Goal: Task Accomplishment & Management: Use online tool/utility

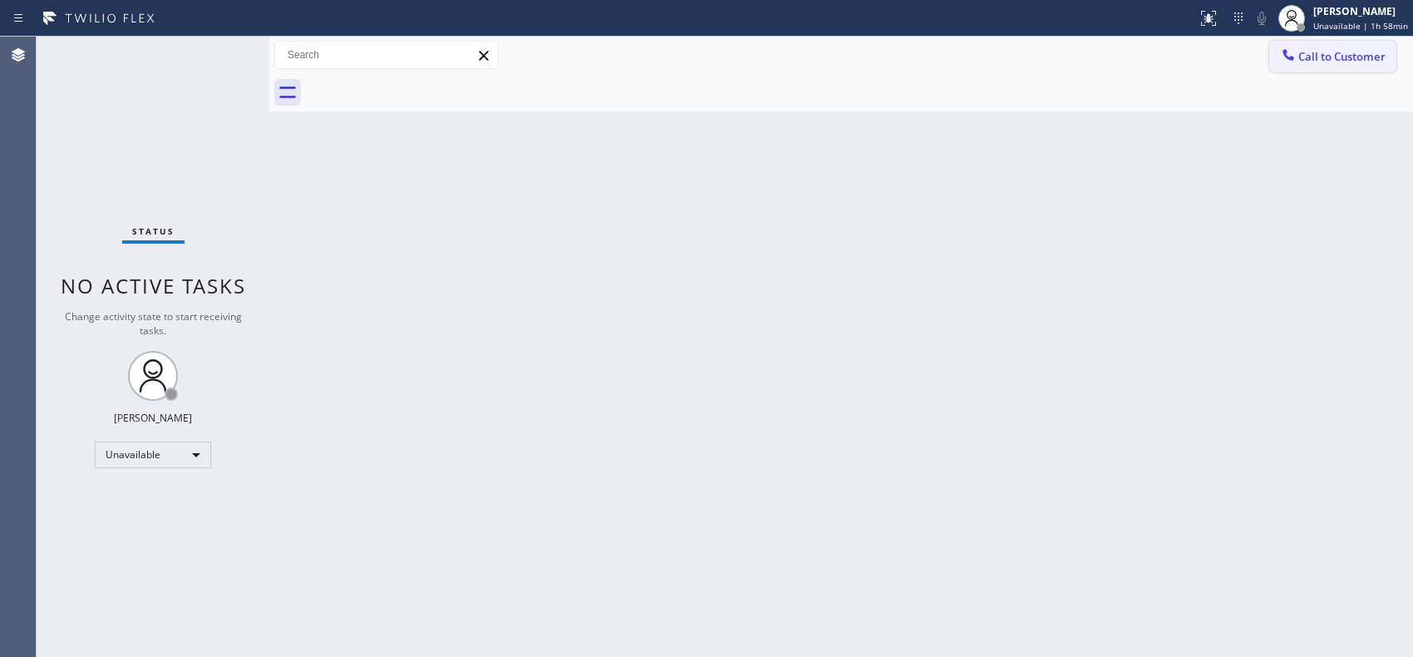
click at [1328, 60] on span "Call to Customer" at bounding box center [1342, 56] width 87 height 15
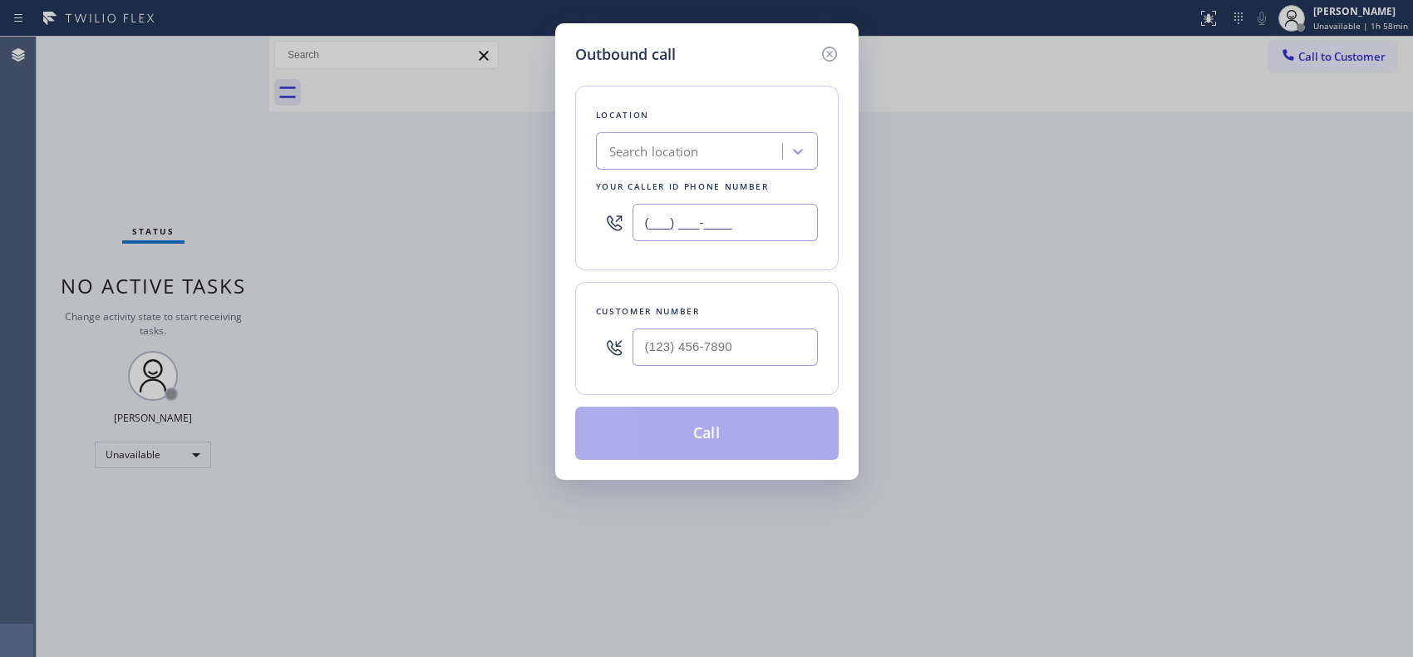
drag, startPoint x: 770, startPoint y: 230, endPoint x: 530, endPoint y: 126, distance: 261.3
click at [539, 180] on div "Outbound call Location Search location Your caller id phone number (___) ___-__…" at bounding box center [706, 328] width 1413 height 657
paste input "516) 430-7756"
type input "(516) 430-7756"
click at [744, 347] on input "(___) ___-____" at bounding box center [725, 346] width 185 height 37
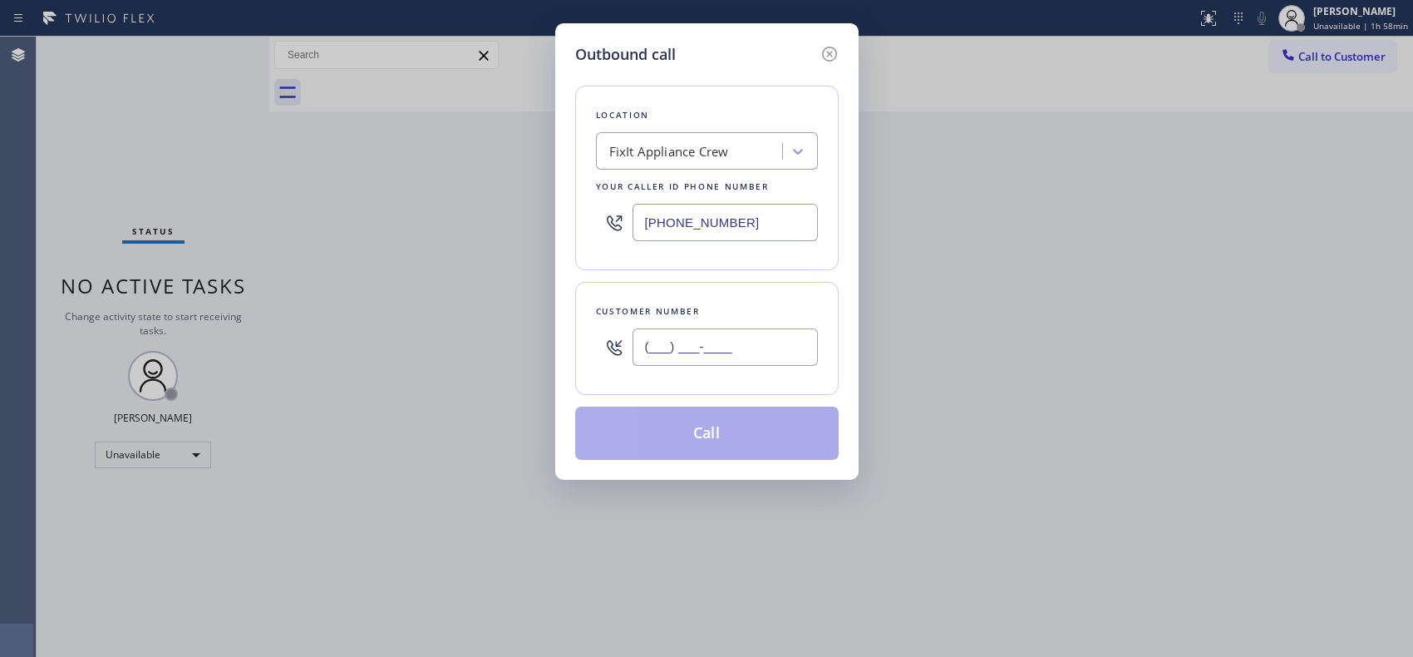
paste input "917) 797-0723"
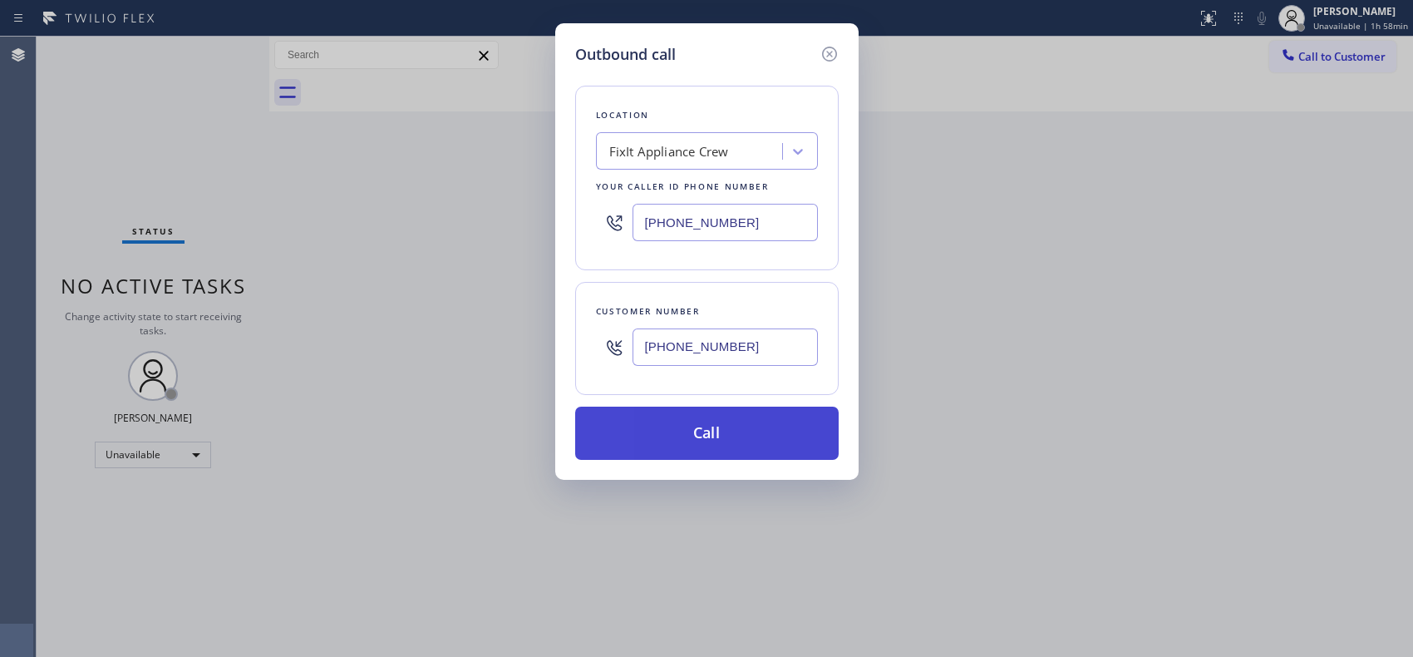
type input "(917) 797-0723"
click at [750, 447] on button "Call" at bounding box center [707, 433] width 264 height 53
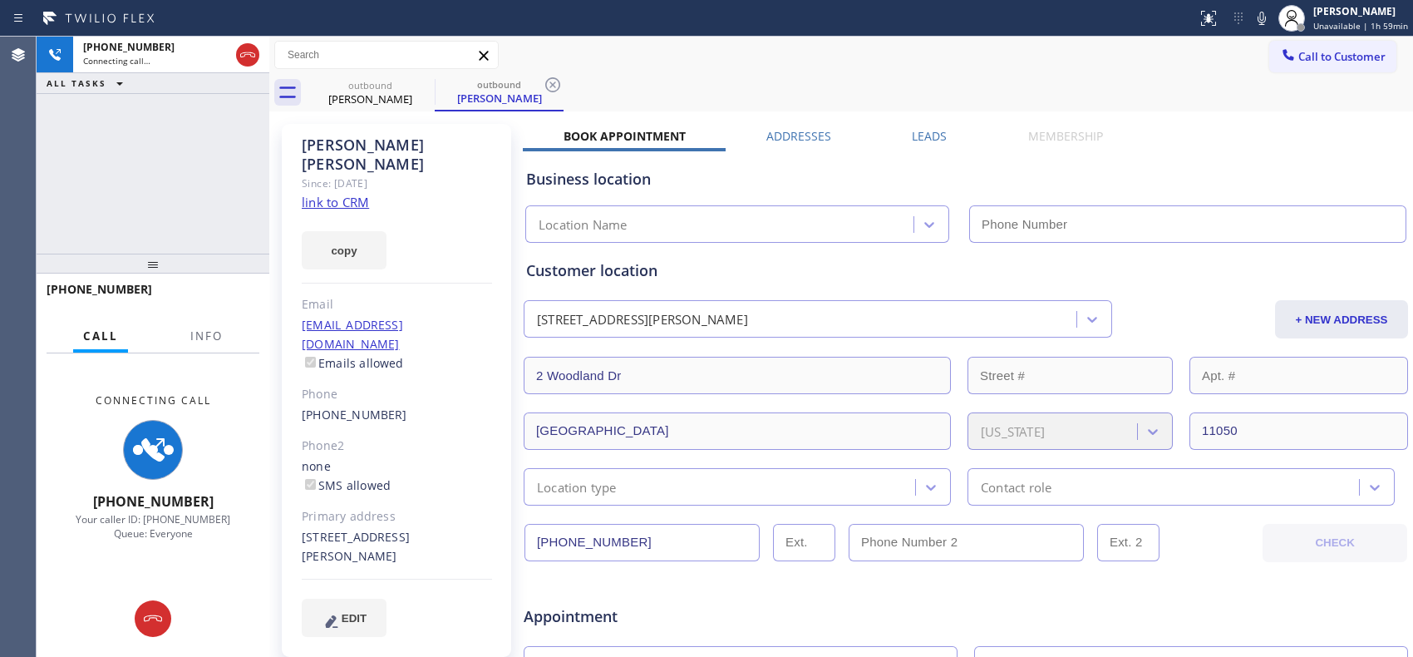
type input "(516) 430-7756"
click at [223, 343] on button "Info" at bounding box center [206, 336] width 52 height 32
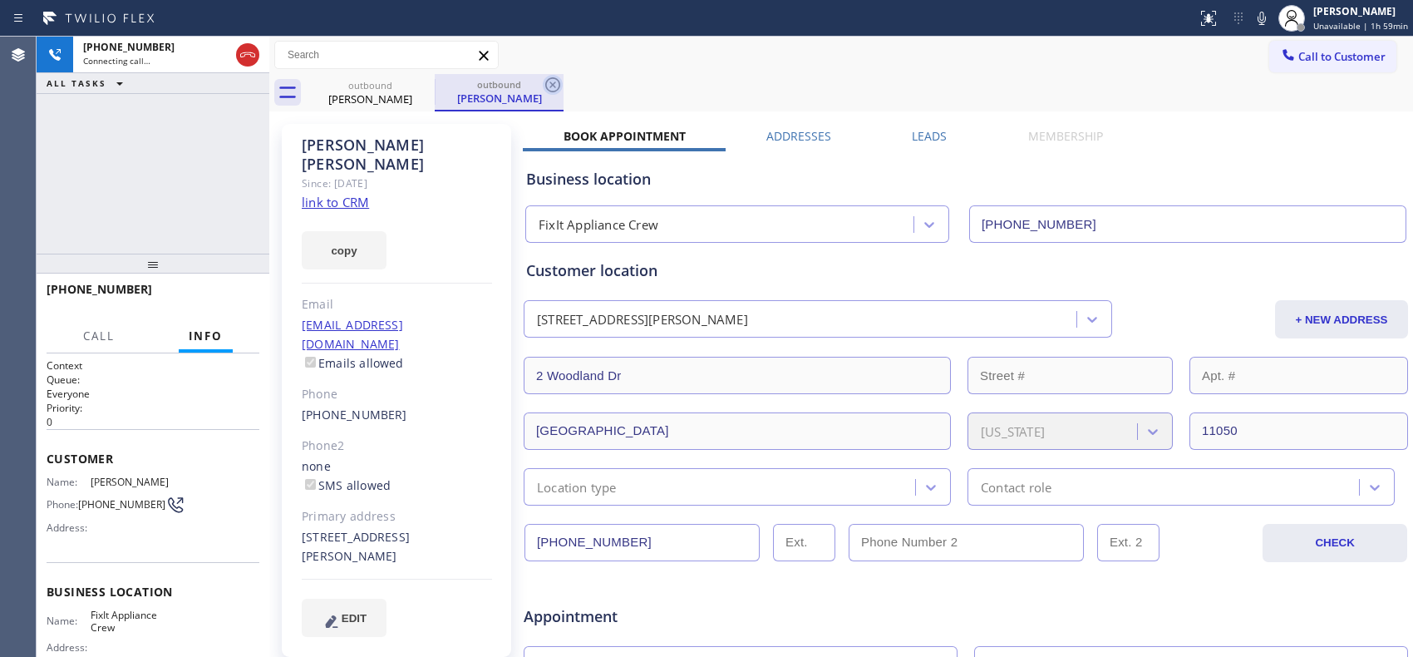
click at [544, 84] on icon at bounding box center [553, 85] width 20 height 20
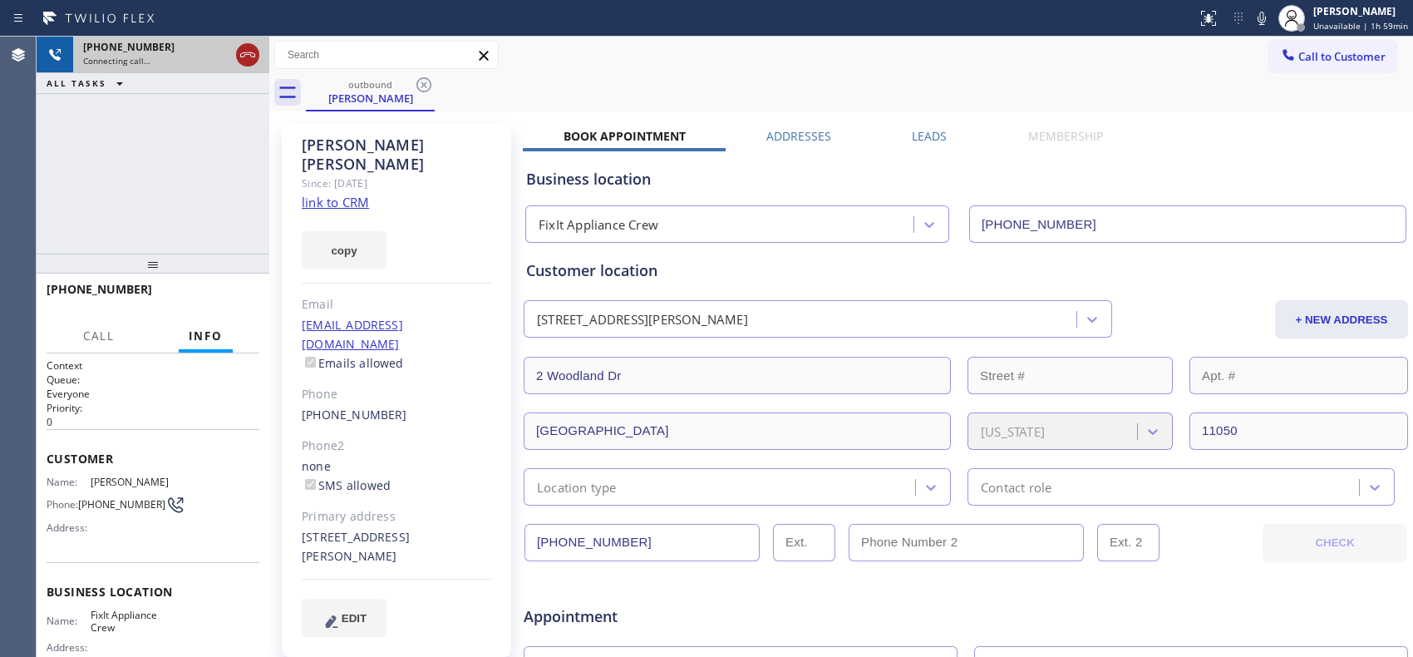
click at [245, 55] on icon at bounding box center [248, 55] width 20 height 20
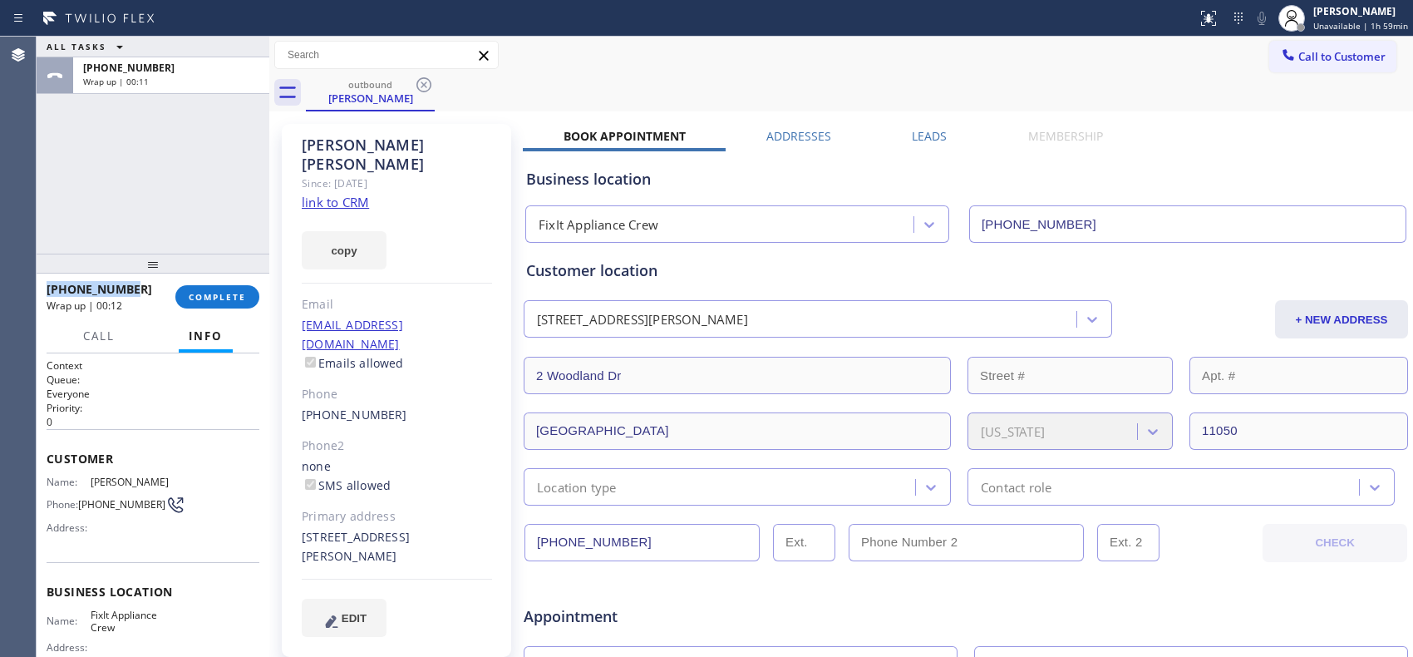
drag, startPoint x: 129, startPoint y: 284, endPoint x: 39, endPoint y: 288, distance: 89.8
click at [39, 288] on div "+19177970723 Wrap up | 00:12 COMPLETE" at bounding box center [153, 297] width 233 height 47
copy span "+19177970723"
click at [214, 298] on span "COMPLETE" at bounding box center [217, 297] width 57 height 12
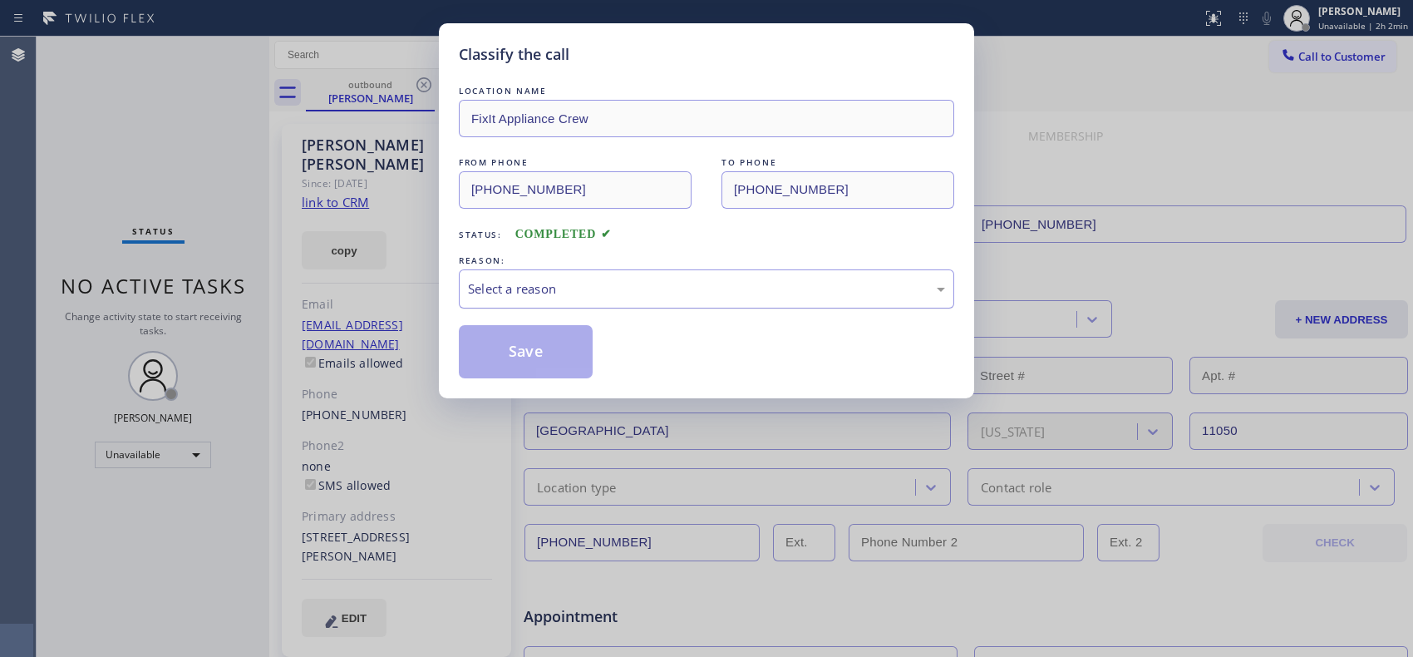
click at [587, 303] on div "Select a reason" at bounding box center [706, 288] width 495 height 39
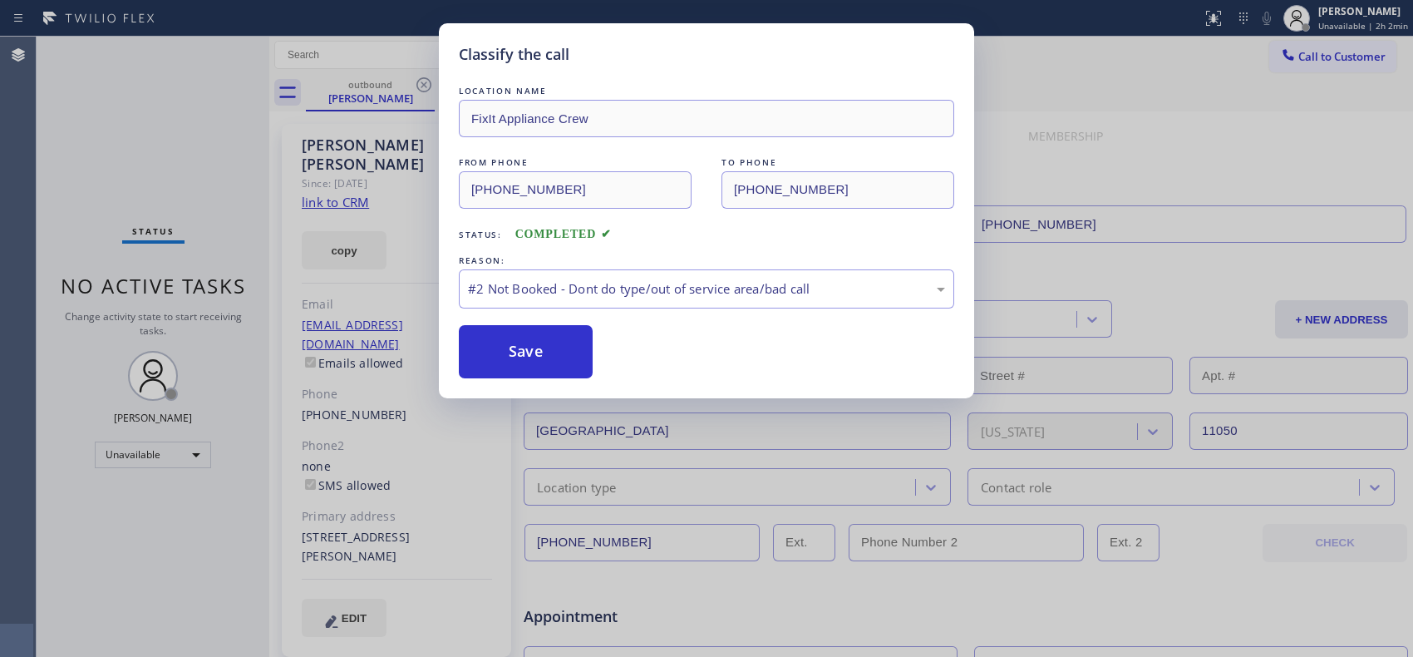
click at [503, 352] on button "Save" at bounding box center [526, 351] width 134 height 53
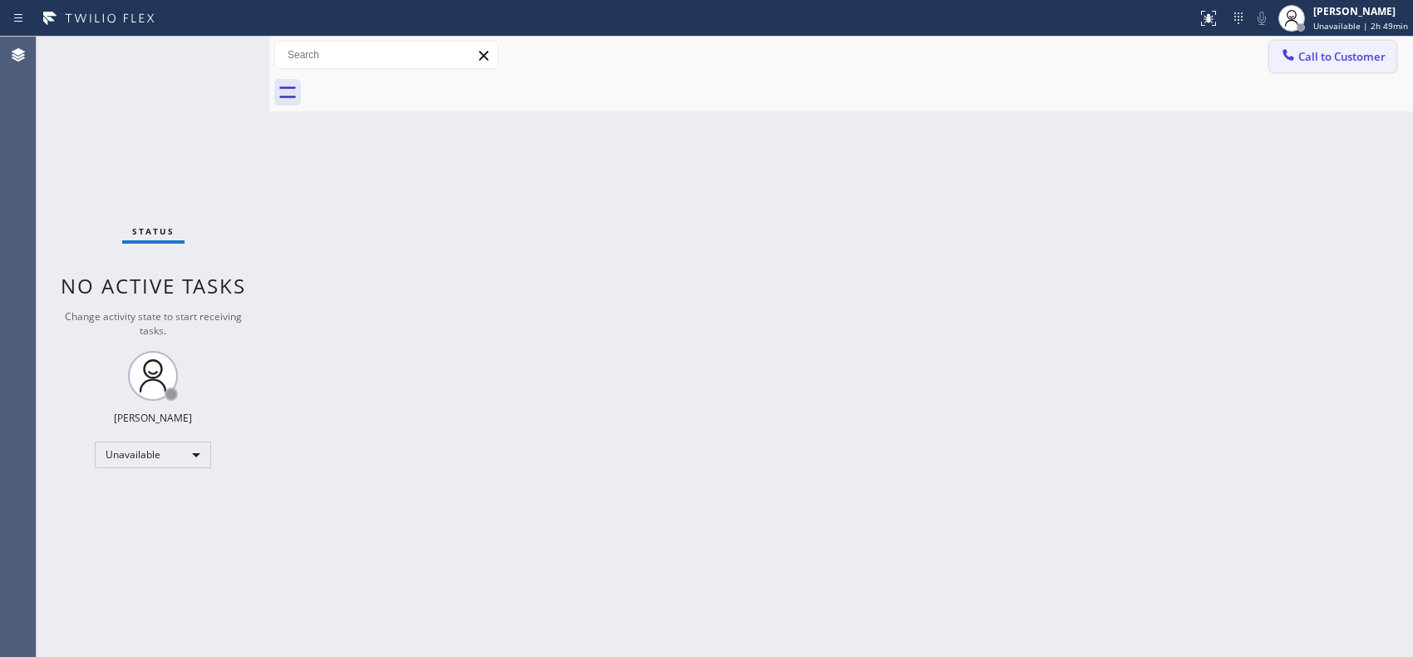
drag, startPoint x: 1367, startPoint y: 50, endPoint x: 755, endPoint y: 258, distance: 646.2
click at [1362, 50] on span "Call to Customer" at bounding box center [1342, 56] width 87 height 15
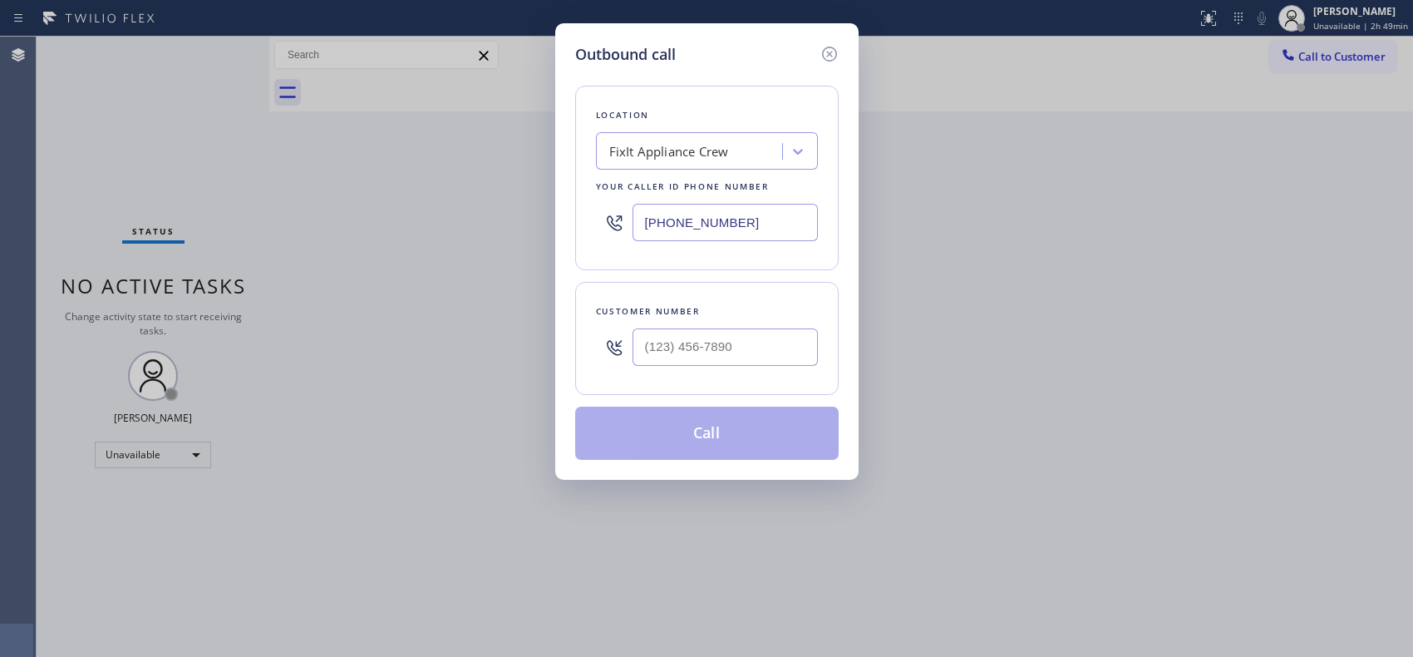
drag, startPoint x: 707, startPoint y: 219, endPoint x: 595, endPoint y: 205, distance: 113.0
click at [604, 206] on div "(516) 430-7756" at bounding box center [707, 222] width 222 height 54
paste input "914) 873-0795"
type input "(914) 873-0795"
paste input "516) 444-5893"
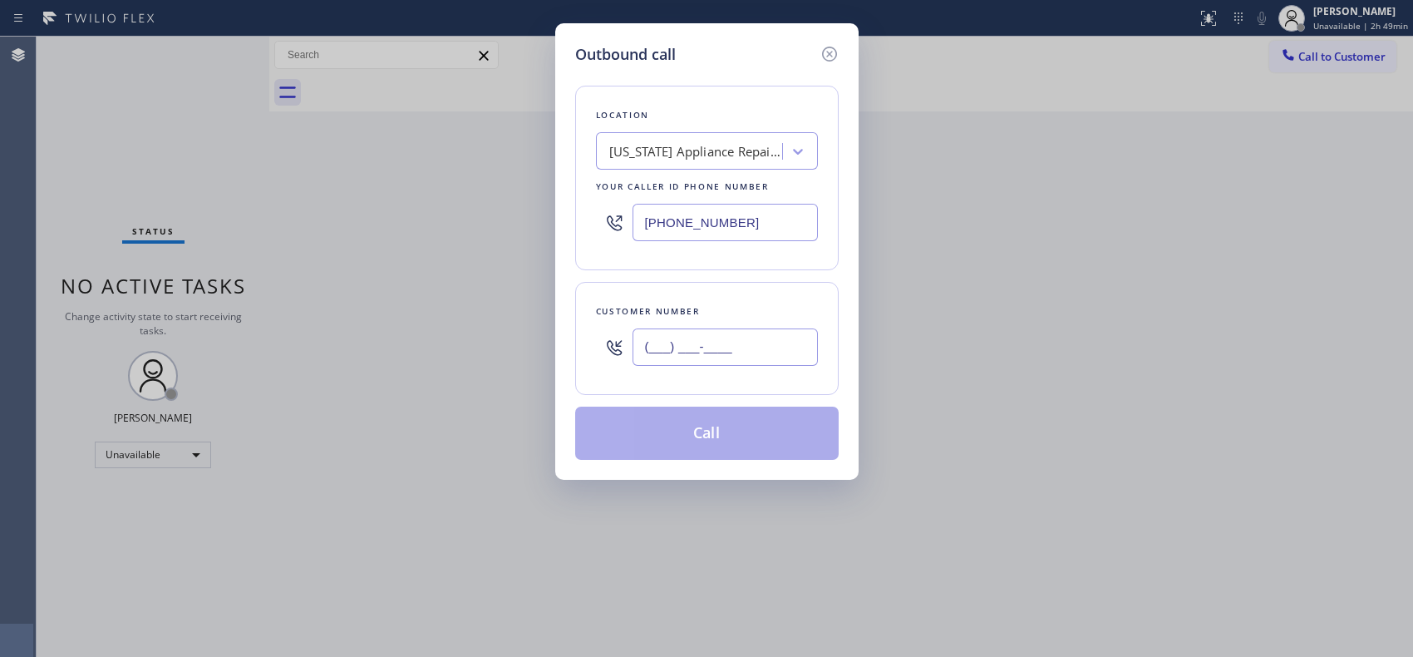
drag, startPoint x: 771, startPoint y: 351, endPoint x: 555, endPoint y: 336, distance: 215.8
click at [555, 336] on div "Outbound call Location New York Appliance Repair Yonkers Your caller id phone n…" at bounding box center [706, 251] width 303 height 456
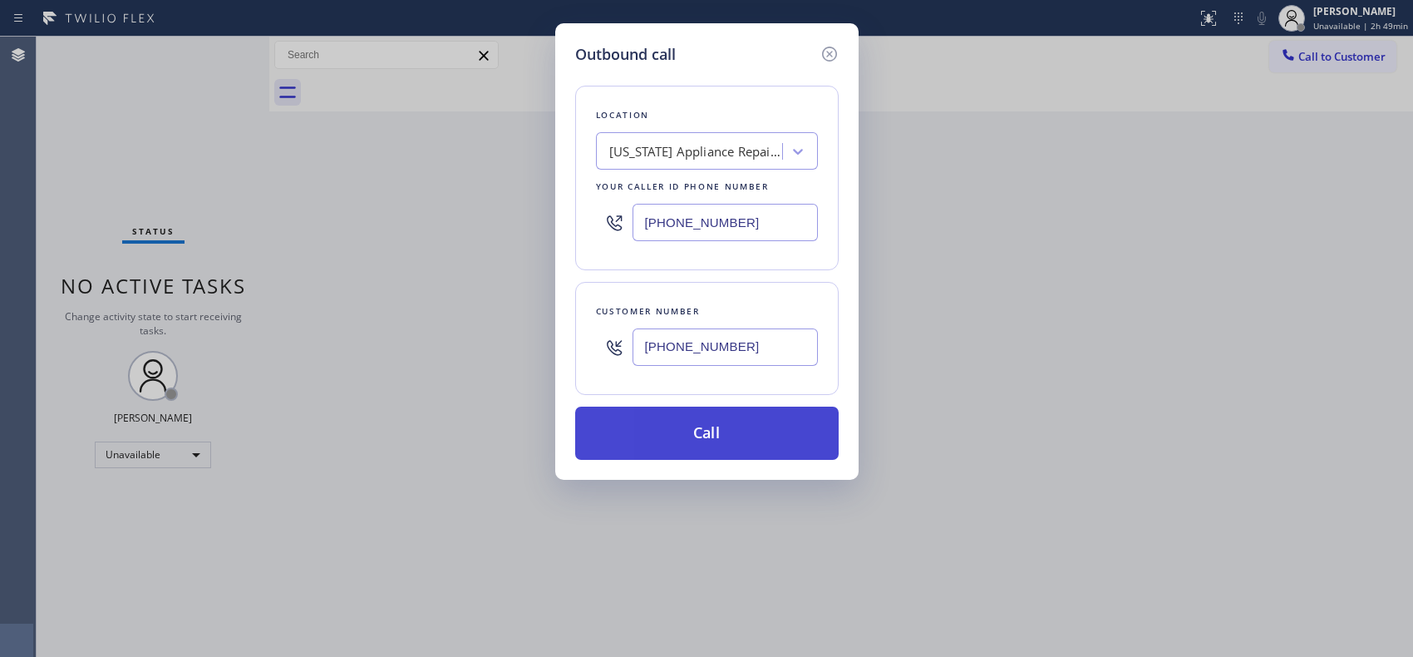
type input "(516) 444-5893"
click at [735, 428] on button "Call" at bounding box center [707, 433] width 264 height 53
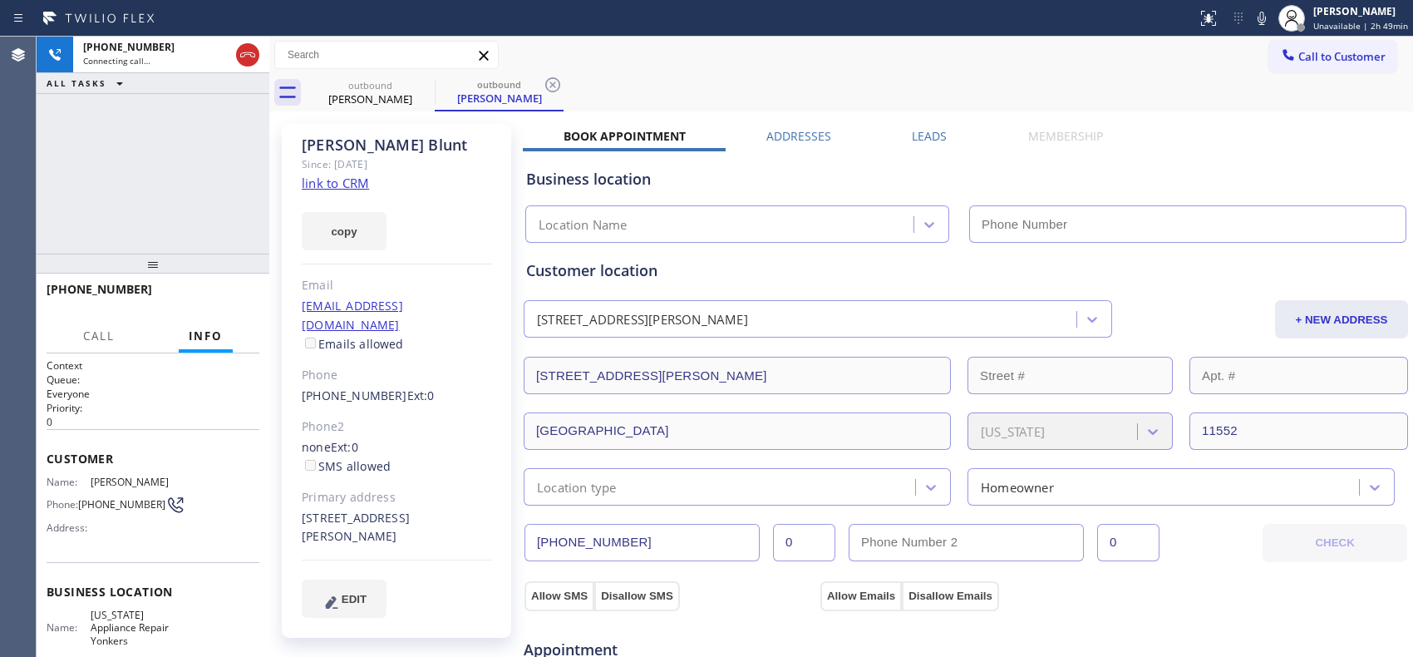
type input "(914) 873-0795"
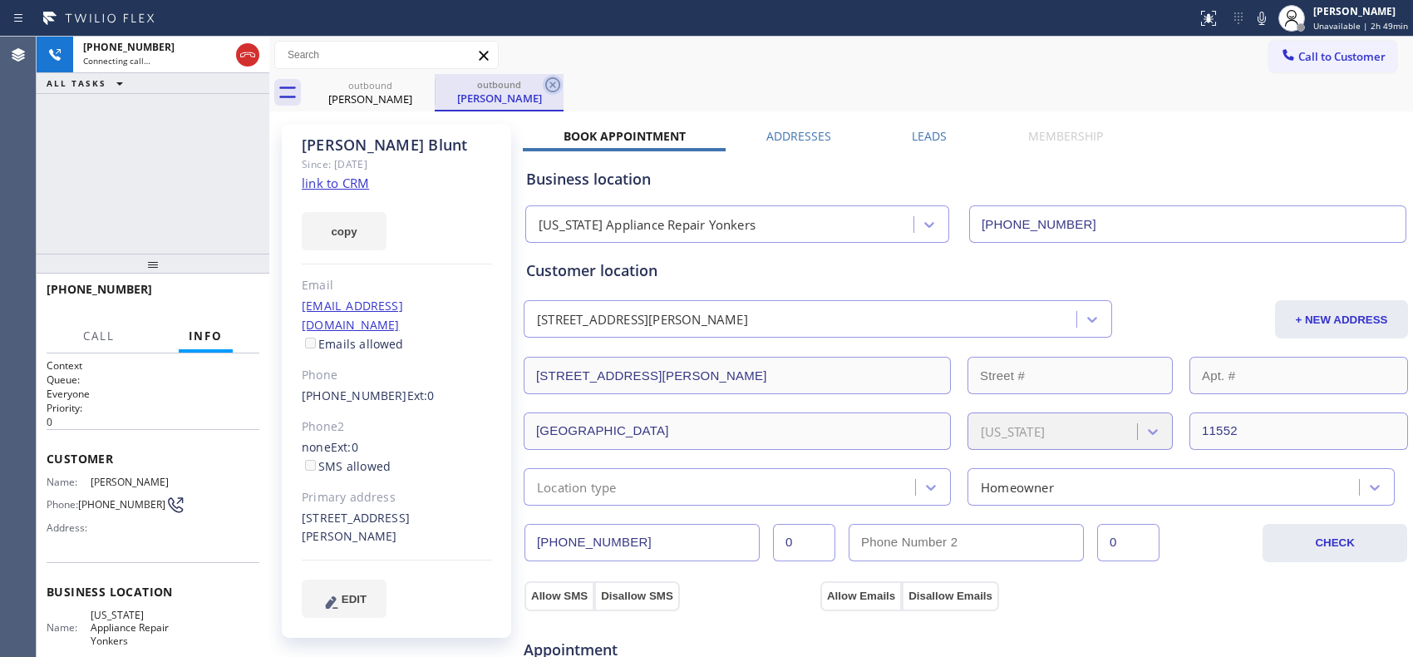
click at [553, 88] on icon at bounding box center [553, 85] width 20 height 20
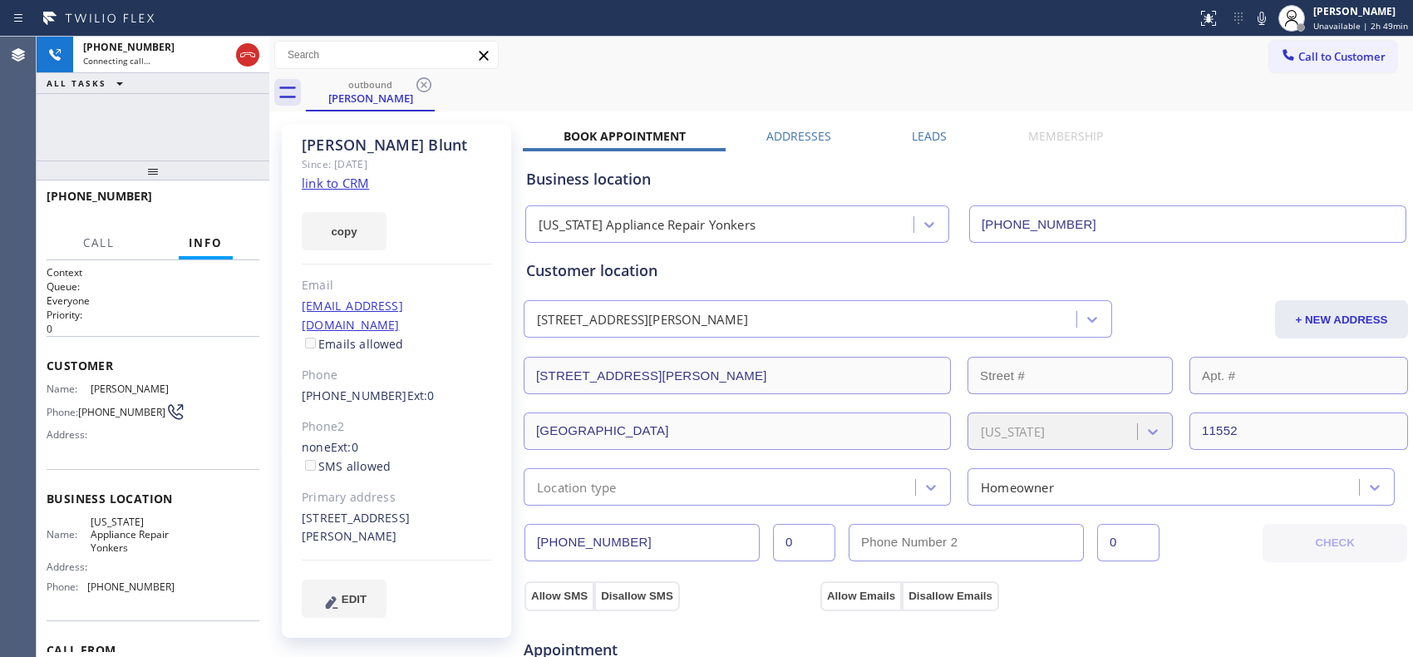
drag, startPoint x: 160, startPoint y: 267, endPoint x: 187, endPoint y: 151, distance: 118.8
click at [187, 151] on div "+15164445893 Connecting call… ALL TASKS ALL TASKS ACTIVE TASKS TASKS IN WRAP UP…" at bounding box center [153, 347] width 233 height 620
click at [230, 216] on div "+15164445893 Live | 00:00 HANG UP" at bounding box center [153, 203] width 213 height 43
click at [230, 202] on span "HANG UP" at bounding box center [220, 204] width 51 height 12
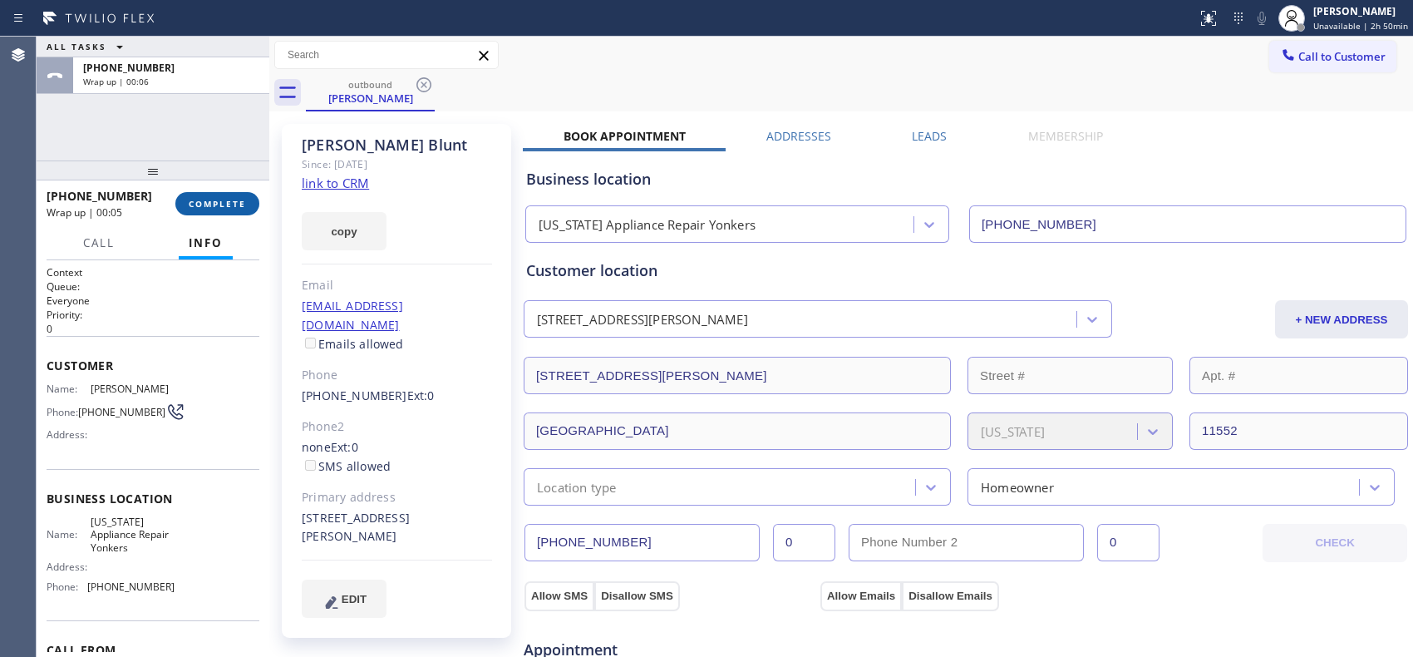
click at [229, 196] on button "COMPLETE" at bounding box center [217, 203] width 84 height 23
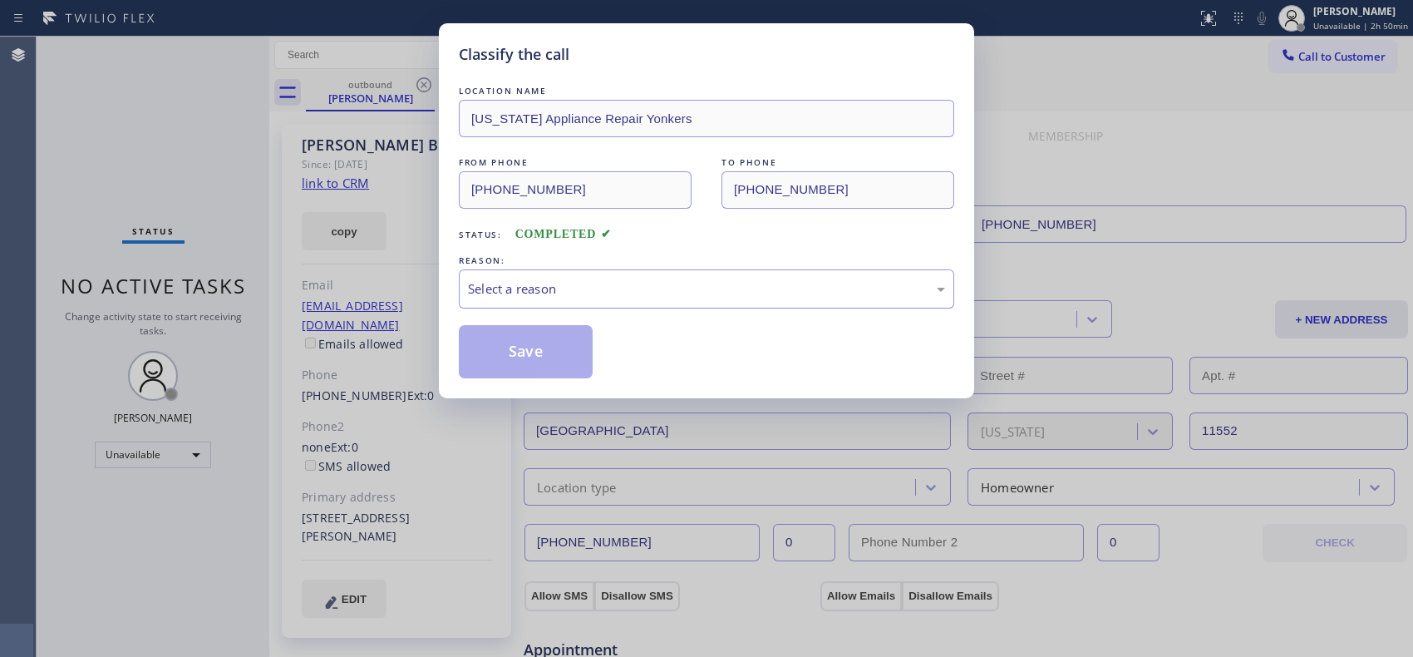
click at [762, 280] on div "Select a reason" at bounding box center [706, 288] width 477 height 19
click at [521, 351] on button "Save" at bounding box center [526, 351] width 134 height 53
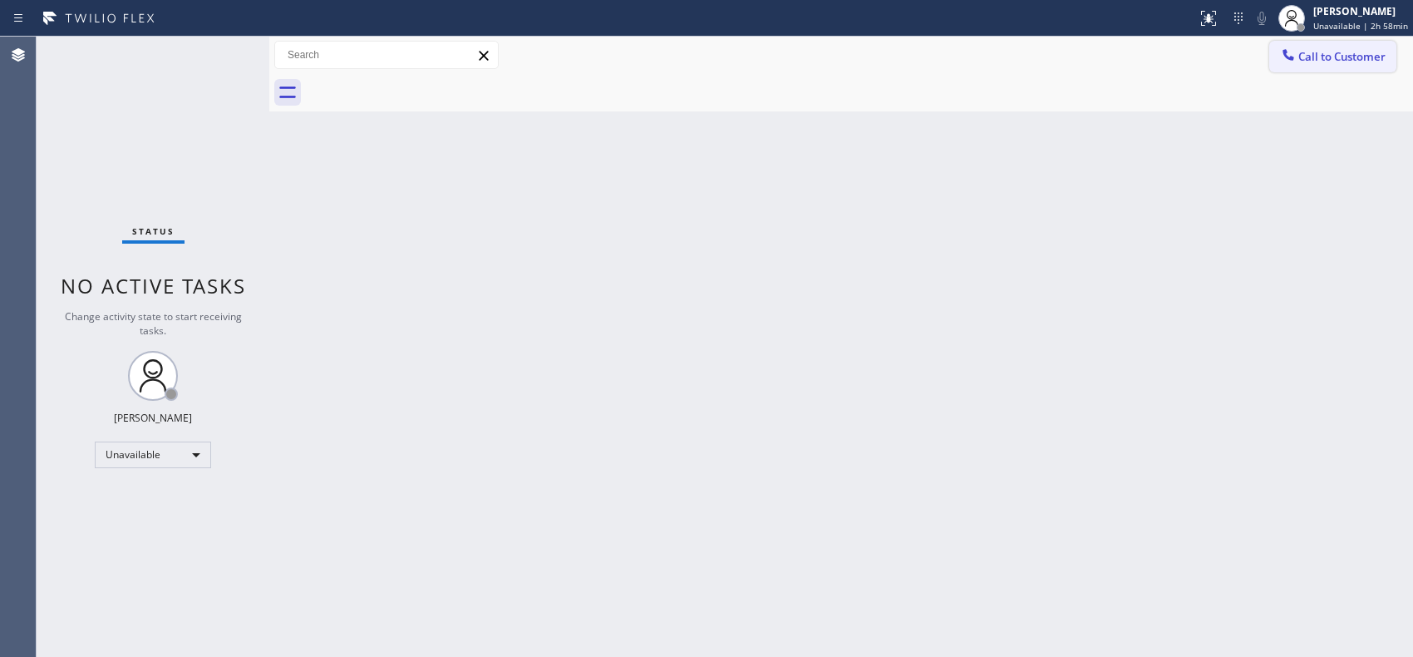
click at [1348, 52] on span "Call to Customer" at bounding box center [1342, 56] width 87 height 15
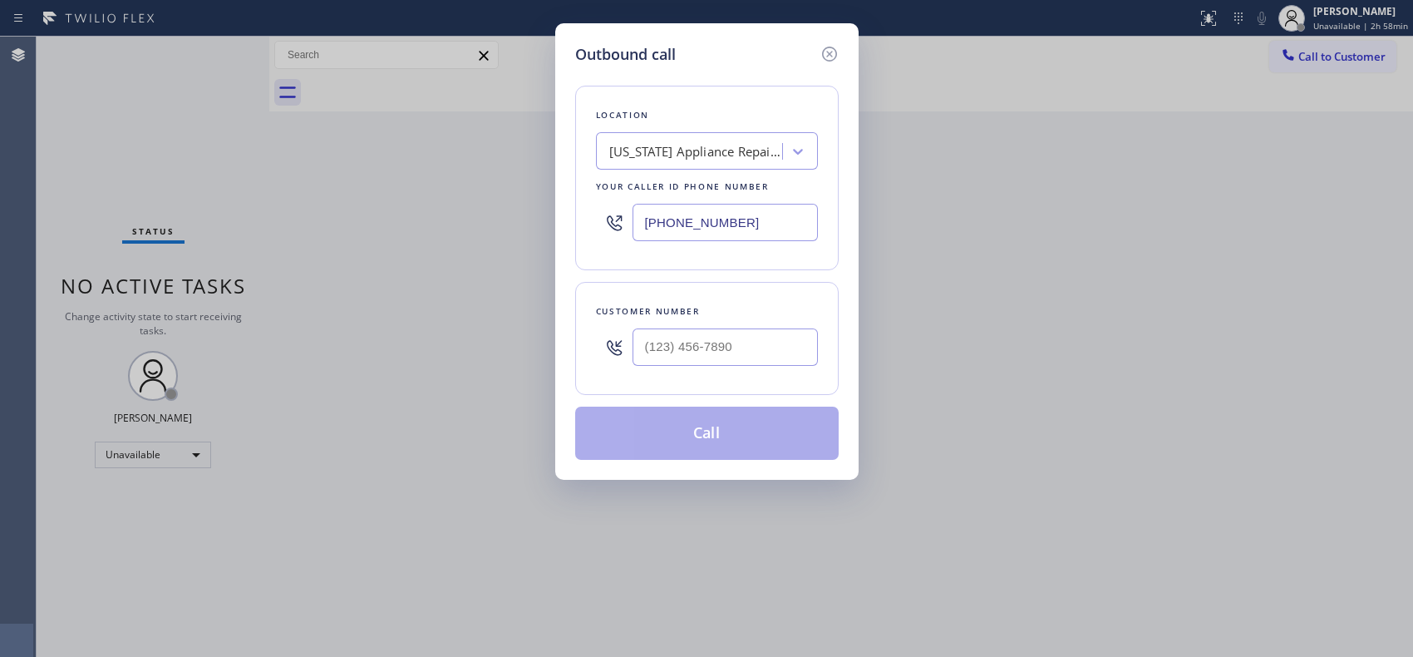
drag, startPoint x: 775, startPoint y: 220, endPoint x: 547, endPoint y: 210, distance: 228.0
click at [547, 210] on div "Outbound call Location New York Appliance Repair Yonkers Your caller id phone n…" at bounding box center [706, 328] width 1413 height 657
paste input "855) 731-4952"
type input "(855) 731-4952"
paste input "661) 510-3943"
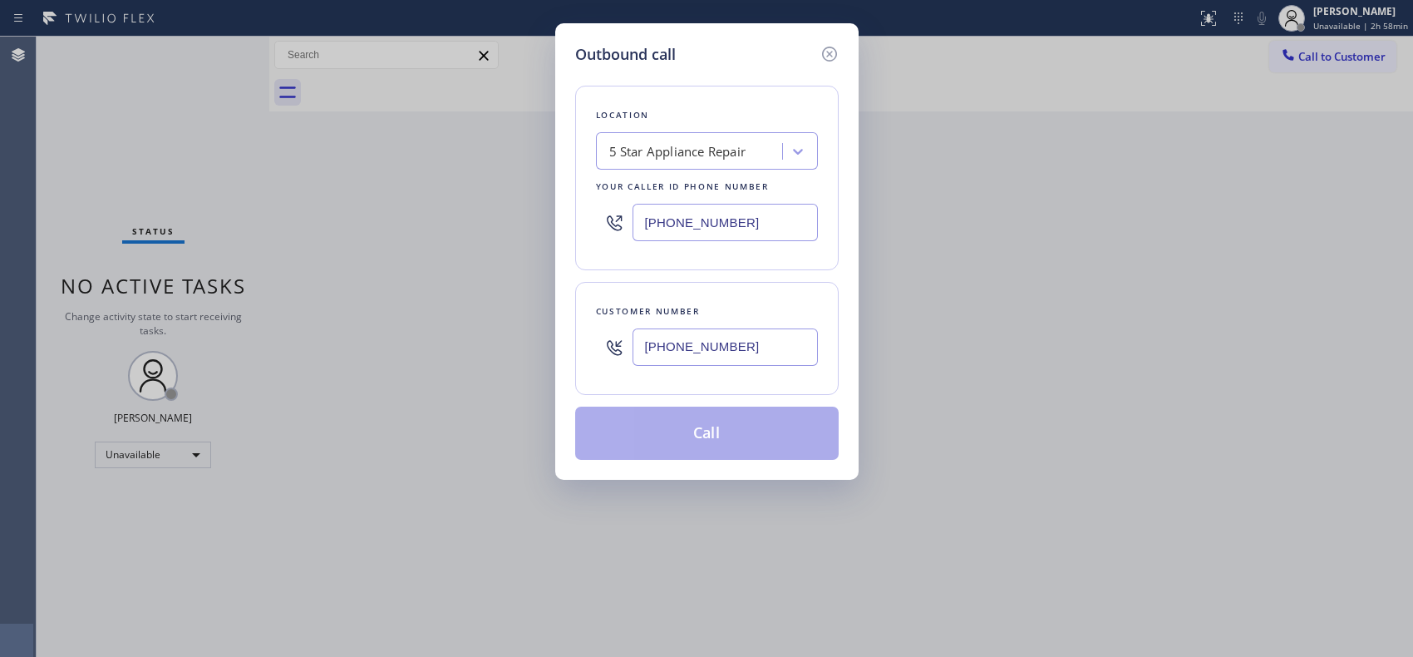
drag, startPoint x: 752, startPoint y: 338, endPoint x: 568, endPoint y: 333, distance: 183.8
click at [568, 333] on div "Outbound call Location 5 Star Appliance Repair Your caller id phone number (855…" at bounding box center [706, 251] width 303 height 456
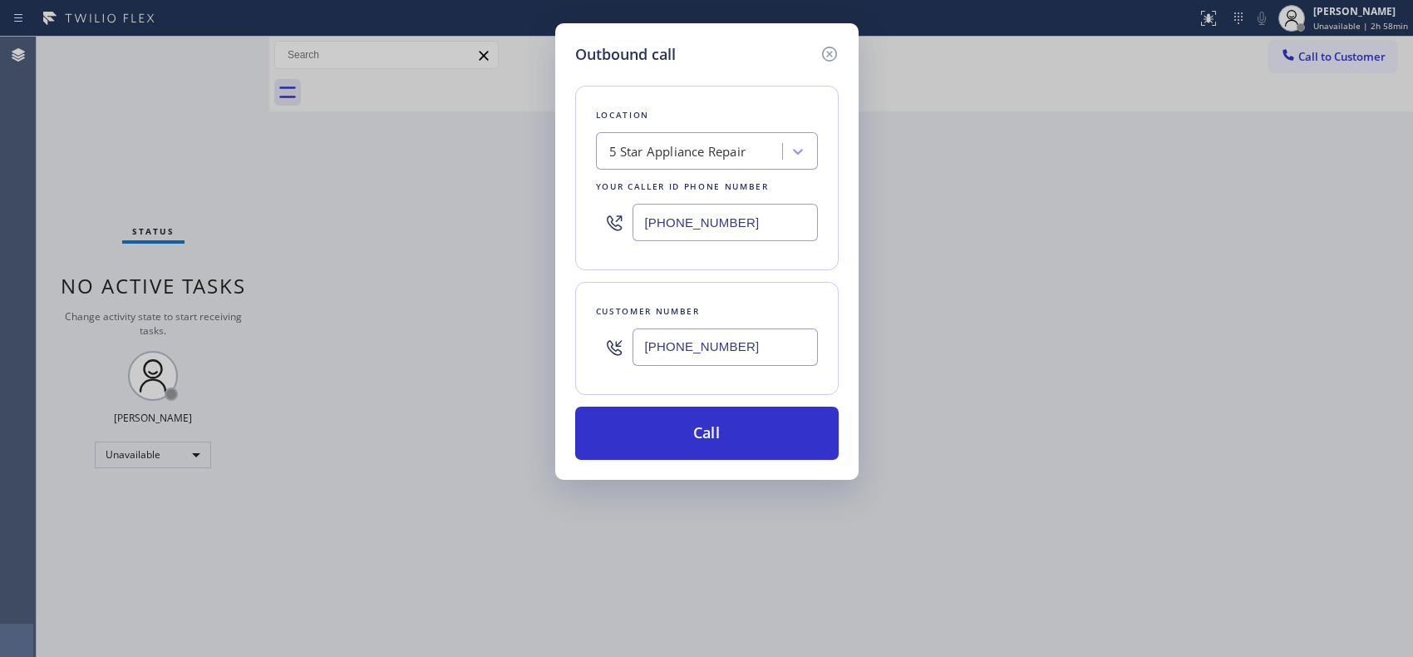
type input "(661) 510-3943"
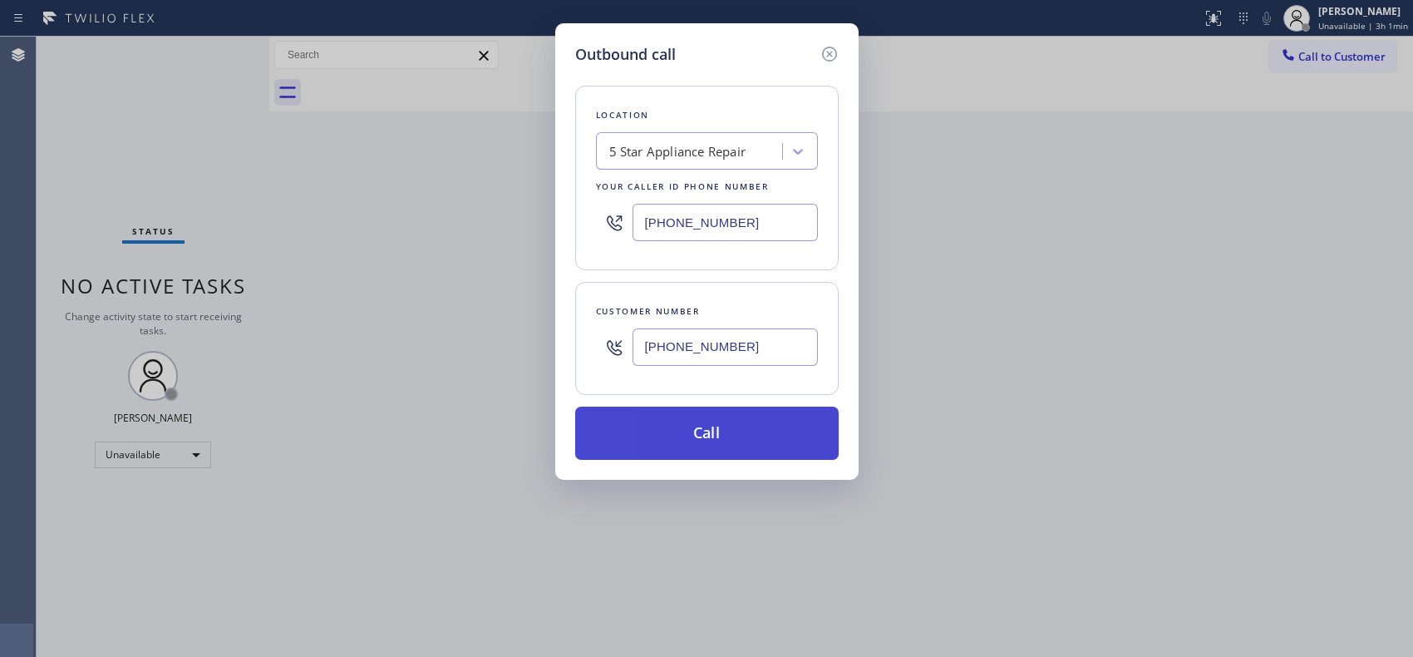
drag, startPoint x: 708, startPoint y: 436, endPoint x: 782, endPoint y: 652, distance: 227.7
click at [708, 441] on button "Call" at bounding box center [707, 433] width 264 height 53
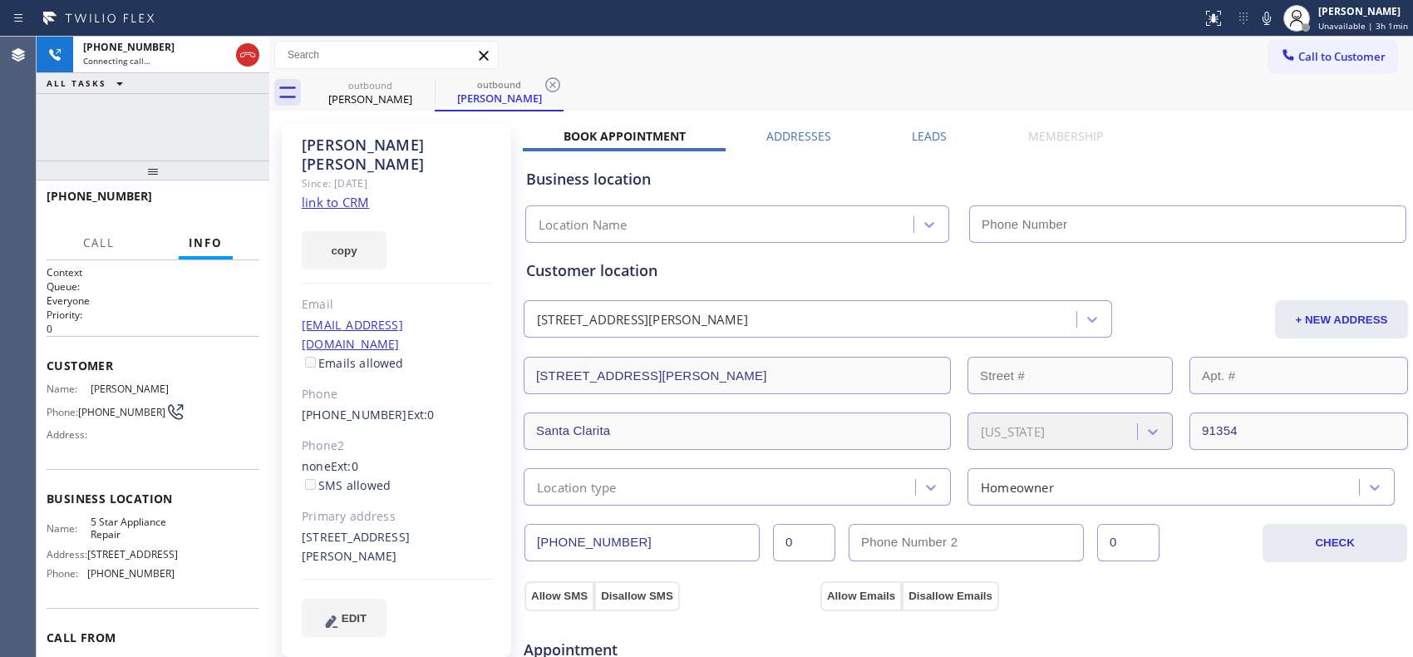
type input "(855) 731-4952"
click at [547, 85] on icon at bounding box center [553, 85] width 20 height 20
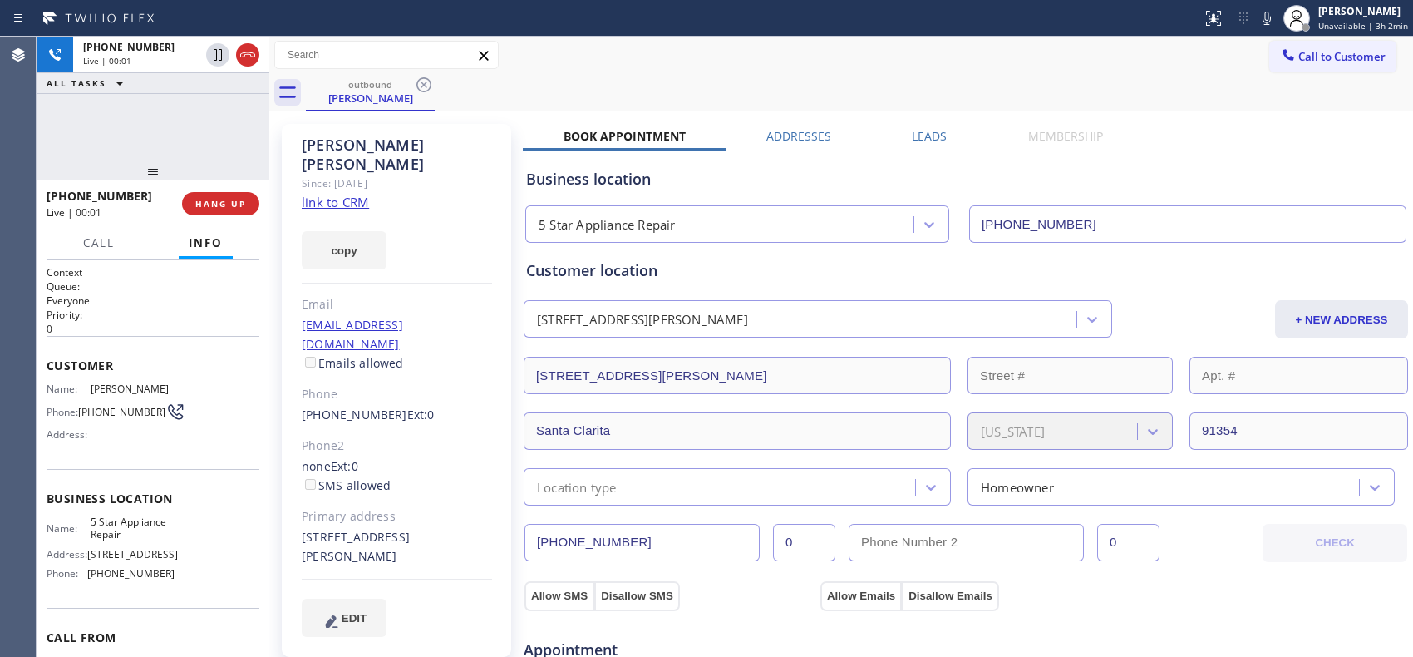
click at [1191, 90] on div "outbound Aaron Hanscom" at bounding box center [859, 92] width 1107 height 37
click at [1264, 21] on icon at bounding box center [1267, 18] width 20 height 20
click at [1266, 22] on icon at bounding box center [1267, 18] width 20 height 20
click at [1277, 18] on icon at bounding box center [1267, 18] width 20 height 20
click at [1274, 18] on icon at bounding box center [1267, 18] width 20 height 20
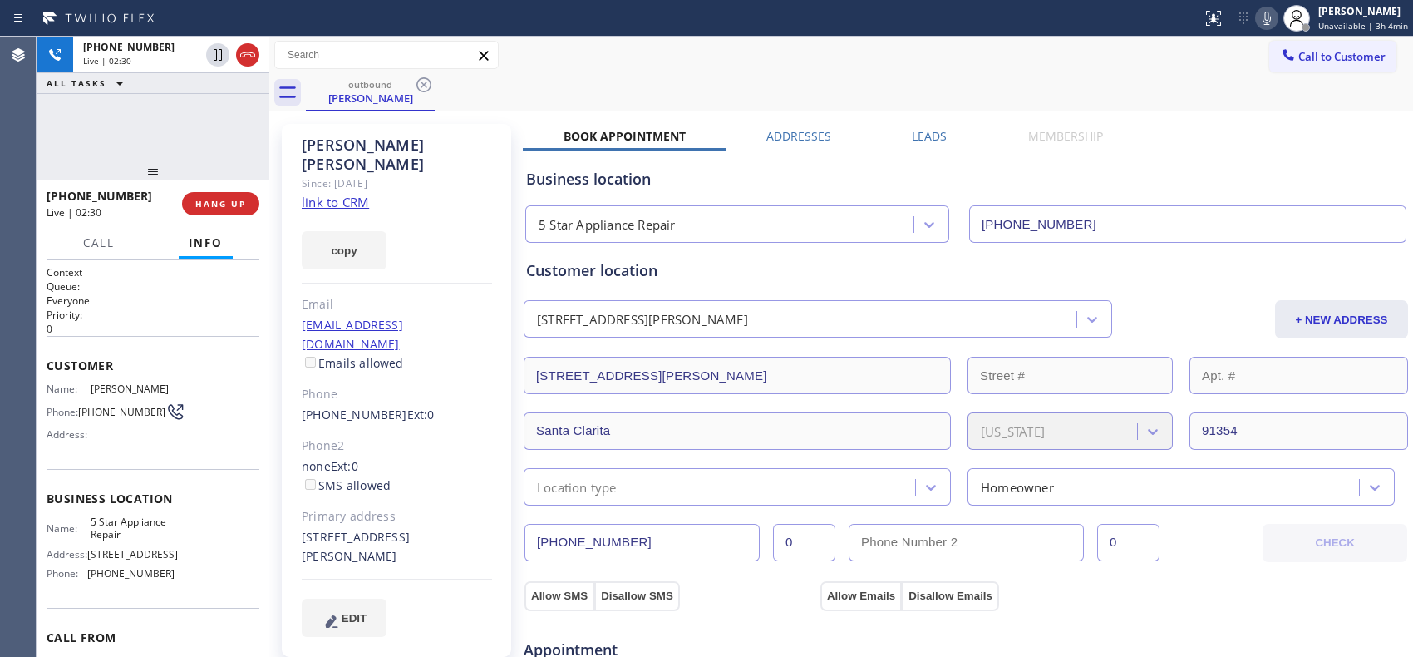
click at [533, 100] on div "outbound Aaron Hanscom" at bounding box center [859, 92] width 1107 height 37
click at [1272, 15] on icon at bounding box center [1267, 18] width 20 height 20
click at [1272, 15] on rect at bounding box center [1267, 17] width 12 height 12
click at [1276, 18] on icon at bounding box center [1267, 18] width 20 height 20
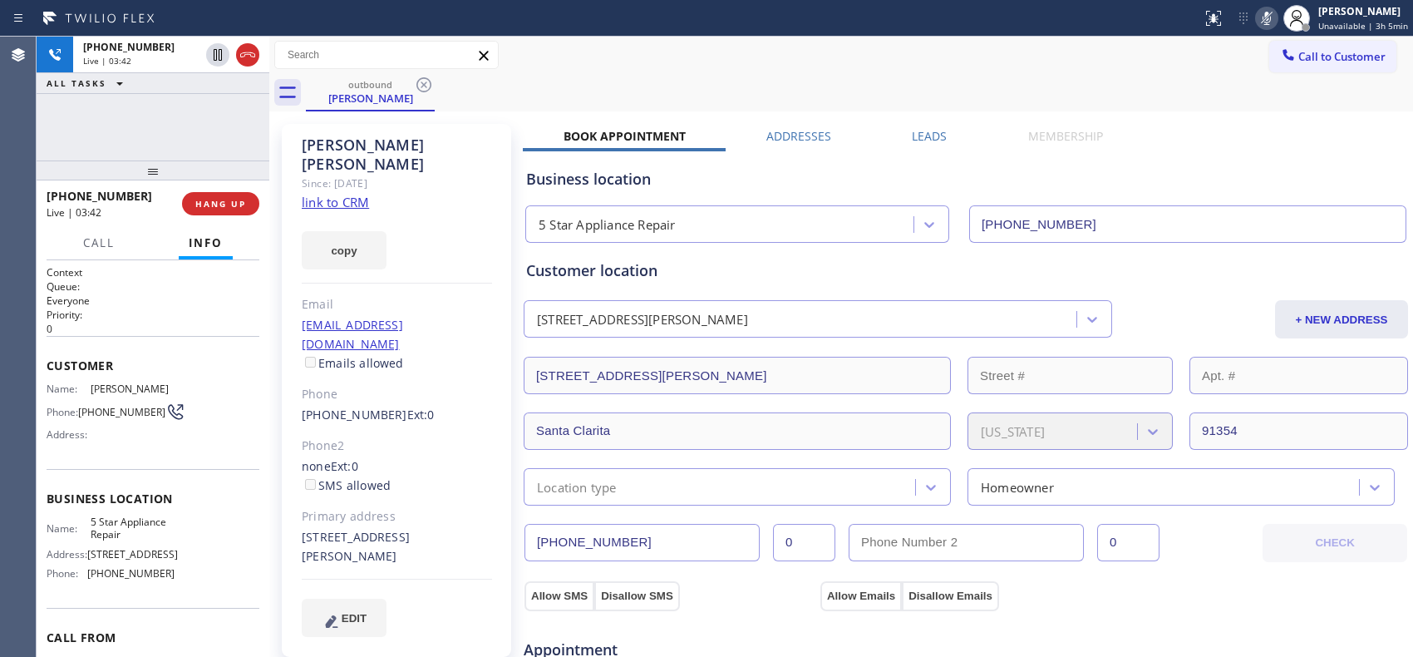
click at [1276, 18] on icon at bounding box center [1267, 18] width 20 height 20
drag, startPoint x: 522, startPoint y: 109, endPoint x: 597, endPoint y: 0, distance: 132.1
click at [522, 109] on div "outbound Aaron Hanscom" at bounding box center [859, 92] width 1107 height 37
click at [1160, 86] on div "outbound Aaron Hanscom" at bounding box center [859, 92] width 1107 height 37
click at [1273, 22] on icon at bounding box center [1267, 18] width 20 height 20
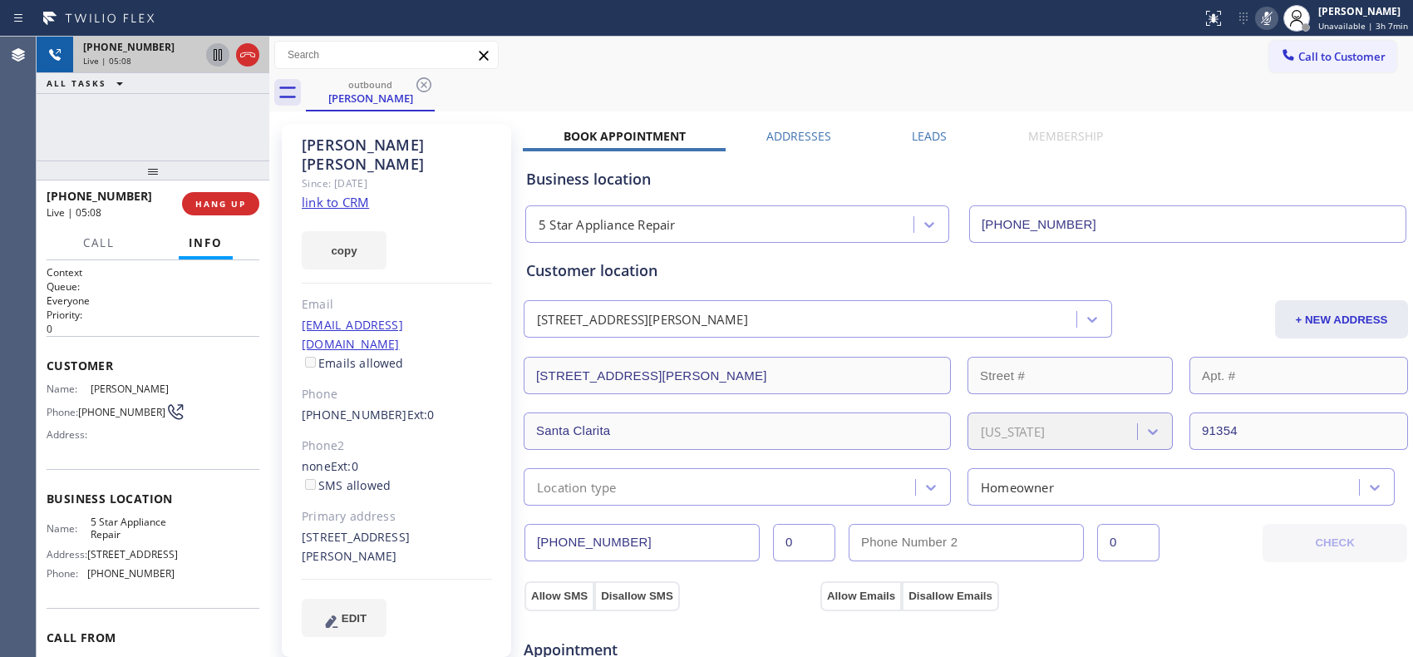
click at [222, 60] on icon at bounding box center [218, 55] width 20 height 20
copy span "+16615103943"
drag, startPoint x: 134, startPoint y: 201, endPoint x: 47, endPoint y: 197, distance: 87.4
click at [47, 197] on div "+16615103943" at bounding box center [109, 196] width 124 height 16
drag, startPoint x: 225, startPoint y: 200, endPoint x: 214, endPoint y: 54, distance: 146.7
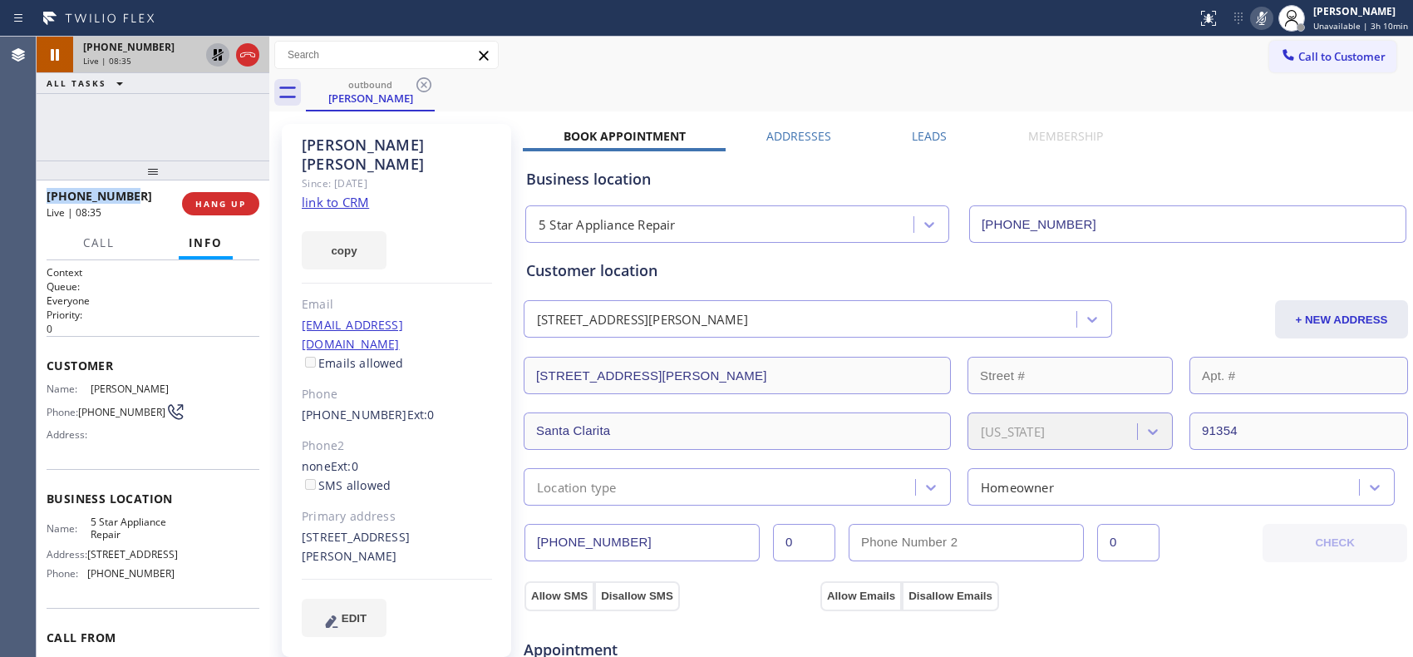
click at [210, 62] on div "+16615103943 Live | 08:35 ALL TASKS ALL TASKS ACTIVE TASKS TASKS IN WRAP UP +16…" at bounding box center [153, 347] width 233 height 620
click at [216, 52] on icon at bounding box center [218, 55] width 12 height 12
click at [1261, 19] on icon at bounding box center [1262, 18] width 20 height 20
click at [1265, 13] on icon at bounding box center [1262, 18] width 20 height 20
click at [1269, 13] on icon at bounding box center [1262, 18] width 20 height 20
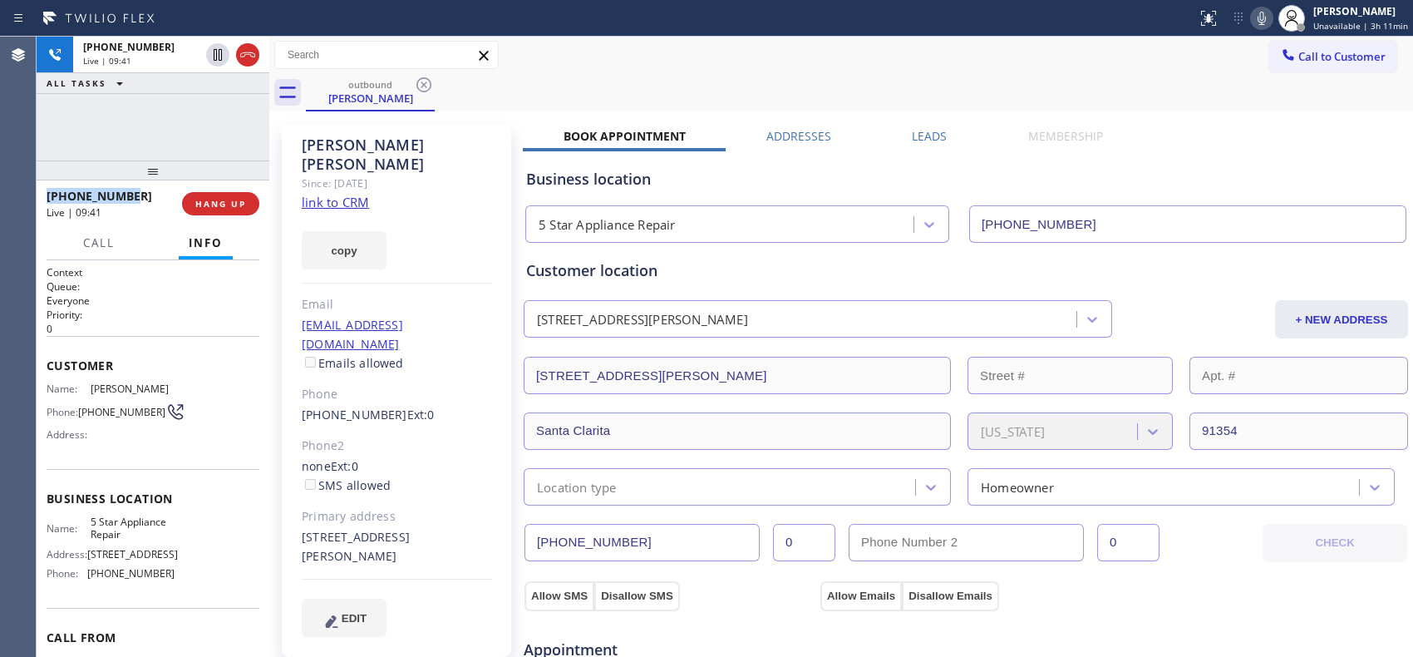
click at [1266, 22] on icon at bounding box center [1262, 18] width 8 height 13
click at [244, 201] on span "HANG UP" at bounding box center [220, 204] width 51 height 12
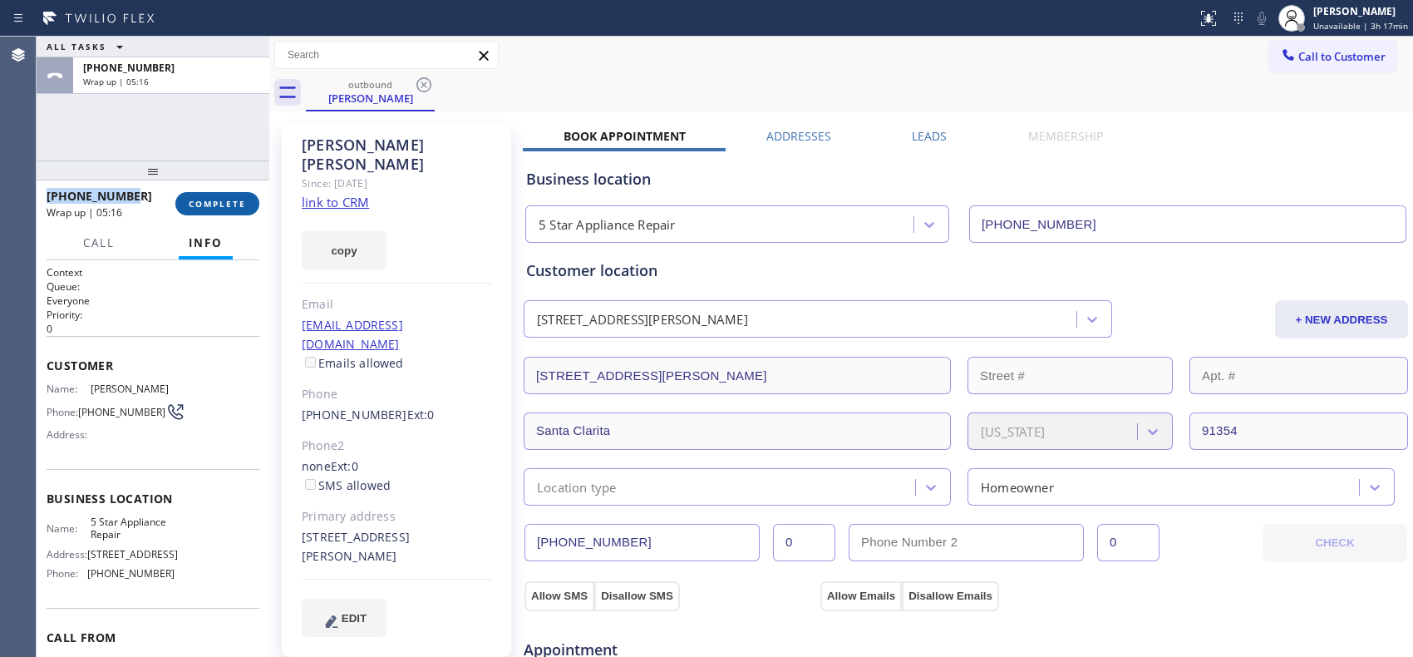
click at [214, 206] on span "COMPLETE" at bounding box center [217, 204] width 57 height 12
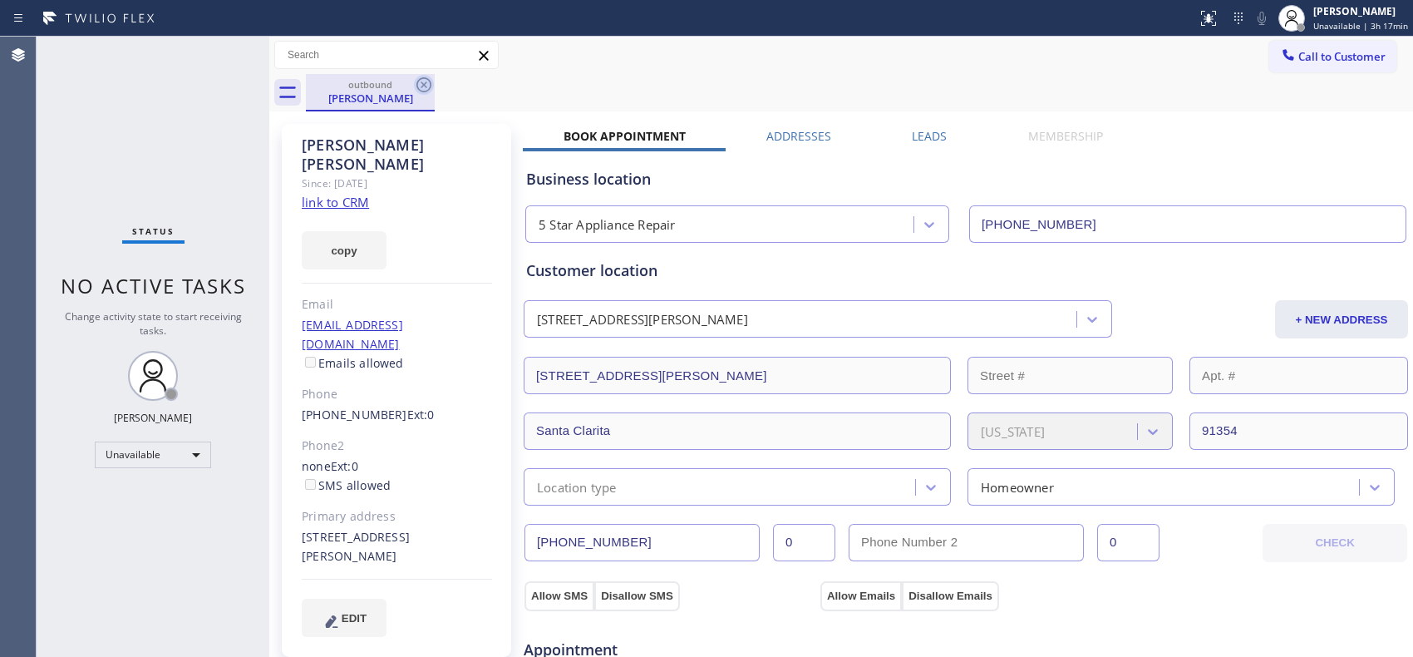
click at [427, 79] on icon at bounding box center [424, 85] width 20 height 20
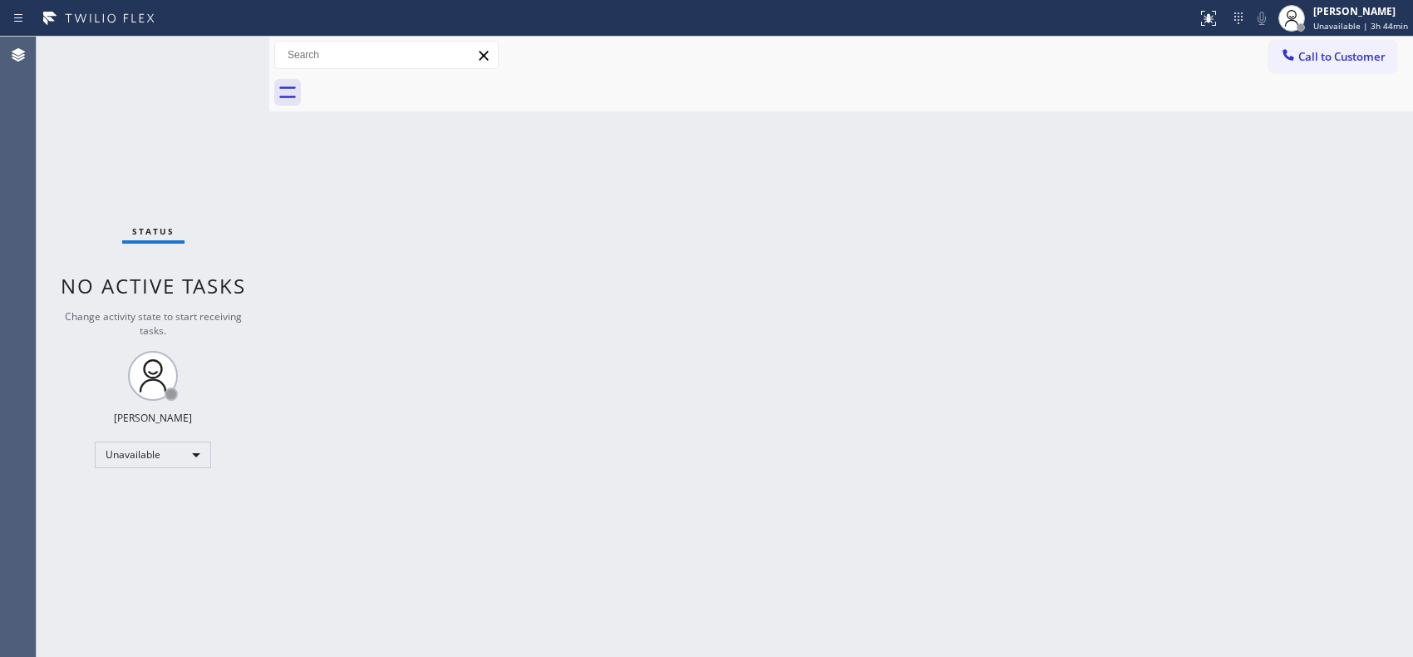
drag, startPoint x: 1335, startPoint y: 64, endPoint x: 1012, endPoint y: 170, distance: 340.4
click at [1299, 61] on button "Call to Customer" at bounding box center [1332, 57] width 127 height 32
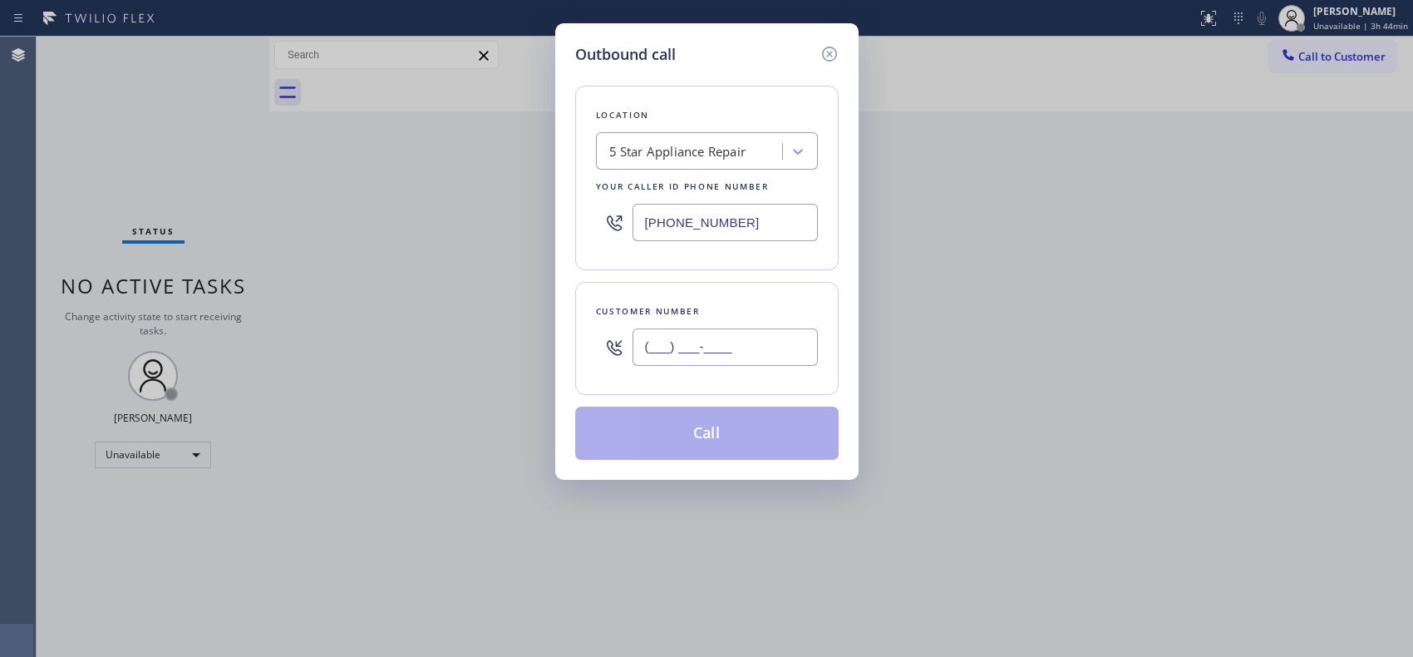
drag, startPoint x: 770, startPoint y: 331, endPoint x: 539, endPoint y: 301, distance: 233.0
click at [545, 317] on div "Outbound call Location 5 Star Appliance Repair Your caller id phone number (855…" at bounding box center [706, 328] width 1413 height 657
paste input "650) 799-5675"
type input "(650) 799-5675"
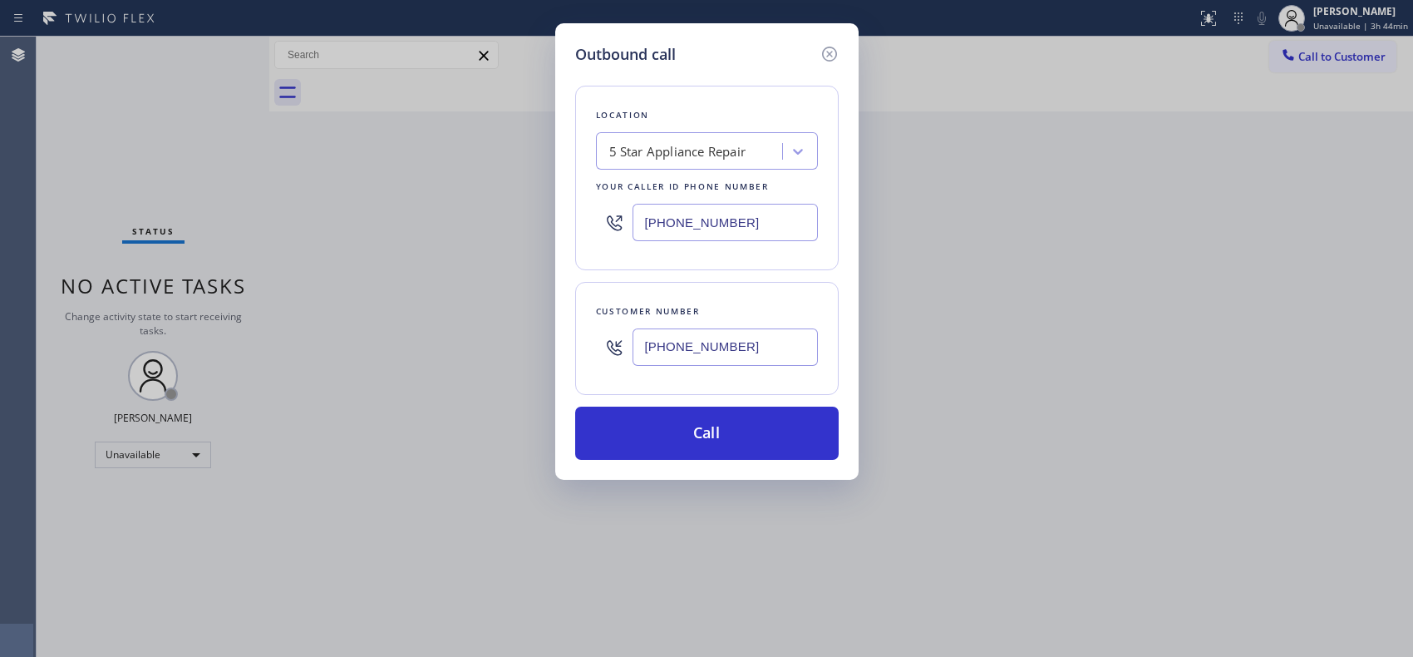
drag, startPoint x: 575, startPoint y: 197, endPoint x: 557, endPoint y: 195, distance: 18.5
click at [564, 197] on div "Outbound call Location 5 Star Appliance Repair Your caller id phone number (855…" at bounding box center [706, 251] width 303 height 456
paste input "415) 851-8851"
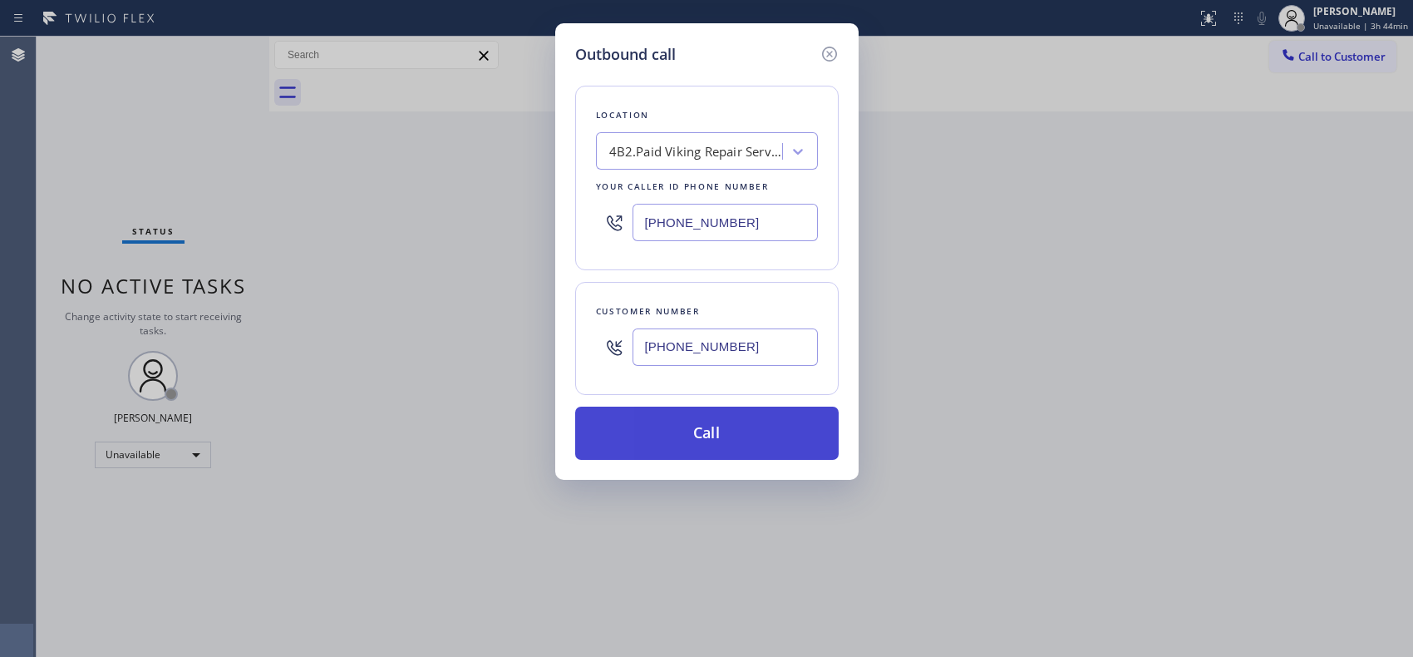
type input "(415) 851-8851"
click at [718, 435] on button "Call" at bounding box center [707, 433] width 264 height 53
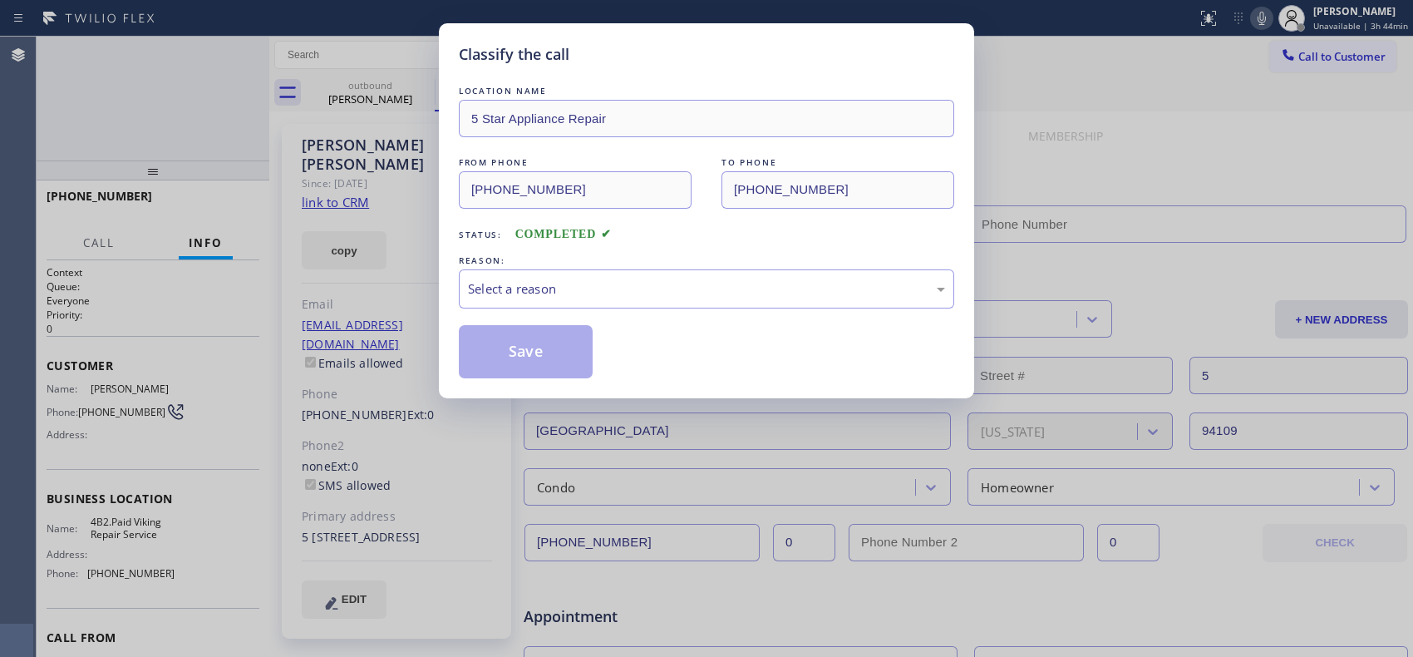
type input "(415) 851-8851"
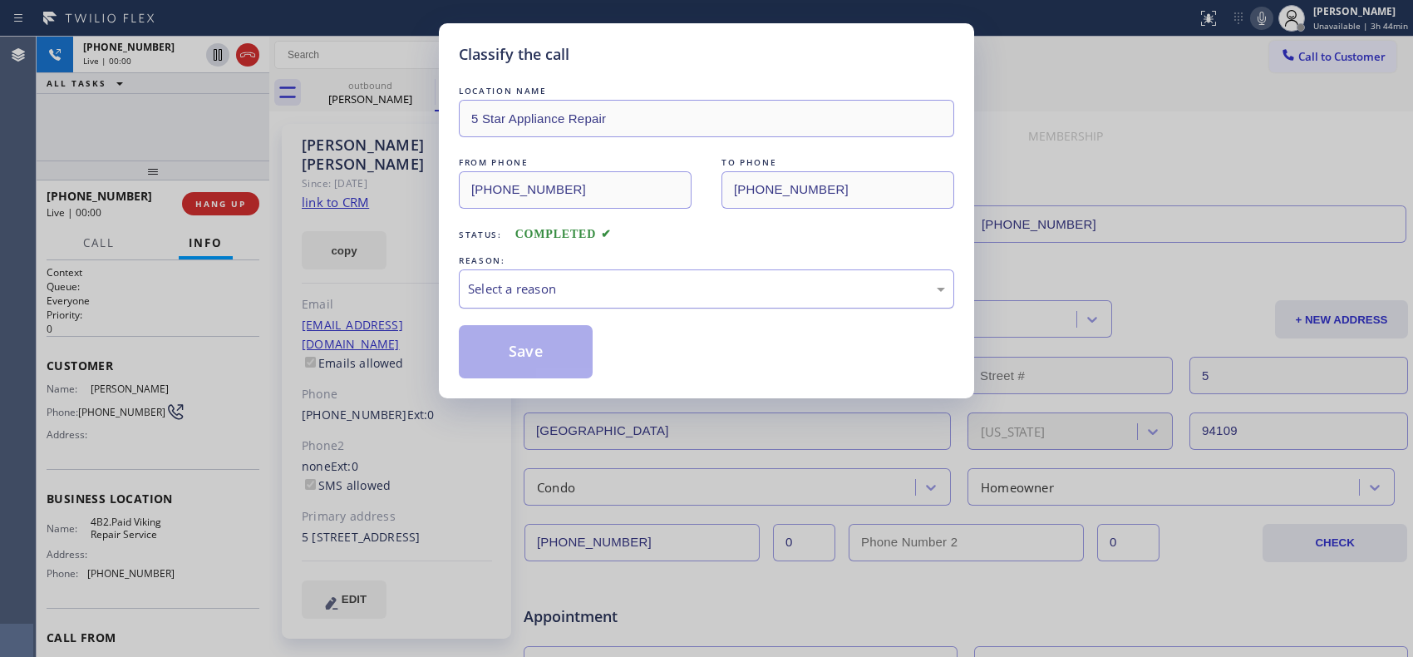
drag, startPoint x: 680, startPoint y: 298, endPoint x: 660, endPoint y: 306, distance: 21.6
click at [676, 300] on div "Select a reason" at bounding box center [706, 288] width 495 height 39
click at [533, 370] on button "Save" at bounding box center [526, 351] width 134 height 53
click at [168, 148] on div "Classify the call LOCATION NAME 5 Star Appliance Repair FROM PHONE (855) 731-49…" at bounding box center [706, 328] width 1413 height 657
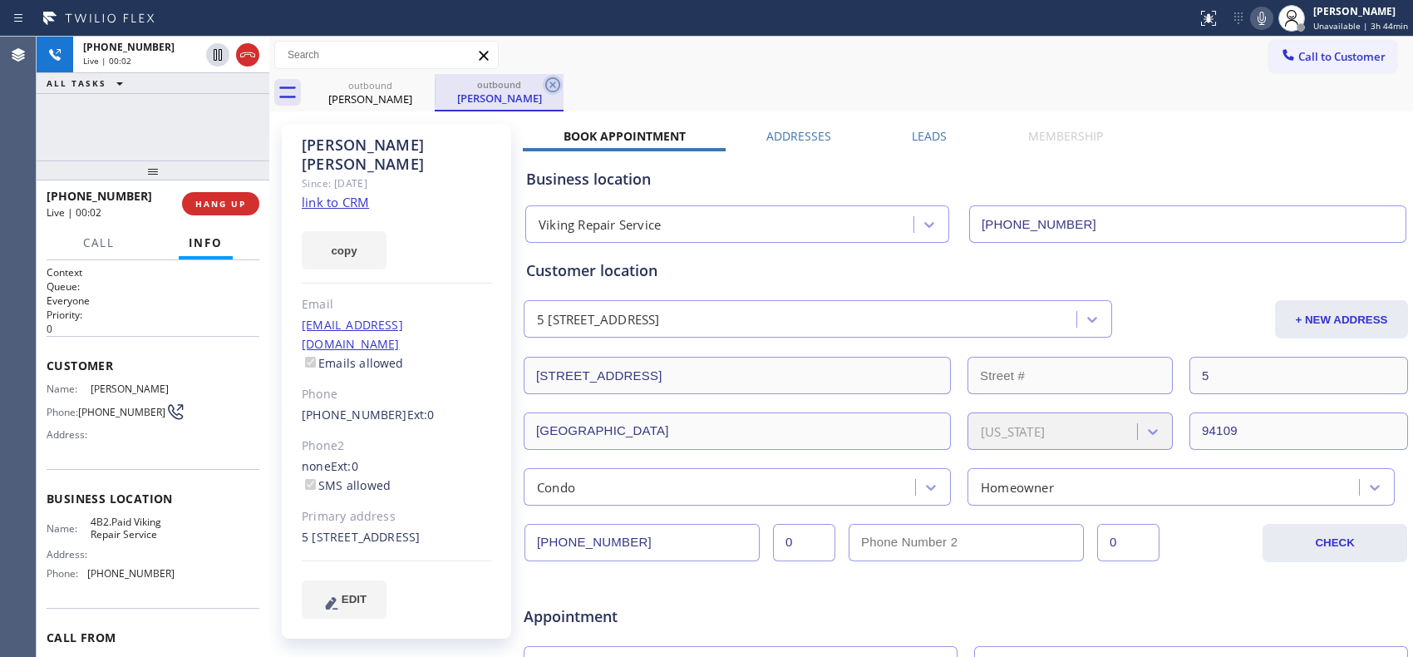
click at [559, 86] on icon at bounding box center [552, 84] width 15 height 15
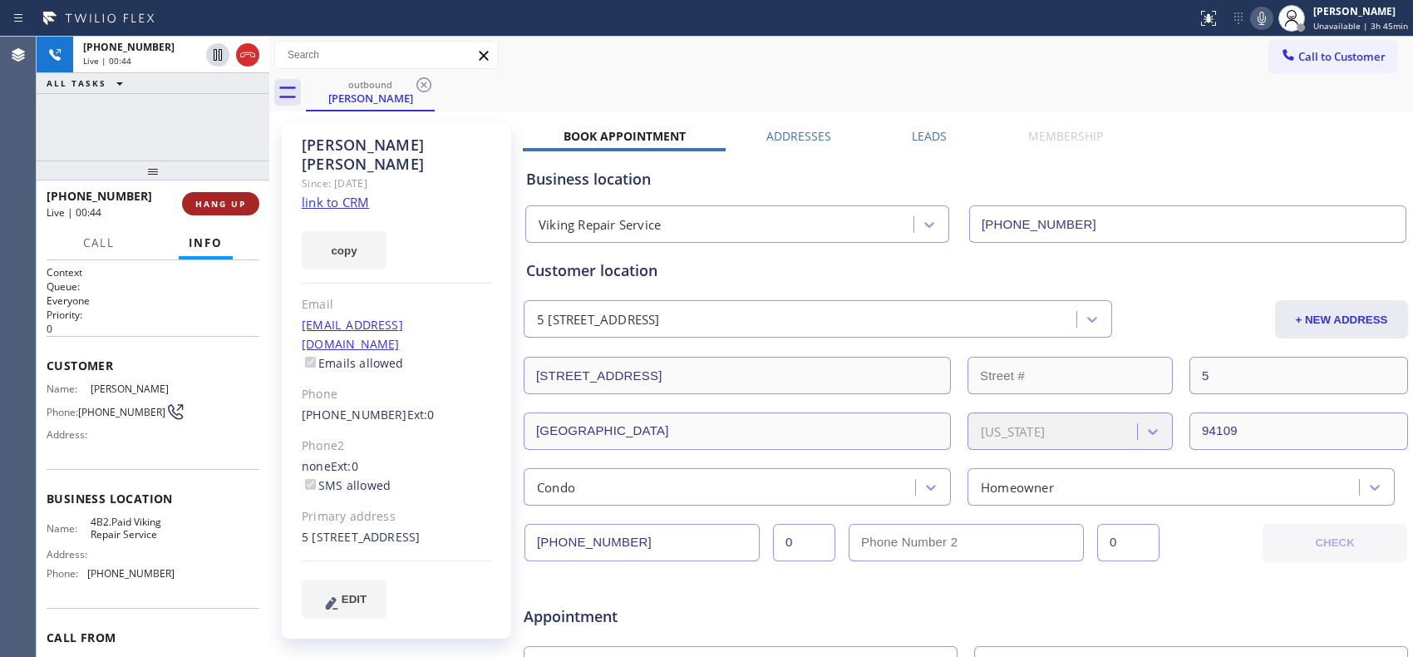
click at [228, 205] on span "HANG UP" at bounding box center [220, 204] width 51 height 12
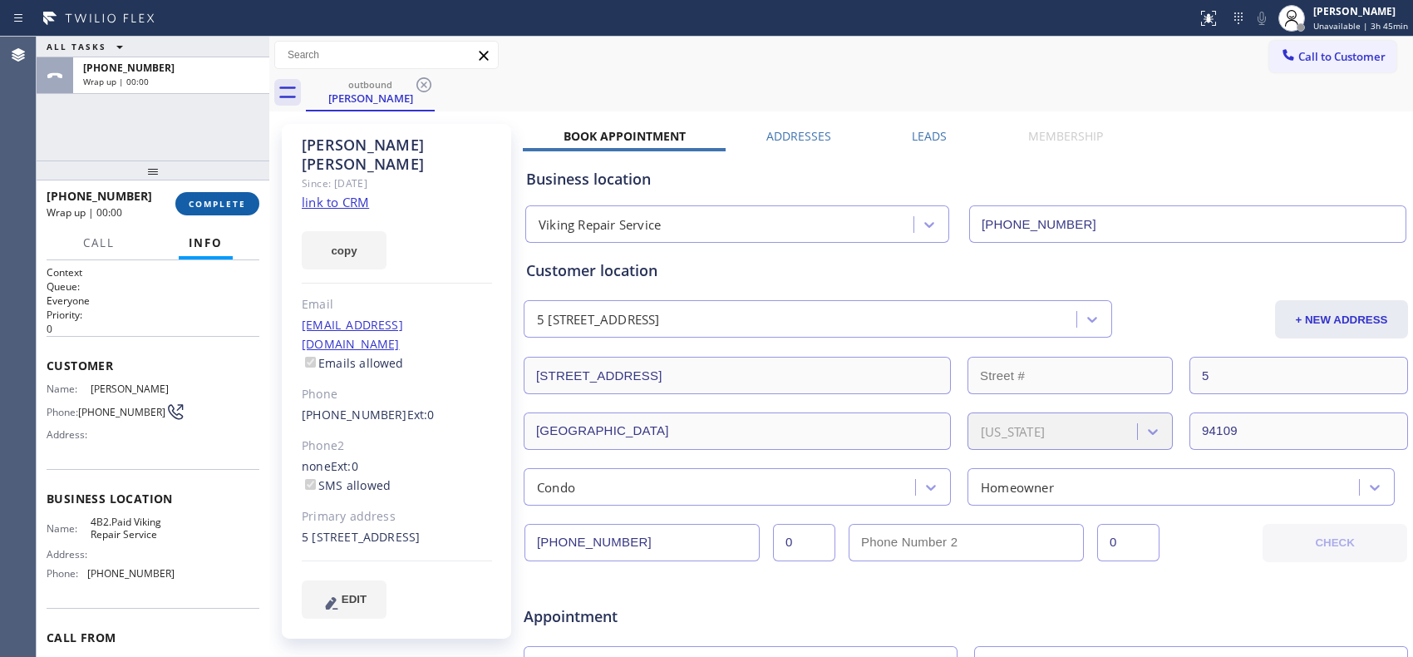
click at [228, 205] on span "COMPLETE" at bounding box center [217, 204] width 57 height 12
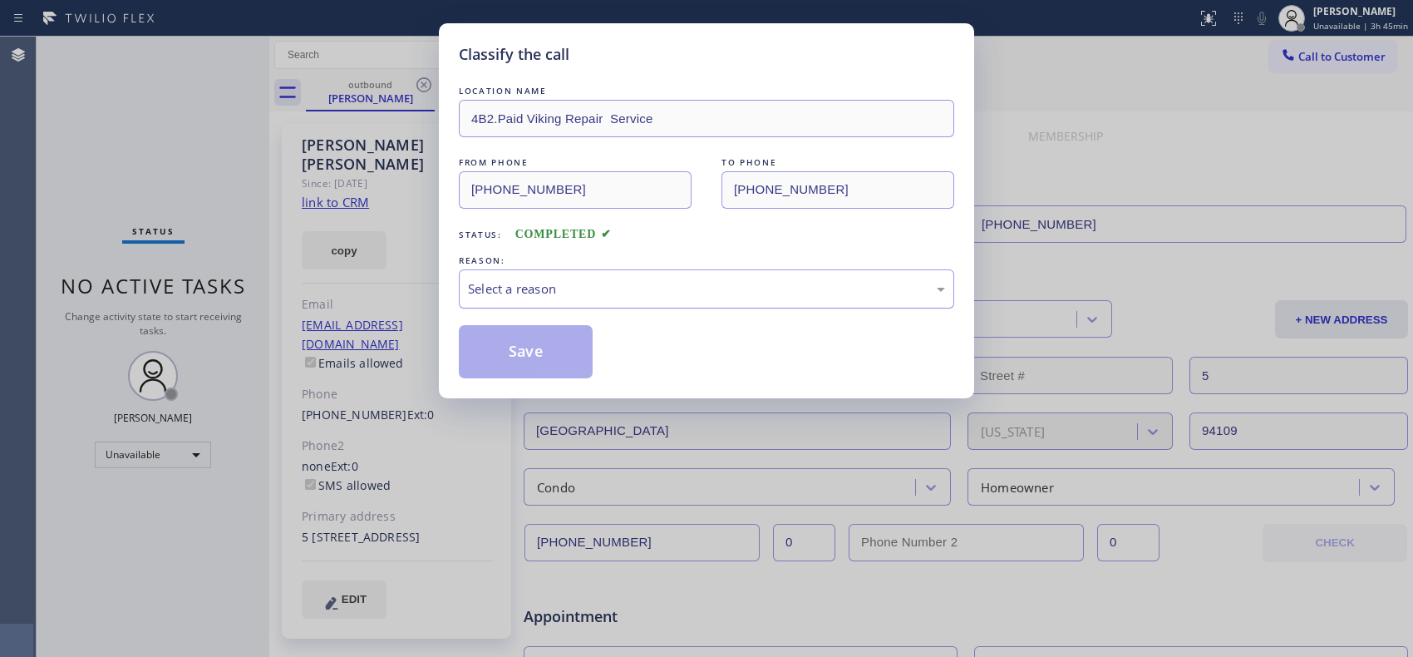
drag, startPoint x: 805, startPoint y: 295, endPoint x: 792, endPoint y: 294, distance: 12.5
click at [792, 294] on div "Select a reason" at bounding box center [706, 288] width 477 height 19
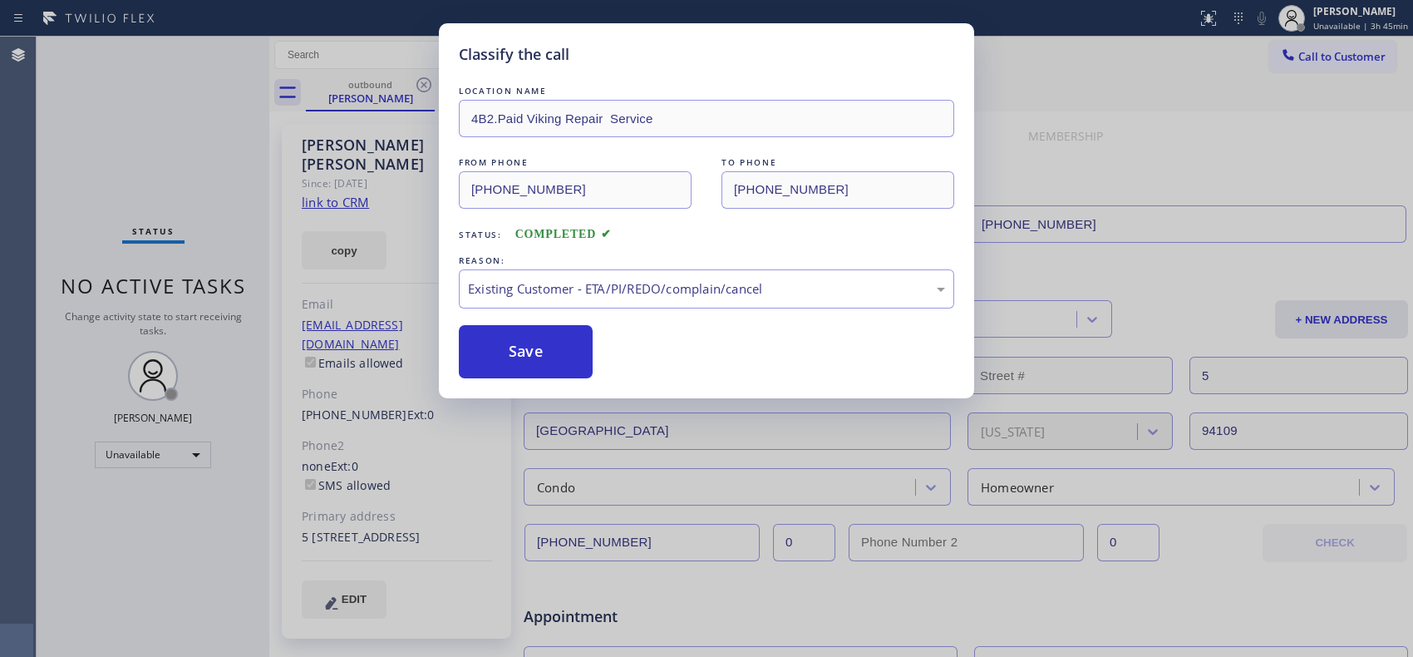
click at [518, 375] on button "Save" at bounding box center [526, 351] width 134 height 53
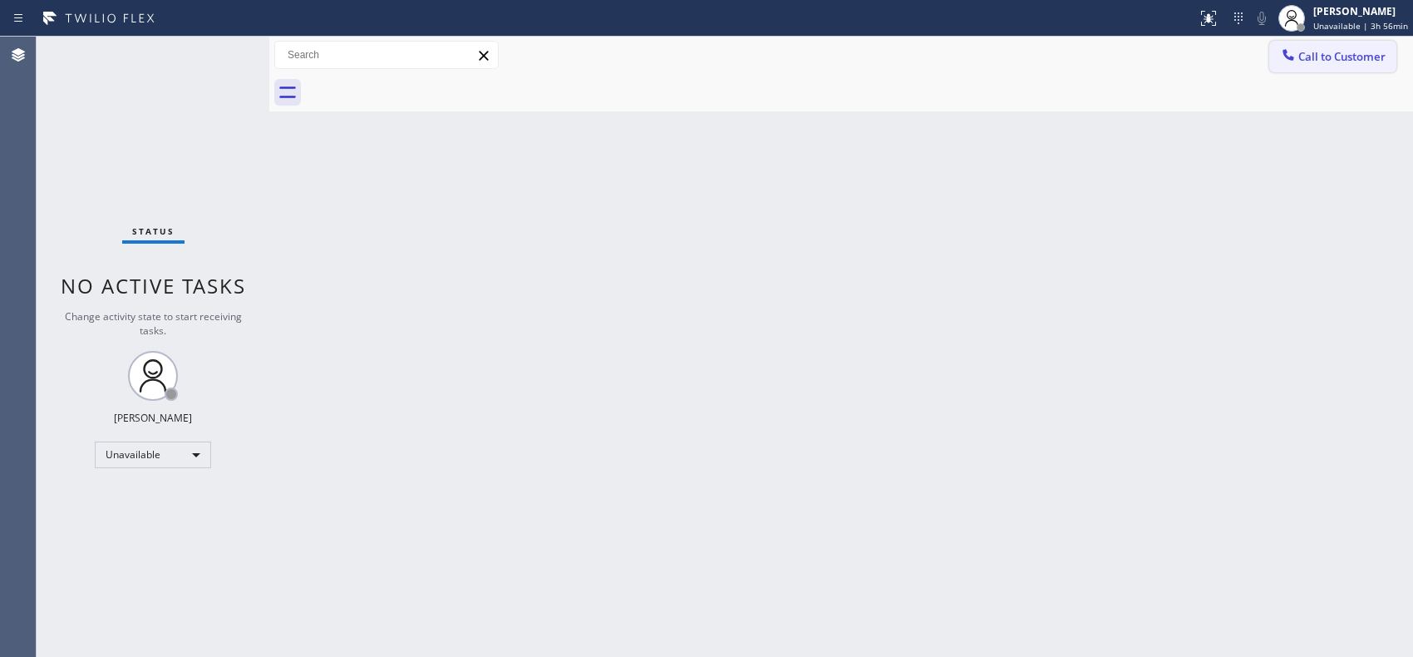
drag, startPoint x: 1342, startPoint y: 51, endPoint x: 1326, endPoint y: 47, distance: 16.1
click at [1338, 50] on span "Call to Customer" at bounding box center [1342, 56] width 87 height 15
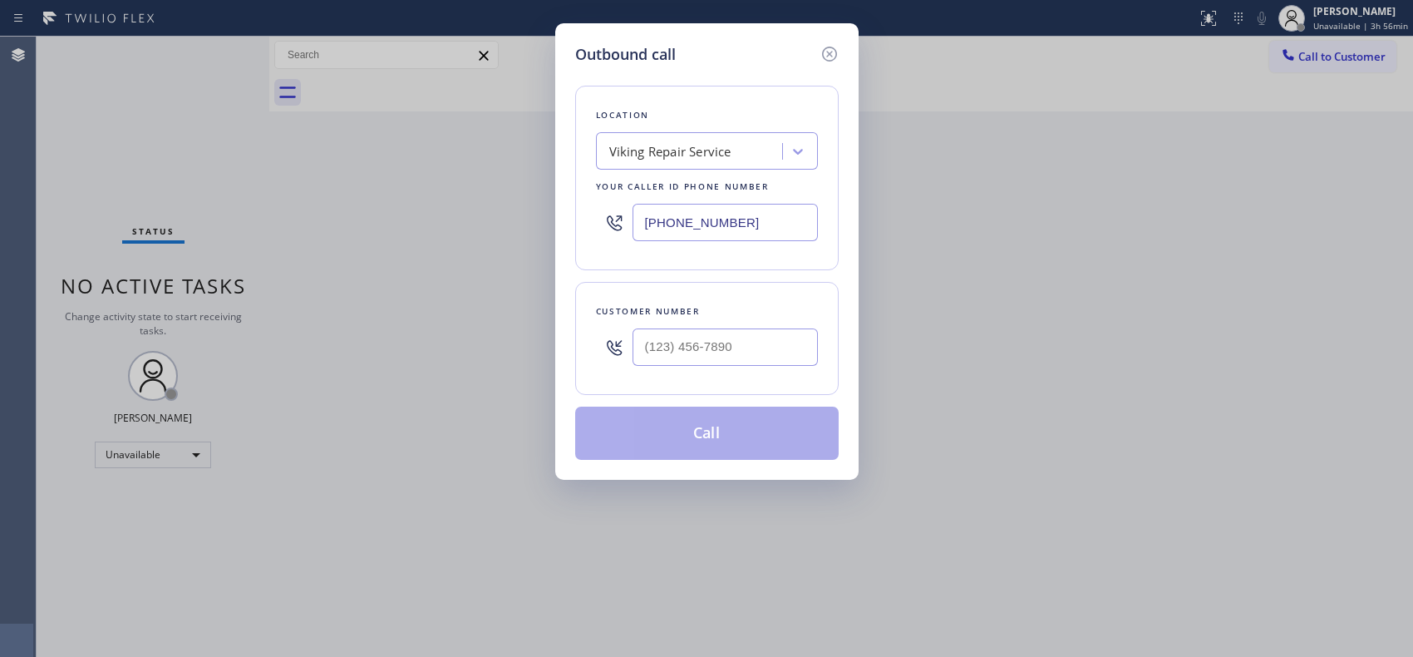
drag, startPoint x: 736, startPoint y: 220, endPoint x: 549, endPoint y: 67, distance: 242.2
click at [553, 167] on div "Outbound call Location Viking Repair Service Your caller id phone number (415) …" at bounding box center [706, 328] width 1413 height 657
paste input "562) 309-4505"
type input "(562) 309-4505"
click at [715, 341] on input "(___) ___-____" at bounding box center [725, 346] width 185 height 37
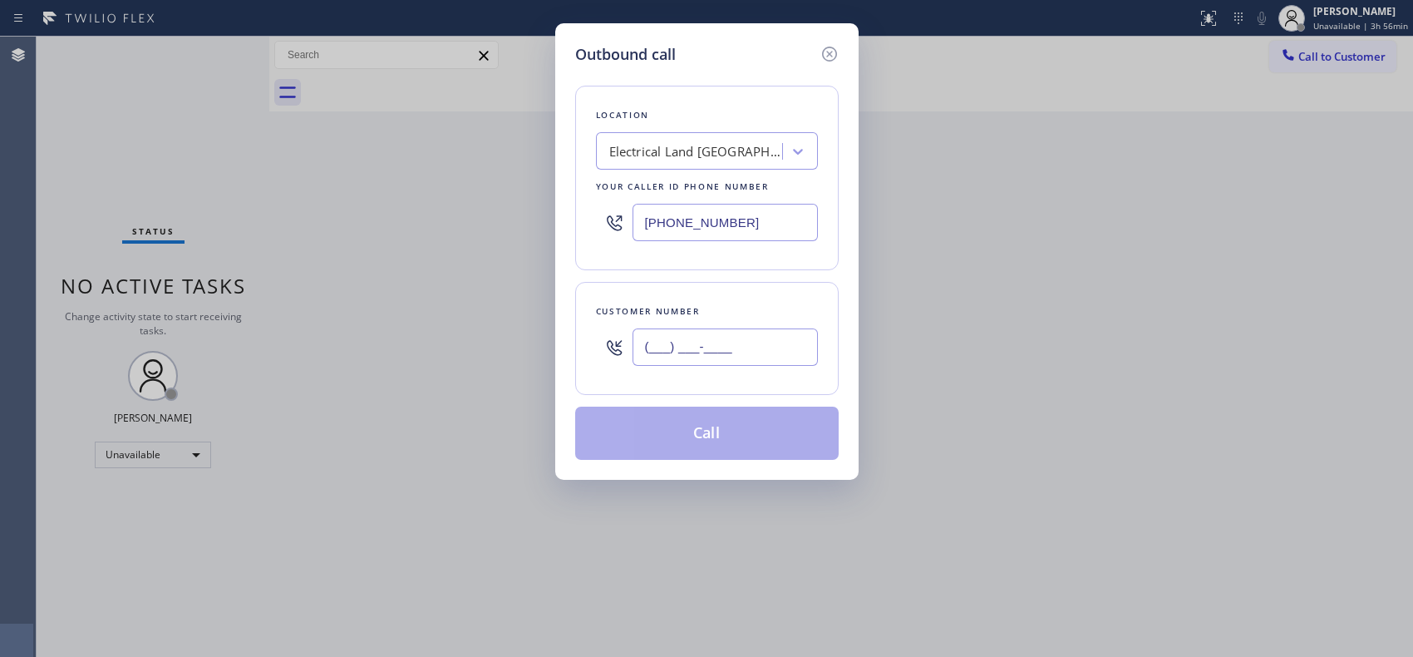
paste input "661) 400-3087"
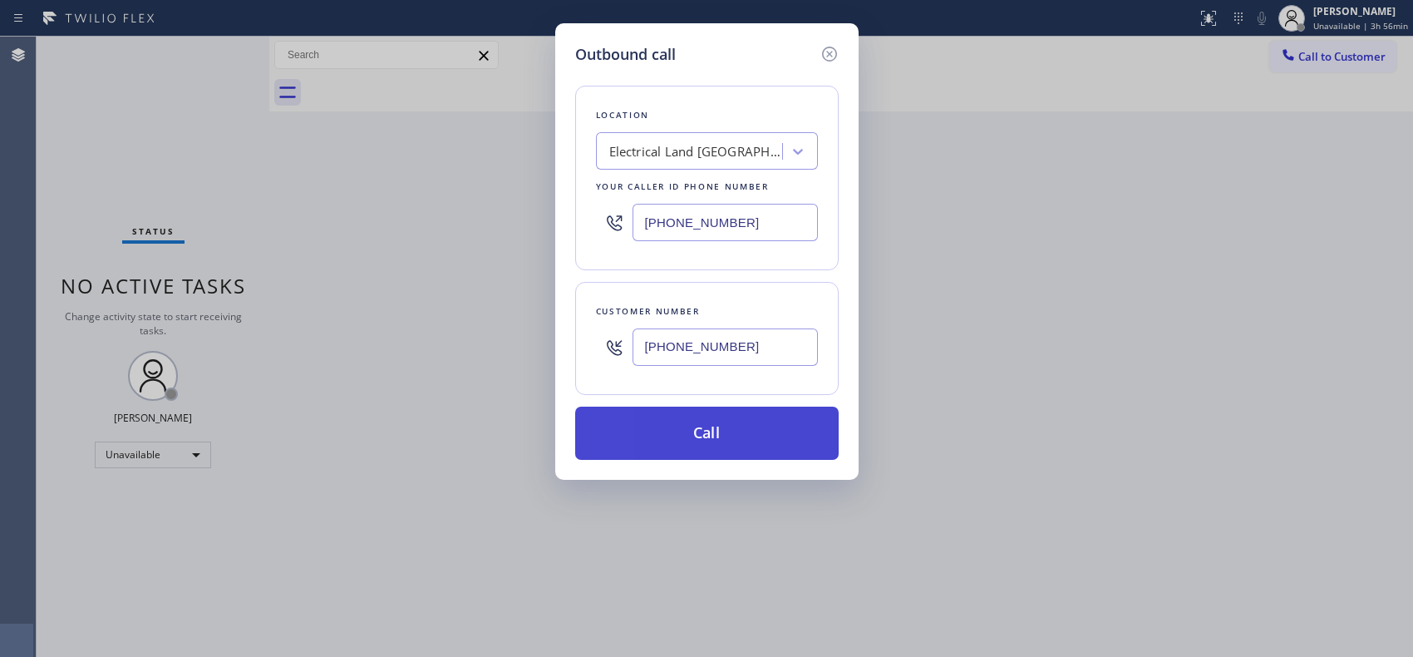
type input "(661) 400-3087"
click at [741, 435] on button "Call" at bounding box center [707, 433] width 264 height 53
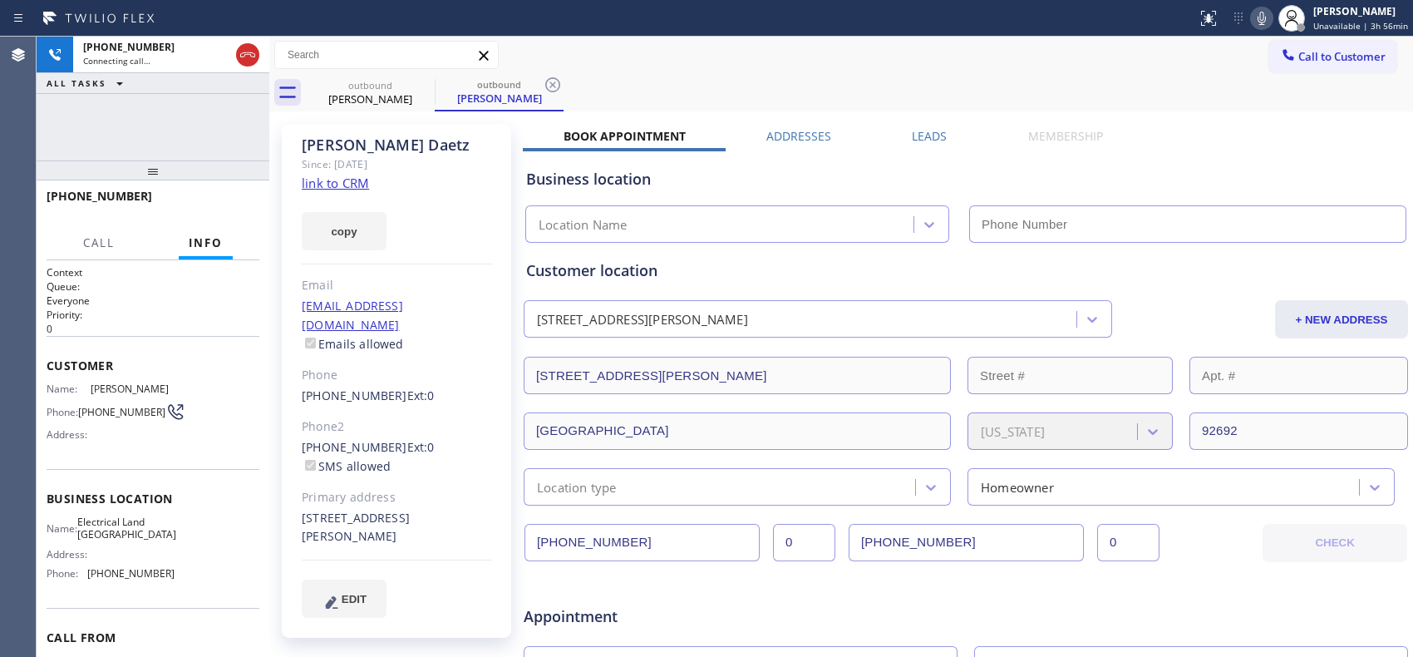
type input "(562) 309-4505"
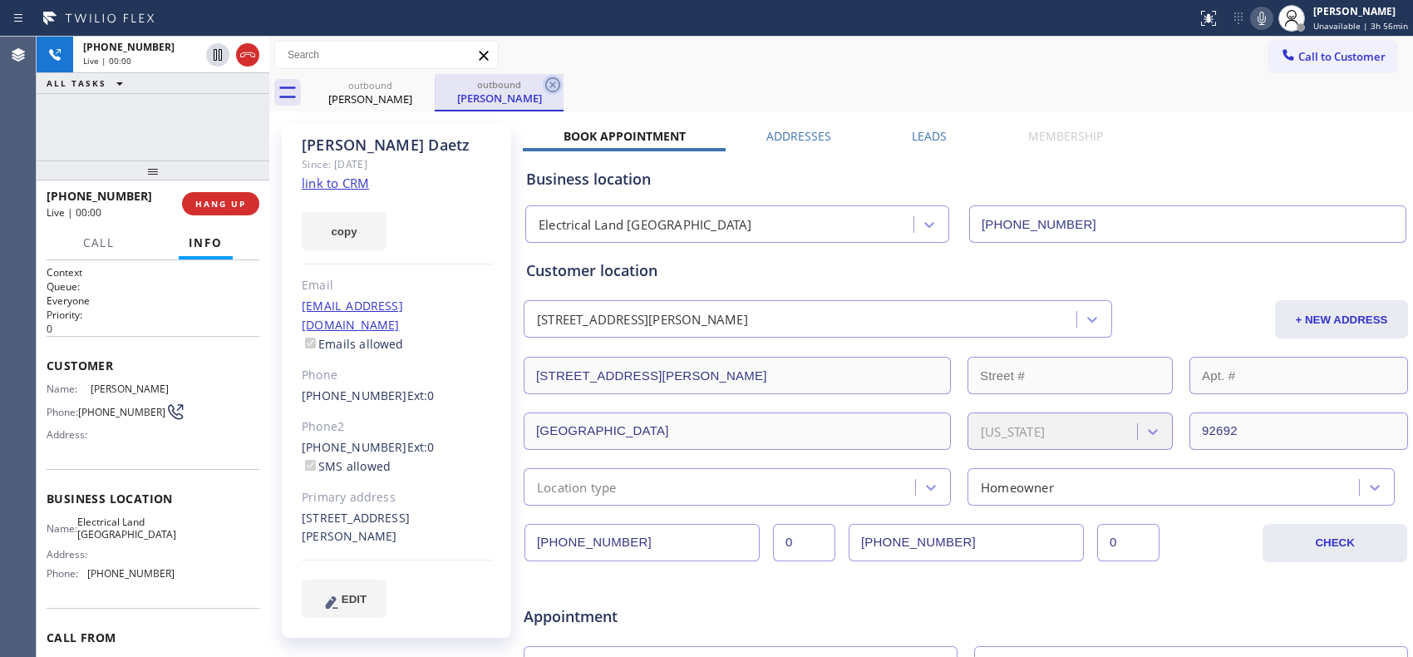
click at [558, 79] on icon at bounding box center [553, 85] width 20 height 20
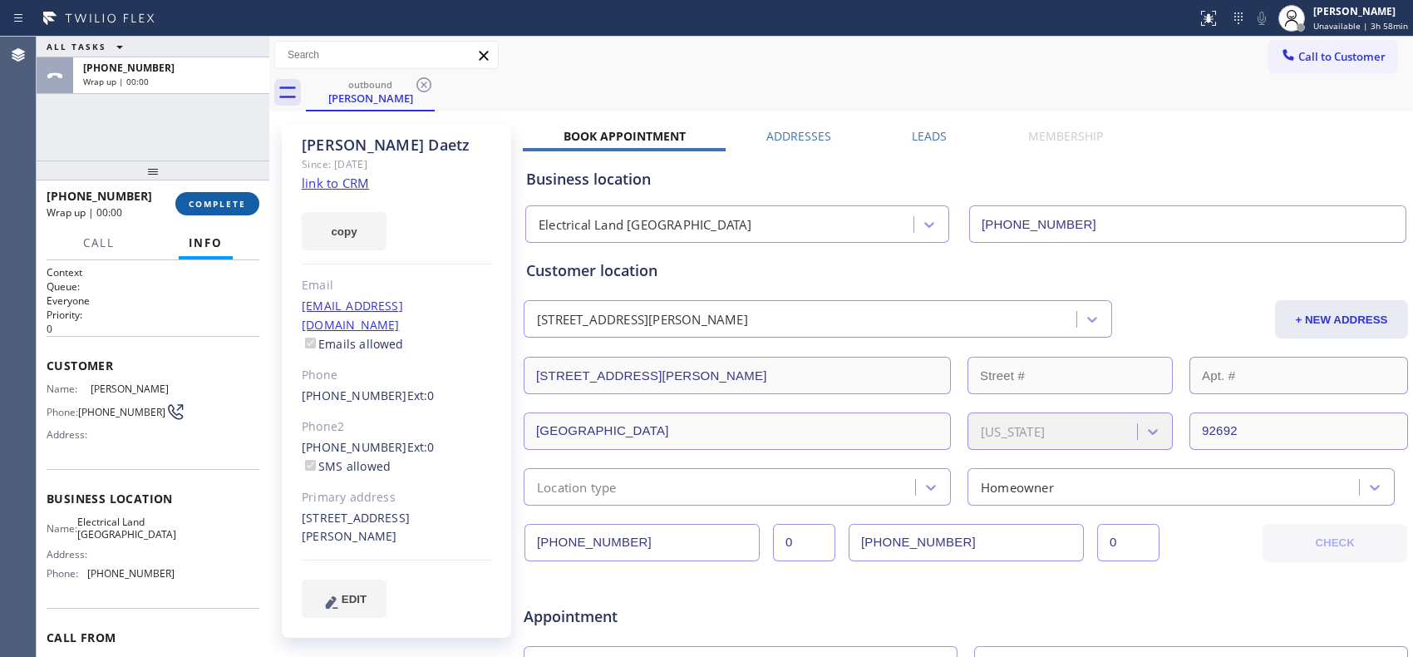
click at [234, 203] on span "COMPLETE" at bounding box center [217, 204] width 57 height 12
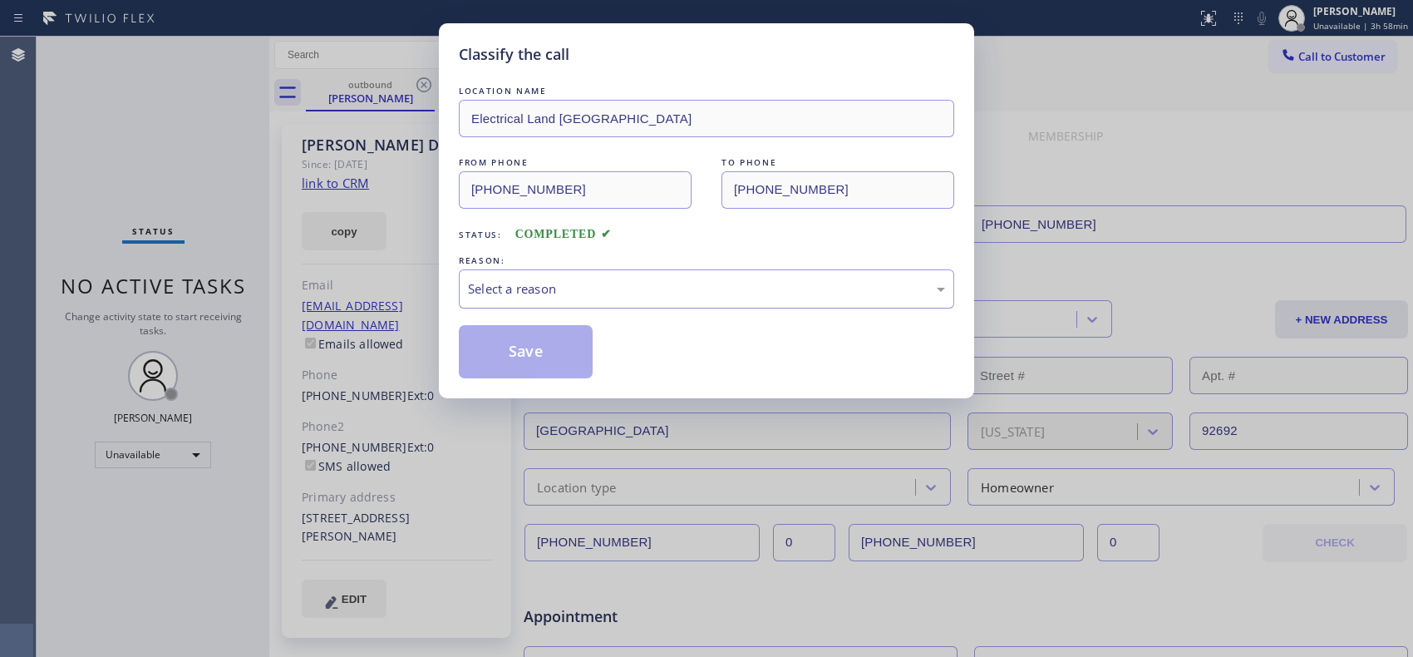
click at [652, 298] on div "Select a reason" at bounding box center [706, 288] width 477 height 19
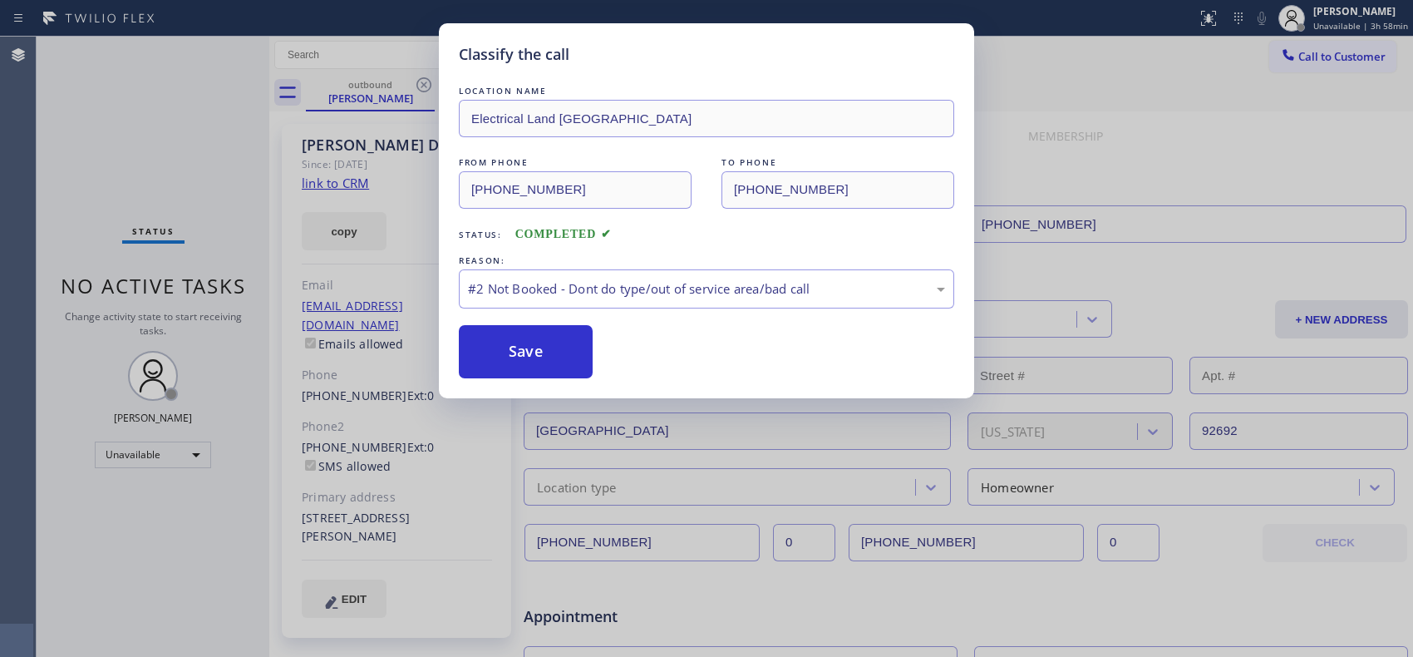
click at [547, 353] on button "Save" at bounding box center [526, 351] width 134 height 53
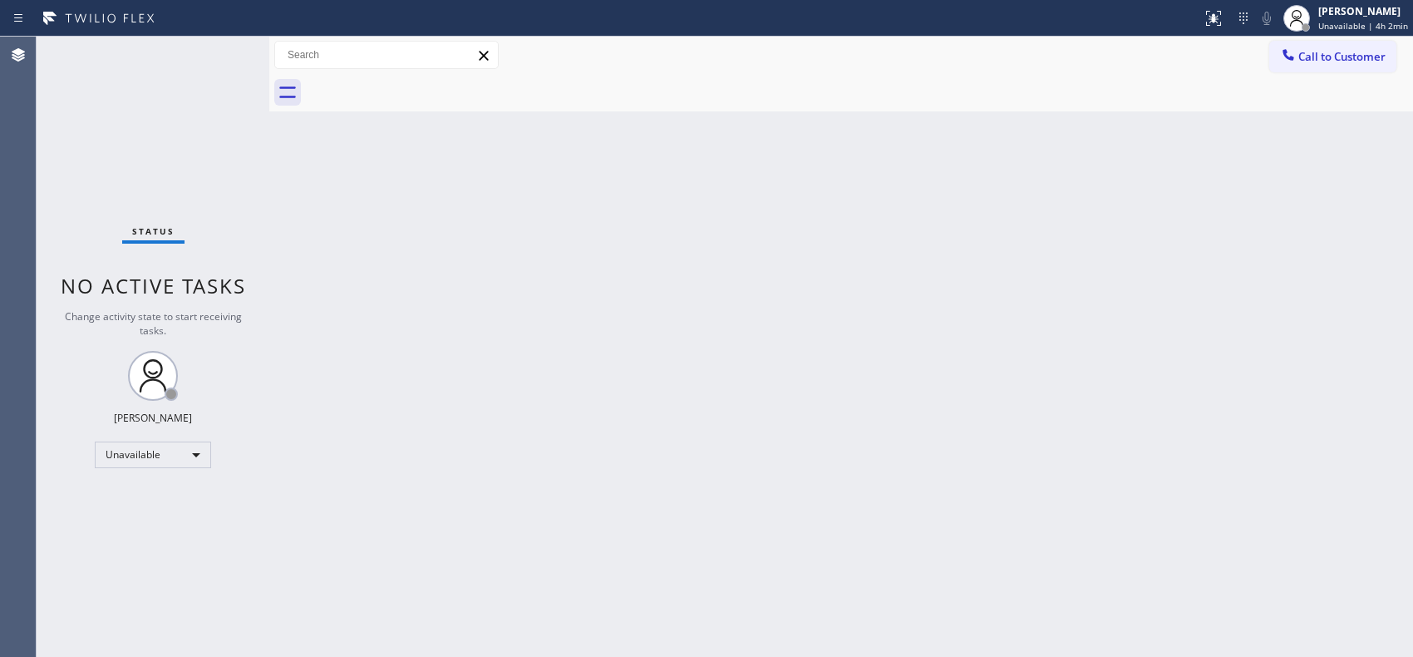
click at [698, 293] on div "Back to Dashboard Change Sender ID Customers Technicians Select a contact Outbo…" at bounding box center [841, 347] width 1144 height 620
drag, startPoint x: 1335, startPoint y: 62, endPoint x: 834, endPoint y: 166, distance: 512.1
click at [1333, 62] on span "Call to Customer" at bounding box center [1342, 56] width 87 height 15
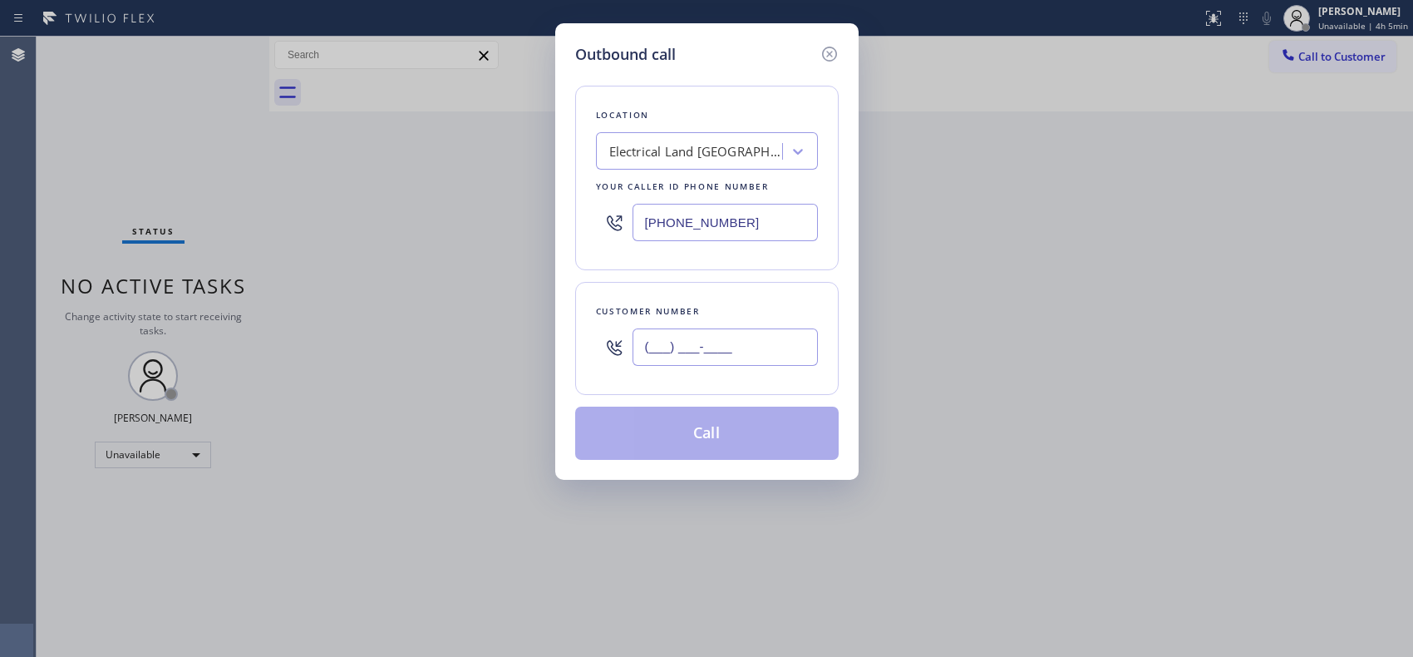
drag, startPoint x: 657, startPoint y: 333, endPoint x: 587, endPoint y: 319, distance: 71.1
click at [591, 322] on div "Customer number (___) ___-____" at bounding box center [707, 338] width 264 height 113
paste input "896) 4"
type input "(896) 4__-____"
drag, startPoint x: 749, startPoint y: 225, endPoint x: 550, endPoint y: 195, distance: 201.7
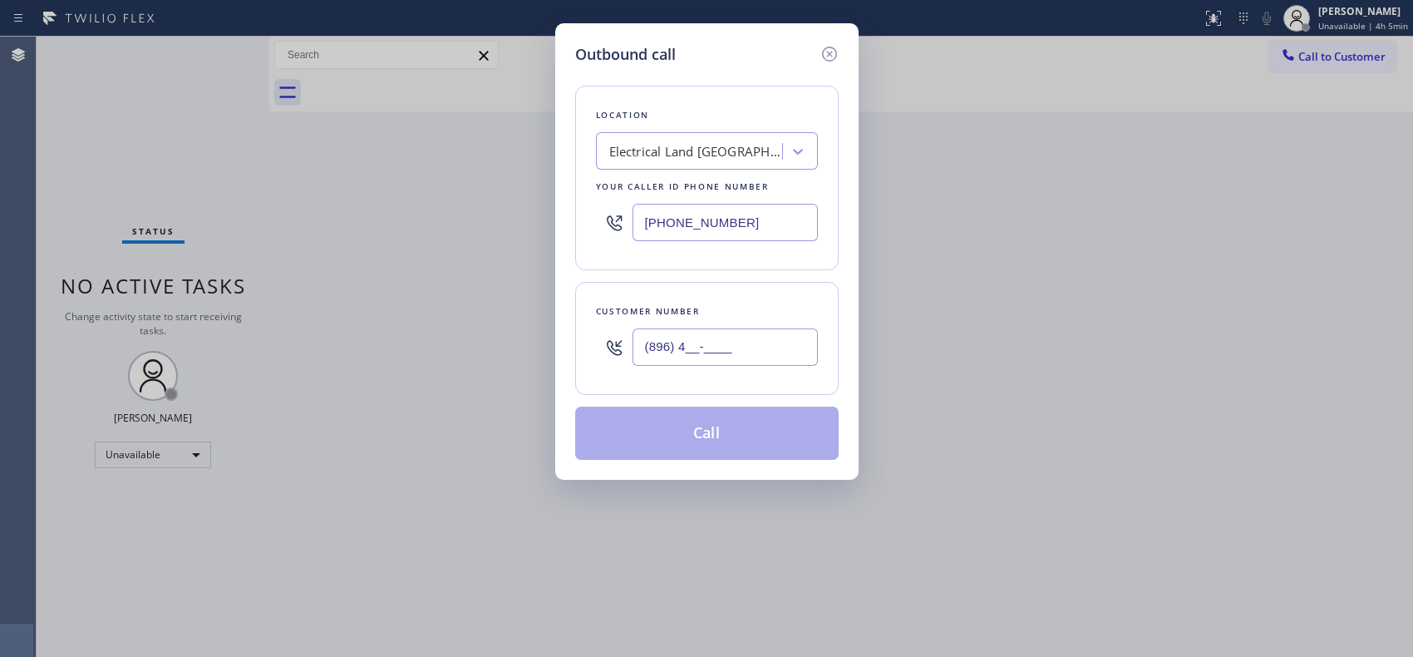
click at [550, 198] on div "Outbound call Location Electrical Land Long Beach Your caller id phone number (…" at bounding box center [706, 328] width 1413 height 657
paste input "714) 707-6834"
type input "(714) 707-6834"
drag, startPoint x: 760, startPoint y: 358, endPoint x: 554, endPoint y: 327, distance: 207.8
click at [566, 333] on div "Outbound call Location Electric Wire Services Santa Ana Your caller id phone nu…" at bounding box center [706, 251] width 303 height 456
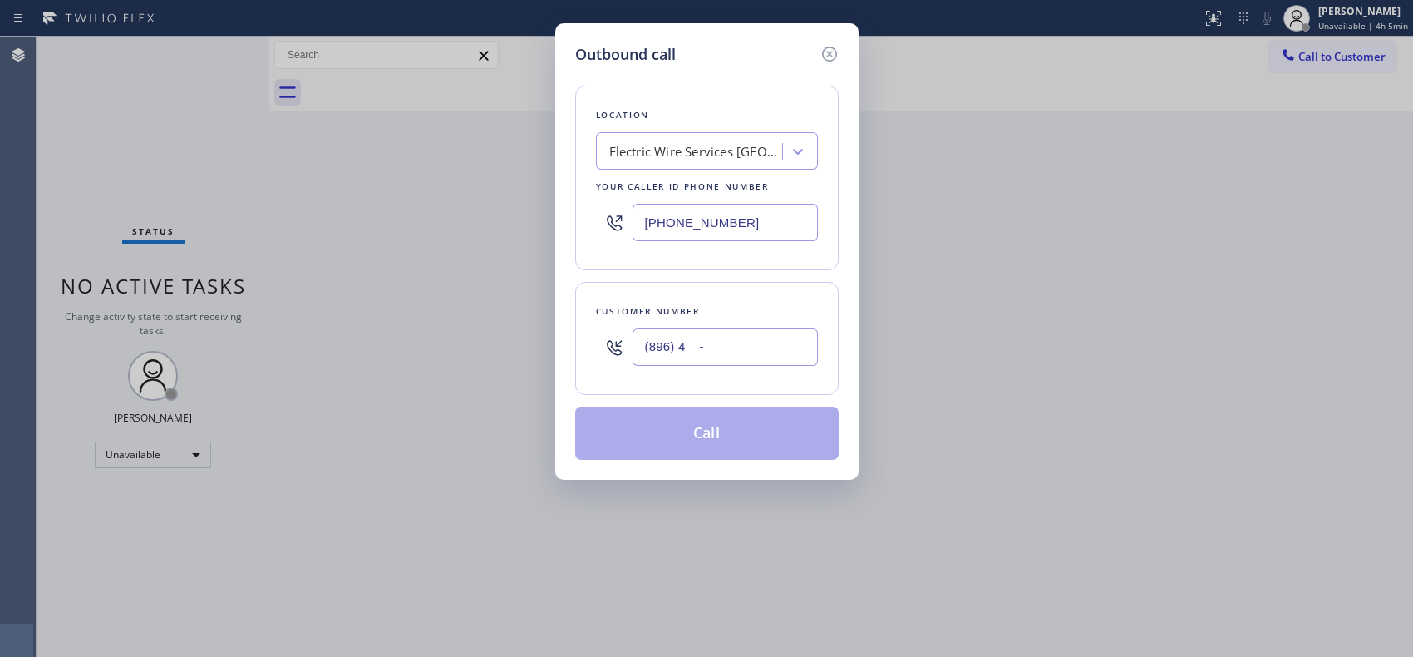
paste input "646) 575-3642"
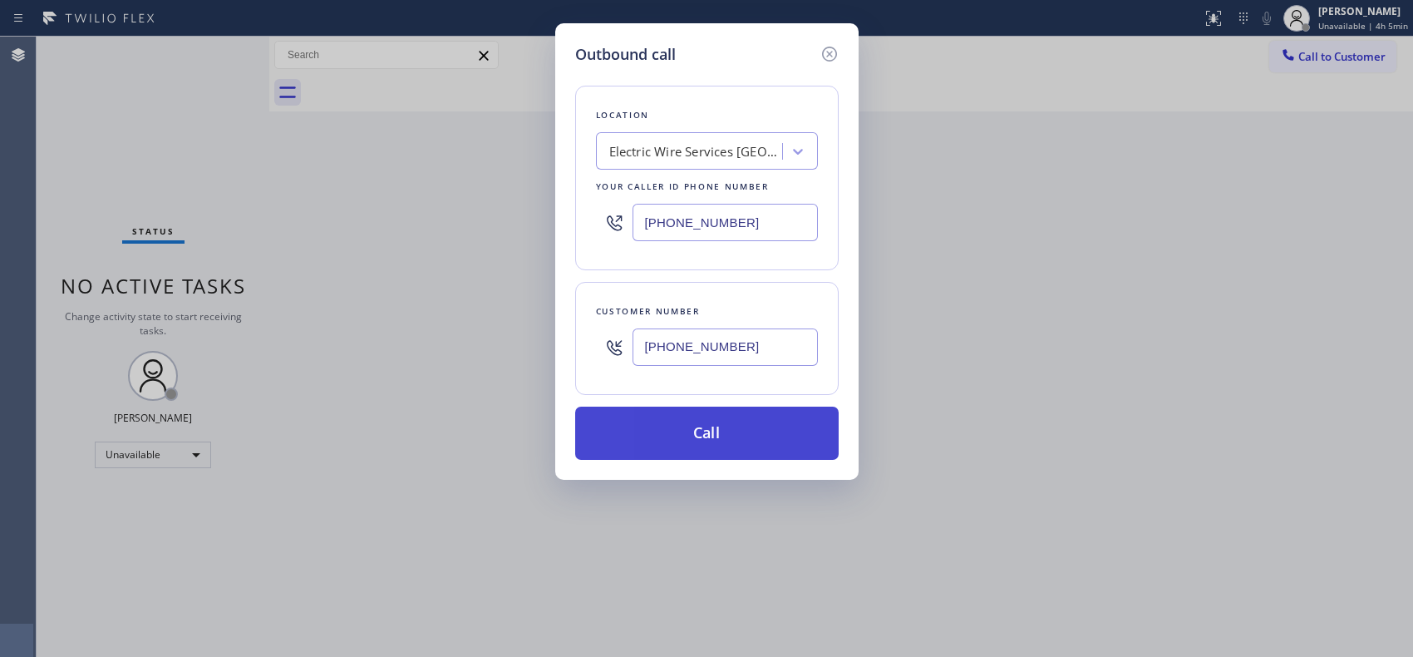
type input "(646) 575-3642"
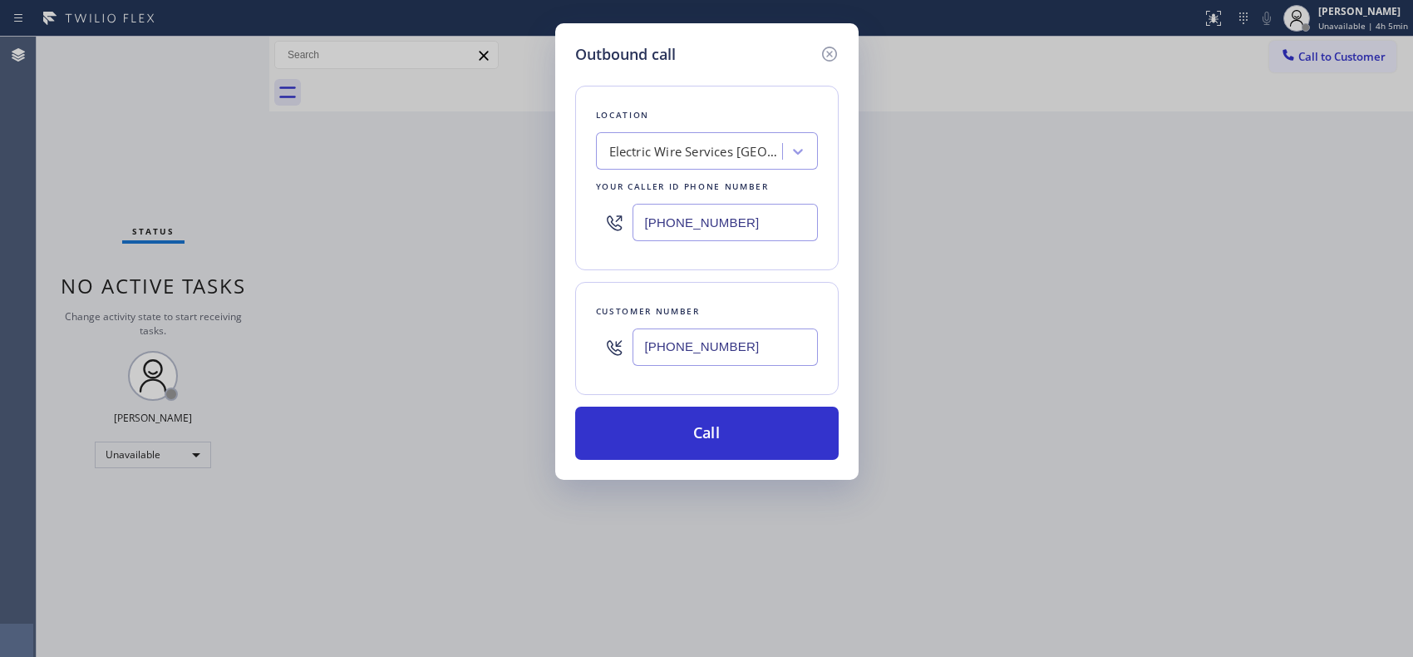
drag, startPoint x: 742, startPoint y: 443, endPoint x: 476, endPoint y: 1, distance: 516.1
click at [740, 439] on button "Call" at bounding box center [707, 433] width 264 height 53
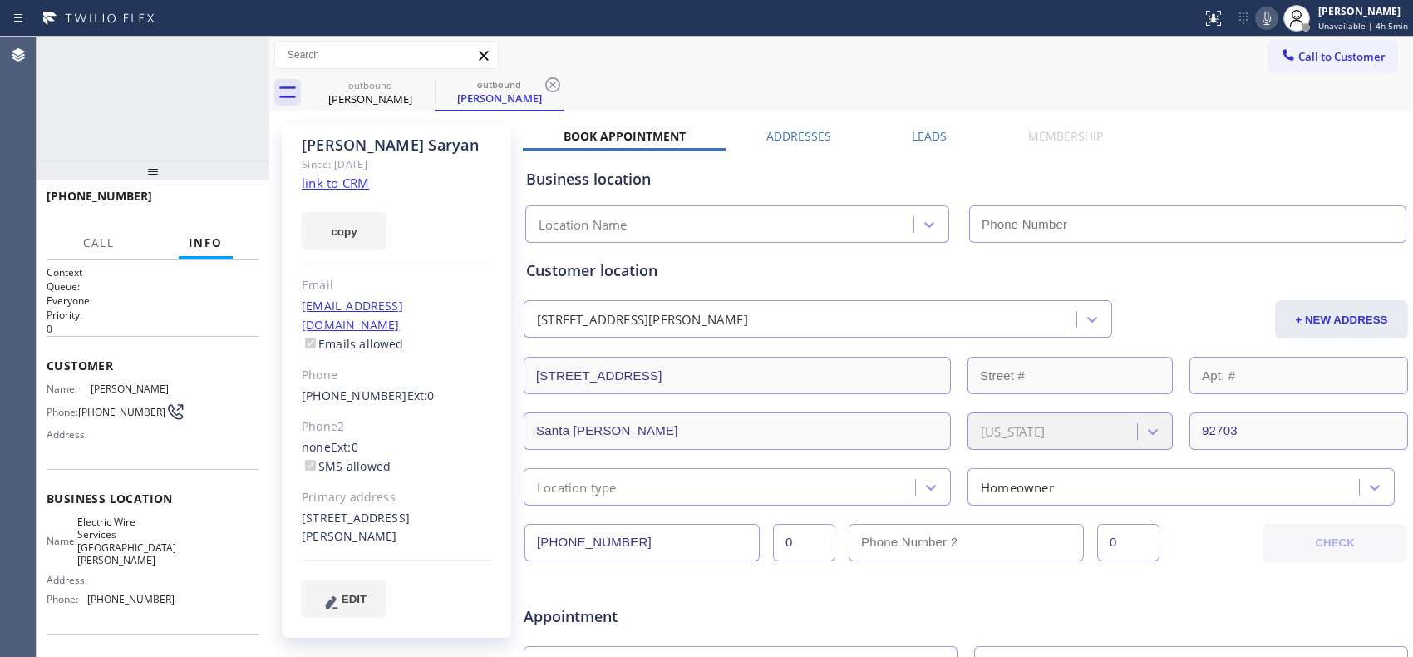
type input "(714) 707-6834"
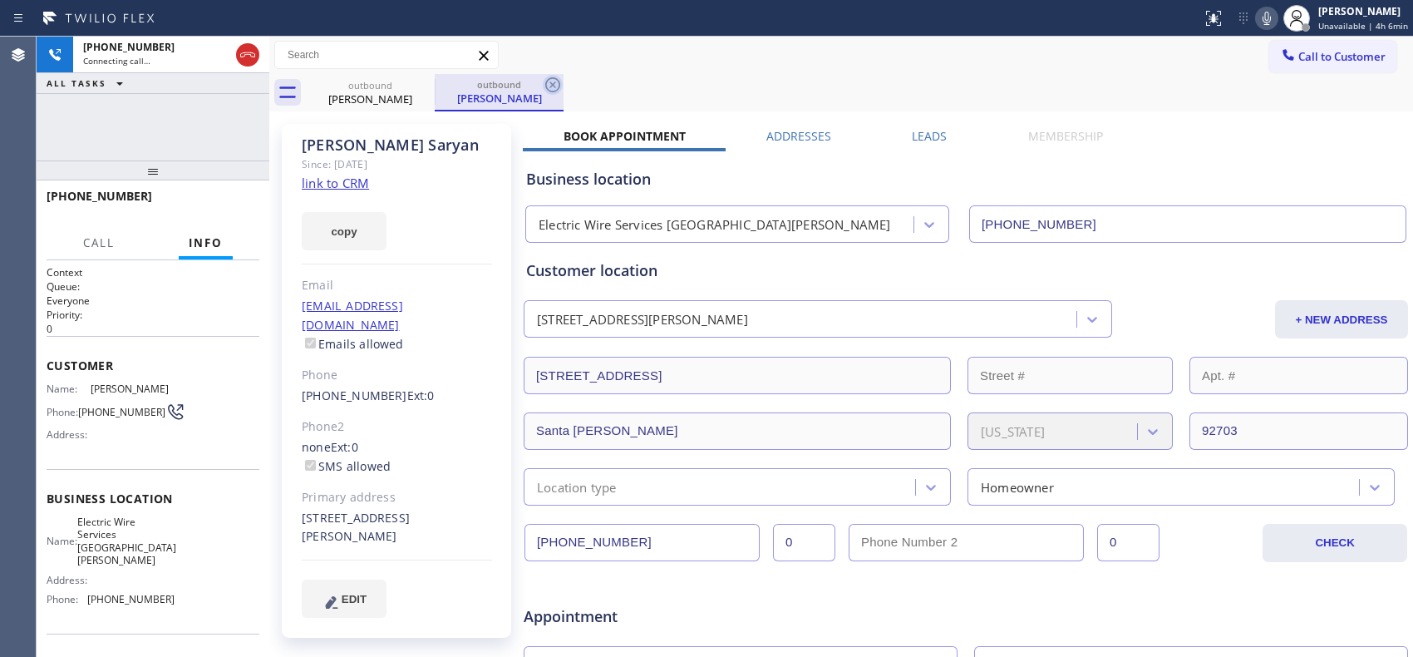
click at [545, 87] on icon at bounding box center [553, 85] width 20 height 20
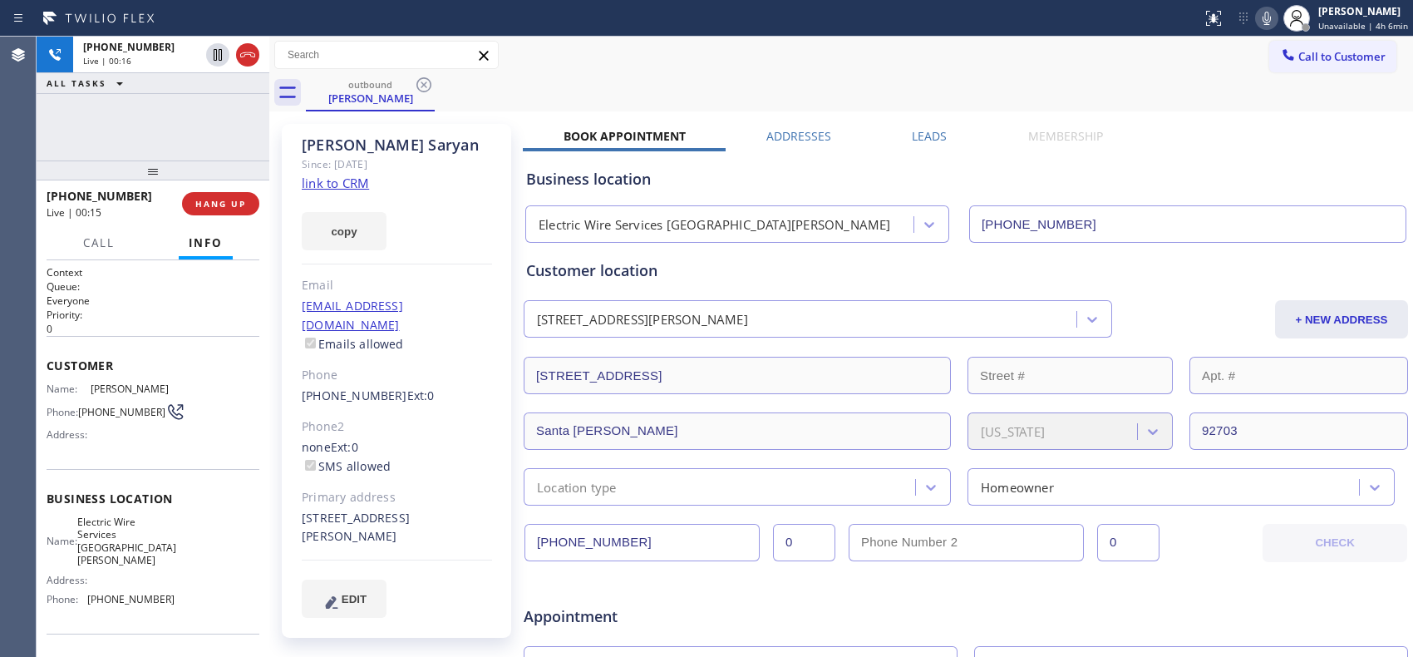
click at [1277, 13] on icon at bounding box center [1267, 18] width 20 height 20
click at [1267, 17] on icon at bounding box center [1267, 18] width 8 height 13
click at [1267, 19] on icon at bounding box center [1267, 18] width 20 height 20
click at [235, 144] on div "+16465753642 Live | 00:32 ALL TASKS ALL TASKS ACTIVE TASKS TASKS IN WRAP UP" at bounding box center [153, 99] width 233 height 124
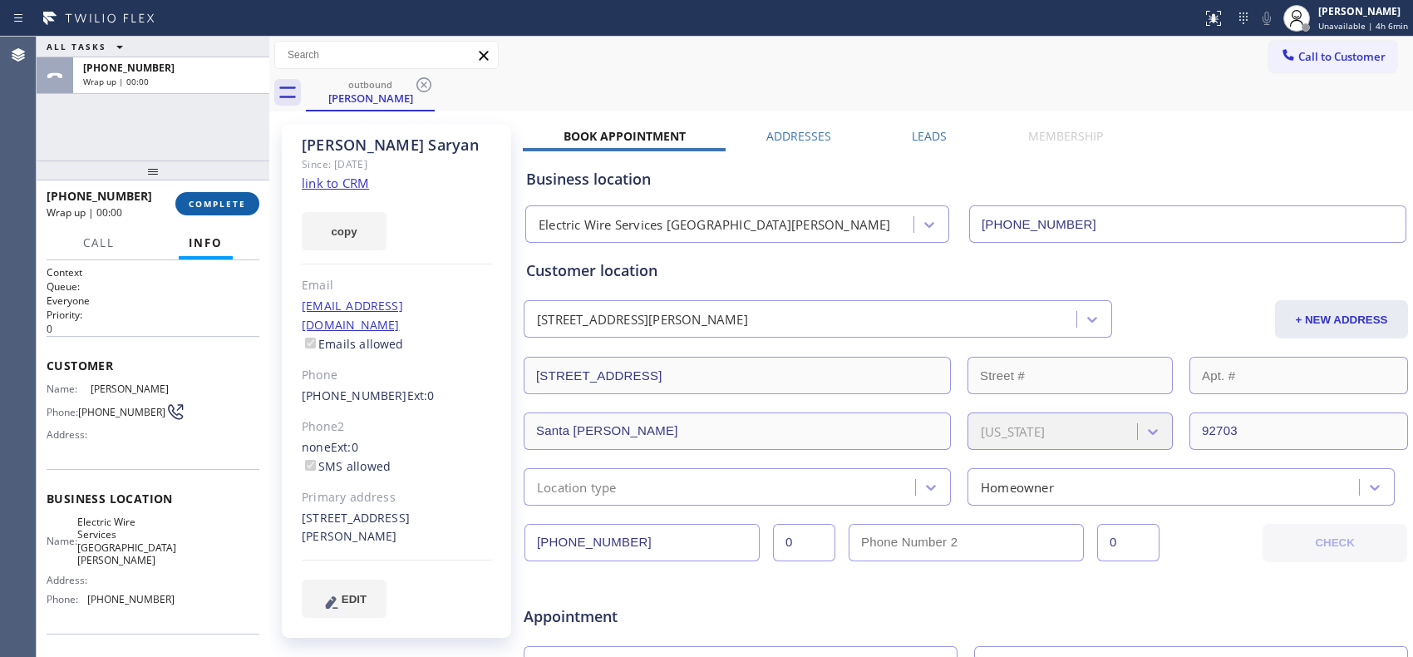
click at [235, 205] on span "COMPLETE" at bounding box center [217, 204] width 57 height 12
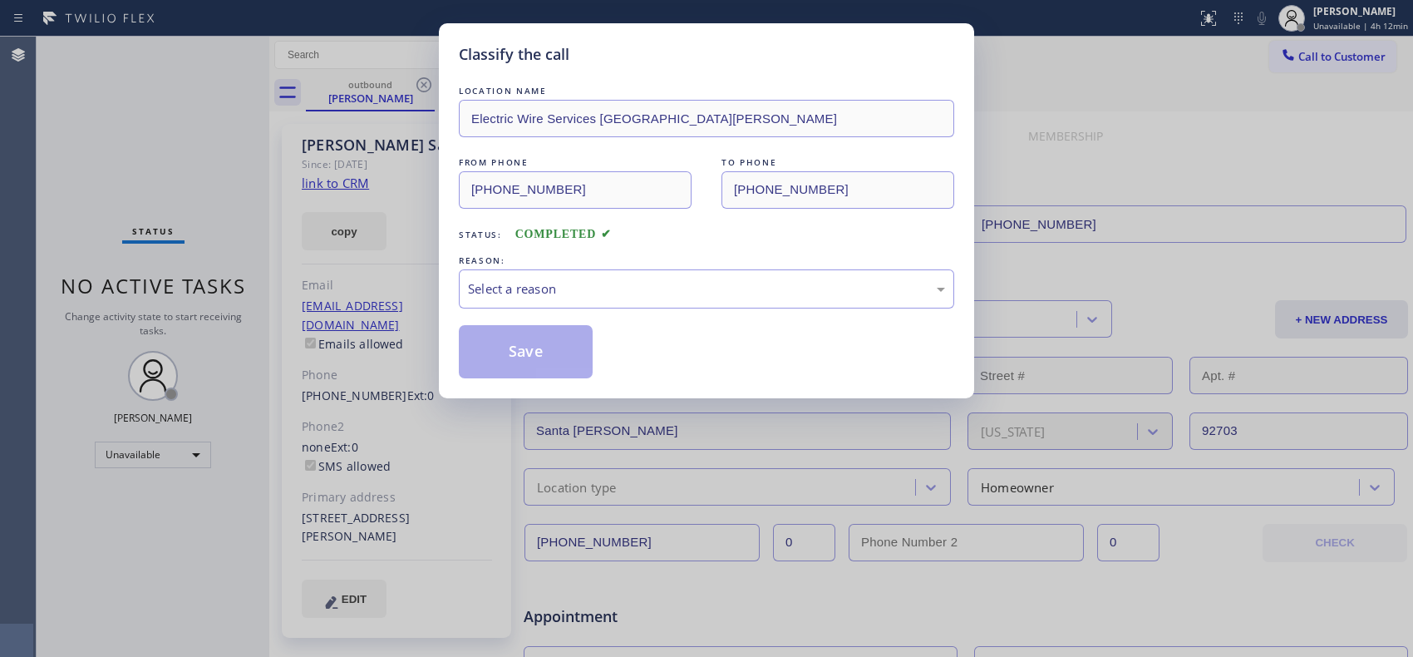
click at [599, 541] on div "Classify the call LOCATION NAME Electric Wire Services Santa Ana FROM PHONE (71…" at bounding box center [706, 328] width 1413 height 657
click at [528, 279] on div "Select a reason" at bounding box center [706, 288] width 477 height 19
click at [536, 355] on button "Save" at bounding box center [526, 351] width 134 height 53
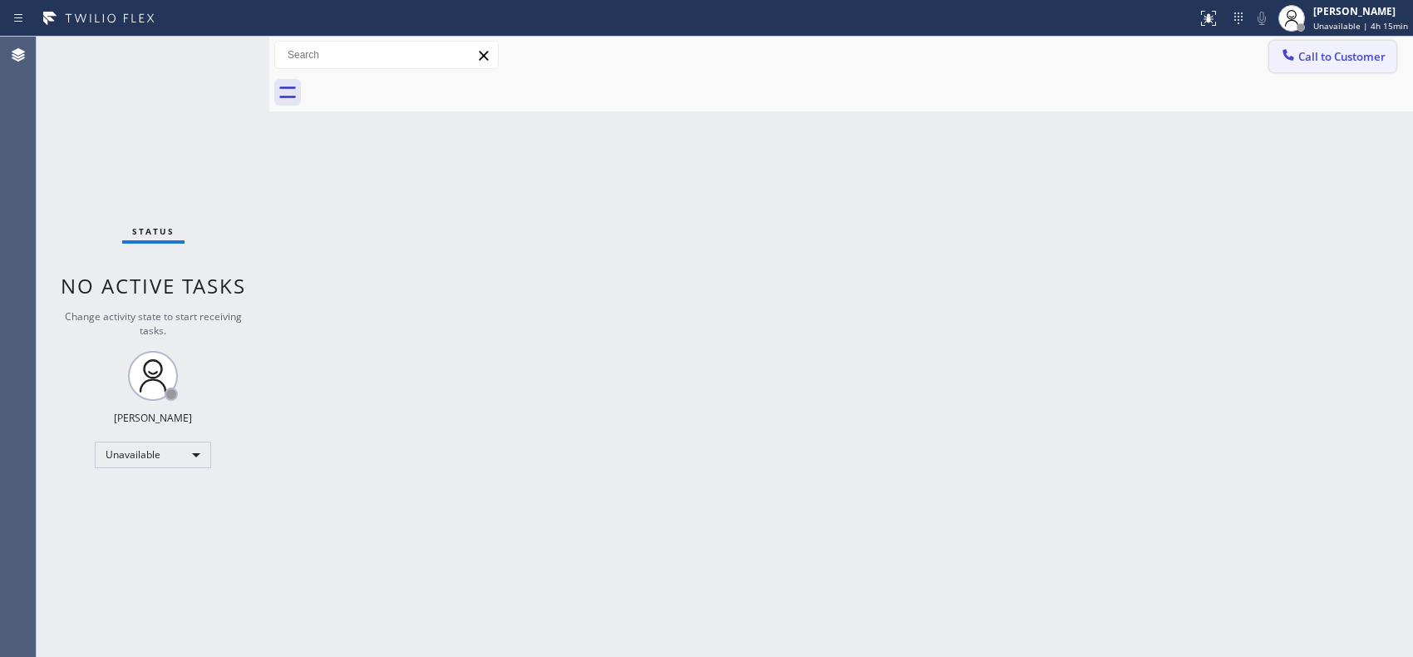
click at [1341, 52] on span "Call to Customer" at bounding box center [1342, 56] width 87 height 15
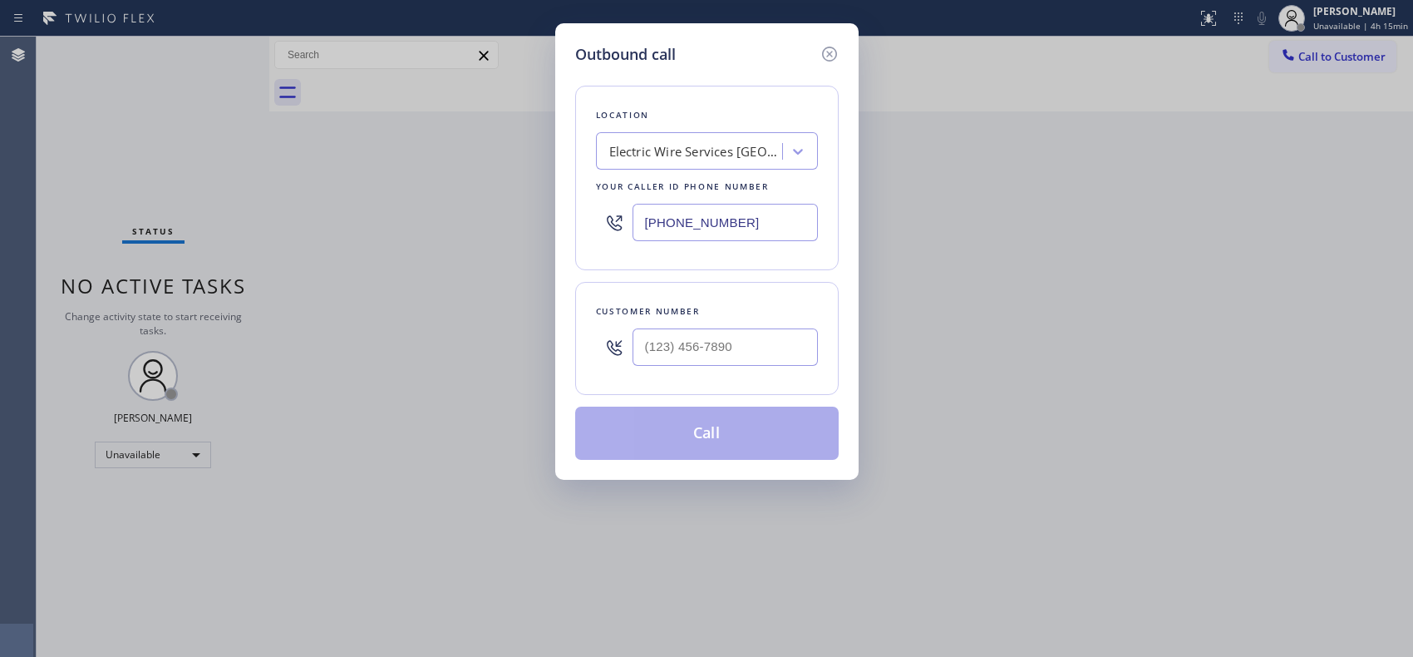
drag, startPoint x: 792, startPoint y: 209, endPoint x: 590, endPoint y: 198, distance: 202.3
click at [590, 198] on div "Location Electric Wire Services Santa Ana Your caller id phone number (714) 707…" at bounding box center [707, 178] width 264 height 185
paste input "833) 418-0819"
type input "(833) 418-0819"
drag, startPoint x: 683, startPoint y: 337, endPoint x: 616, endPoint y: 334, distance: 66.6
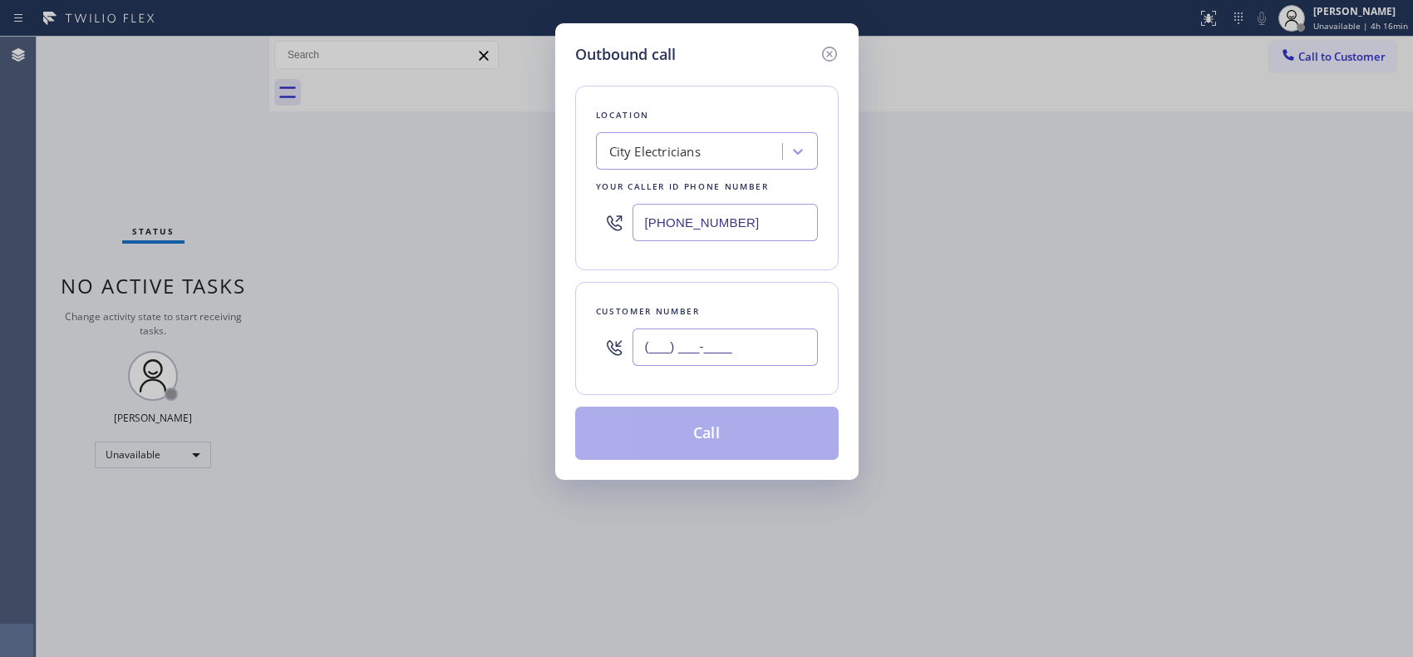
click at [616, 334] on div "(___) ___-____" at bounding box center [707, 347] width 222 height 54
paste input "201) 421-7314"
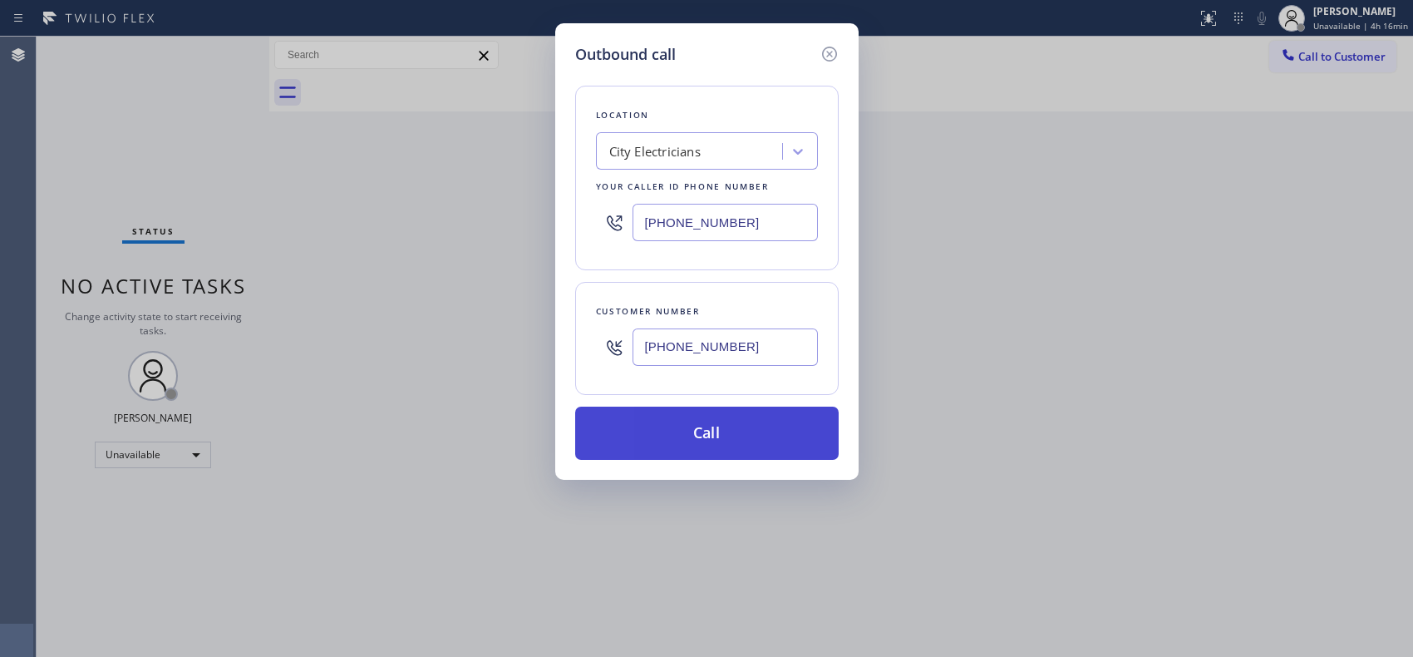
type input "(201) 421-7314"
click at [717, 429] on button "Call" at bounding box center [707, 433] width 264 height 53
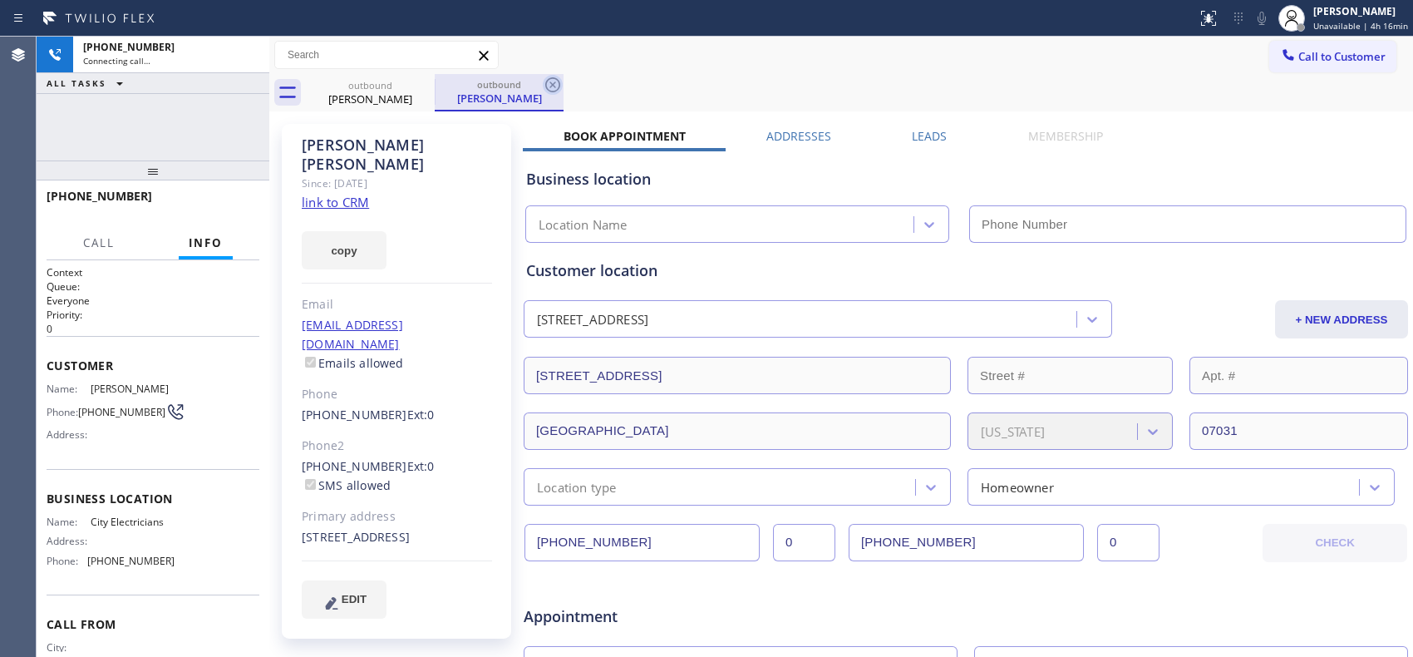
click at [555, 87] on icon at bounding box center [553, 85] width 20 height 20
type input "(833) 418-0819"
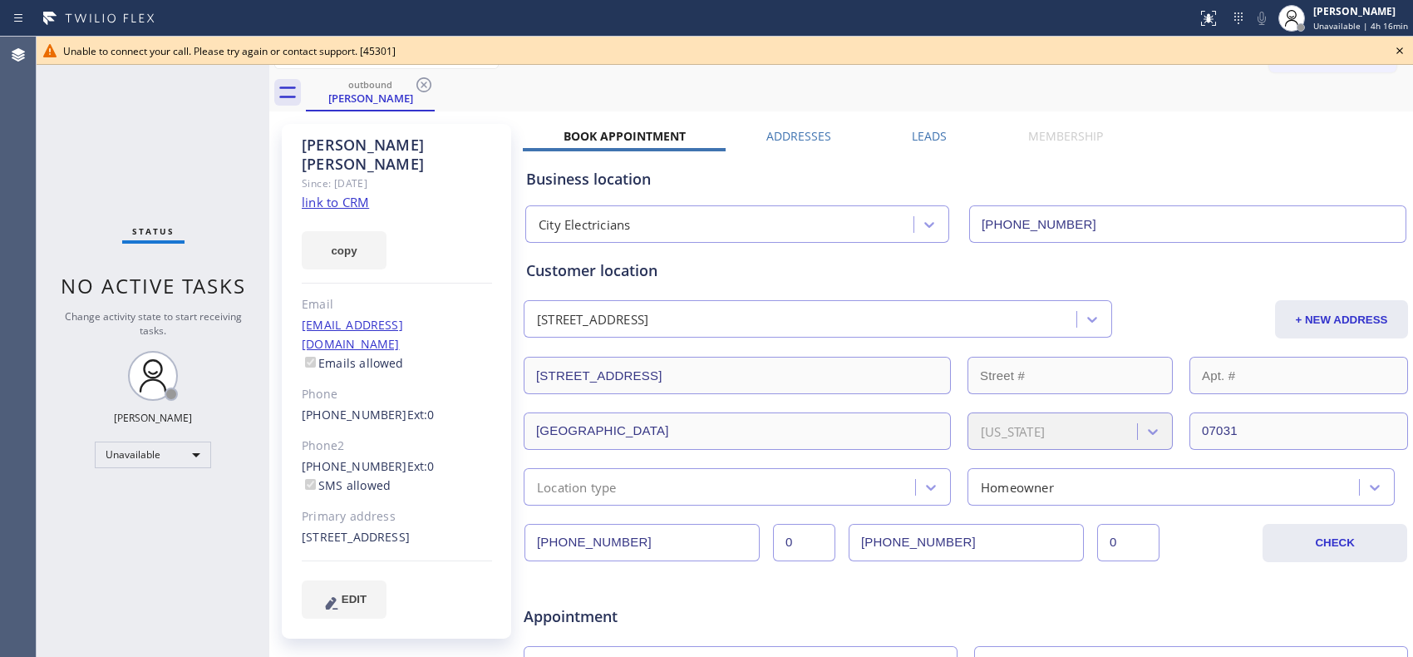
click at [497, 100] on div "outbound Patti Woods" at bounding box center [859, 92] width 1107 height 37
click at [417, 81] on icon at bounding box center [424, 85] width 20 height 20
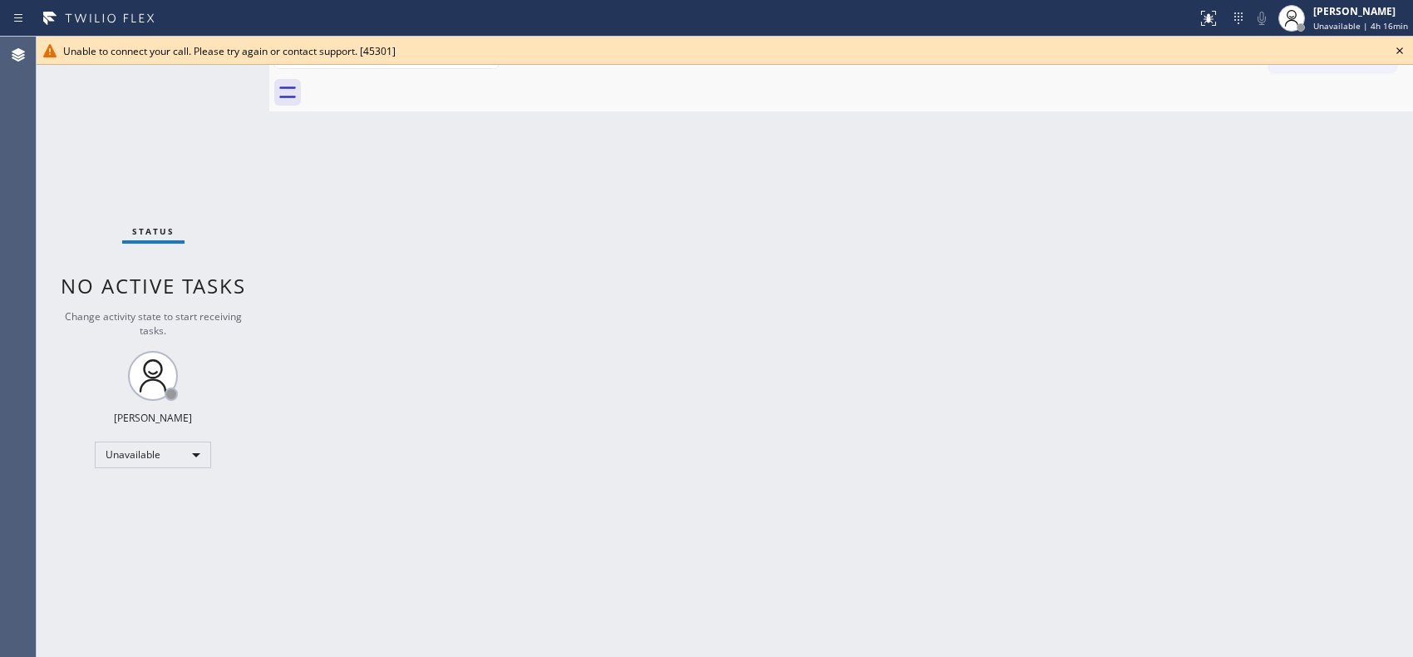
click at [1399, 50] on icon at bounding box center [1400, 50] width 7 height 7
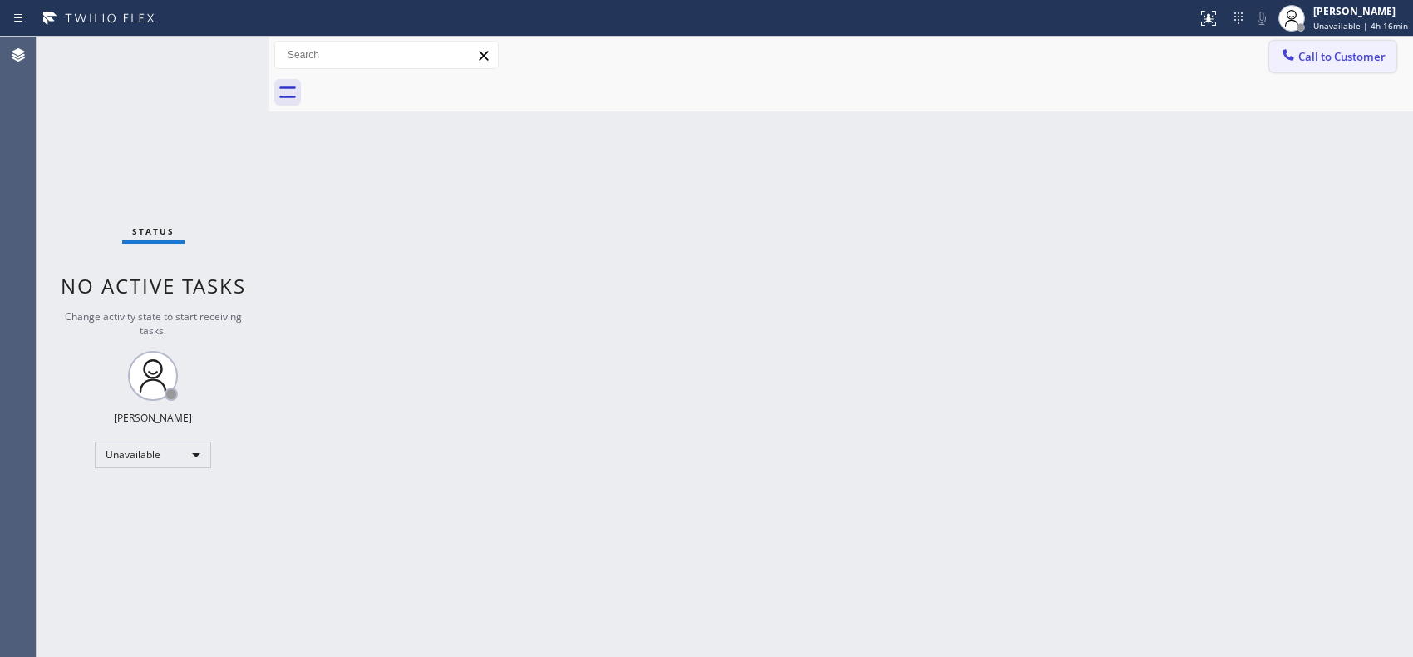
click at [1347, 67] on button "Call to Customer" at bounding box center [1332, 57] width 127 height 32
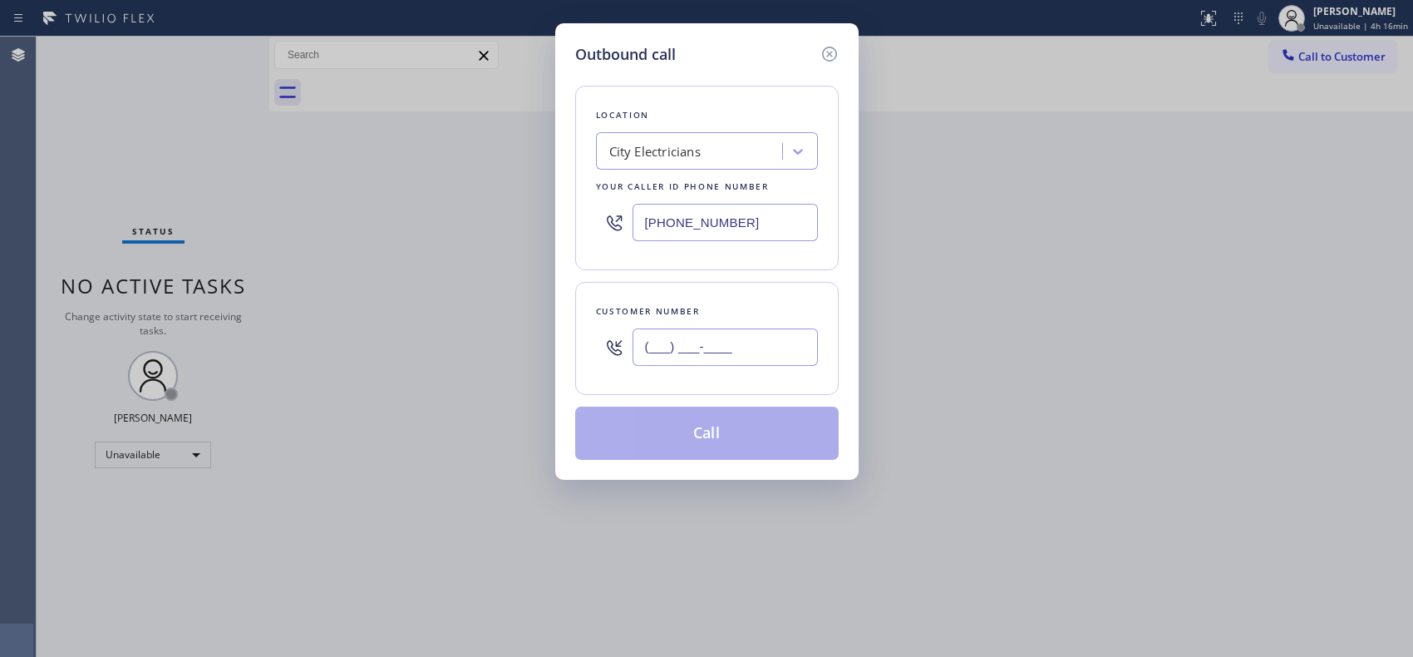
click at [766, 353] on input "(___) ___-____" at bounding box center [725, 346] width 185 height 37
paste input "201) 421-7314"
type input "(201) 421-7314"
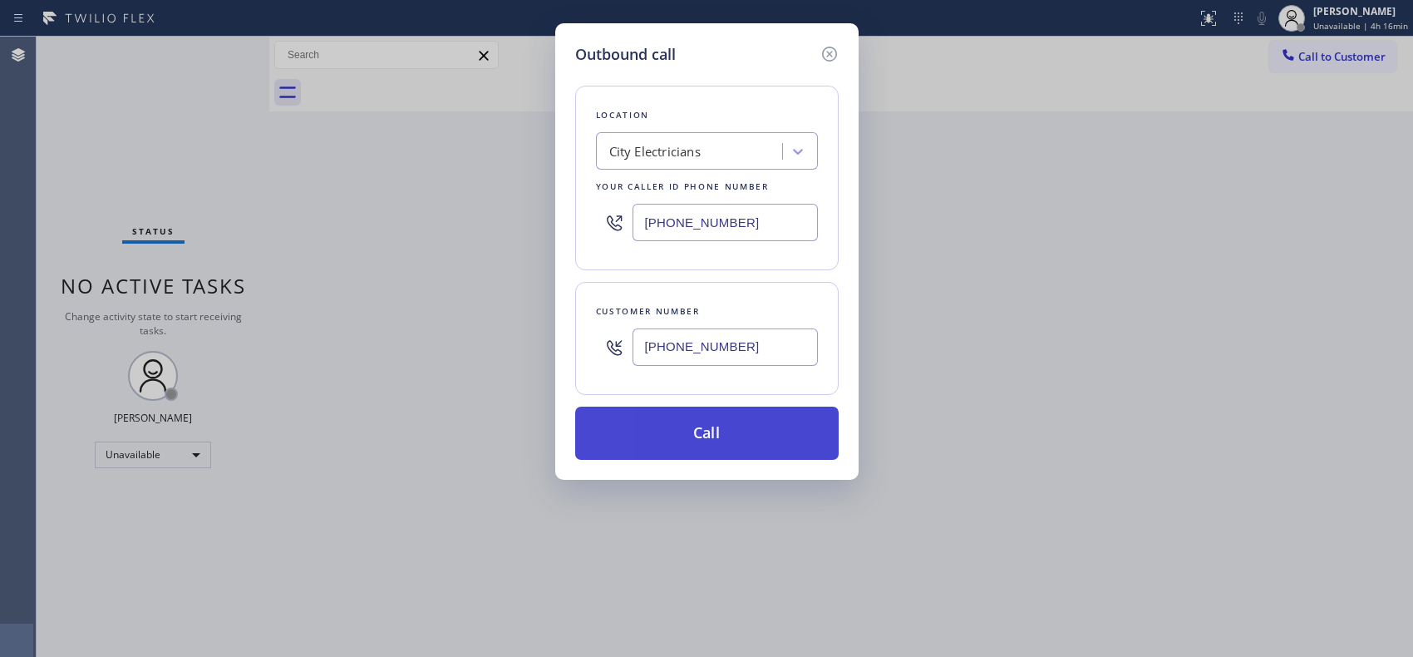
click at [760, 437] on button "Call" at bounding box center [707, 433] width 264 height 53
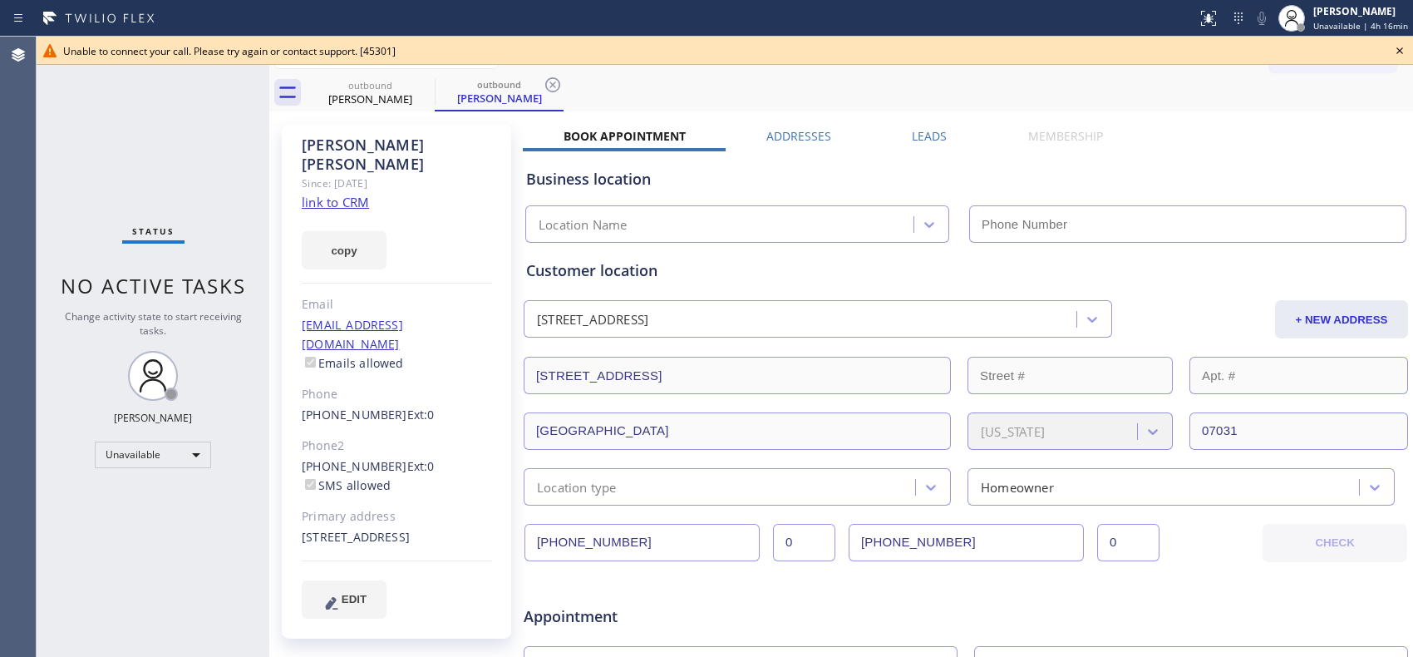
type input "(833) 418-0819"
click at [552, 81] on icon at bounding box center [553, 85] width 20 height 20
click at [427, 90] on icon at bounding box center [423, 84] width 15 height 15
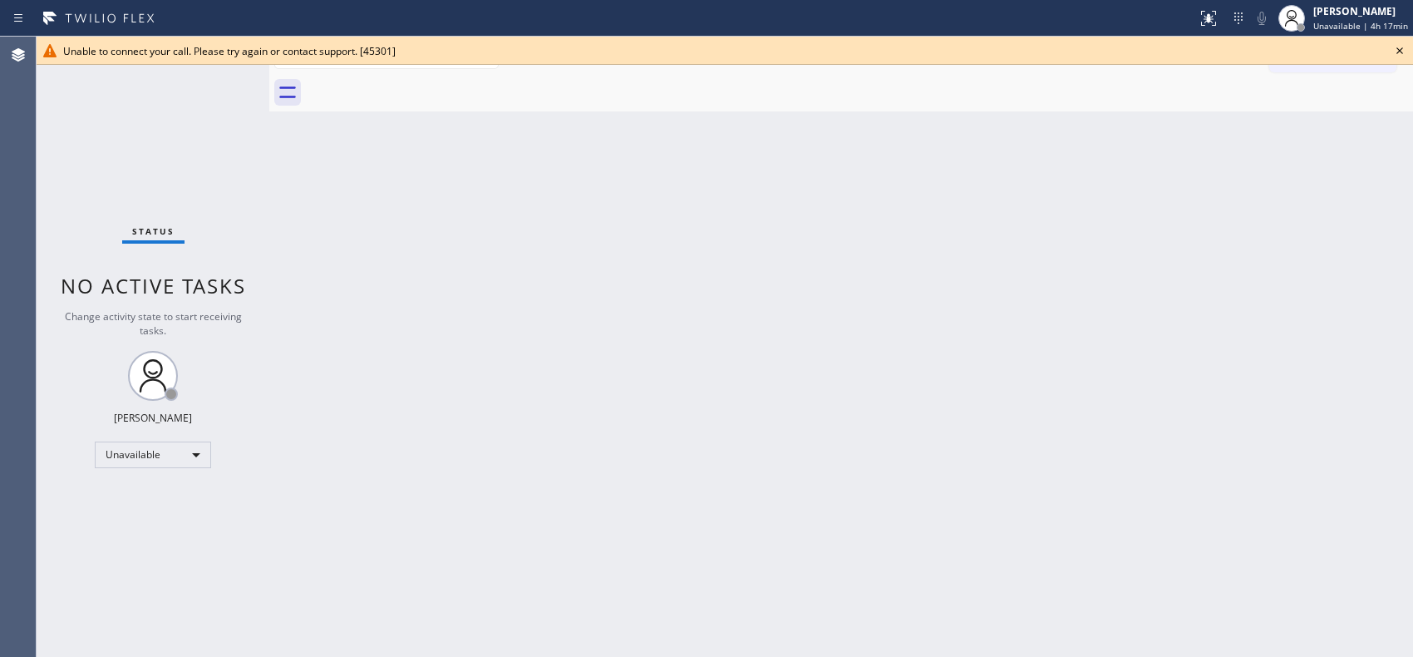
click at [1398, 50] on icon at bounding box center [1400, 50] width 7 height 7
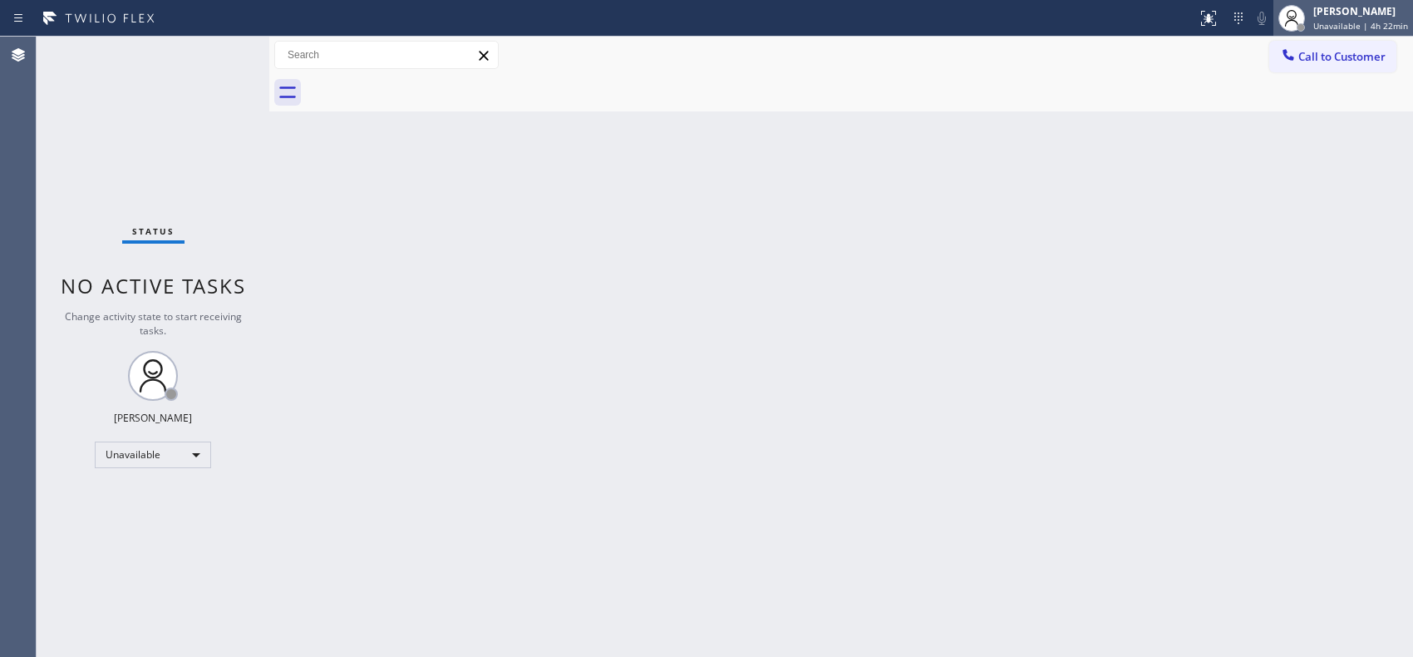
click at [1355, 35] on div "Donna Arcenal Unavailable | 4h 22min" at bounding box center [1344, 18] width 140 height 37
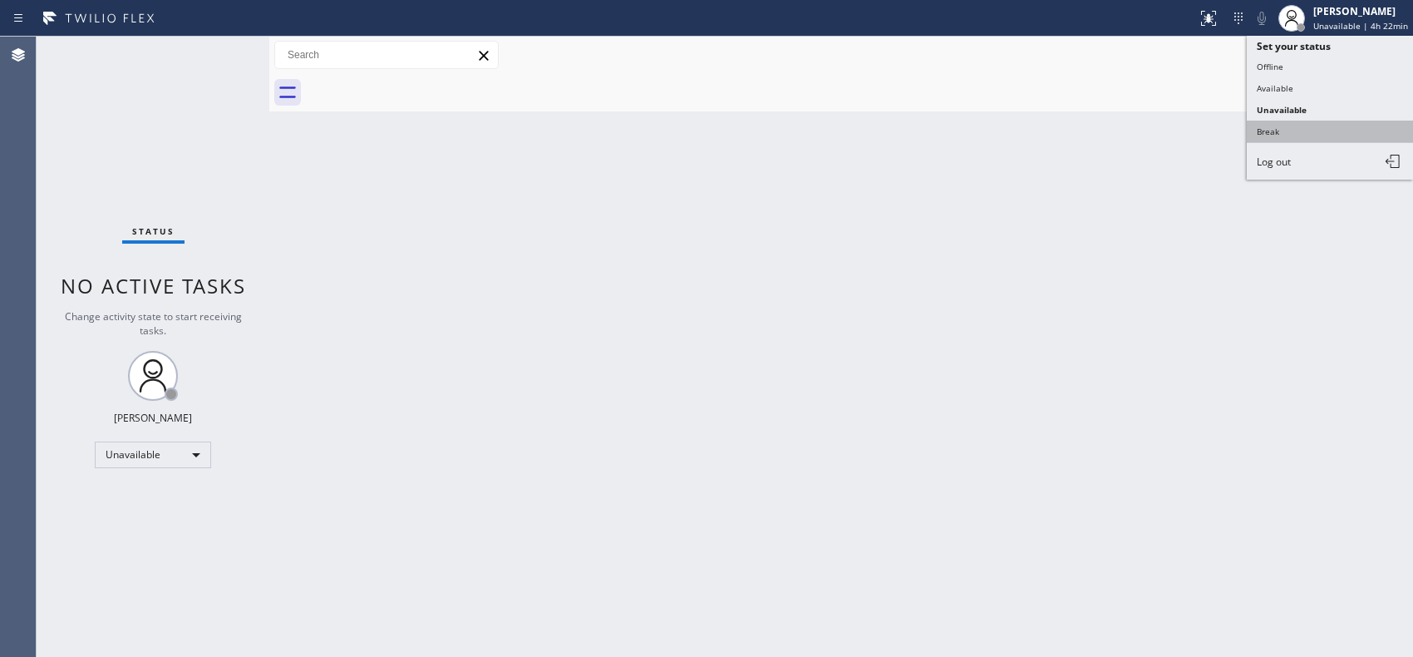
click at [1284, 137] on button "Break" at bounding box center [1330, 132] width 166 height 22
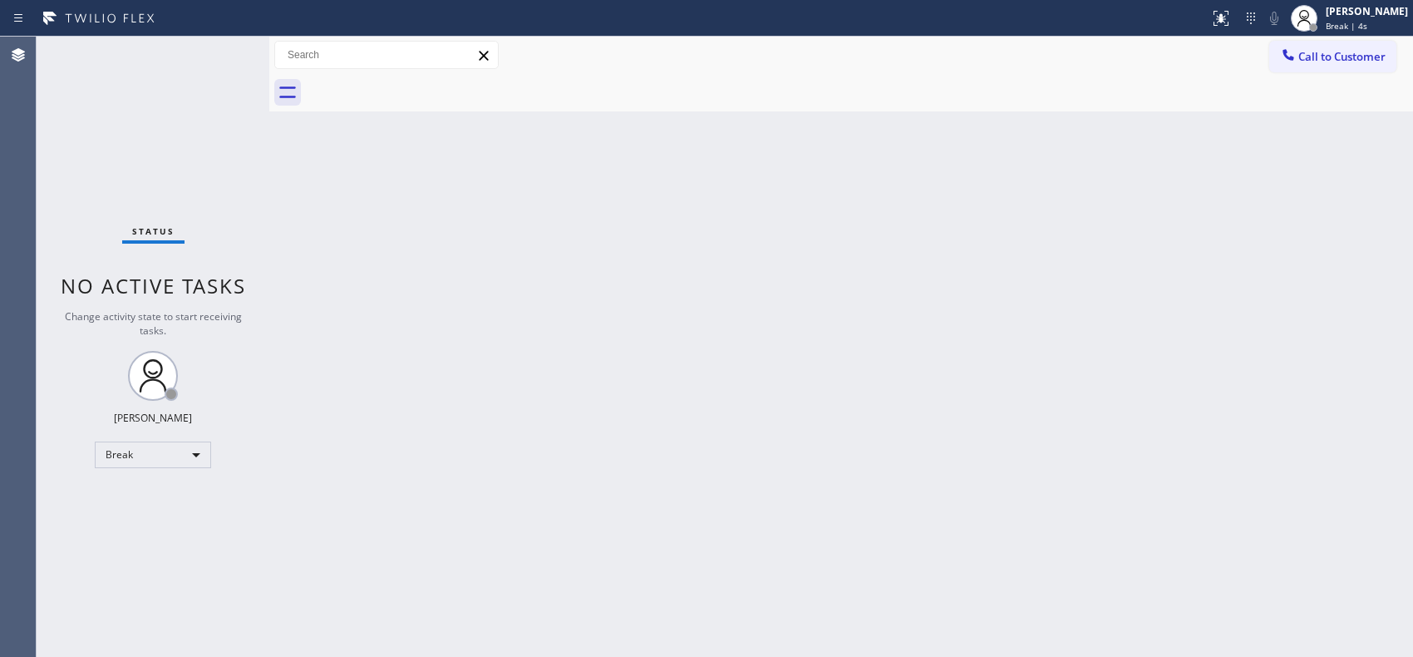
click at [768, 524] on div "Back to Dashboard Change Sender ID Customers Technicians Select a contact Outbo…" at bounding box center [841, 347] width 1144 height 620
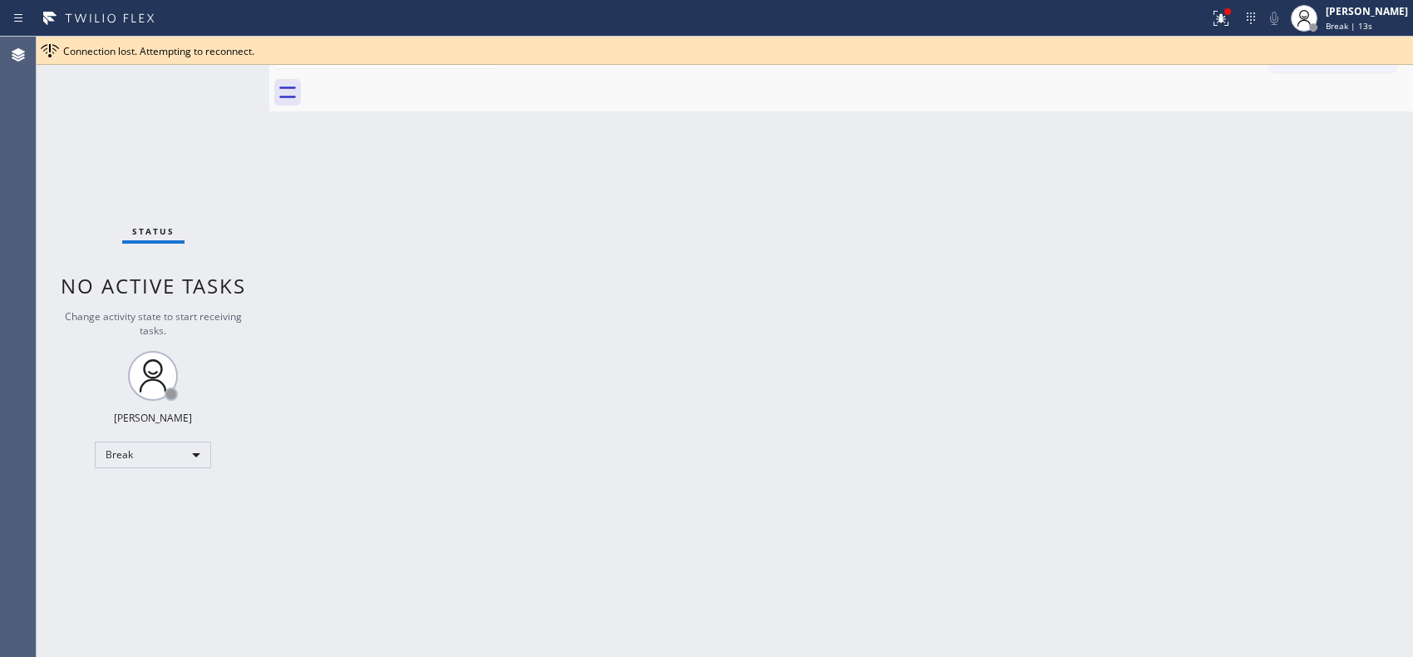
click at [1351, 87] on div at bounding box center [859, 92] width 1107 height 37
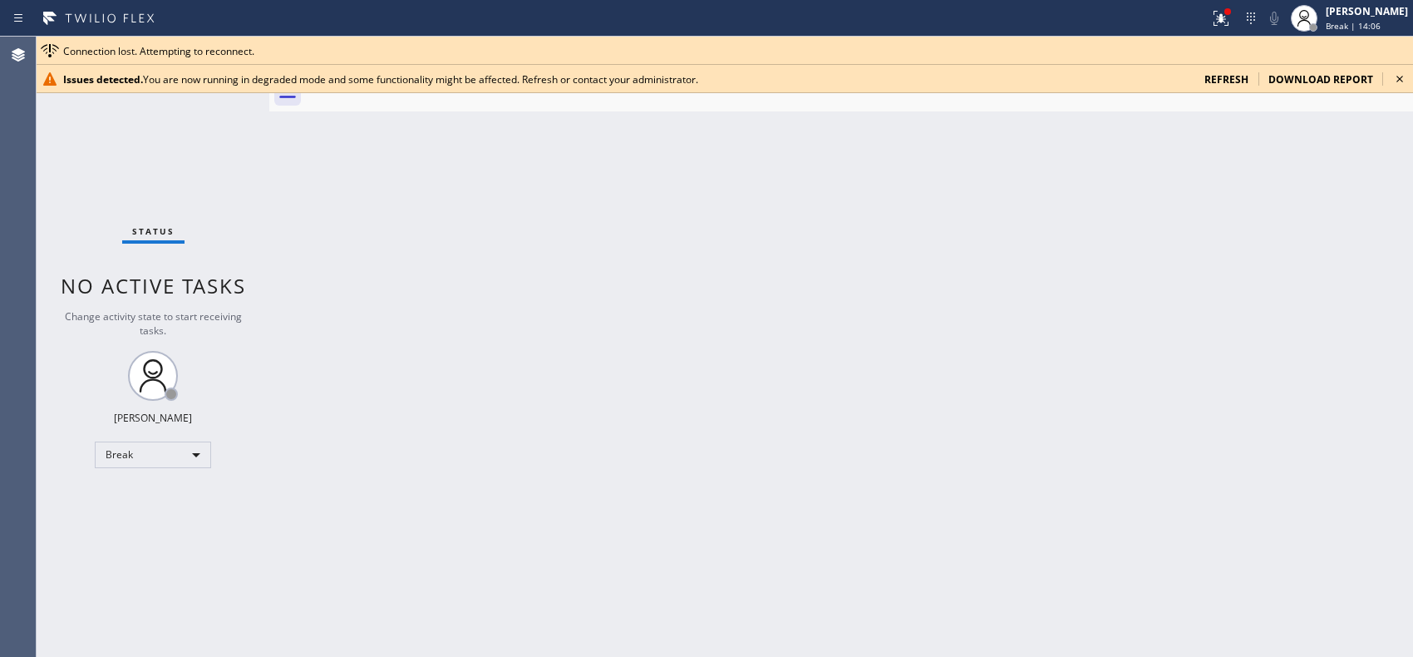
click at [1399, 81] on icon at bounding box center [1400, 79] width 20 height 20
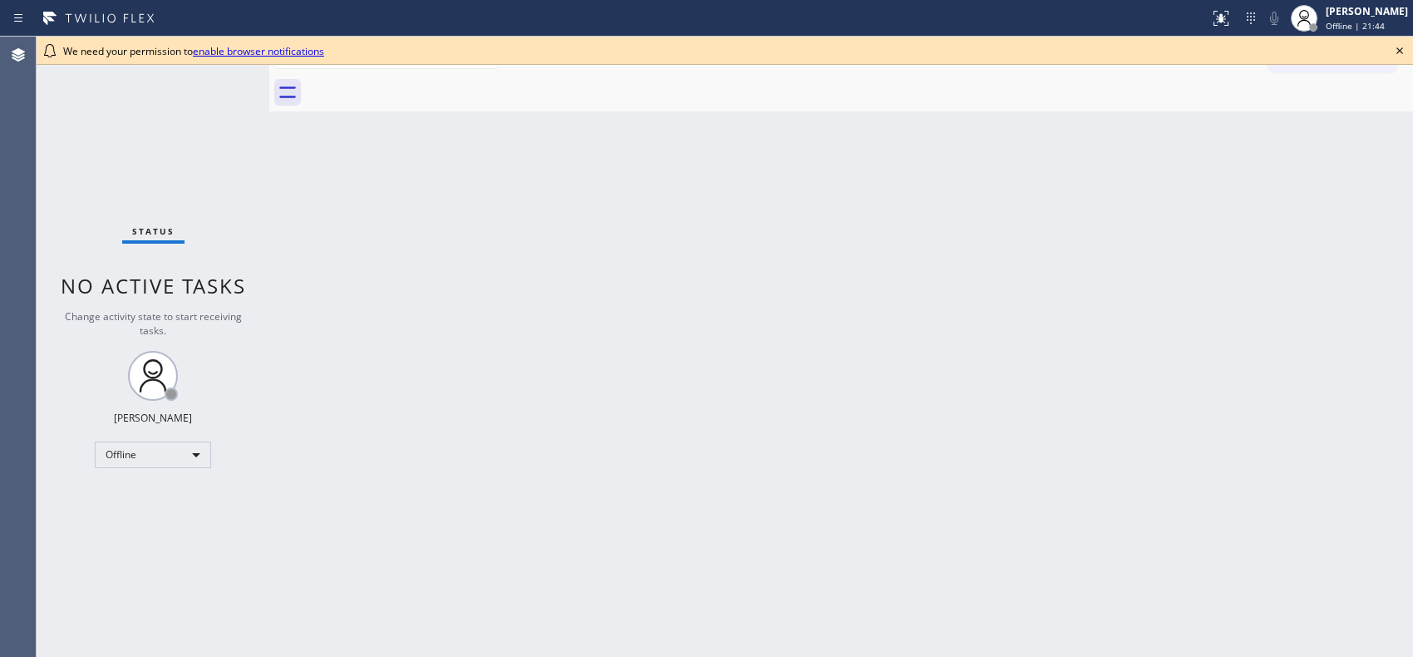
click at [584, 394] on div "Back to Dashboard Change Sender ID Customers Technicians Select a contact Outbo…" at bounding box center [841, 347] width 1144 height 620
click at [185, 456] on div "Offline" at bounding box center [153, 454] width 116 height 27
click at [170, 513] on li "Unavailable" at bounding box center [152, 519] width 113 height 20
click at [195, 455] on div "Offline" at bounding box center [153, 454] width 116 height 27
click at [162, 537] on li "Break" at bounding box center [152, 540] width 113 height 20
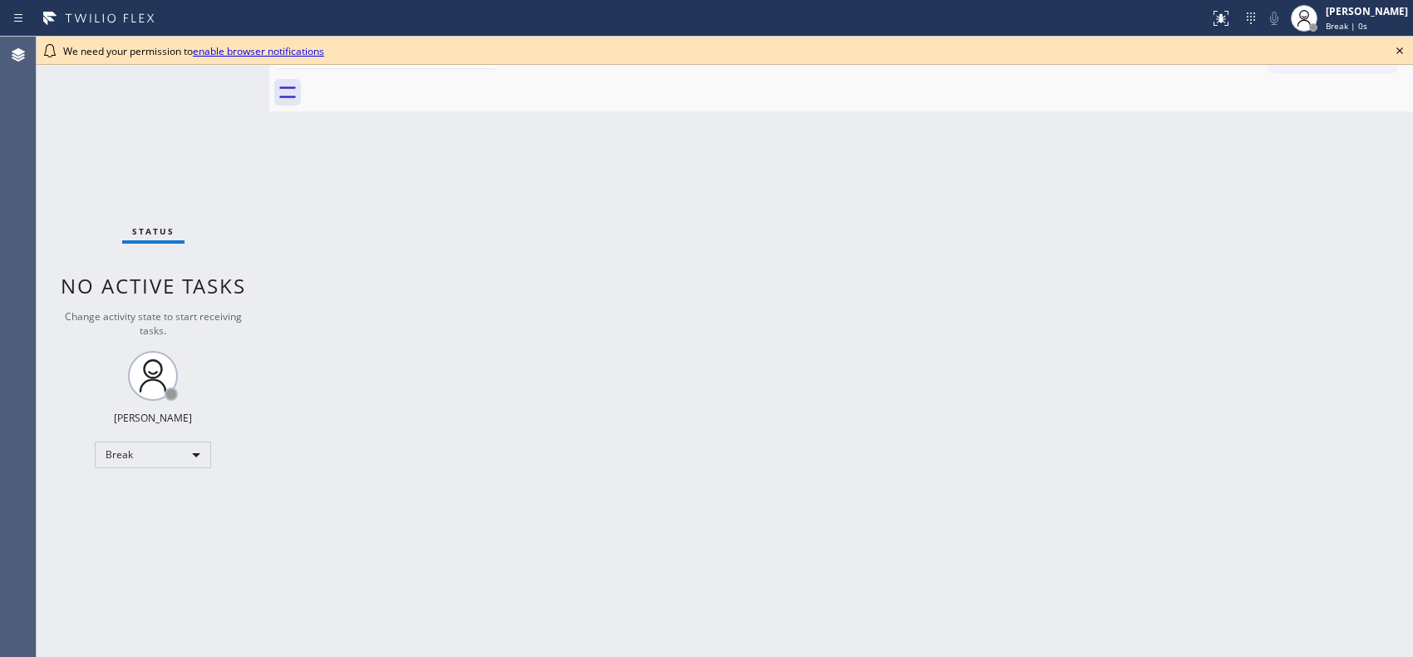
click at [1397, 50] on icon at bounding box center [1400, 51] width 20 height 20
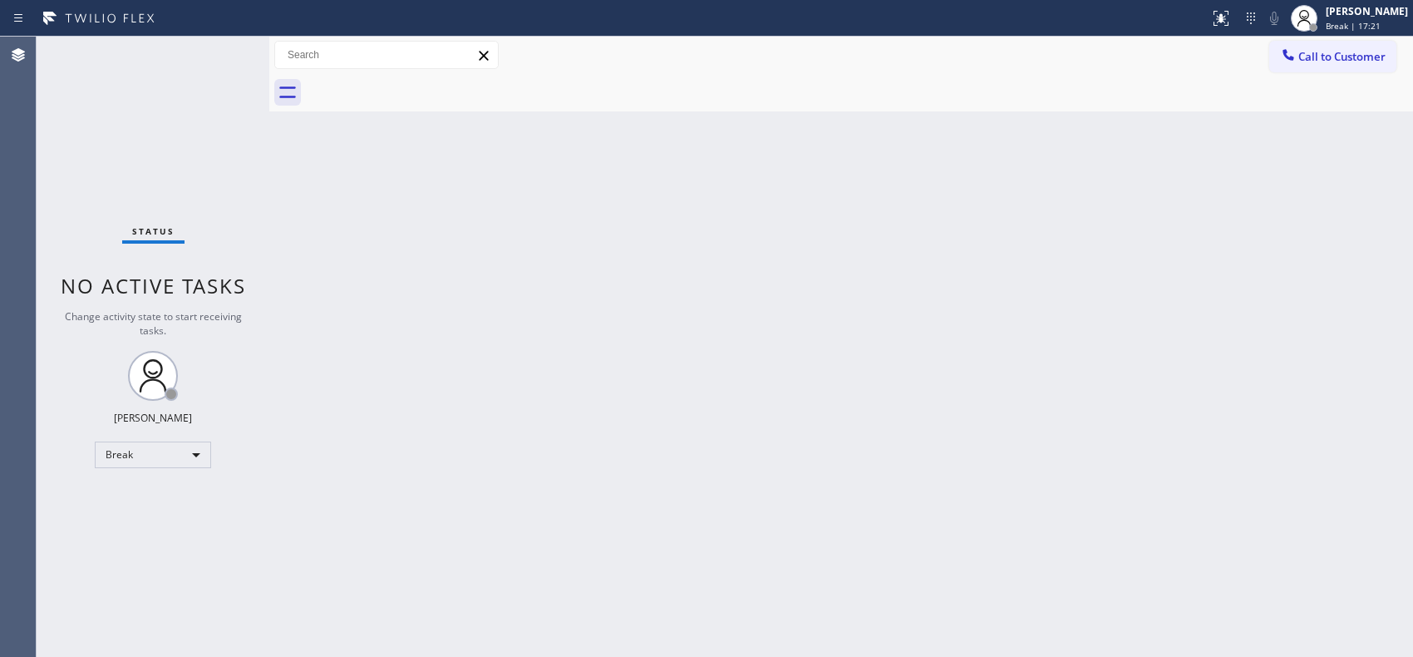
click at [795, 239] on div "Back to Dashboard Change Sender ID Customers Technicians Select a contact Outbo…" at bounding box center [841, 347] width 1144 height 620
click at [696, 263] on div "Back to Dashboard Change Sender ID Customers Technicians Select a contact Outbo…" at bounding box center [841, 347] width 1144 height 620
click at [163, 454] on div "Break" at bounding box center [153, 454] width 116 height 27
click at [154, 526] on li "Unavailable" at bounding box center [152, 519] width 113 height 20
click at [687, 343] on div "Back to Dashboard Change Sender ID Customers Technicians Select a contact Outbo…" at bounding box center [841, 347] width 1144 height 620
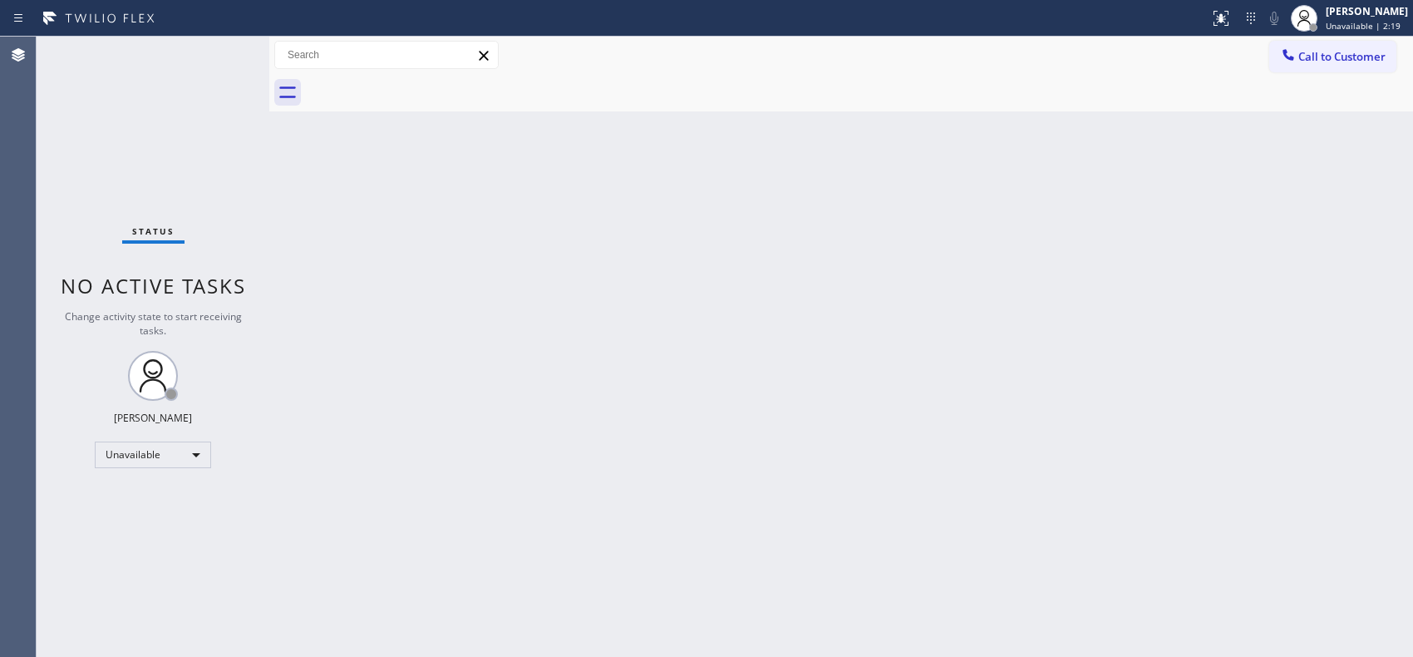
click at [1322, 62] on span "Call to Customer" at bounding box center [1342, 56] width 87 height 15
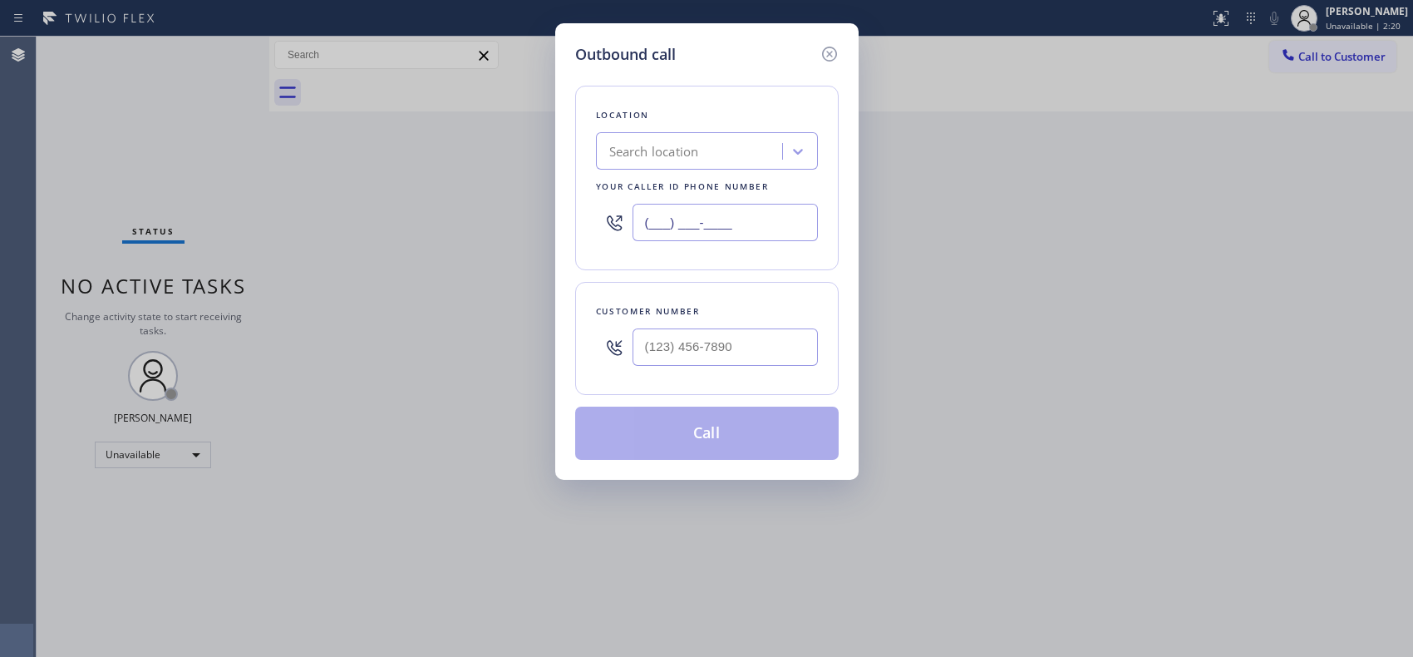
drag, startPoint x: 792, startPoint y: 219, endPoint x: 474, endPoint y: 1, distance: 385.8
click at [535, 170] on div "Outbound call Location Search location Your caller id phone number (___) ___-__…" at bounding box center [706, 328] width 1413 height 657
paste input "754) 600-8172"
type input "(754) 600-8172"
click at [692, 344] on input "(___) ___-____" at bounding box center [725, 346] width 185 height 37
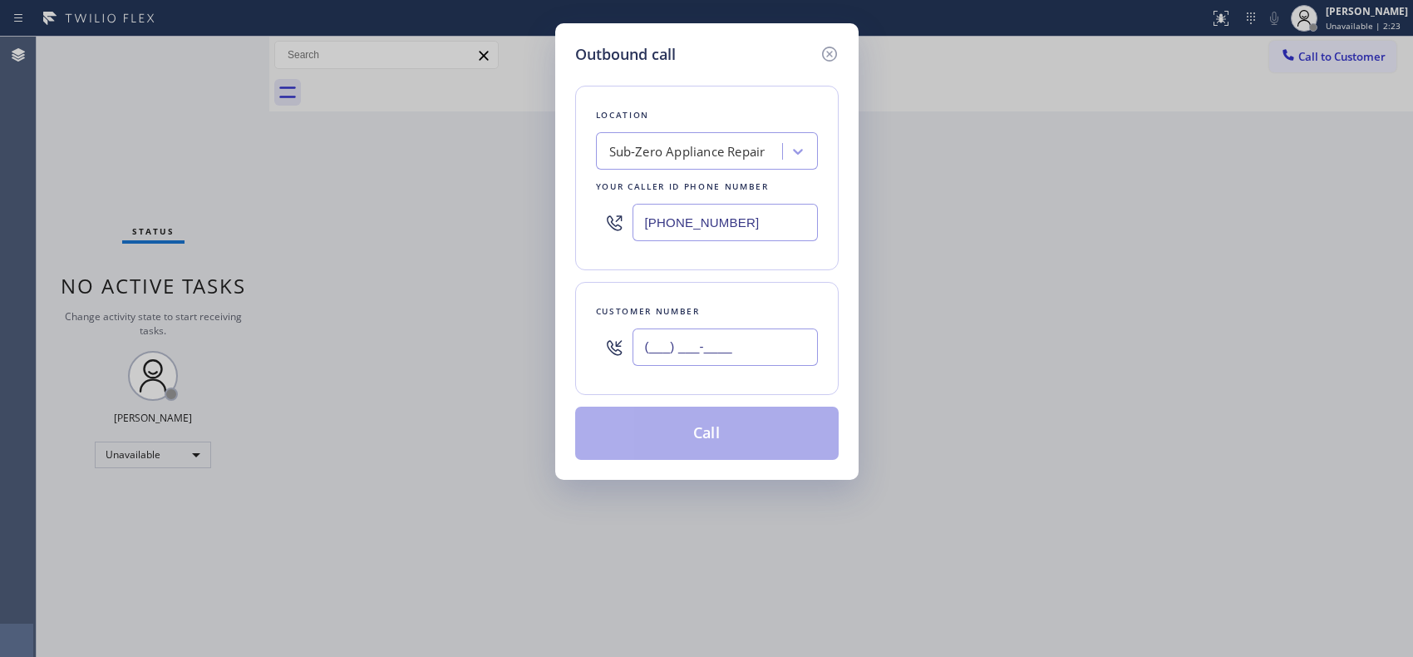
paste input "917) 743-2762"
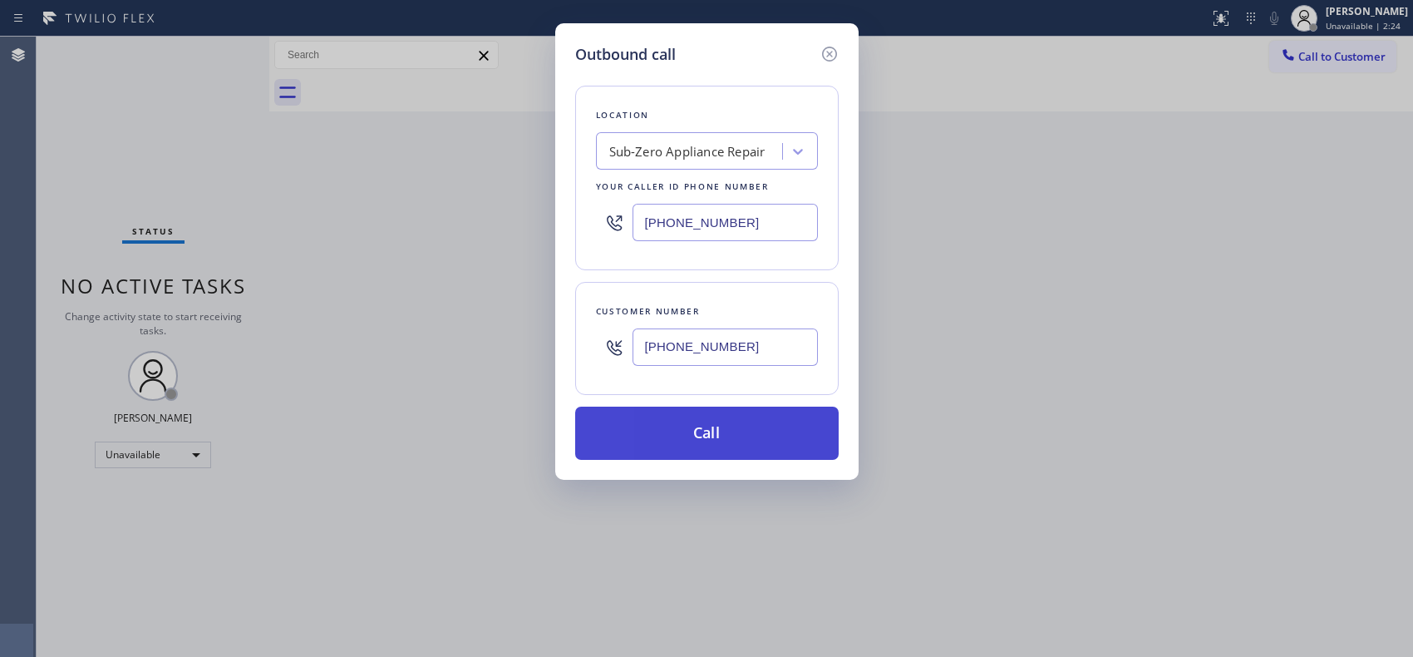
type input "(917) 743-2762"
click at [736, 427] on button "Call" at bounding box center [707, 433] width 264 height 53
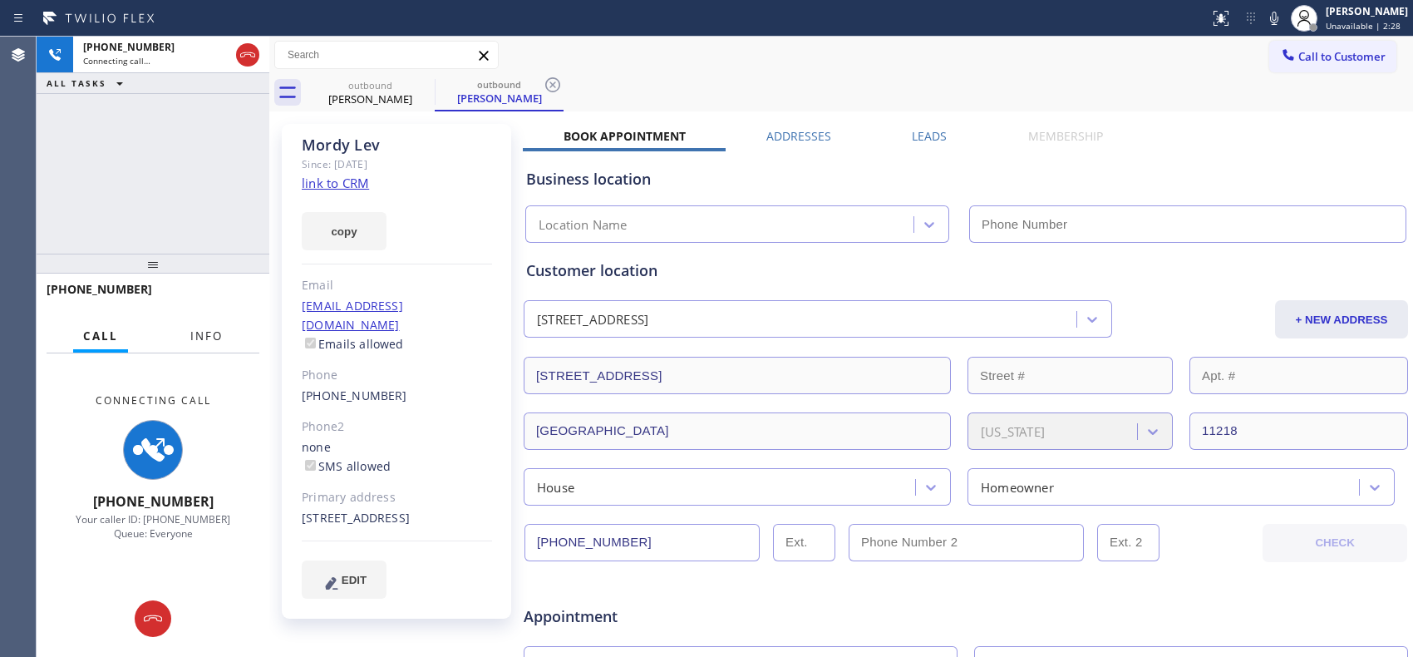
drag, startPoint x: 192, startPoint y: 339, endPoint x: 195, endPoint y: 329, distance: 10.5
click at [192, 339] on span "Info" at bounding box center [206, 335] width 32 height 15
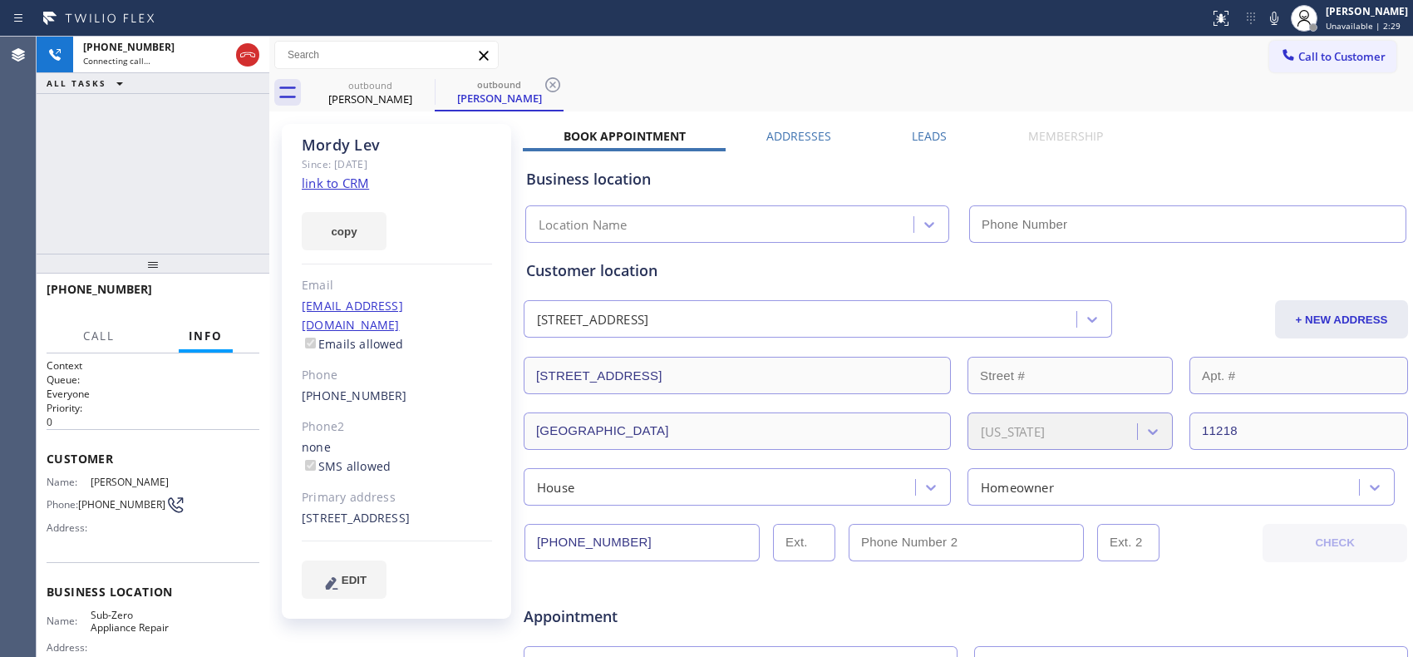
type input "(754) 600-8172"
drag, startPoint x: 161, startPoint y: 293, endPoint x: 58, endPoint y: 285, distance: 103.4
click at [58, 285] on div "+19177432762" at bounding box center [147, 289] width 201 height 16
copy span "9177432762"
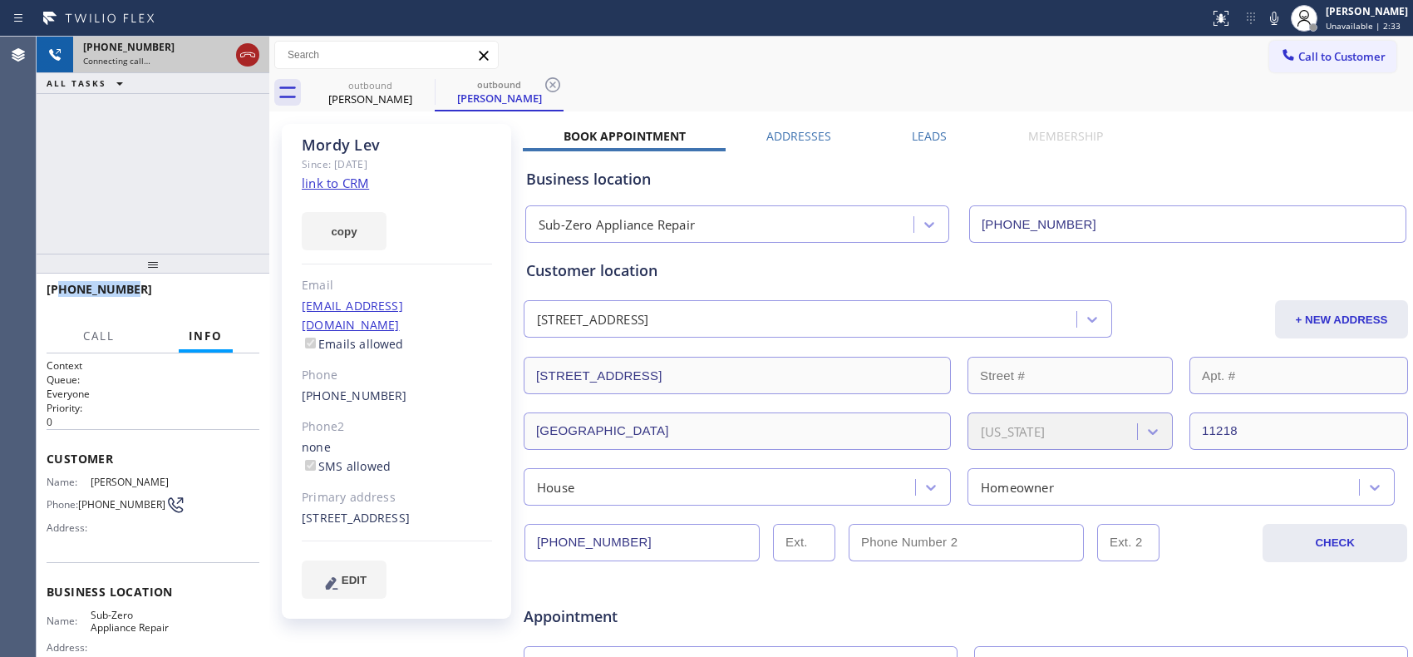
click at [248, 60] on icon at bounding box center [248, 55] width 20 height 20
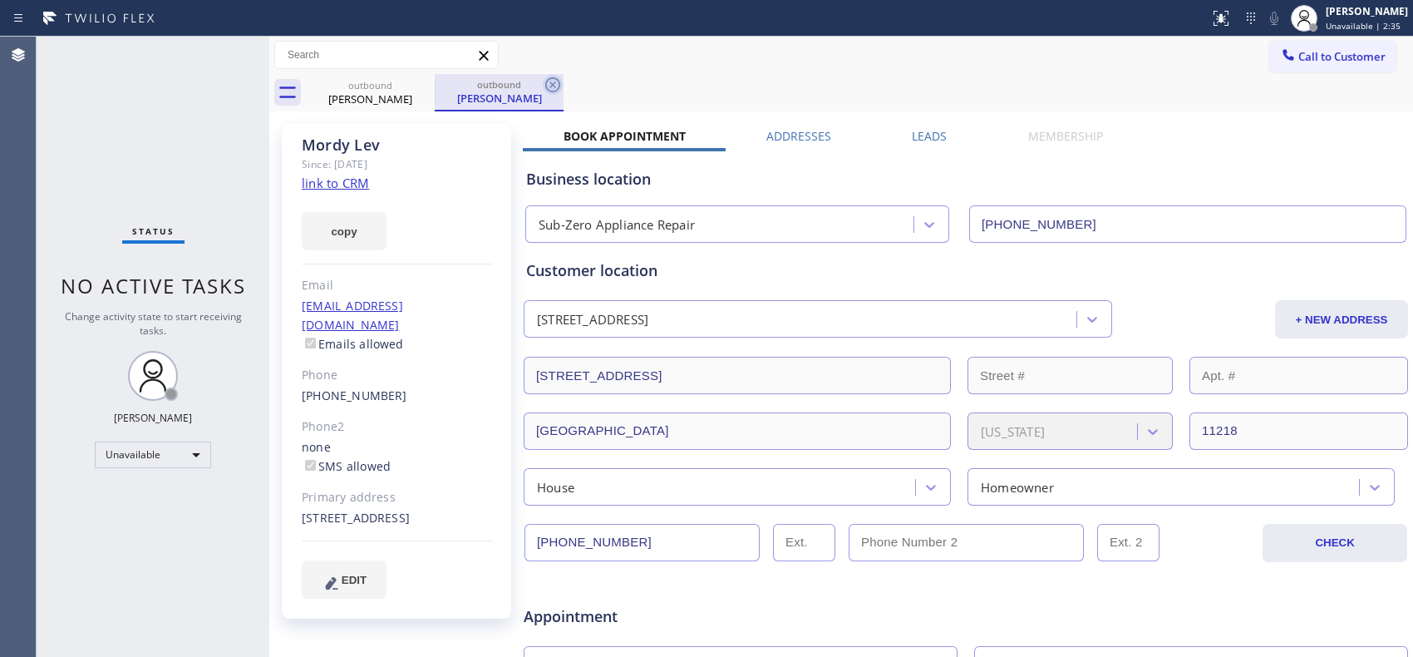
click at [554, 86] on icon at bounding box center [553, 85] width 20 height 20
click at [628, 76] on div "outbound Mordy Lev" at bounding box center [859, 92] width 1107 height 37
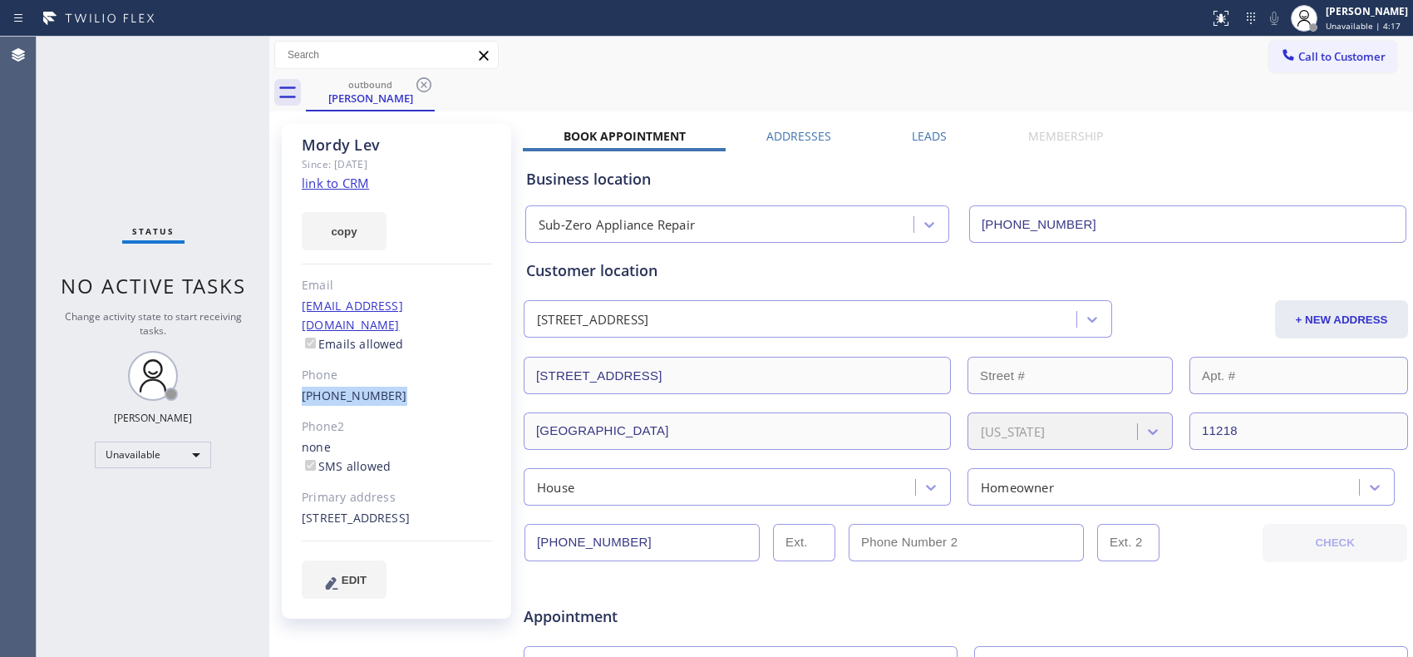
copy link "(917) 743-2762"
drag, startPoint x: 406, startPoint y: 377, endPoint x: 298, endPoint y: 377, distance: 108.1
click at [298, 377] on div "Mordy Lev Since: 20 may 2020 link to CRM copy Email mordy6@hotmail.com Emails a…" at bounding box center [396, 371] width 229 height 495
click at [1328, 49] on span "Call to Customer" at bounding box center [1342, 56] width 87 height 15
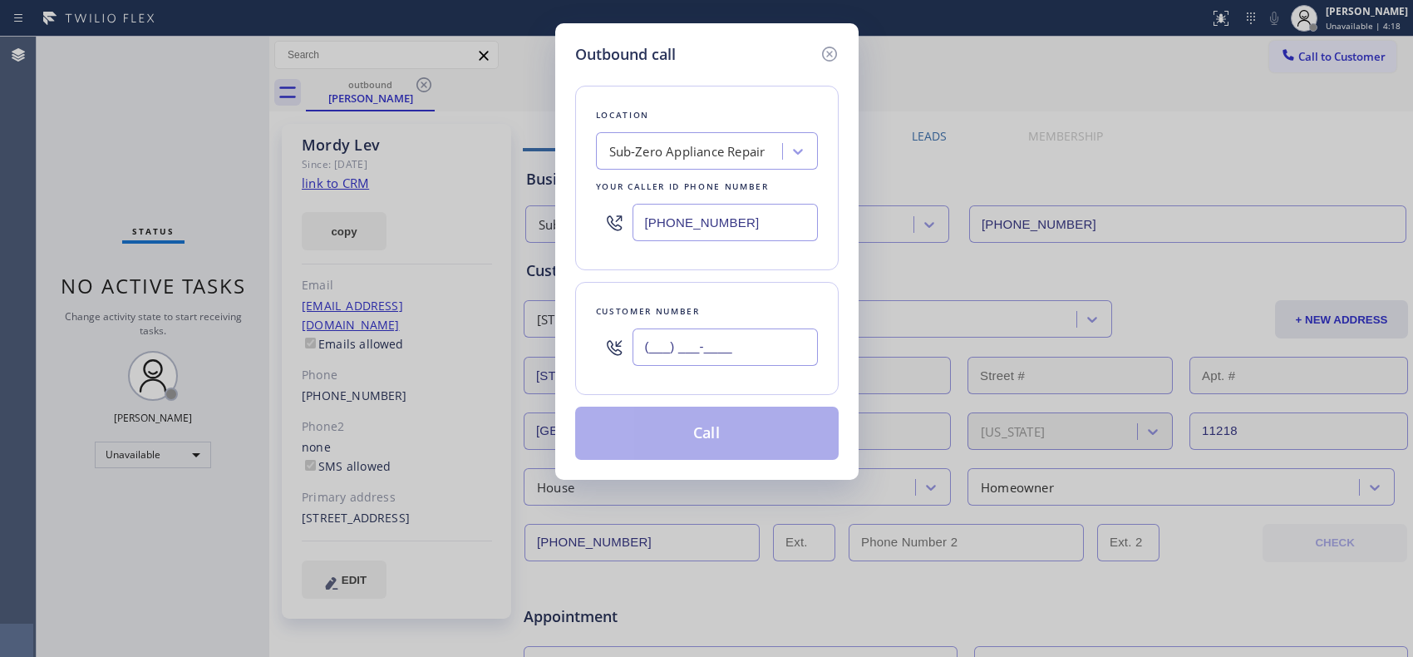
click at [762, 342] on input "(___) ___-____" at bounding box center [725, 346] width 185 height 37
paste input "917) 743-2762"
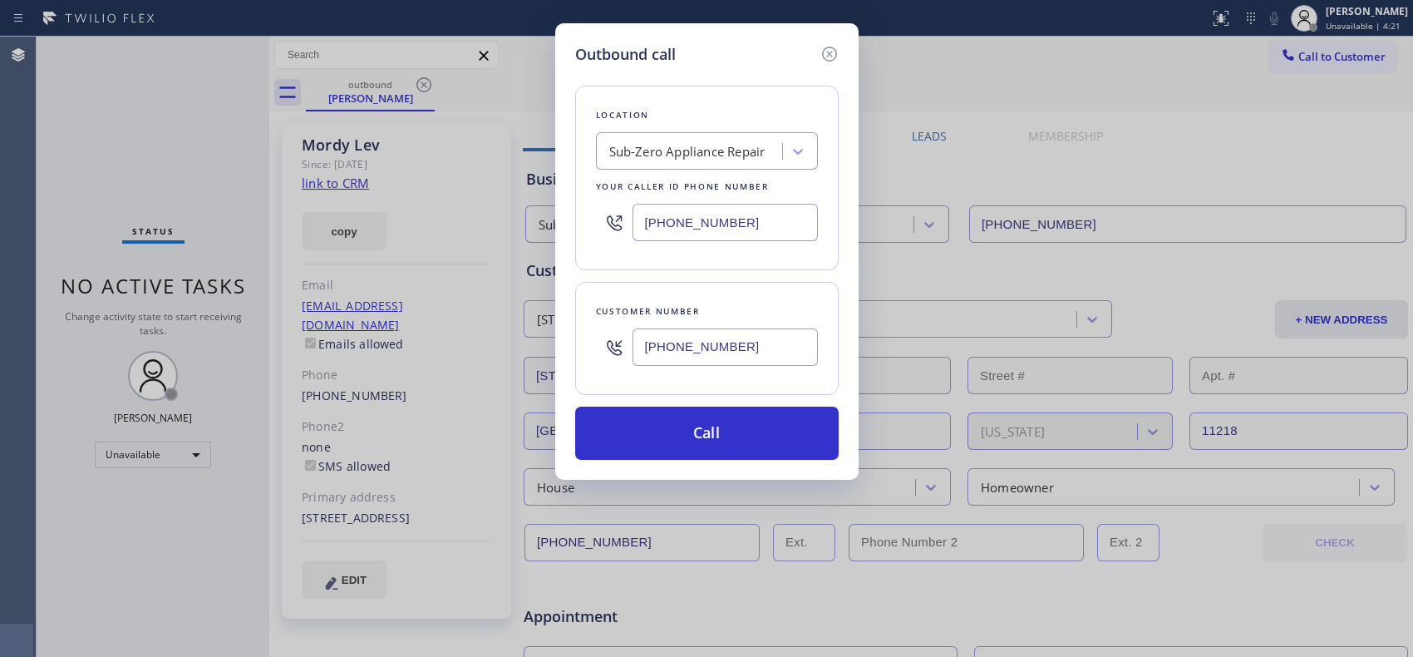
type input "(917) 743-2762"
click at [488, 121] on div "Outbound call Location Sub-Zero Appliance Repair Your caller id phone number (7…" at bounding box center [706, 328] width 1413 height 657
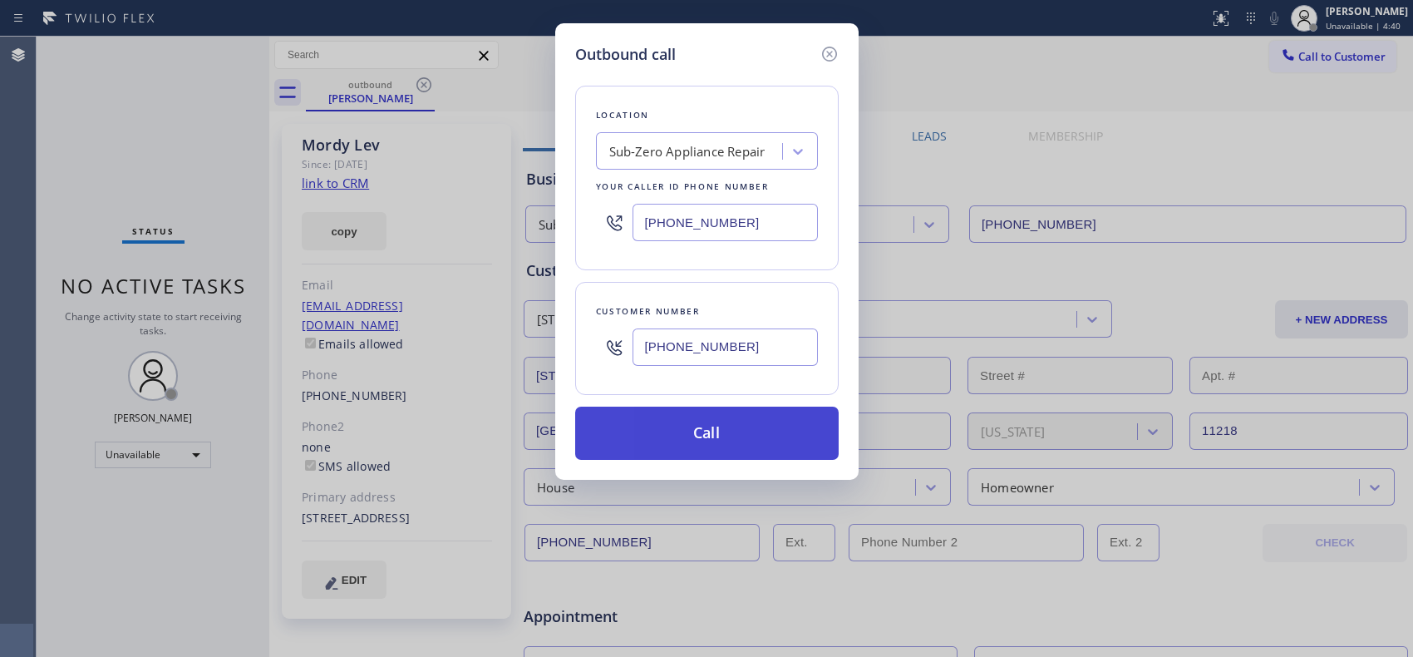
click at [696, 441] on button "Call" at bounding box center [707, 433] width 264 height 53
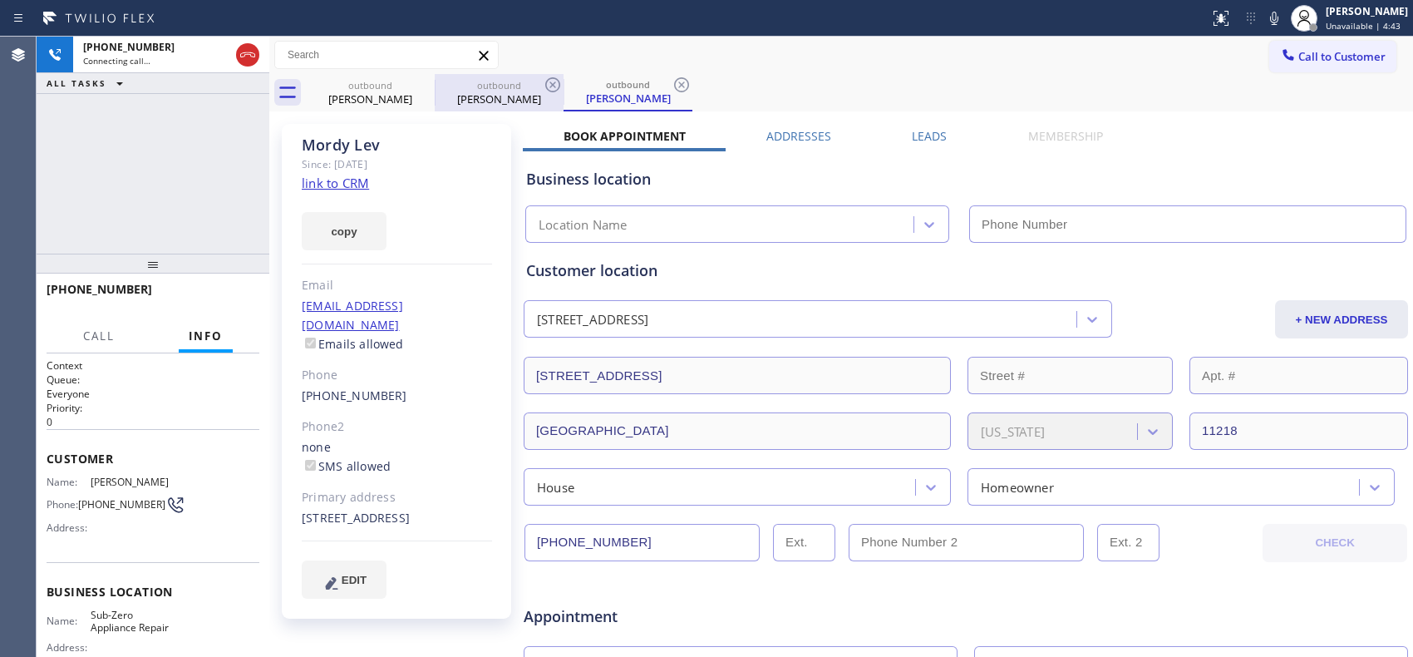
click at [547, 87] on icon at bounding box center [553, 85] width 20 height 20
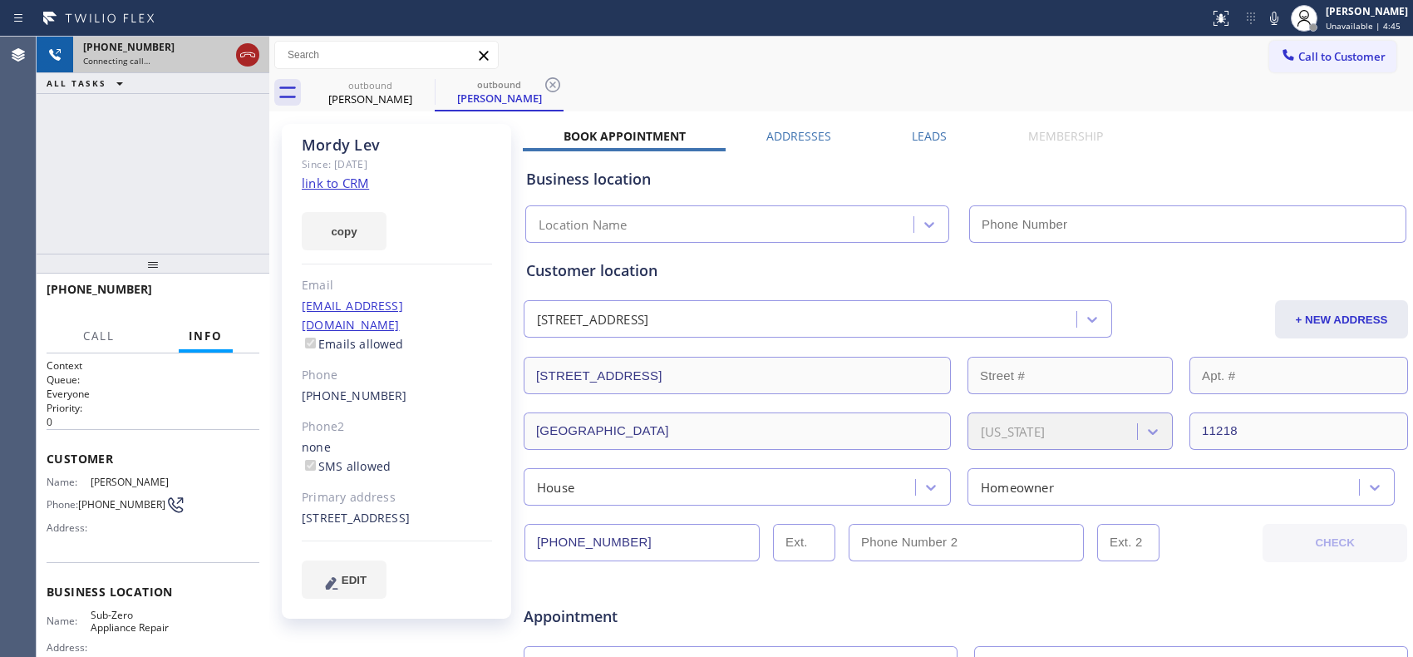
type input "(754) 600-8172"
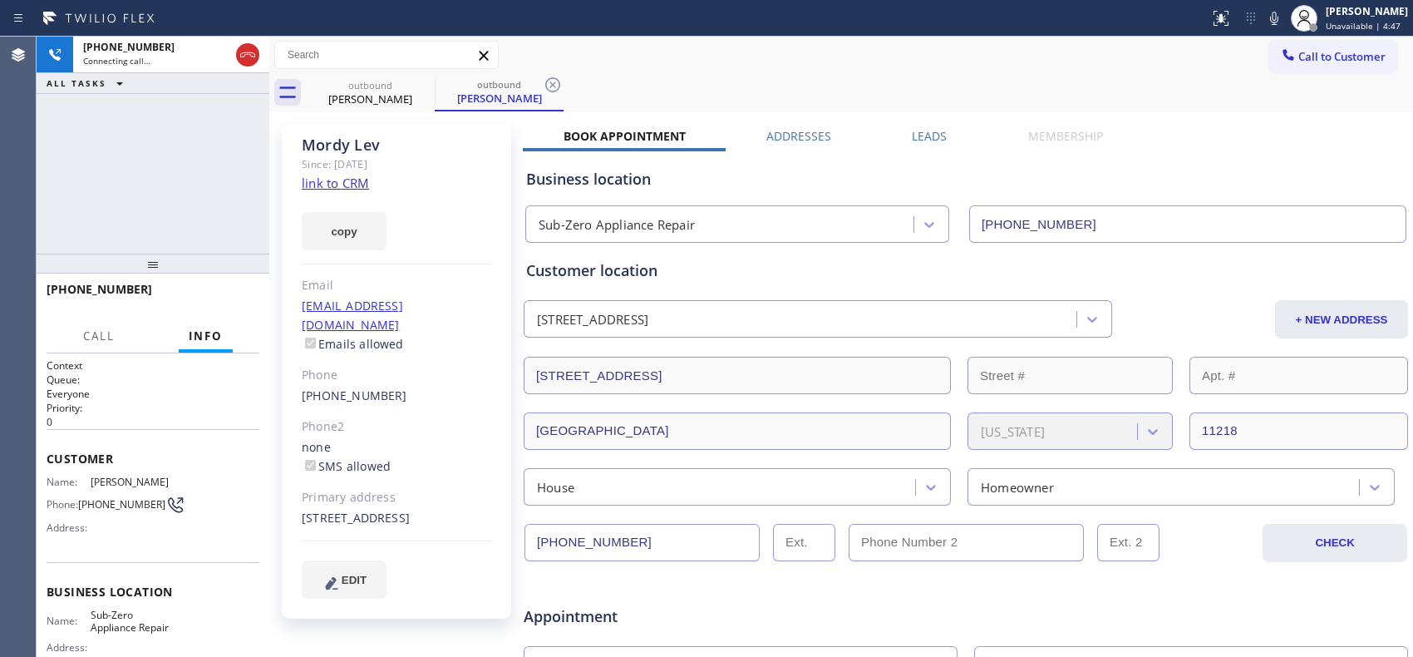
drag, startPoint x: 254, startPoint y: 57, endPoint x: 545, endPoint y: 67, distance: 290.3
click at [526, 67] on div "+19177432762 Connecting call… ALL TASKS ALL TASKS ACTIVE TASKS TASKS IN WRAP UP…" at bounding box center [725, 347] width 1377 height 620
click at [565, 86] on div "outbound Mordy Lev outbound Mordy Lev" at bounding box center [859, 92] width 1107 height 37
click at [554, 85] on icon at bounding box center [553, 85] width 20 height 20
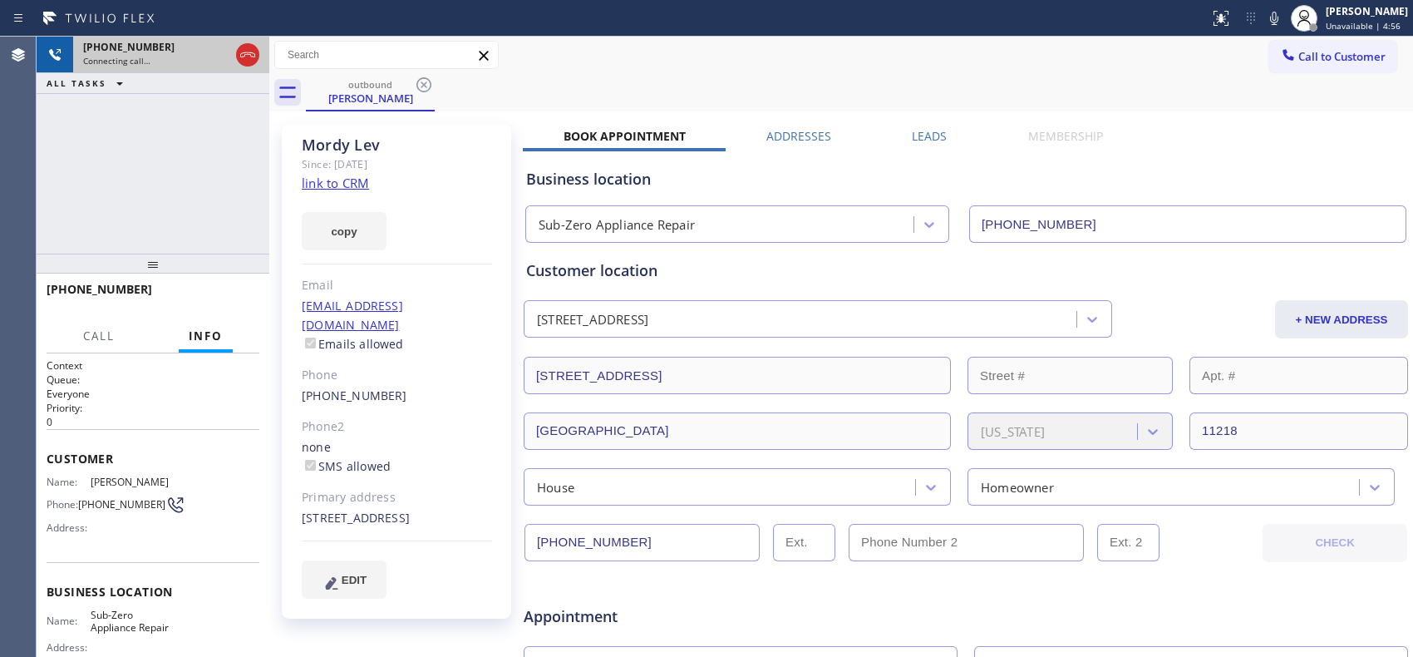
drag, startPoint x: 241, startPoint y: 54, endPoint x: 249, endPoint y: 55, distance: 8.4
click at [241, 54] on icon at bounding box center [247, 54] width 15 height 5
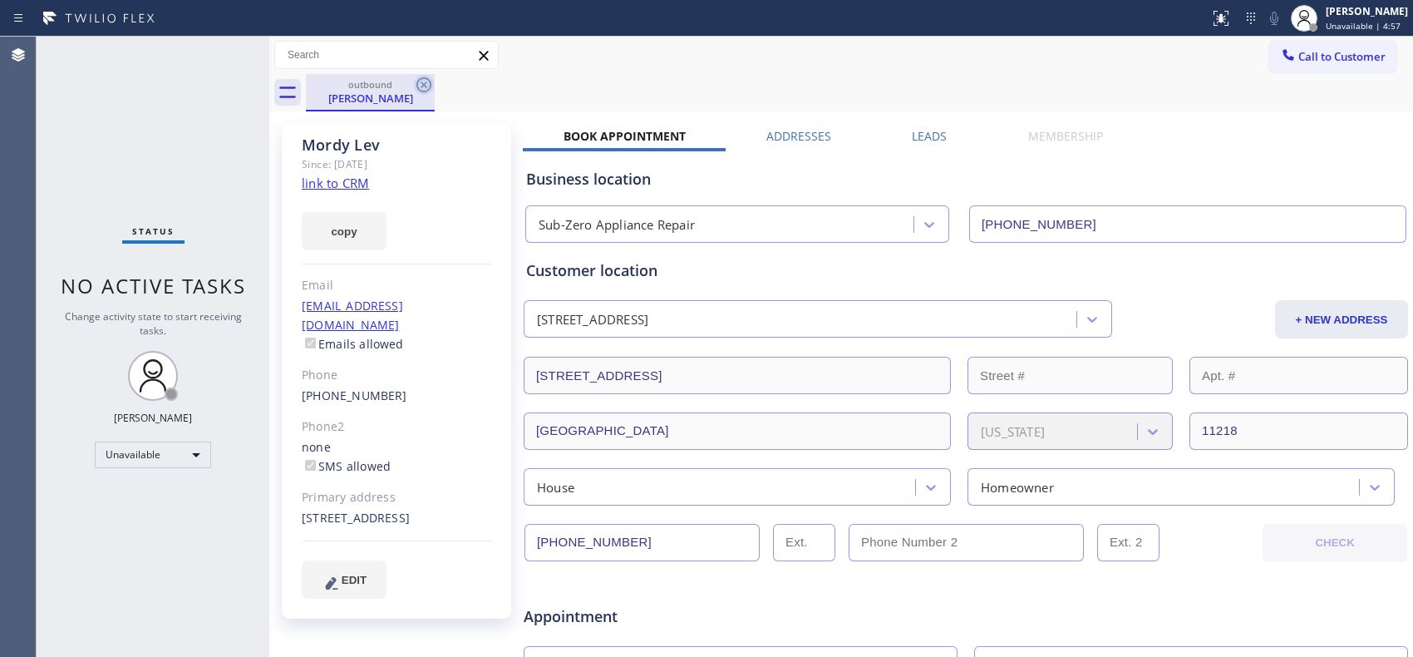
click at [416, 93] on icon at bounding box center [424, 85] width 20 height 20
type input "(754) 600-8172"
click at [420, 86] on icon at bounding box center [424, 85] width 20 height 20
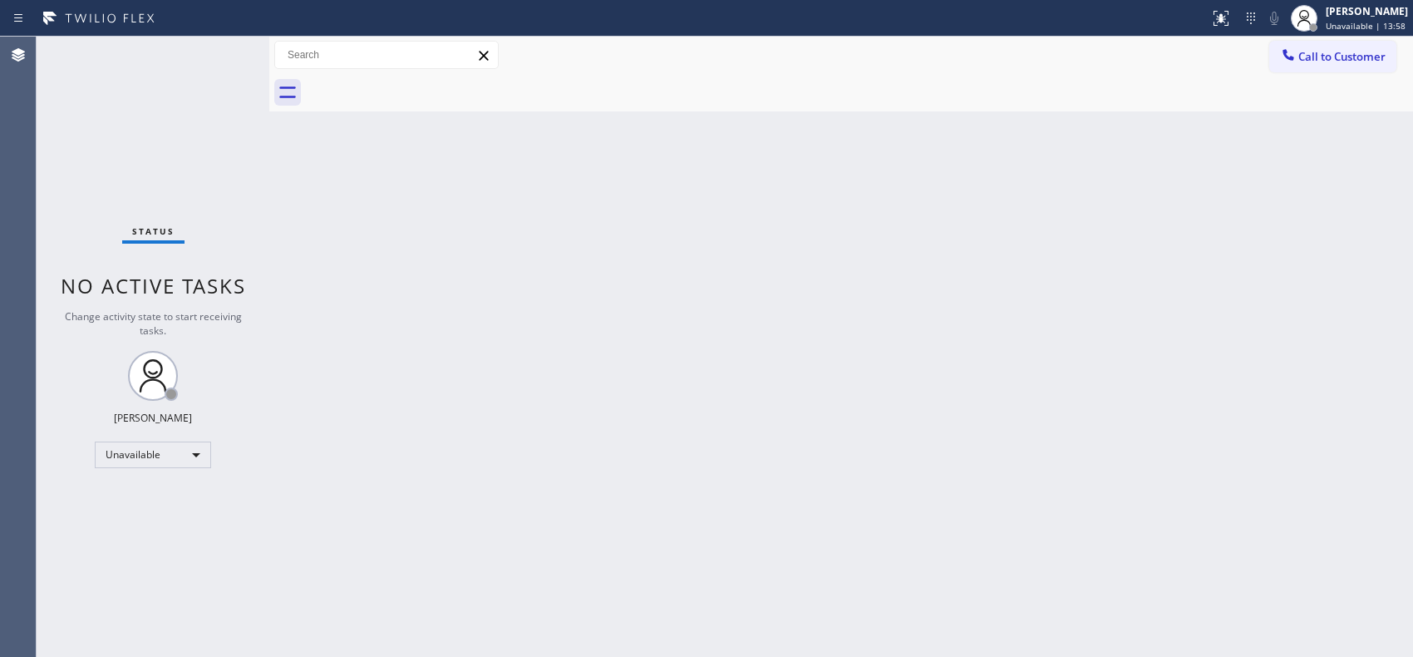
click at [436, 352] on div "Back to Dashboard Change Sender ID Customers Technicians Select a contact Outbo…" at bounding box center [841, 347] width 1144 height 620
click at [653, 372] on div "Back to Dashboard Change Sender ID Customers Technicians Select a contact Outbo…" at bounding box center [841, 347] width 1144 height 620
click at [1315, 64] on button "Call to Customer" at bounding box center [1332, 57] width 127 height 32
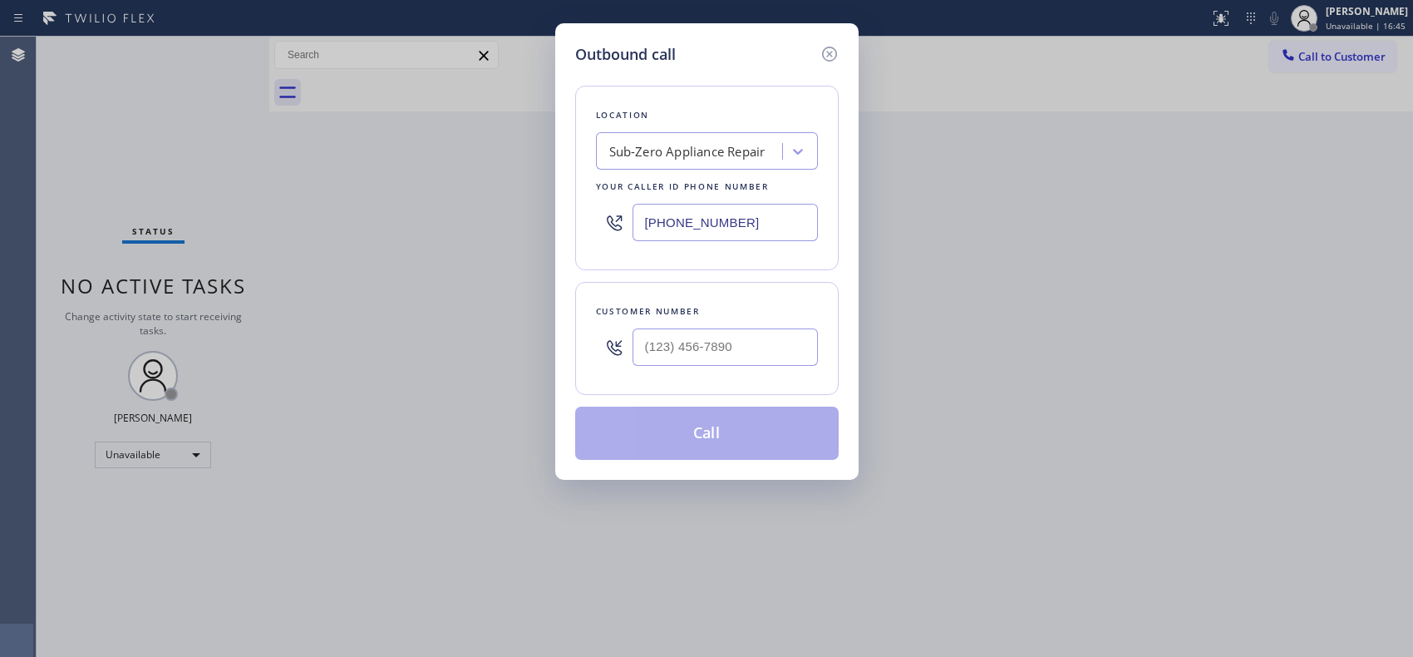
drag, startPoint x: 756, startPoint y: 210, endPoint x: 509, endPoint y: 119, distance: 264.1
click at [530, 148] on div "Outbound call Location Sub-Zero Appliance Repair Your caller id phone number (7…" at bounding box center [706, 328] width 1413 height 657
paste input "206) 202-2180"
type input "(206) 202-2180"
drag, startPoint x: 741, startPoint y: 339, endPoint x: 578, endPoint y: 344, distance: 163.0
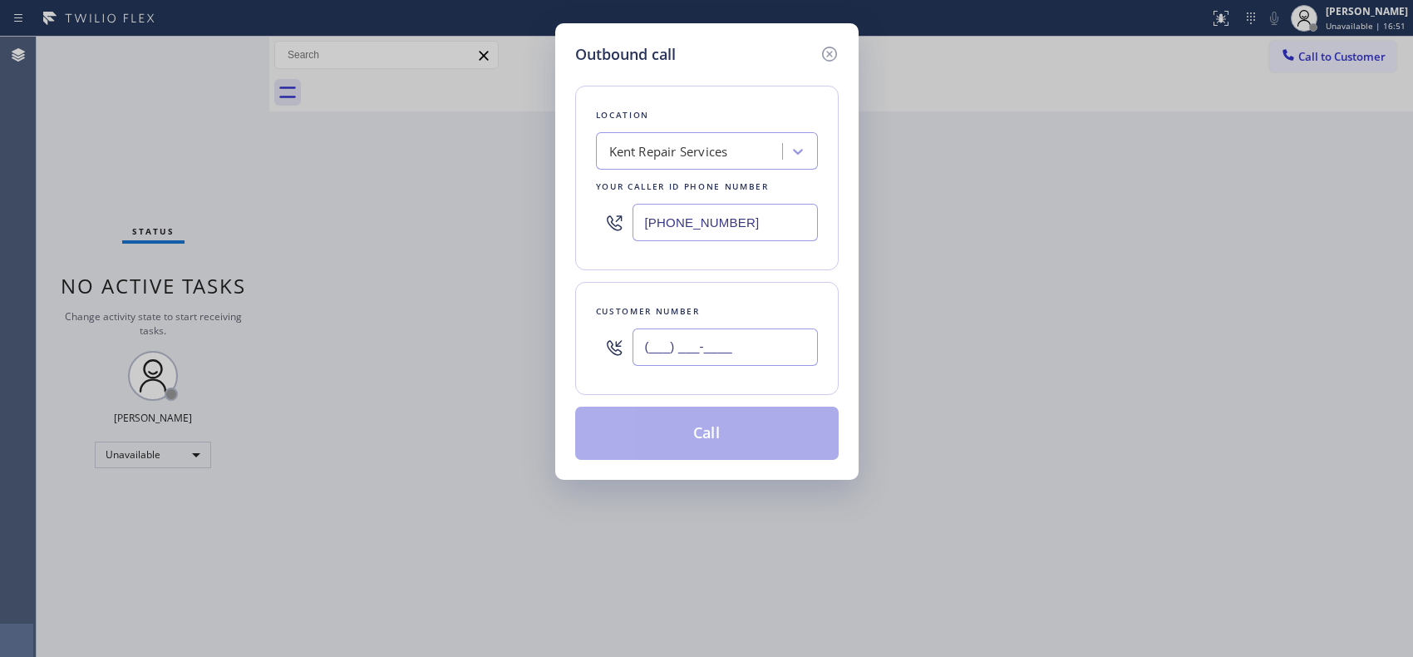
click at [578, 344] on div "Customer number (___) ___-____" at bounding box center [707, 338] width 264 height 113
paste input "206) 446-4007"
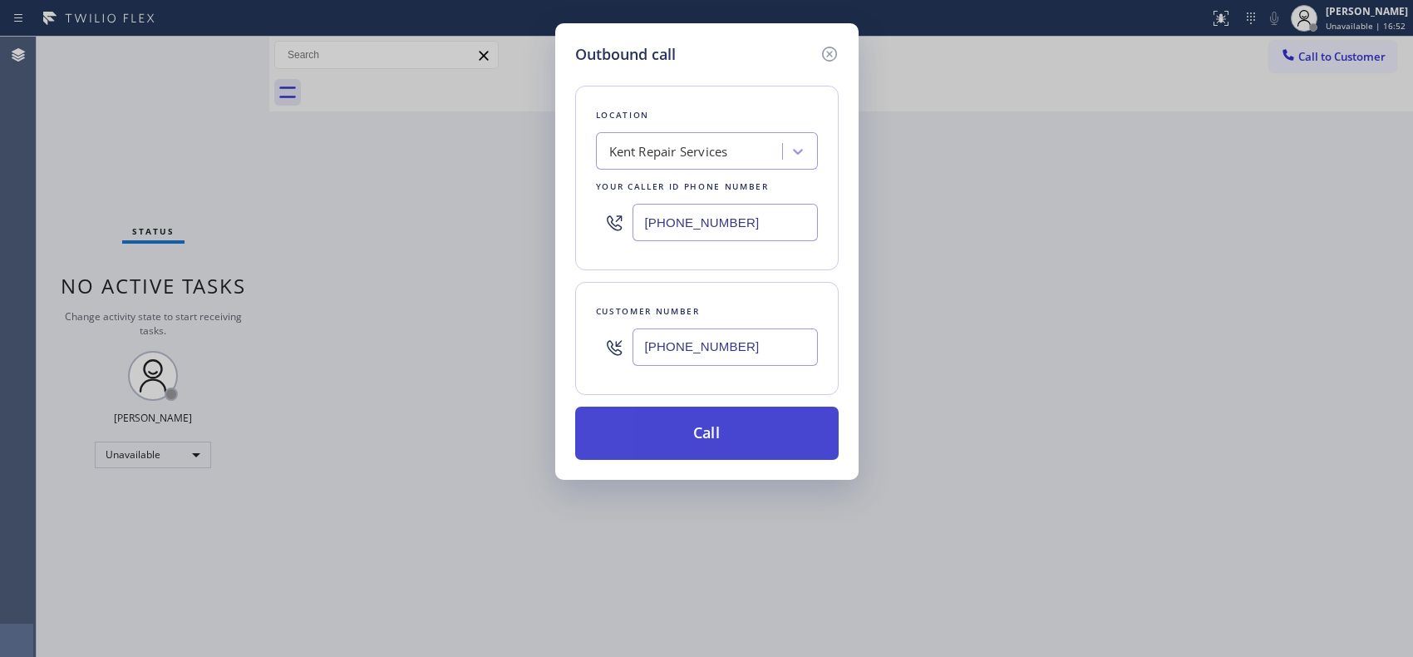
click at [703, 441] on button "Call" at bounding box center [707, 433] width 264 height 53
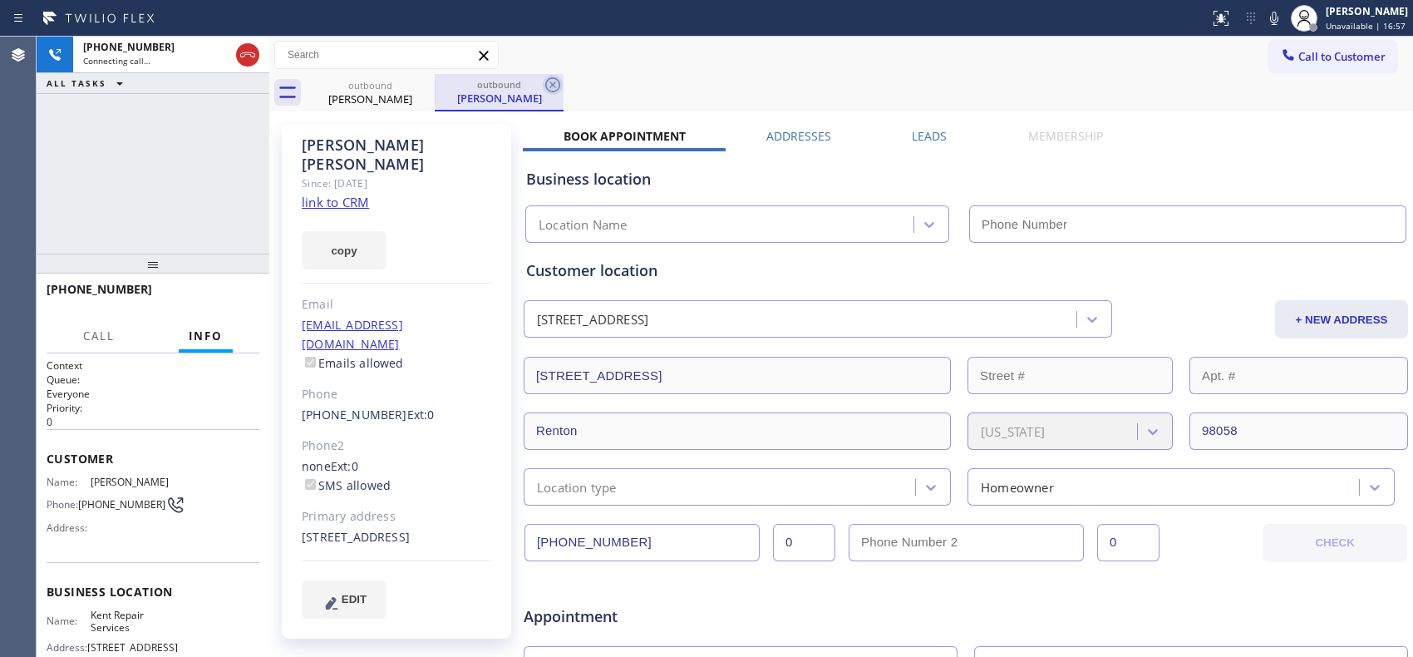
click at [555, 86] on icon at bounding box center [553, 85] width 20 height 20
drag, startPoint x: 148, startPoint y: 273, endPoint x: 288, endPoint y: 18, distance: 290.6
click at [191, 96] on div "+12064464007 Connecting call… ALL TASKS ALL TASKS ACTIVE TASKS TASKS IN WRAP UP…" at bounding box center [153, 347] width 233 height 620
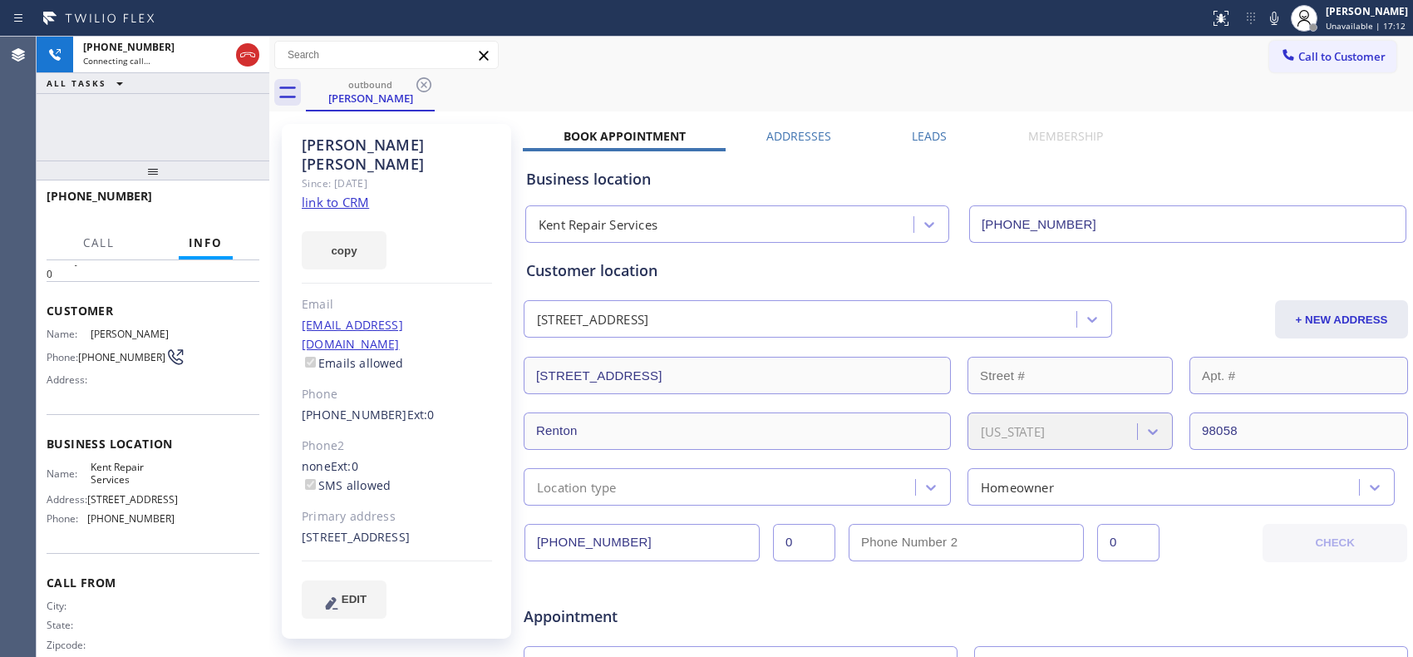
scroll to position [86, 0]
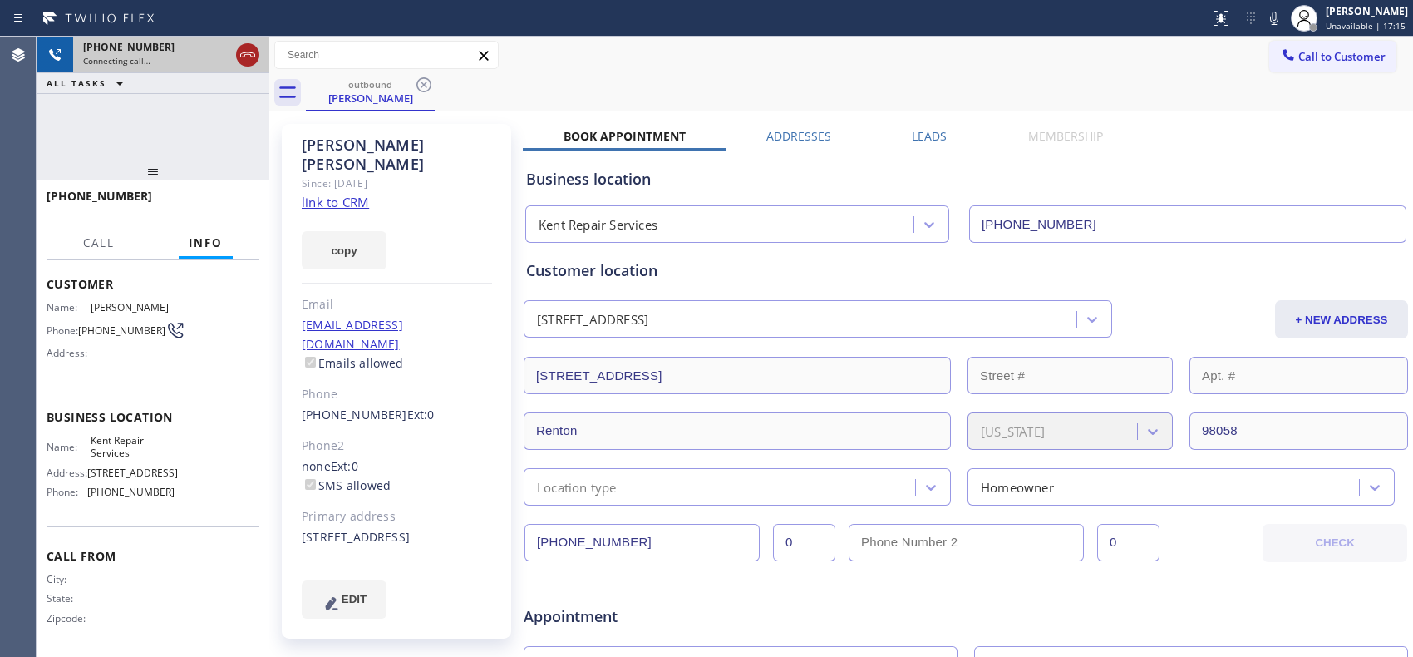
click at [248, 50] on icon at bounding box center [248, 55] width 20 height 20
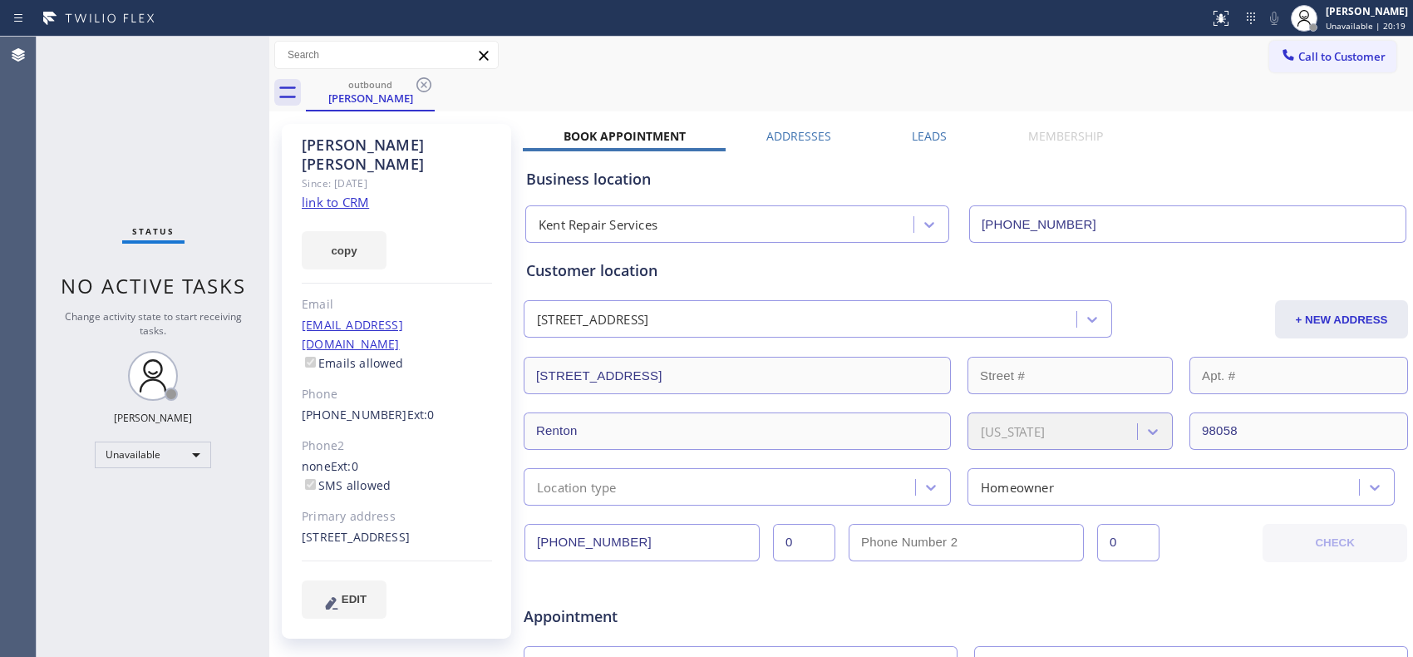
click at [626, 51] on div "Call to Customer Outbound call Location Kent Repair Services Your caller id pho…" at bounding box center [841, 55] width 1144 height 29
click at [427, 81] on icon at bounding box center [424, 85] width 20 height 20
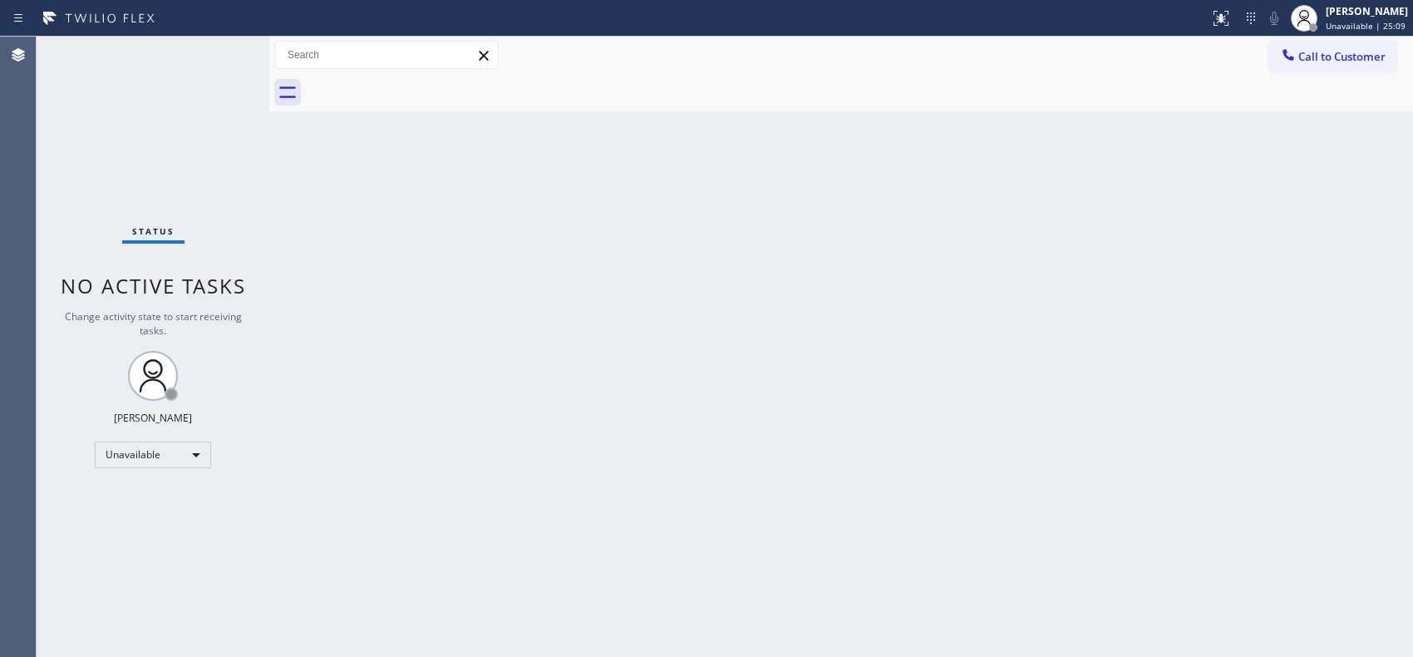
click at [552, 346] on div "Back to Dashboard Change Sender ID Customers Technicians Select a contact Outbo…" at bounding box center [841, 347] width 1144 height 620
click at [537, 321] on div "Back to Dashboard Change Sender ID Customers Technicians Select a contact Outbo…" at bounding box center [841, 347] width 1144 height 620
click at [805, 367] on div "Back to Dashboard Change Sender ID Customers Technicians Select a contact Outbo…" at bounding box center [841, 347] width 1144 height 620
click at [650, 366] on div "Back to Dashboard Change Sender ID Customers Technicians Select a contact Outbo…" at bounding box center [841, 347] width 1144 height 620
click at [1343, 52] on span "Call to Customer" at bounding box center [1342, 56] width 87 height 15
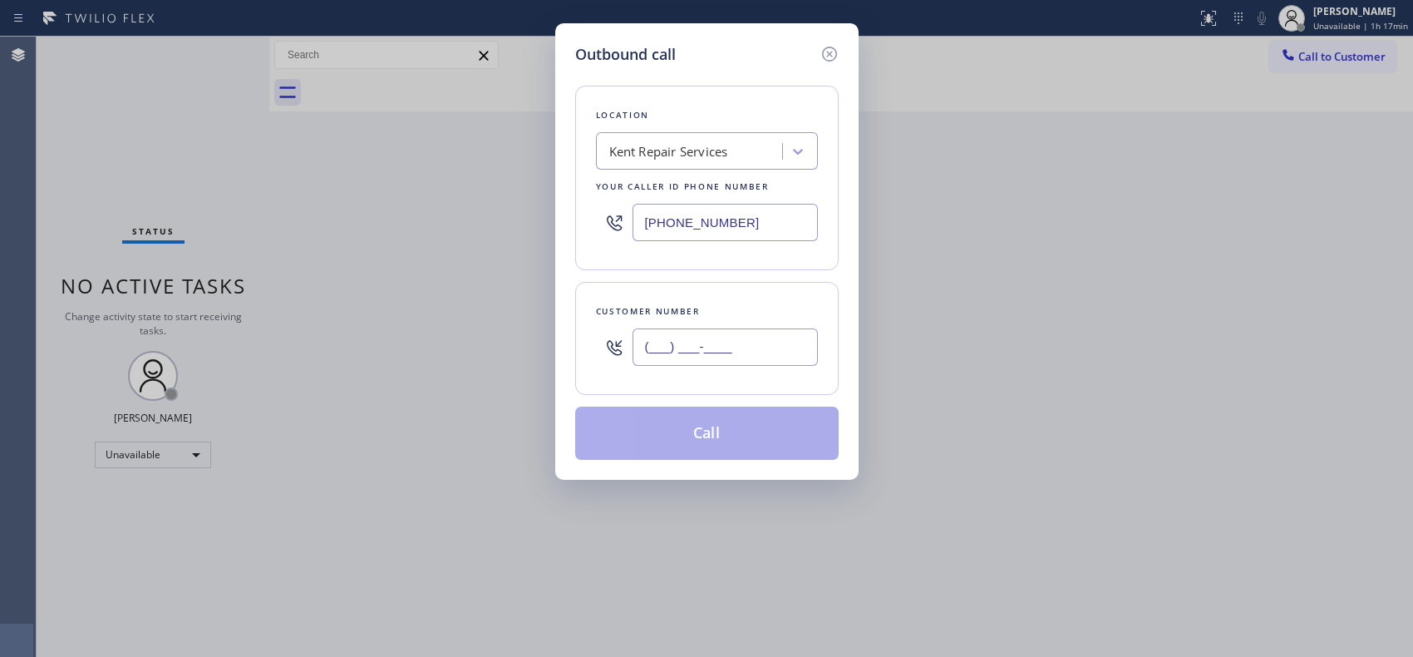
drag, startPoint x: 744, startPoint y: 347, endPoint x: 569, endPoint y: 239, distance: 206.0
click at [610, 269] on div "Location Kent Repair Services Your caller id phone number (206) 202-2180 Custom…" at bounding box center [707, 263] width 264 height 394
paste input "202) 290-6992"
type input "(202) 290-6992"
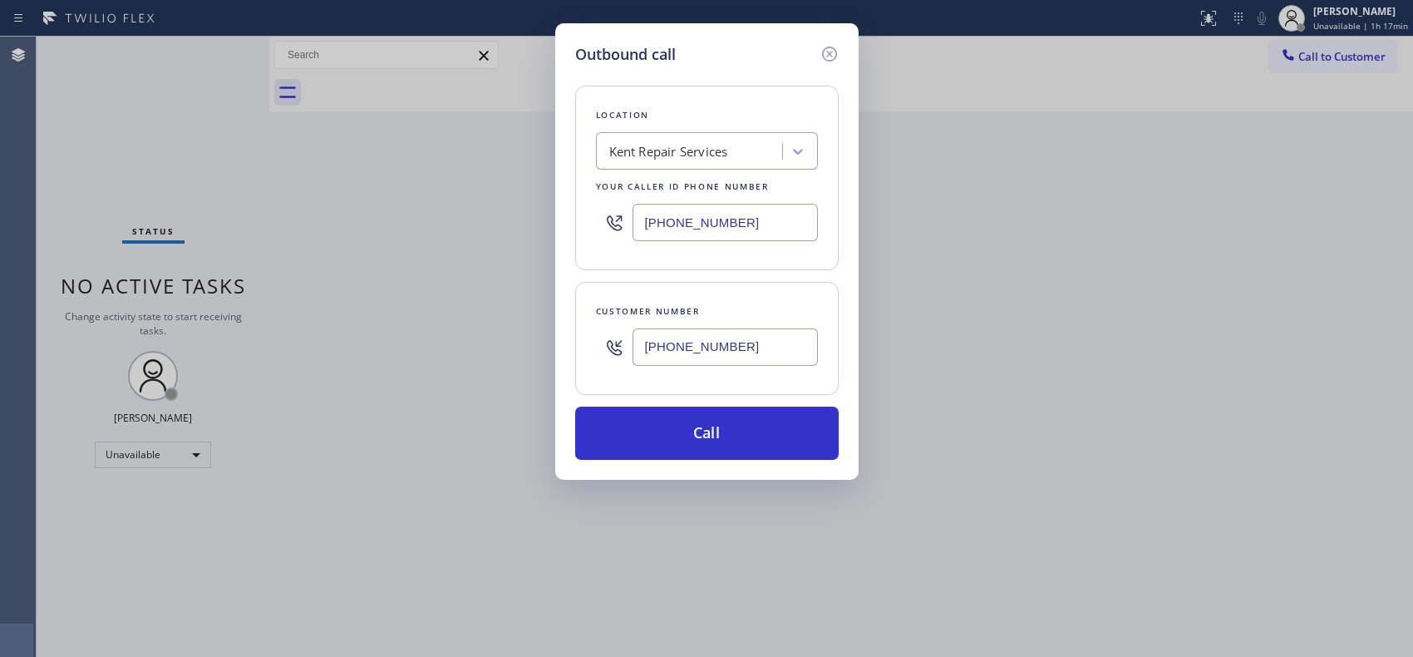
drag, startPoint x: 771, startPoint y: 218, endPoint x: 594, endPoint y: 208, distance: 178.2
click at [594, 208] on div "Location Kent Repair Services Your caller id phone number (206) 202-2180" at bounding box center [707, 178] width 264 height 185
paste input "917) 935-4352"
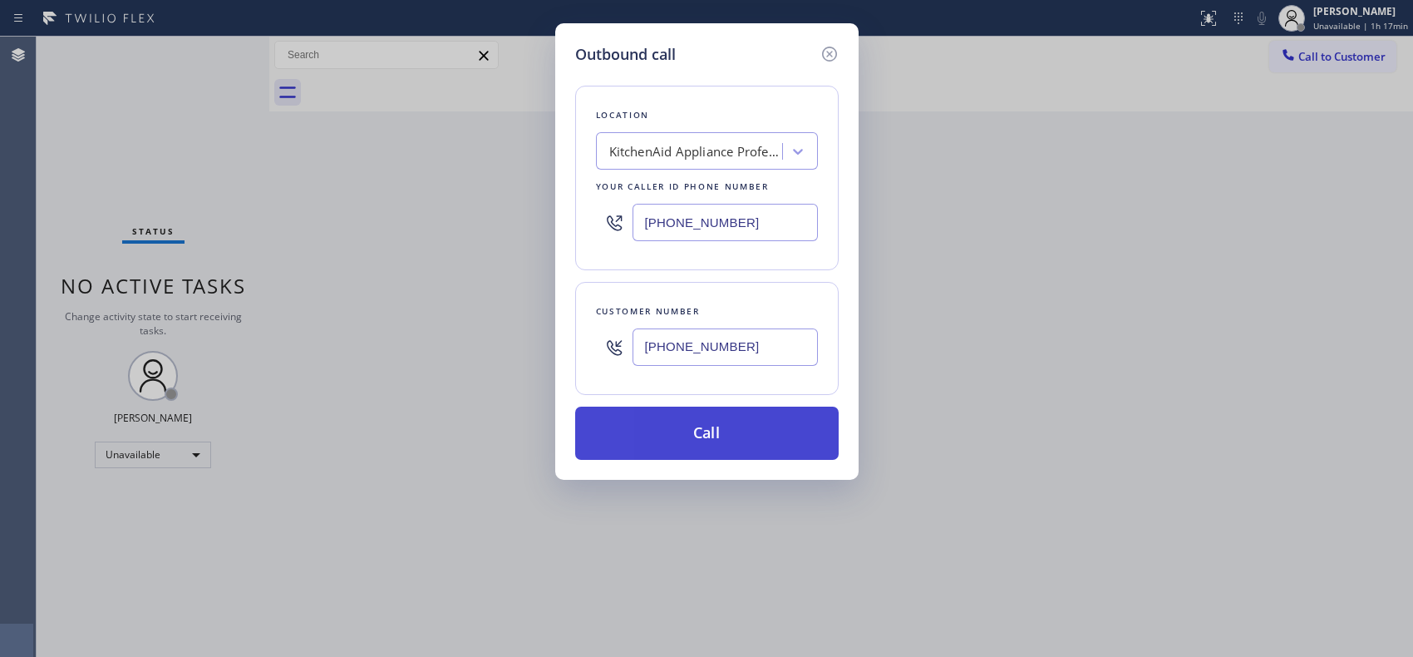
type input "(917) 935-4352"
click at [712, 443] on button "Call" at bounding box center [707, 433] width 264 height 53
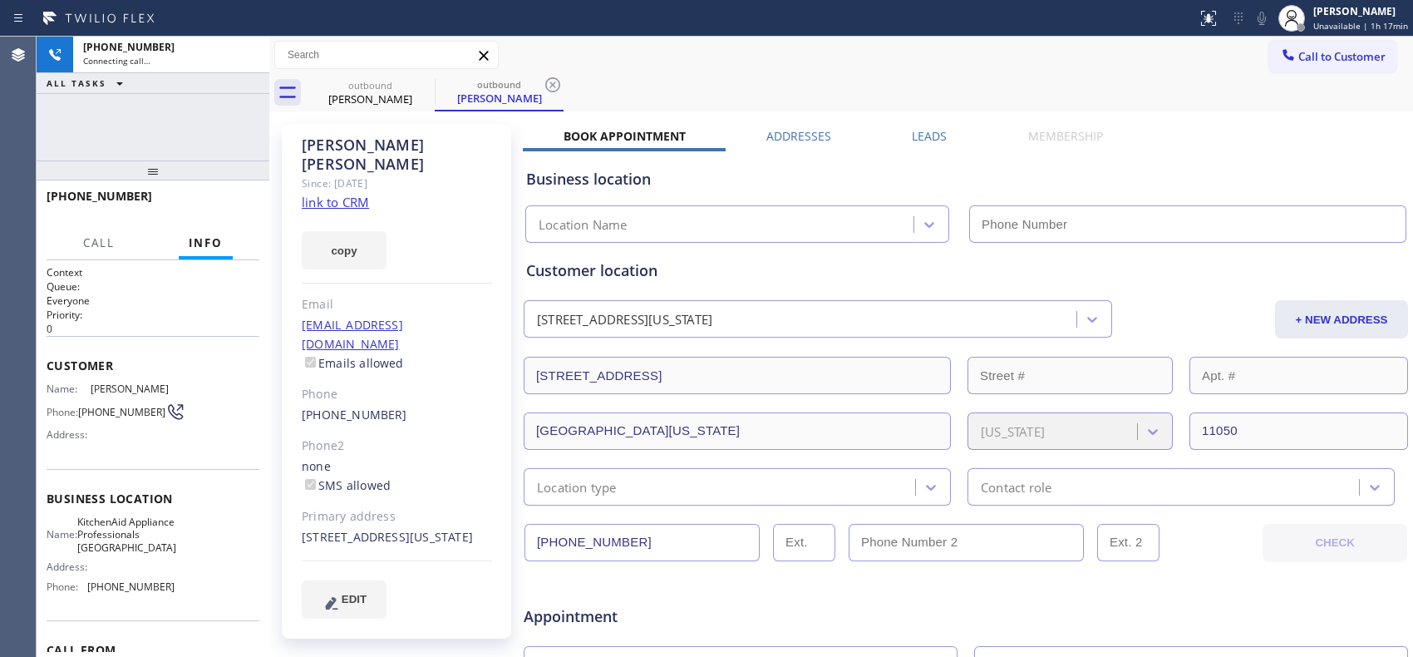
type input "(917) 935-4352"
drag, startPoint x: 545, startPoint y: 88, endPoint x: 528, endPoint y: 92, distance: 17.1
click at [545, 88] on icon at bounding box center [553, 85] width 20 height 20
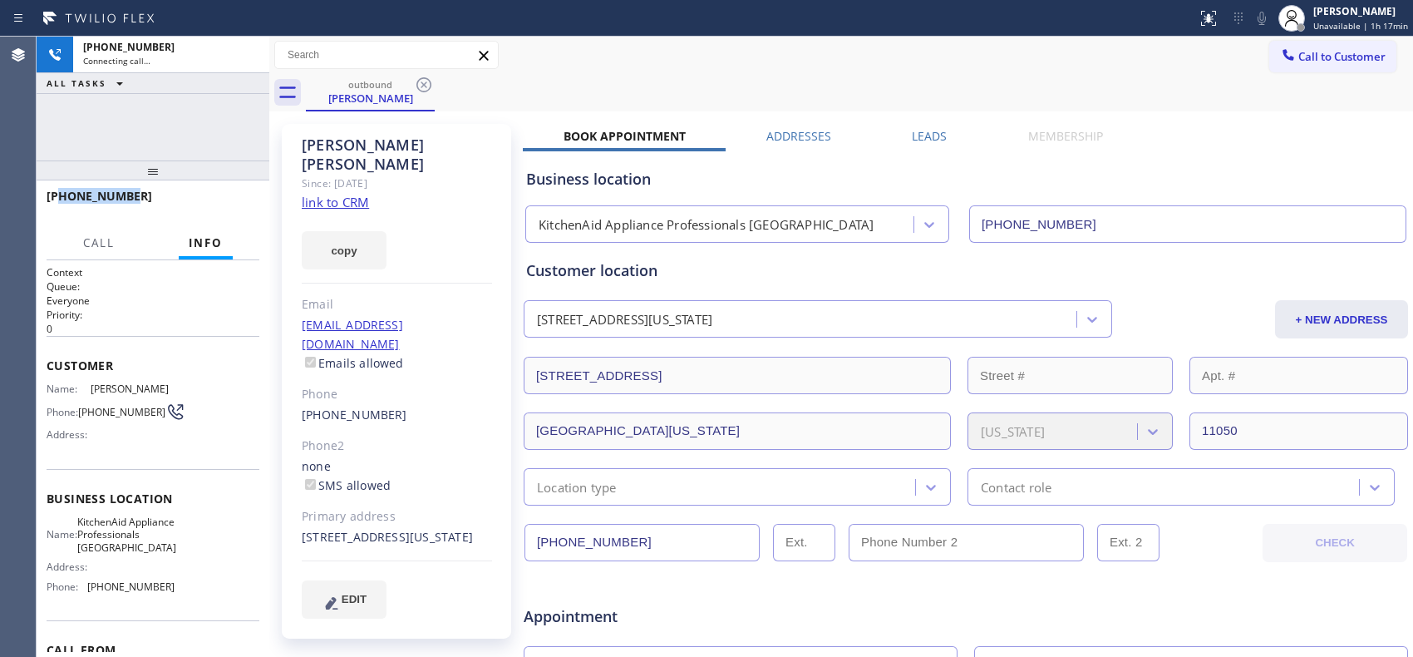
drag, startPoint x: 133, startPoint y: 198, endPoint x: 61, endPoint y: 195, distance: 72.4
click at [61, 195] on div "+12022906992" at bounding box center [147, 196] width 201 height 16
copy span "2022906992"
click at [254, 50] on icon at bounding box center [248, 55] width 20 height 20
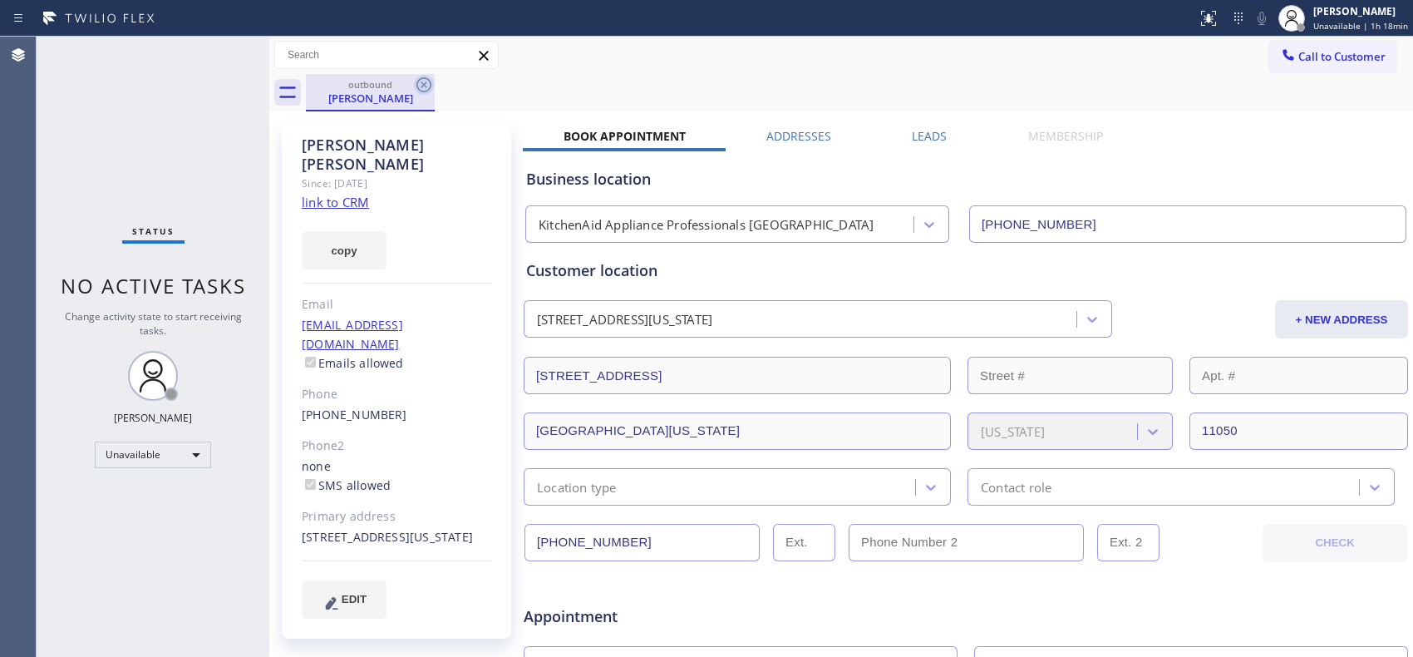
click at [426, 77] on icon at bounding box center [424, 85] width 20 height 20
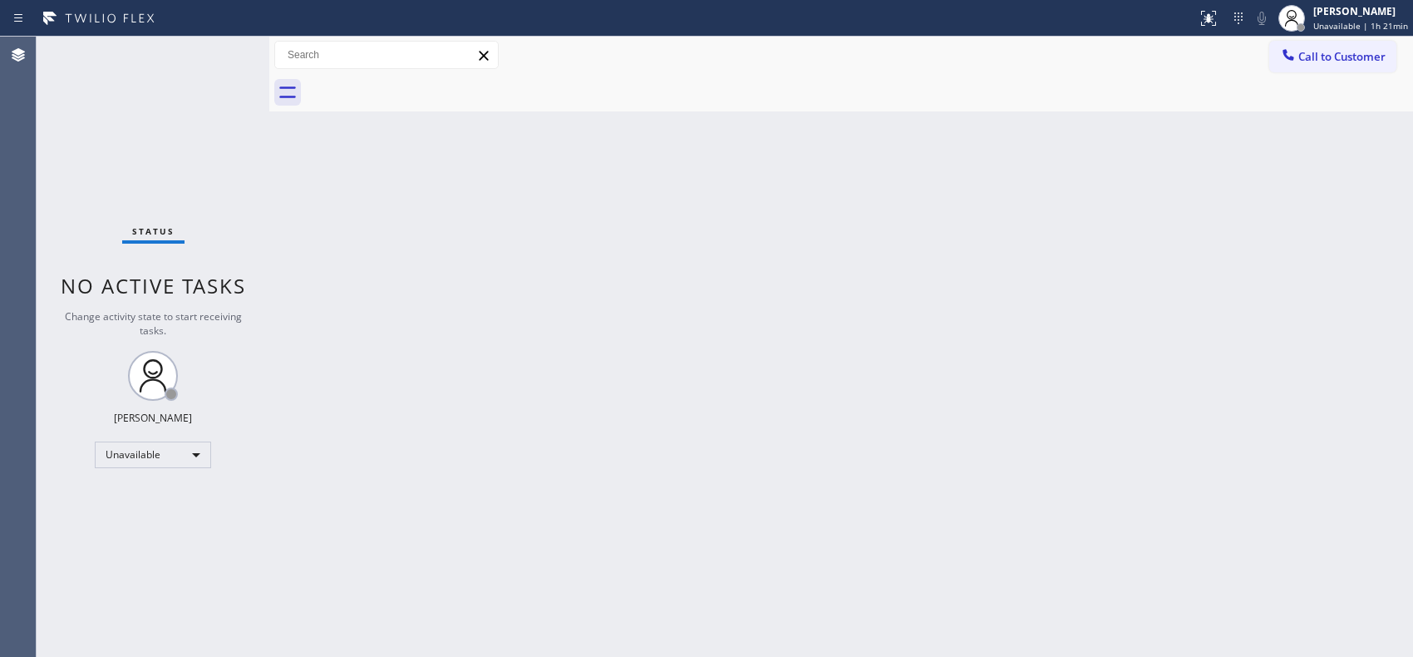
drag, startPoint x: 1332, startPoint y: 58, endPoint x: 1118, endPoint y: 86, distance: 215.4
click at [1292, 61] on button "Call to Customer" at bounding box center [1332, 57] width 127 height 32
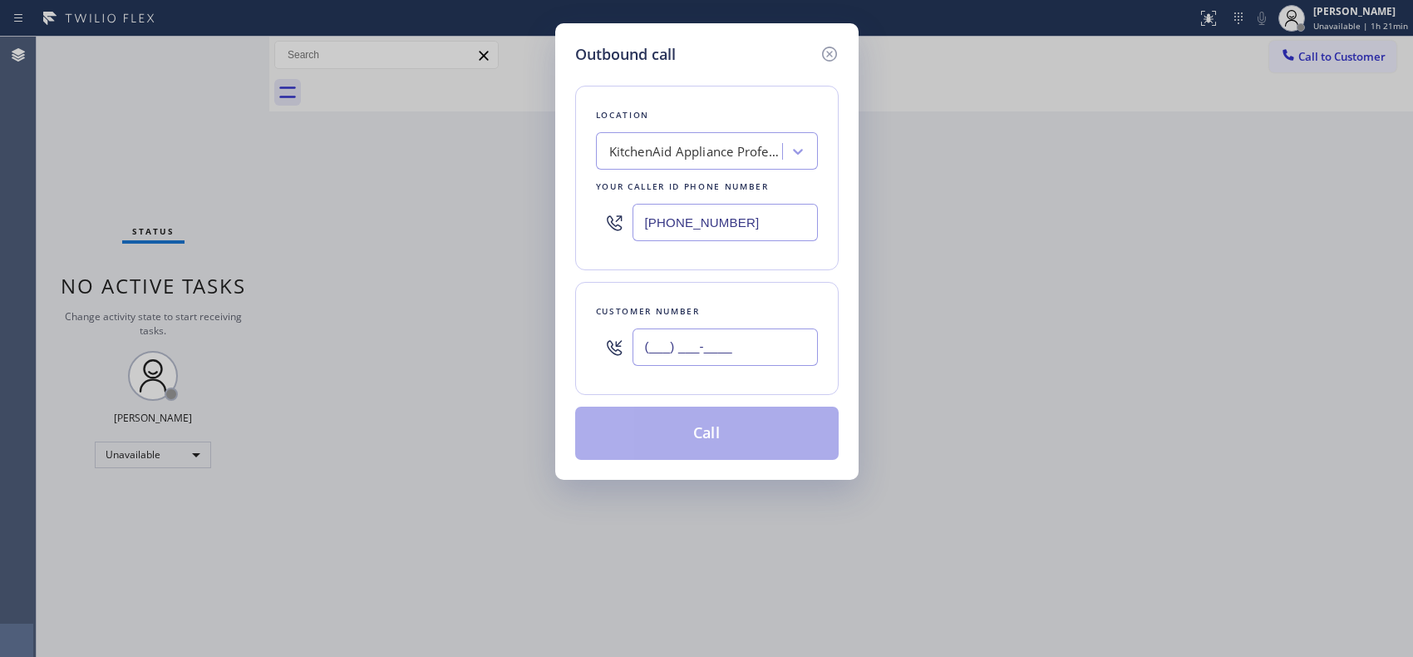
drag, startPoint x: 770, startPoint y: 351, endPoint x: 609, endPoint y: 337, distance: 161.1
click at [615, 339] on div "(___) ___-____" at bounding box center [707, 347] width 222 height 54
paste input "513) 312-0665"
type input "(513) 312-0665"
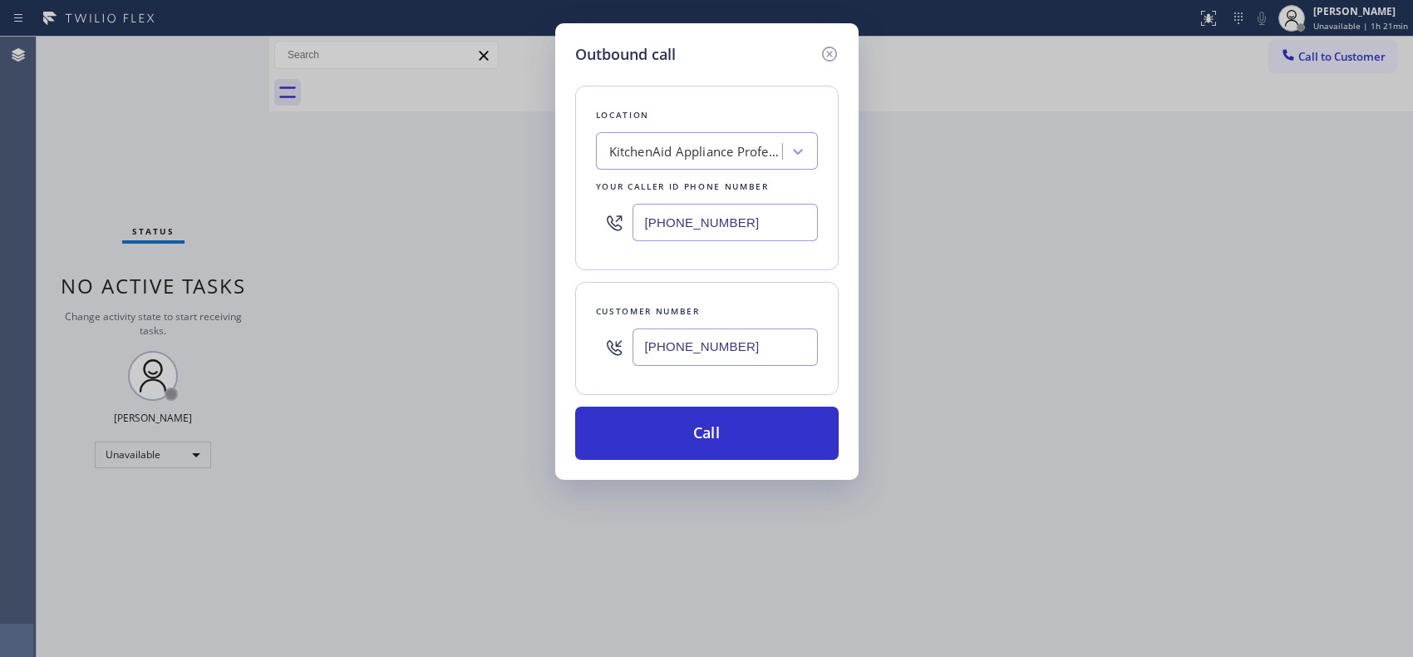
paste input "49) 407-5615"
drag, startPoint x: 643, startPoint y: 219, endPoint x: 504, endPoint y: 155, distance: 153.3
click at [555, 212] on div "Outbound call Location KitchenAid Appliance Professionals New Hyde Park Your ca…" at bounding box center [706, 251] width 303 height 456
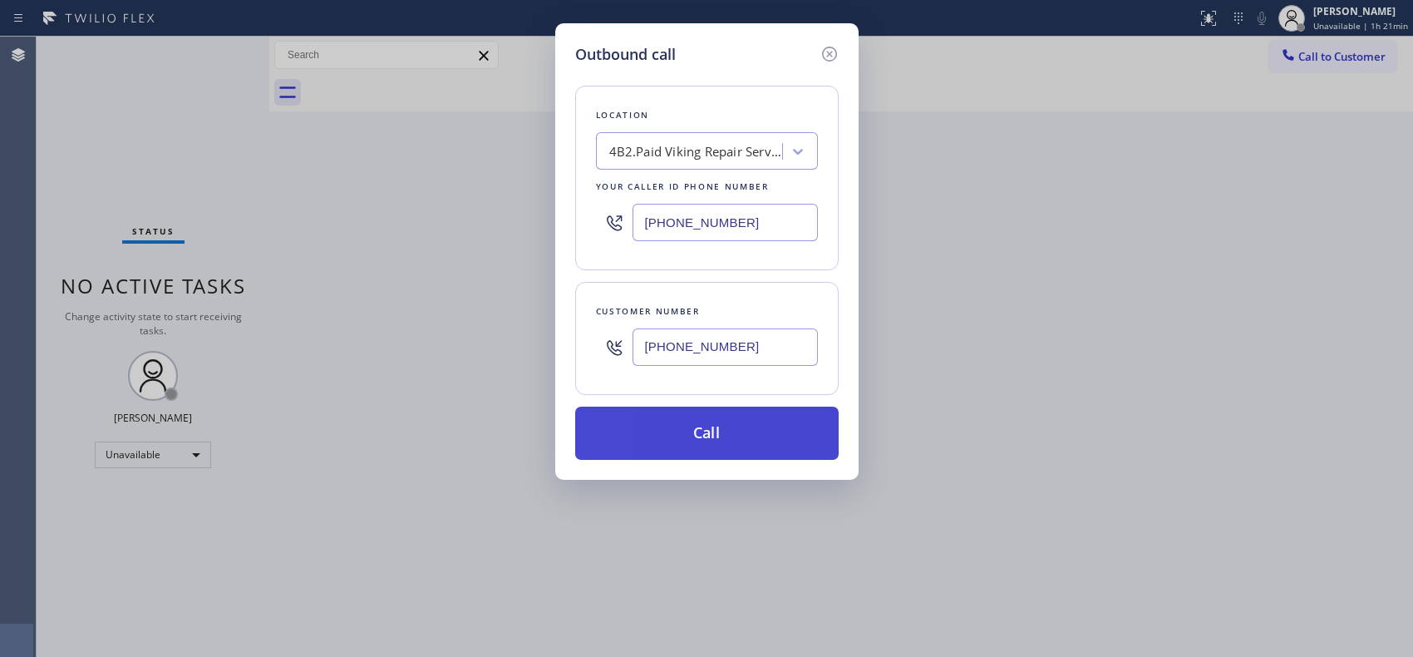
type input "(949) 407-5615"
click at [713, 434] on button "Call" at bounding box center [707, 433] width 264 height 53
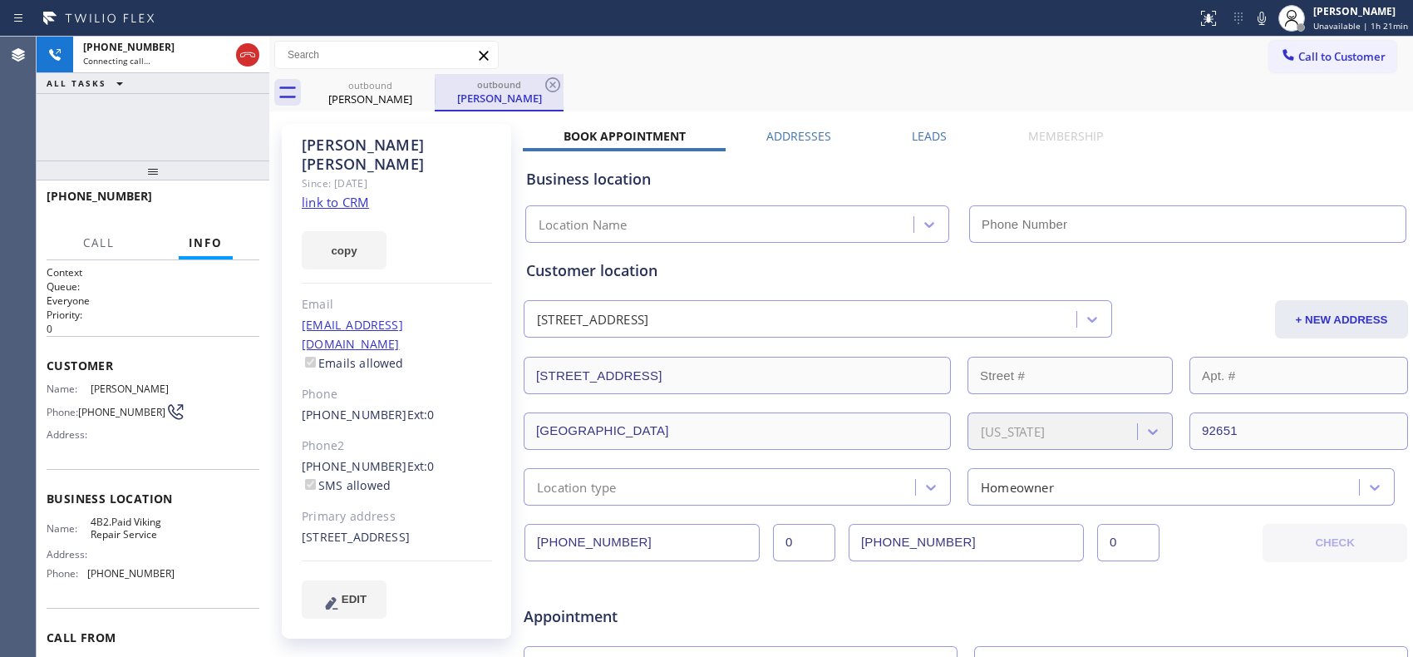
type input "(949) 407-5615"
click at [545, 78] on icon at bounding box center [553, 85] width 20 height 20
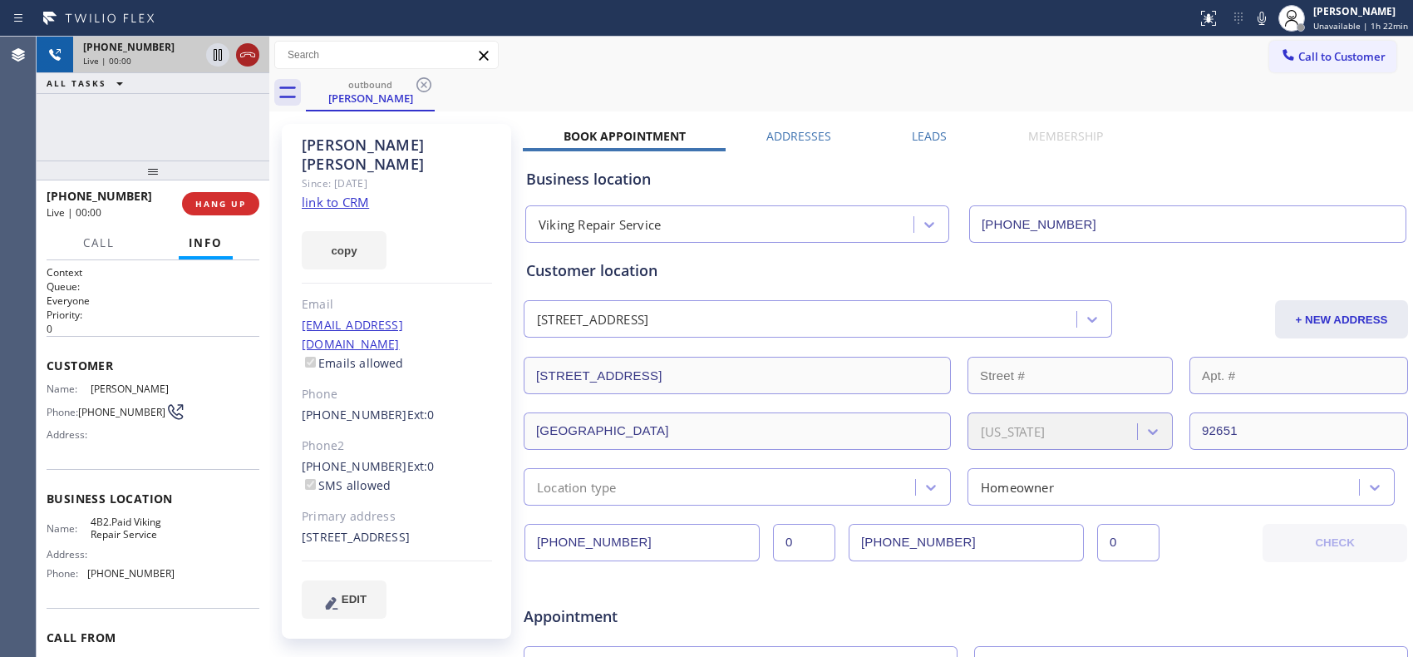
click at [253, 54] on icon at bounding box center [248, 55] width 20 height 20
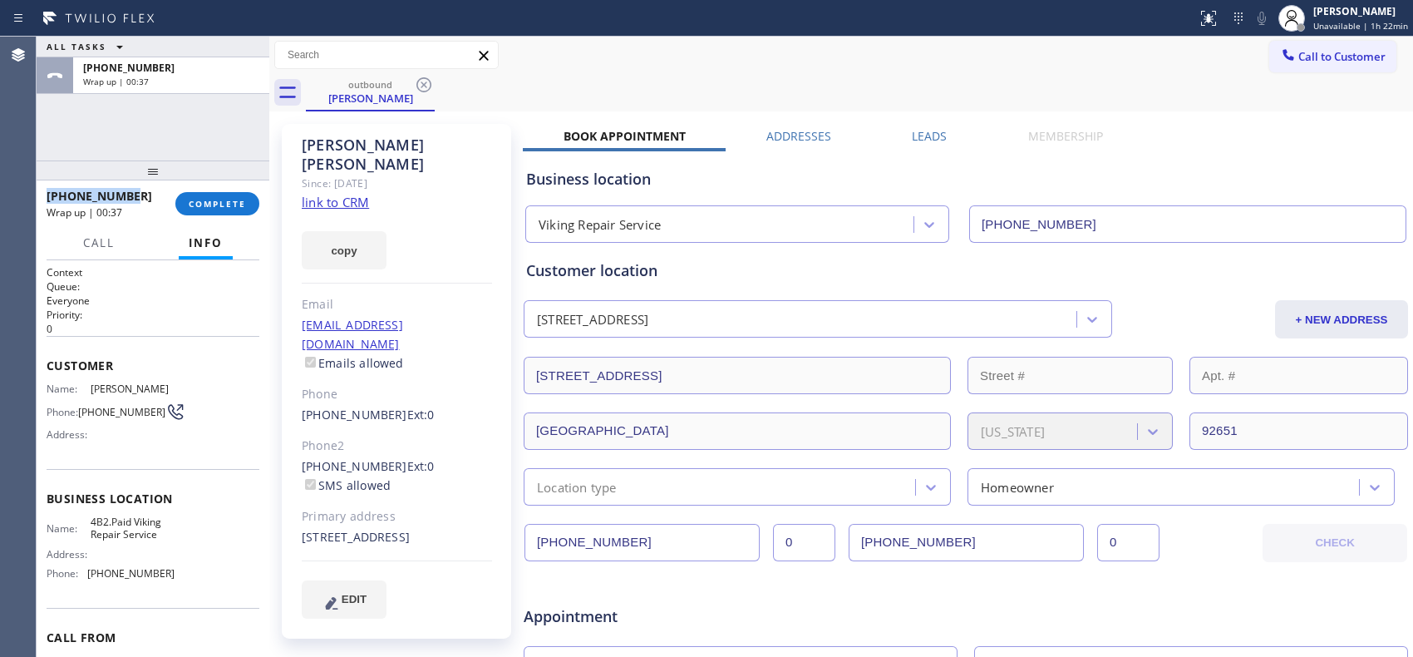
drag, startPoint x: 140, startPoint y: 194, endPoint x: 47, endPoint y: 185, distance: 92.7
click at [47, 185] on div "+15133120665 Wrap up | 00:37" at bounding box center [111, 203] width 129 height 43
copy span "+15133120665"
click at [221, 203] on span "COMPLETE" at bounding box center [217, 204] width 57 height 12
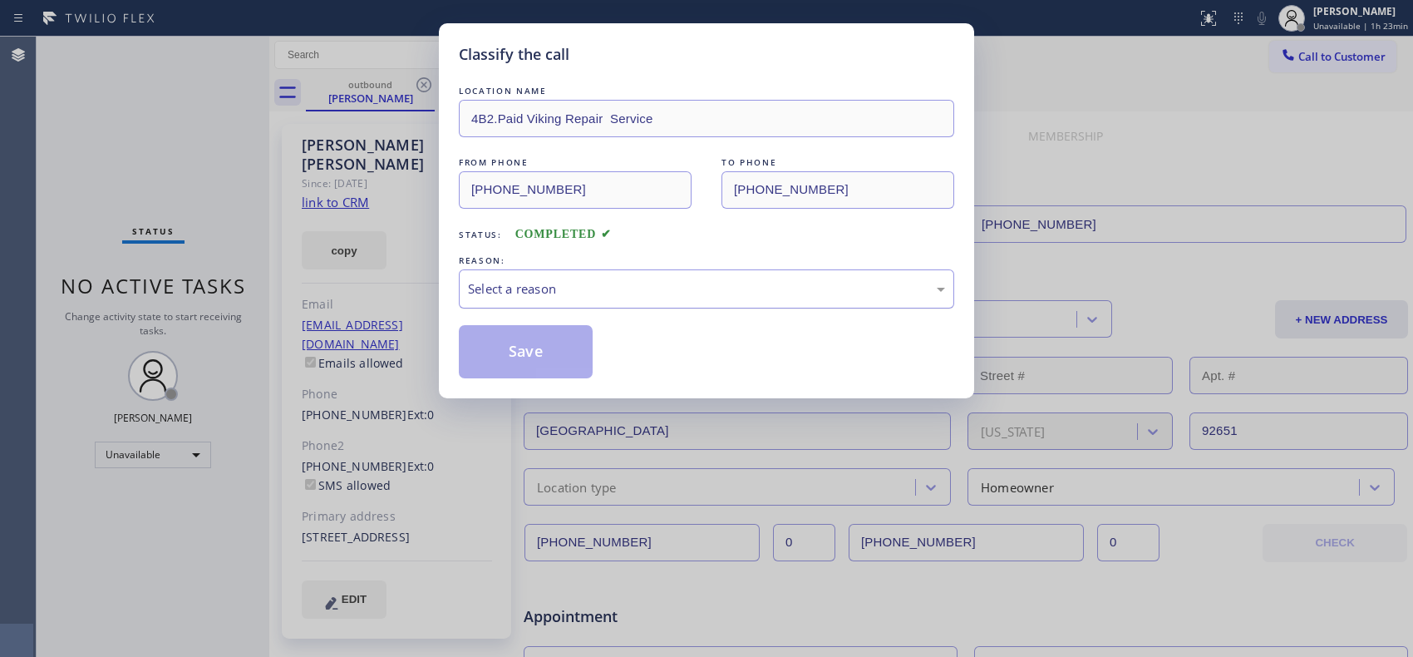
click at [647, 289] on div "Select a reason" at bounding box center [706, 288] width 477 height 19
click at [588, 299] on div "#3 Not Booked - All other reasons" at bounding box center [706, 288] width 495 height 39
drag, startPoint x: 565, startPoint y: 367, endPoint x: 558, endPoint y: 333, distance: 34.9
click at [566, 367] on button "Save" at bounding box center [526, 351] width 134 height 53
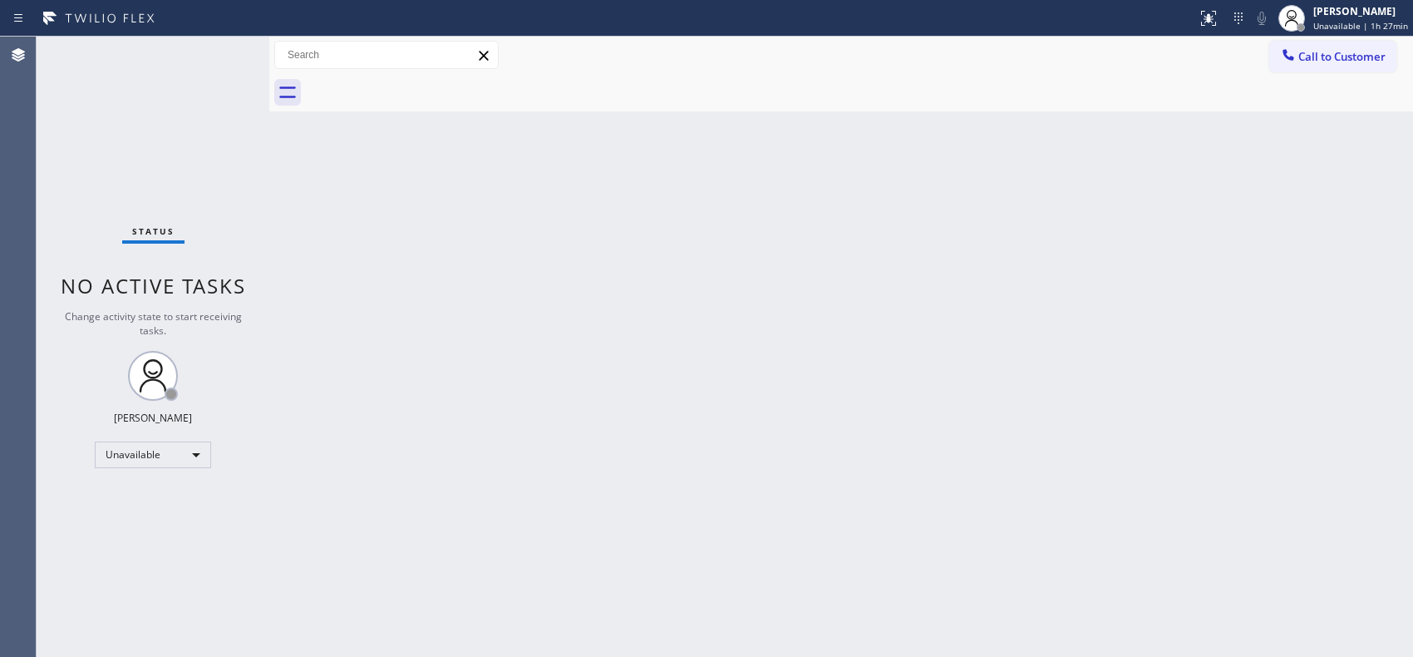
drag, startPoint x: 1348, startPoint y: 55, endPoint x: 1225, endPoint y: 59, distance: 123.1
click at [1338, 55] on span "Call to Customer" at bounding box center [1342, 56] width 87 height 15
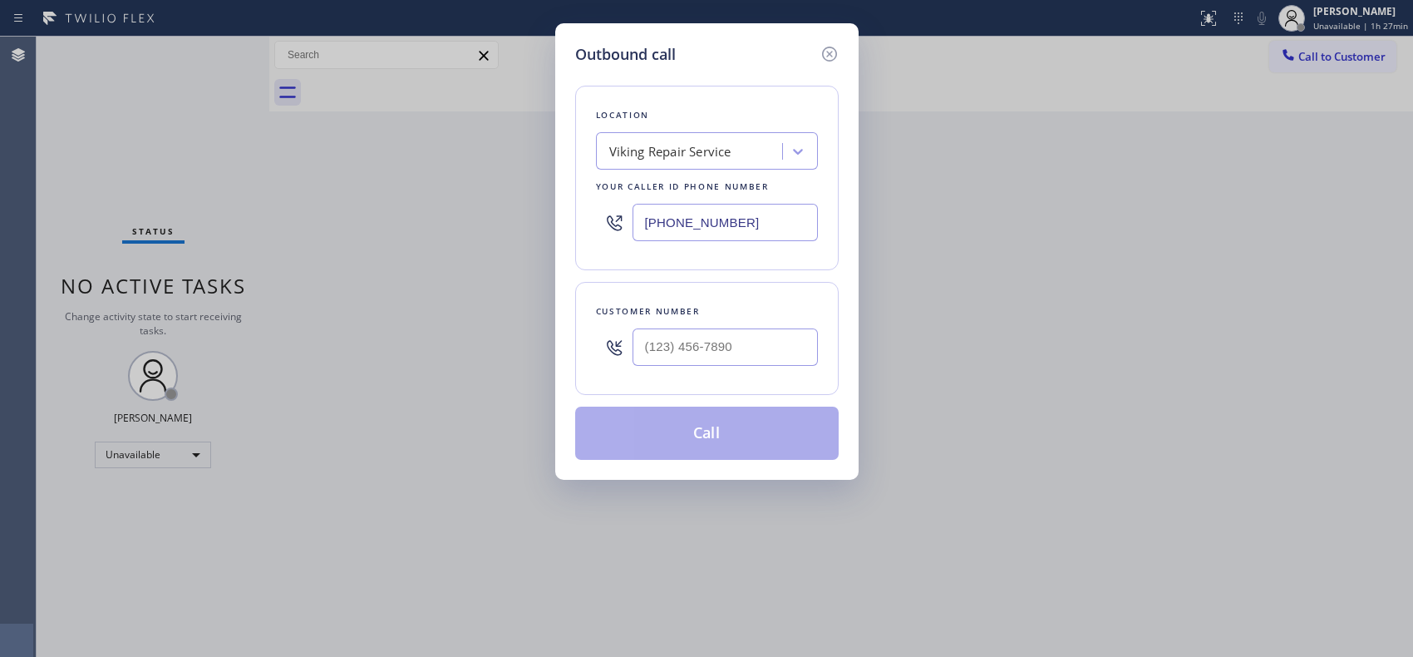
drag, startPoint x: 773, startPoint y: 229, endPoint x: 524, endPoint y: 144, distance: 263.7
click at [591, 206] on div "Location Viking Repair Service Your caller id phone number (949) 407-5615" at bounding box center [707, 178] width 264 height 185
paste input "855) 501-7800"
type input "(855) 501-7800"
drag, startPoint x: 733, startPoint y: 349, endPoint x: 561, endPoint y: 329, distance: 173.2
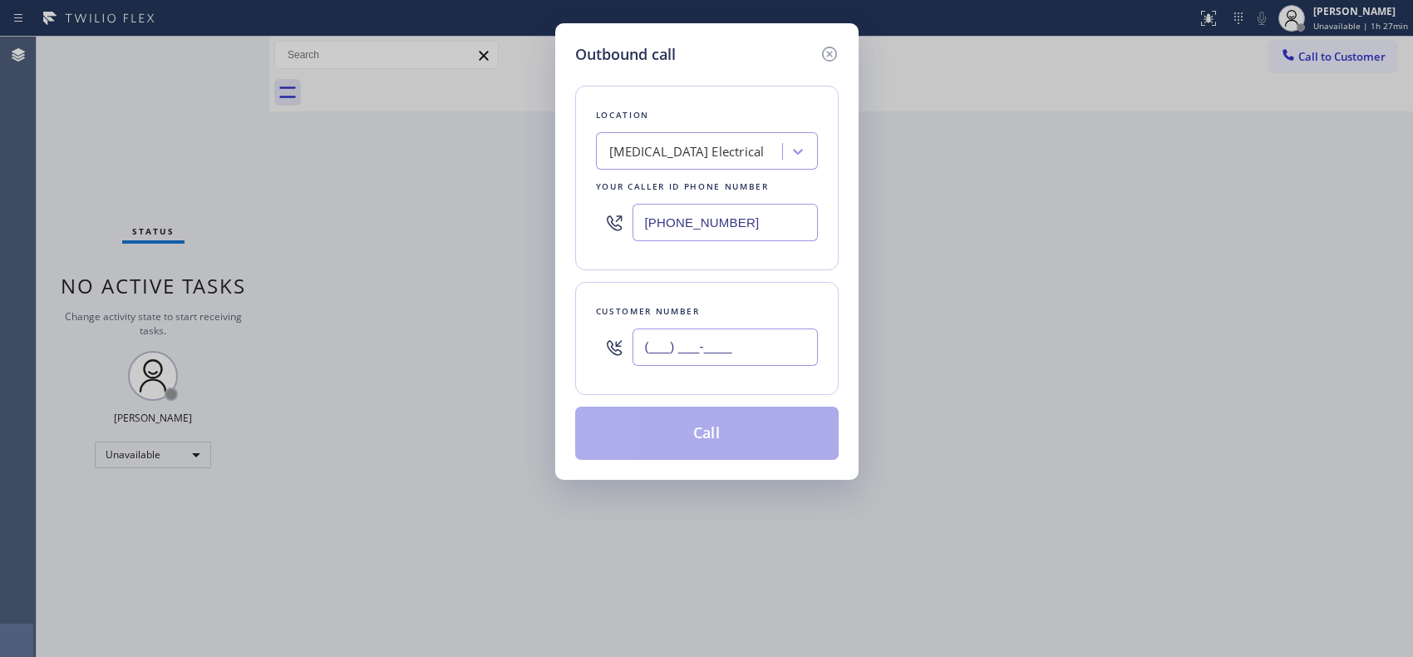
click at [561, 329] on div "Outbound call Location High Voltage Electrical Your caller id phone number (855…" at bounding box center [706, 251] width 303 height 456
paste input "773) 368-0410"
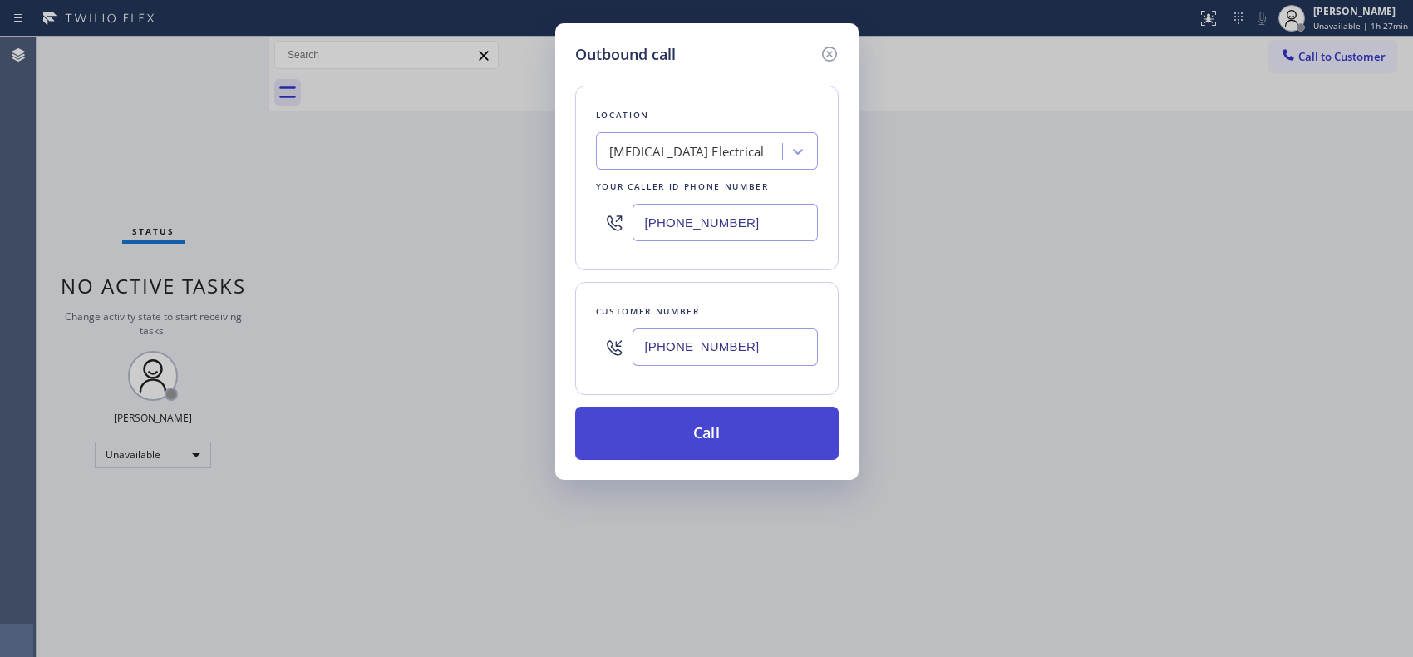
type input "(773) 368-0410"
drag, startPoint x: 719, startPoint y: 427, endPoint x: 520, endPoint y: 164, distance: 330.5
click at [718, 427] on button "Call" at bounding box center [707, 433] width 264 height 53
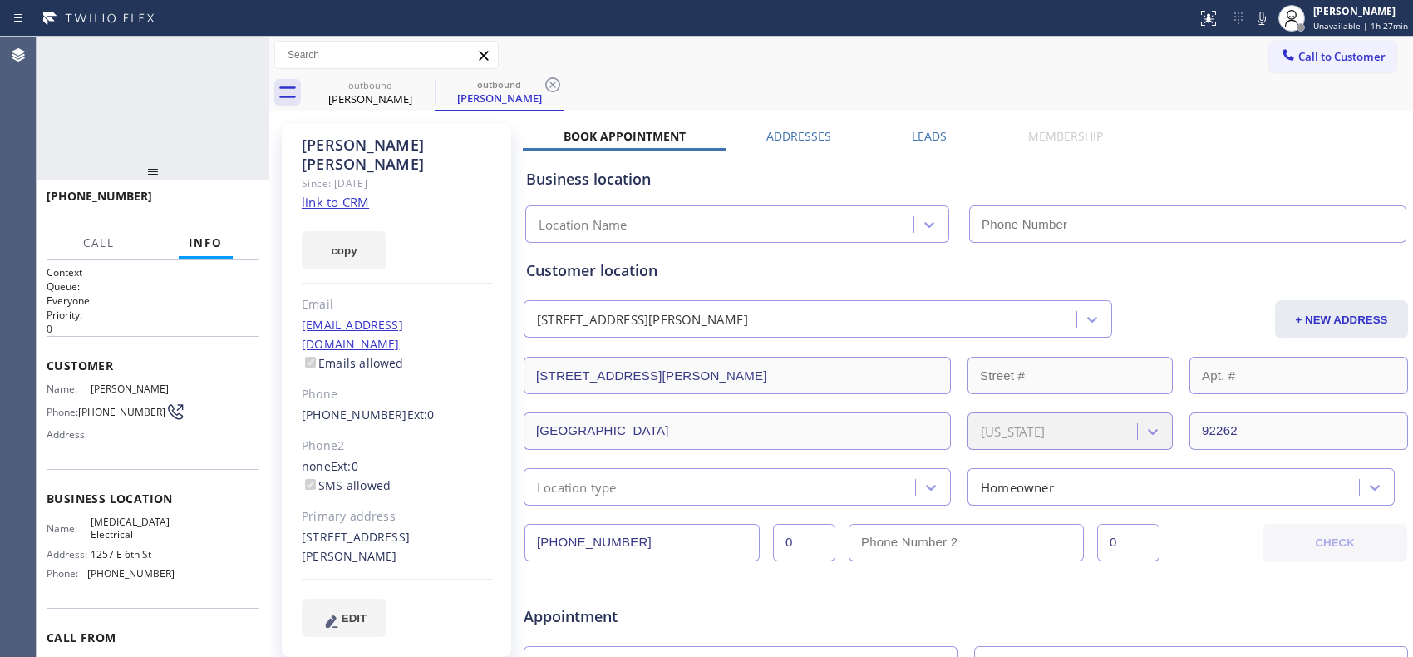
type input "(855) 501-7800"
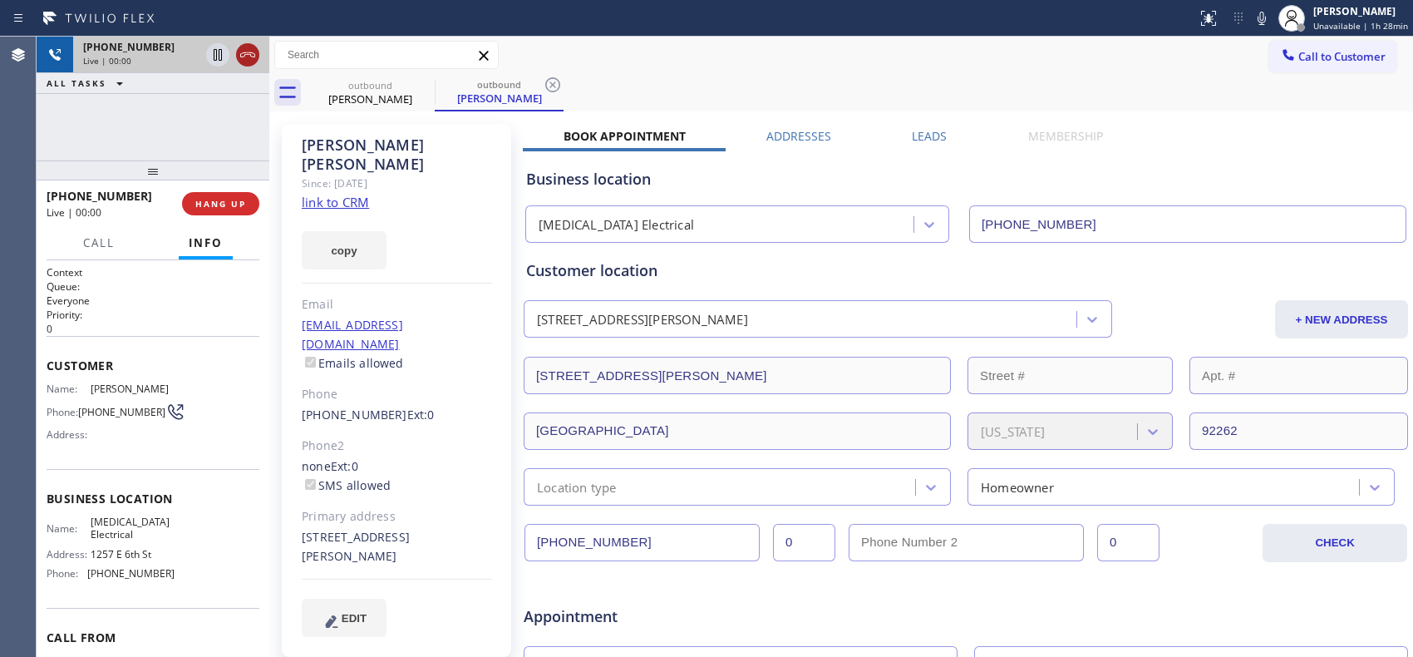
click at [254, 46] on icon at bounding box center [248, 55] width 20 height 20
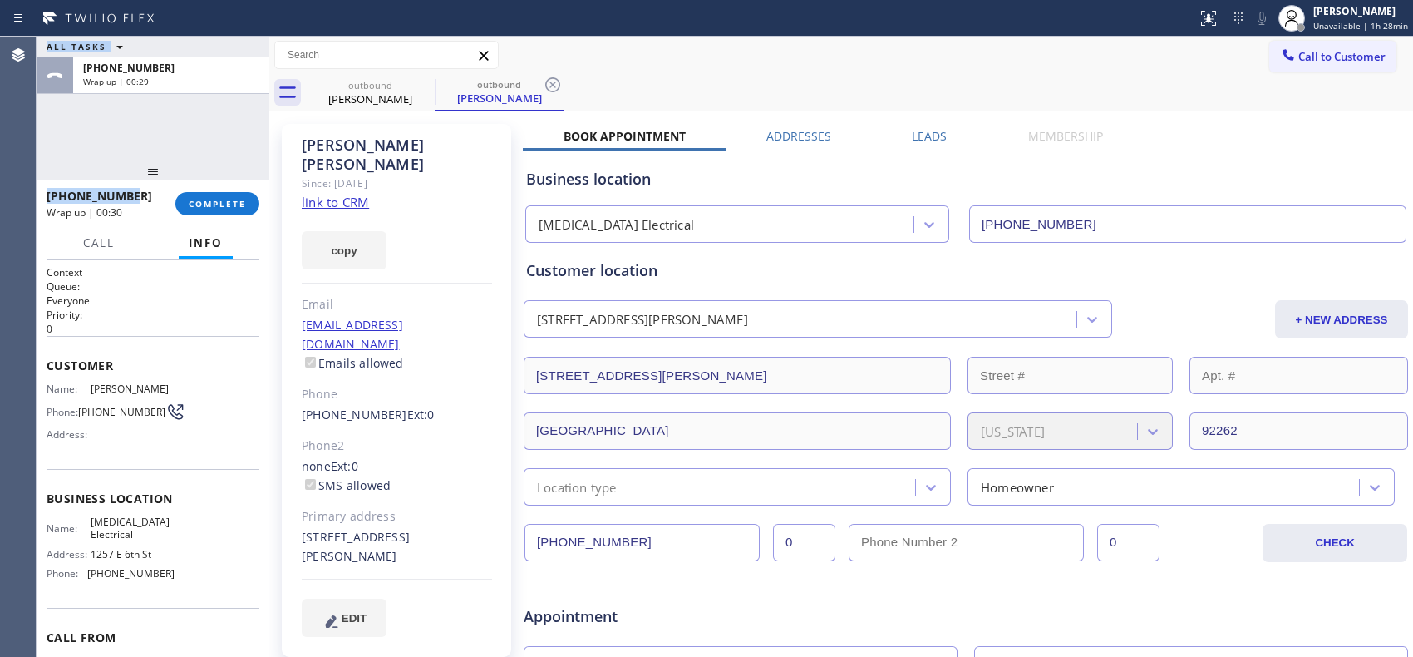
drag, startPoint x: 169, startPoint y: 191, endPoint x: 9, endPoint y: 196, distance: 159.7
click at [9, 196] on div "Agent Desktop Classify the call LOCATION NAME 4B2.Paid Viking Repair Service FR…" at bounding box center [706, 347] width 1413 height 620
copy div "Classify the call LOCATION NAME FROM PHONE TO PHONE Status: COMPLETED REASON: N…"
click at [189, 122] on div "ALL TASKS ALL TASKS ACTIVE TASKS TASKS IN WRAP UP +17733680410 Wrap up | 01:02" at bounding box center [153, 99] width 233 height 124
click at [221, 204] on span "COMPLETE" at bounding box center [217, 204] width 57 height 12
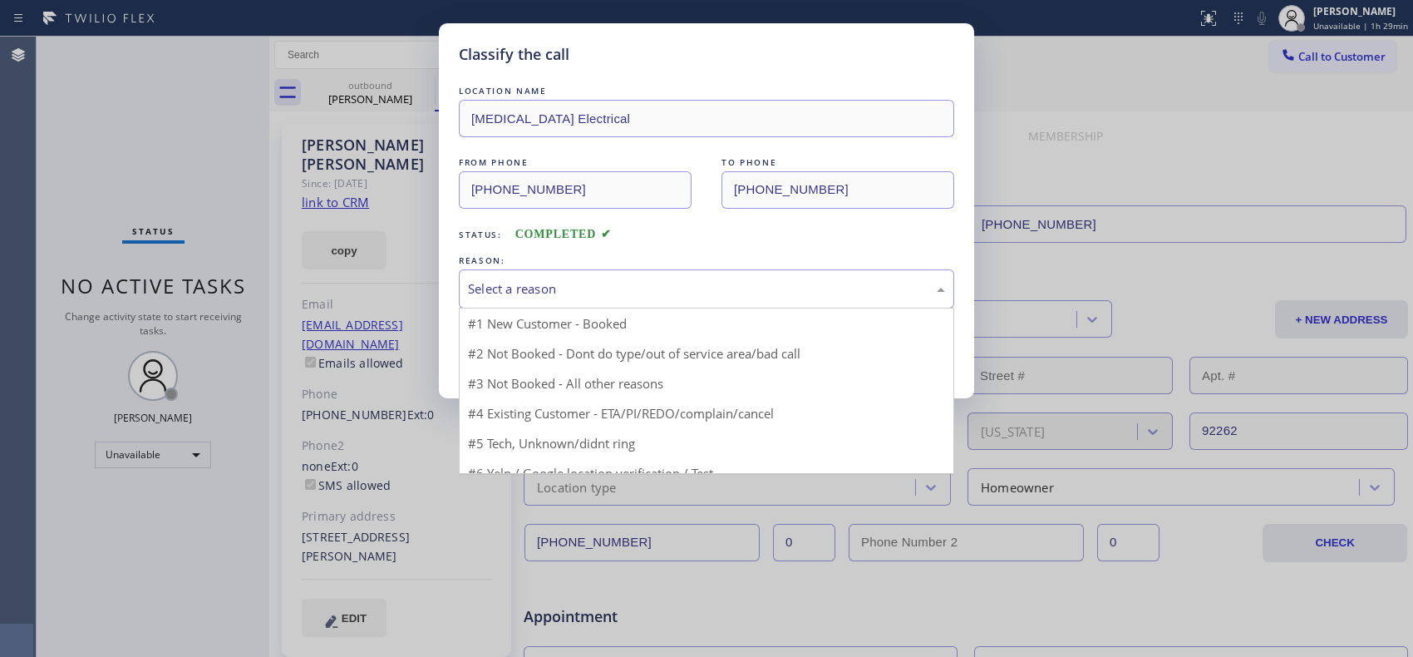
drag, startPoint x: 743, startPoint y: 295, endPoint x: 554, endPoint y: 347, distance: 196.4
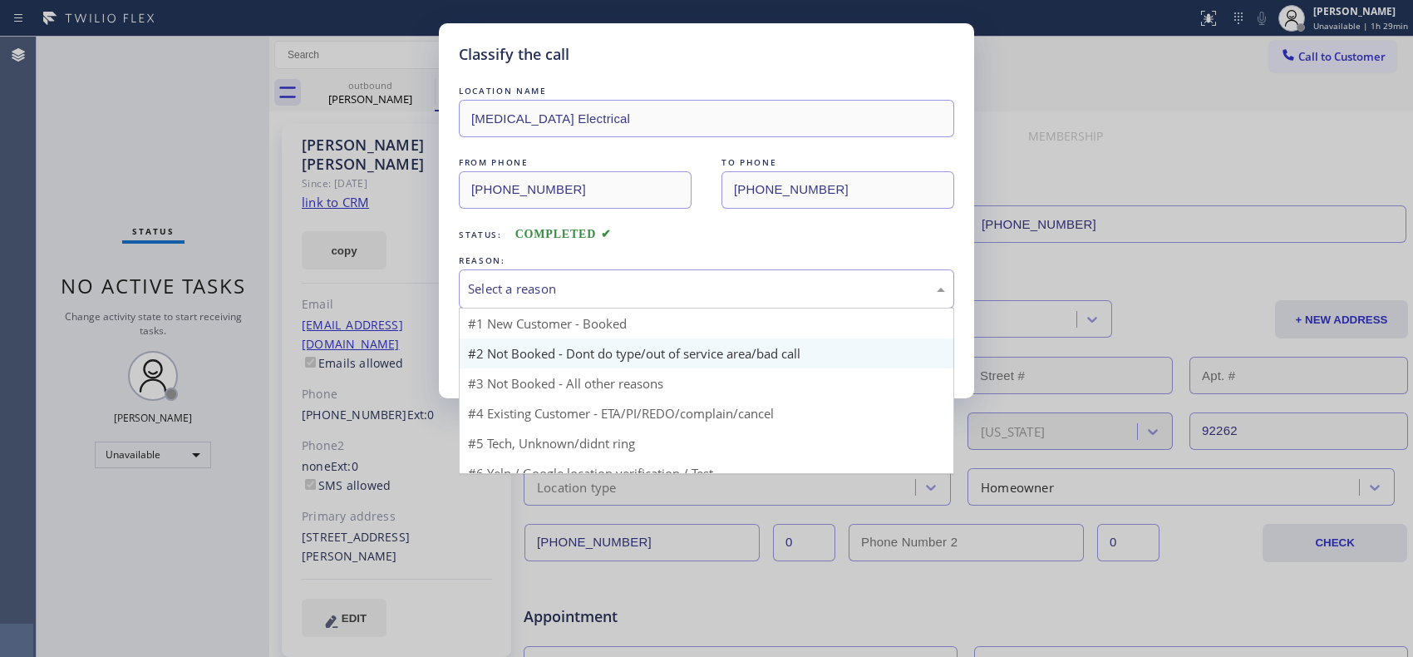
click at [699, 294] on div "Select a reason" at bounding box center [706, 288] width 477 height 19
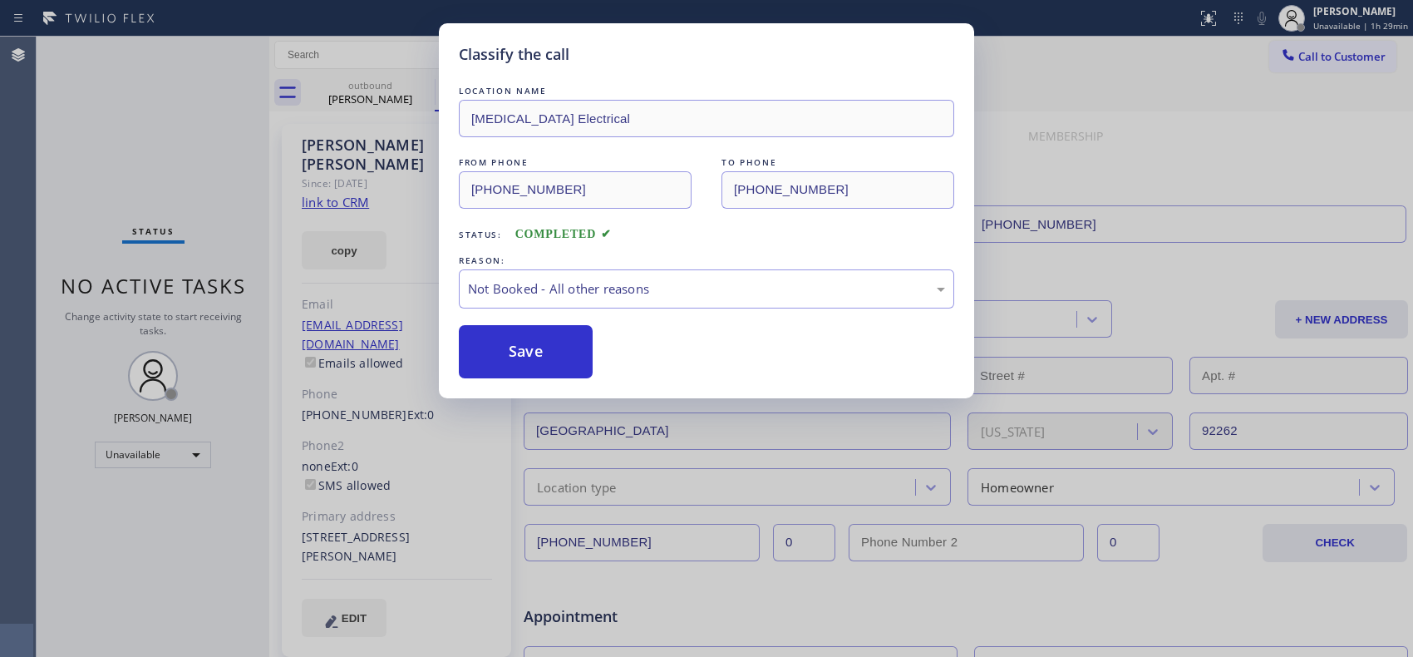
click at [553, 357] on button "Save" at bounding box center [526, 351] width 134 height 53
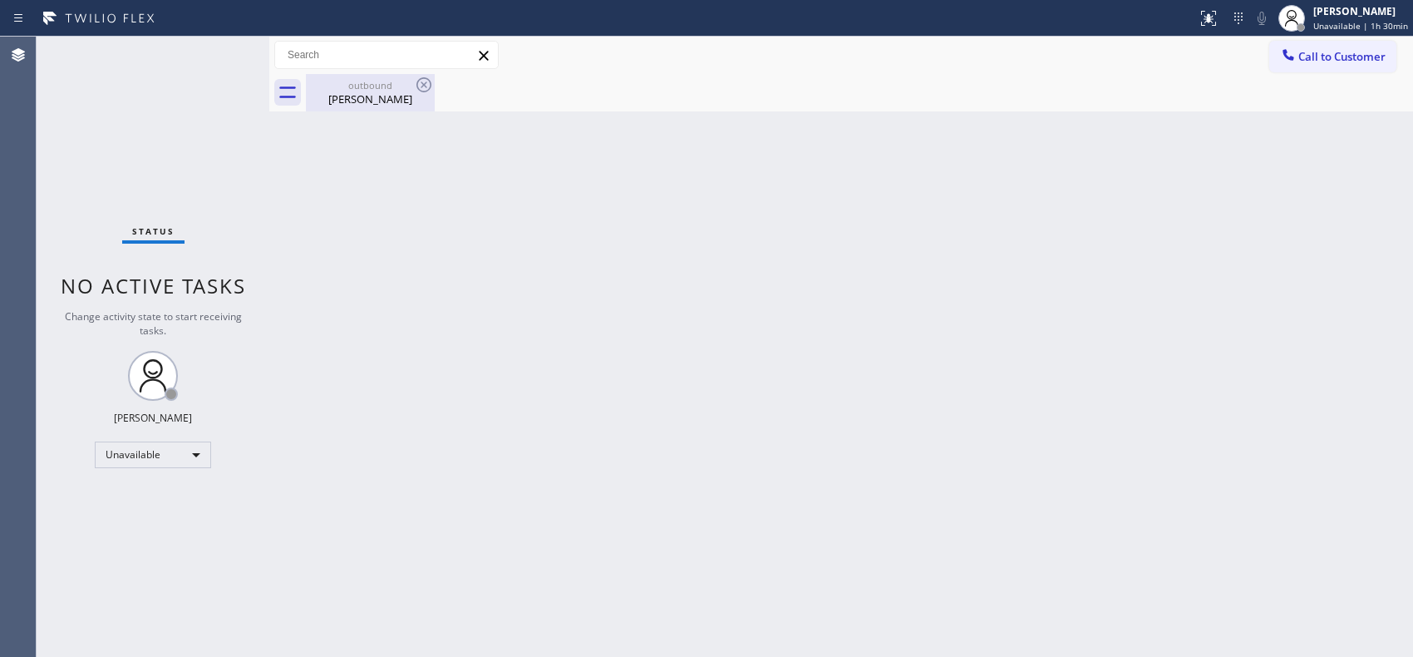
click at [381, 94] on div "John Connolly" at bounding box center [371, 98] width 126 height 15
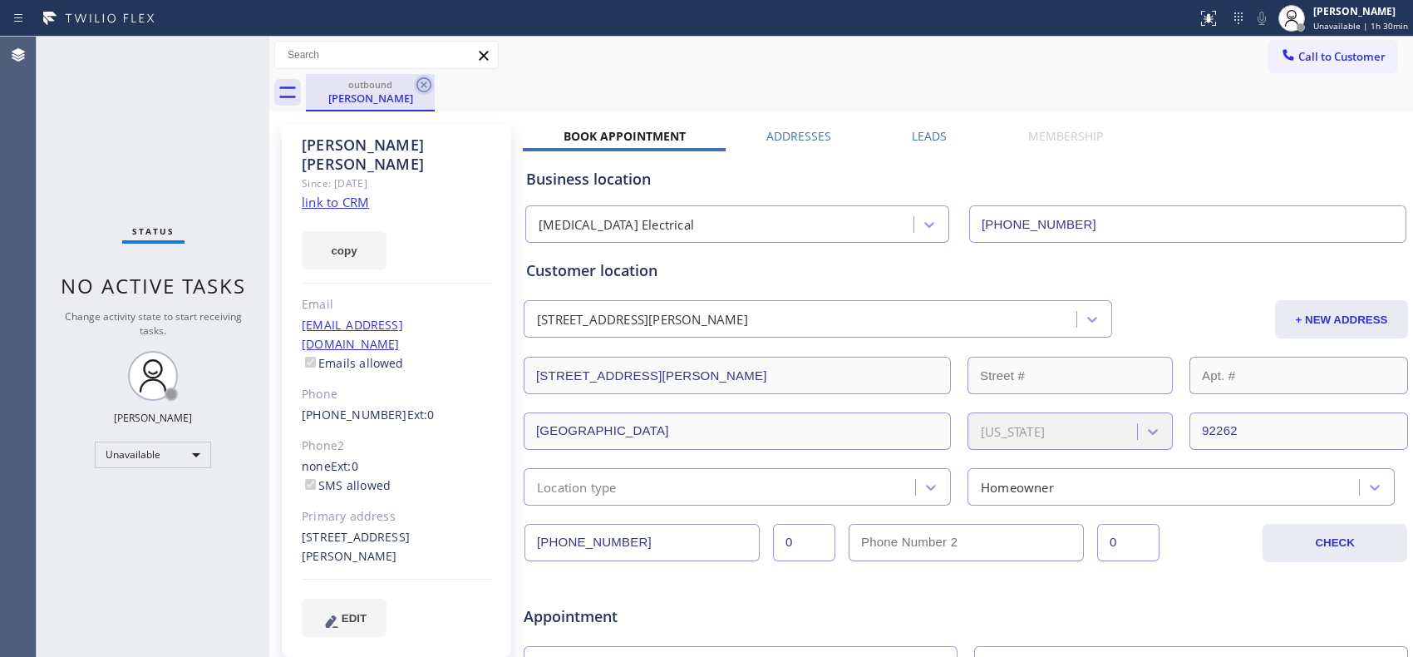
click at [419, 85] on icon at bounding box center [424, 85] width 20 height 20
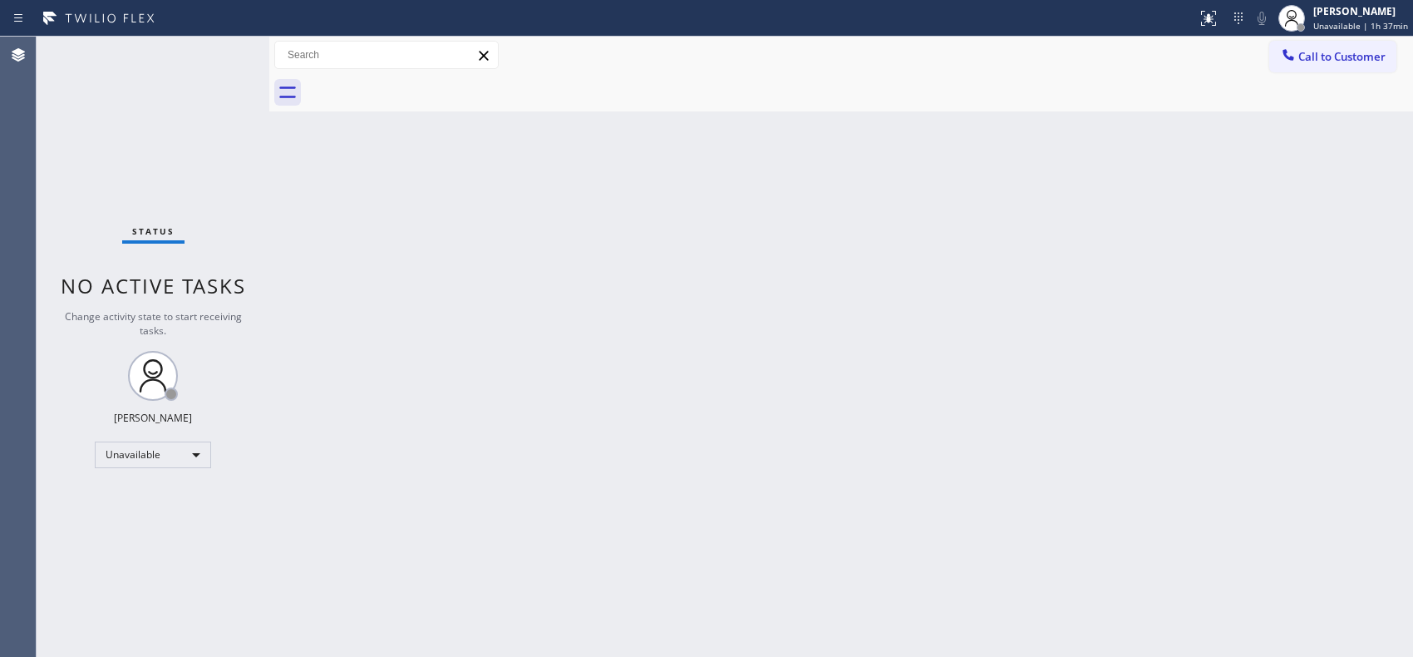
drag, startPoint x: 1320, startPoint y: 55, endPoint x: 1108, endPoint y: 110, distance: 219.0
click at [1318, 55] on span "Call to Customer" at bounding box center [1342, 56] width 87 height 15
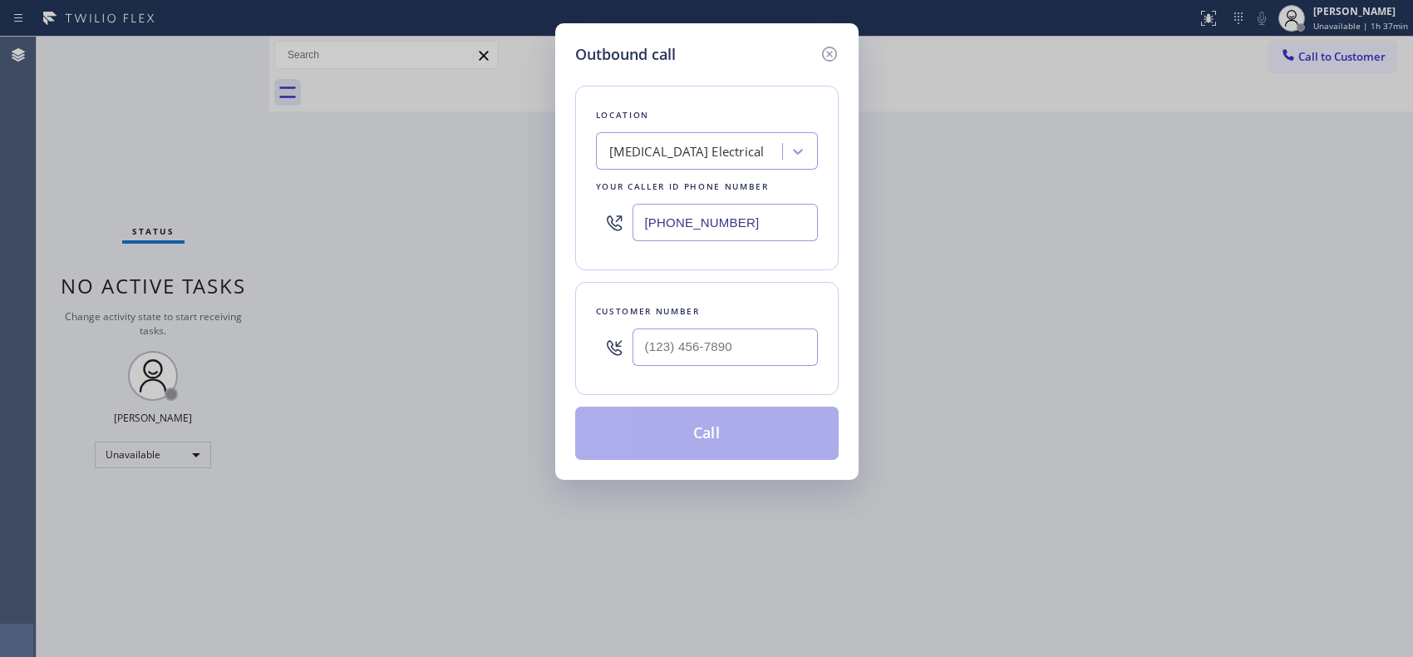
drag, startPoint x: 618, startPoint y: 210, endPoint x: 543, endPoint y: 177, distance: 81.9
click at [551, 184] on div "Outbound call Location High Voltage Electrical Your caller id phone number (855…" at bounding box center [706, 328] width 1413 height 657
paste input "949) 688-6516"
type input "(949) 688-6516"
drag, startPoint x: 719, startPoint y: 344, endPoint x: 596, endPoint y: 306, distance: 128.8
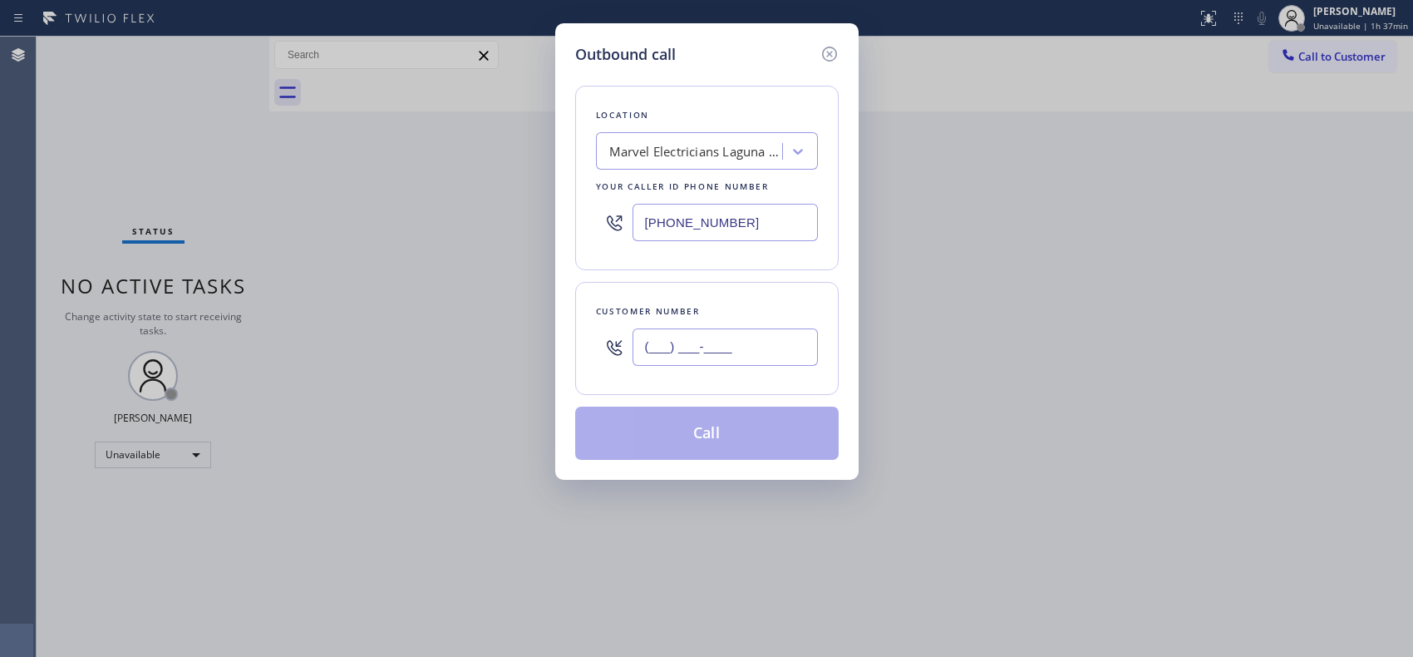
click at [609, 339] on div "(___) ___-____" at bounding box center [707, 347] width 222 height 54
paste input "949) 254-2639"
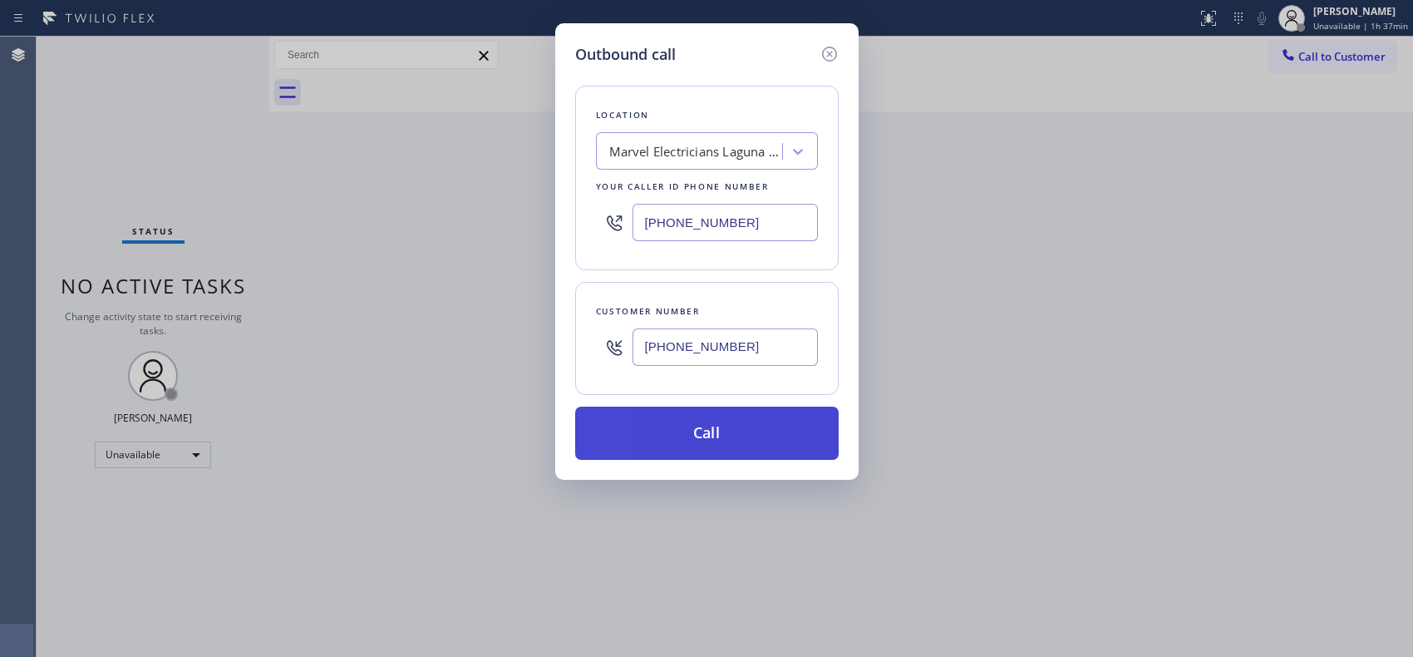
type input "(949) 254-2639"
click at [727, 441] on button "Call" at bounding box center [707, 433] width 264 height 53
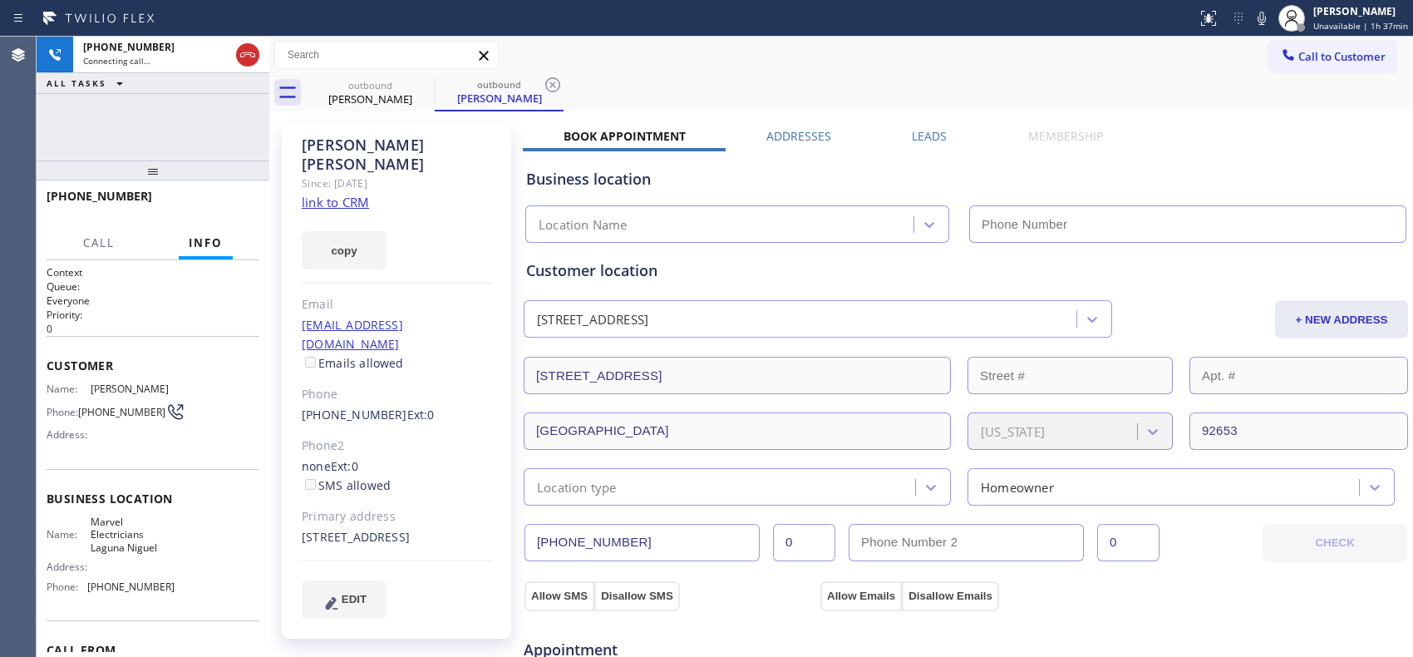
type input "(949) 688-6516"
click at [549, 88] on icon at bounding box center [553, 85] width 20 height 20
drag, startPoint x: 151, startPoint y: 175, endPoint x: 155, endPoint y: 101, distance: 74.1
click at [155, 101] on div "+19492542639 Connecting call… ALL TASKS ALL TASKS ACTIVE TASKS TASKS IN WRAP UP…" at bounding box center [153, 347] width 233 height 620
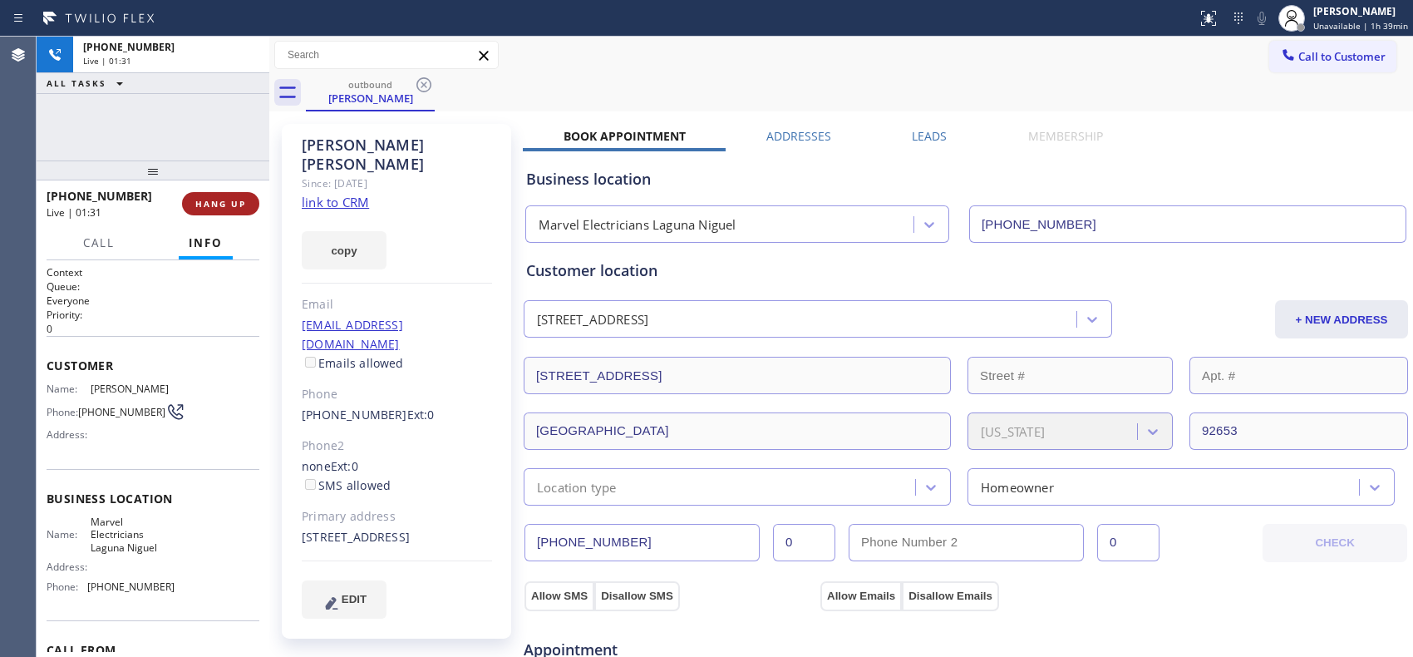
click at [229, 203] on span "HANG UP" at bounding box center [220, 204] width 51 height 12
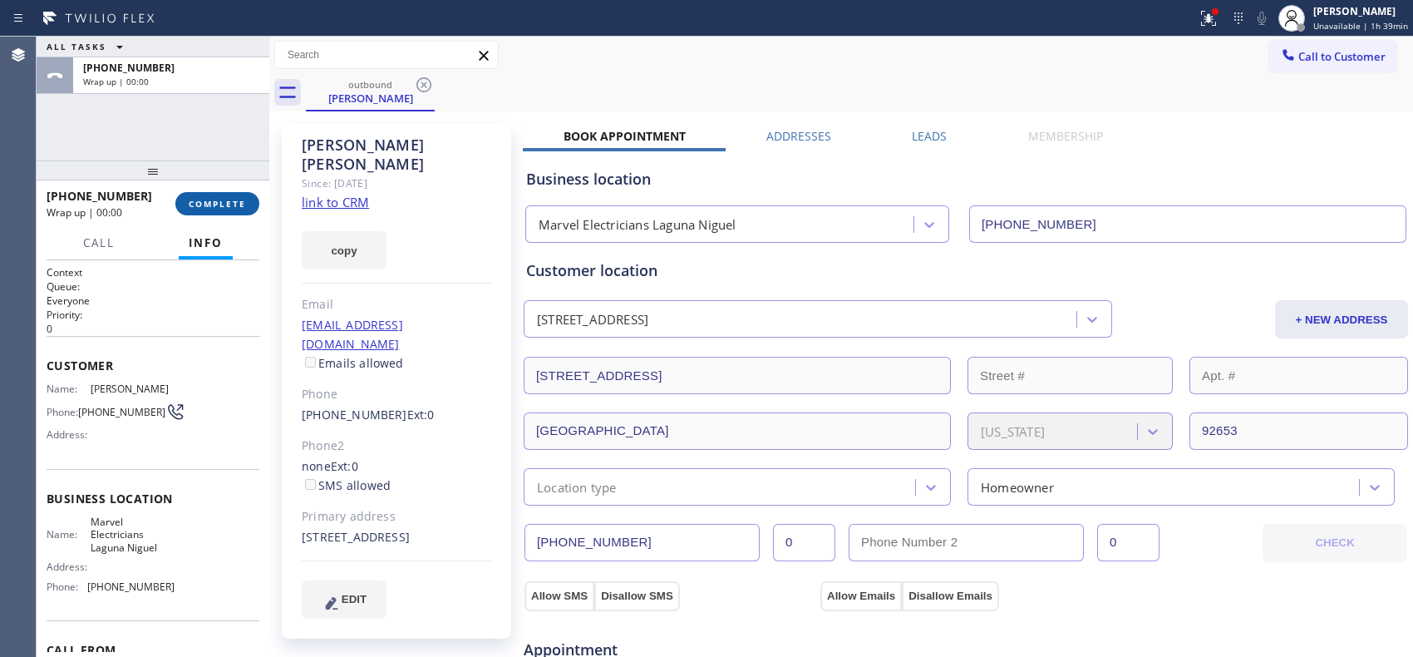
click at [229, 201] on span "COMPLETE" at bounding box center [217, 204] width 57 height 12
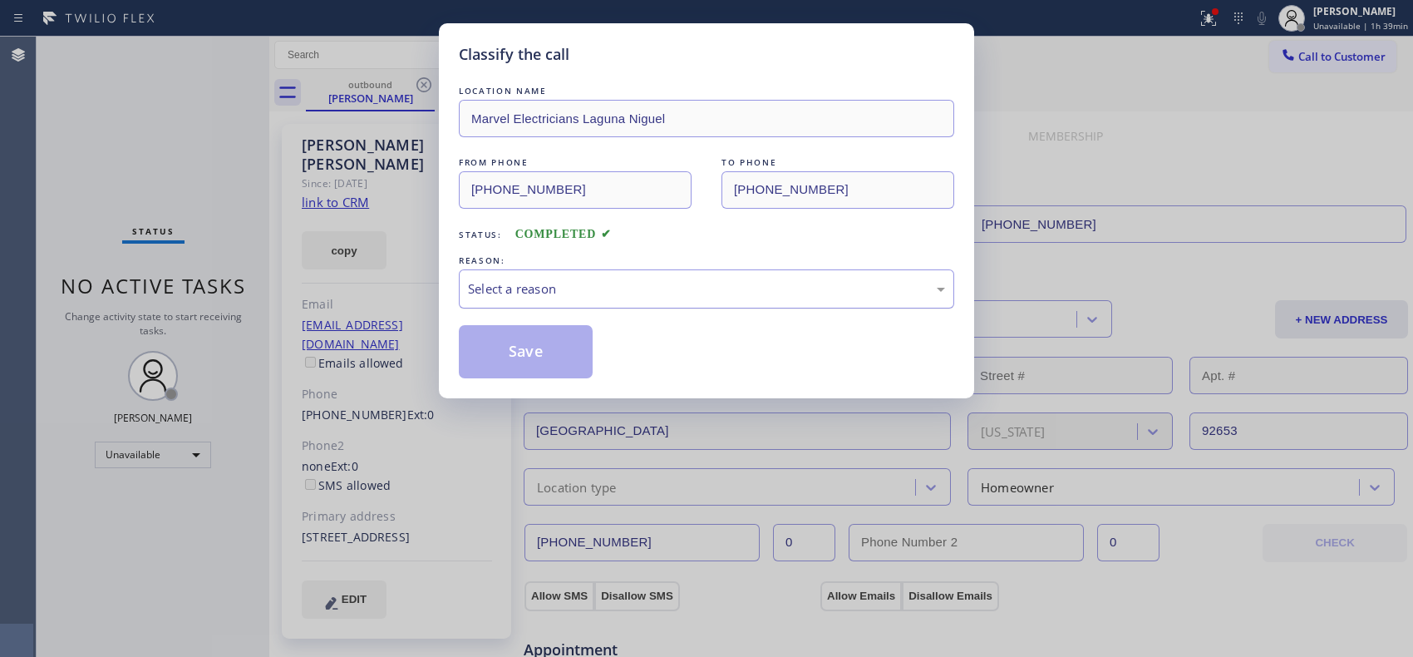
click at [643, 293] on div "Select a reason" at bounding box center [706, 288] width 477 height 19
click at [560, 347] on button "Save" at bounding box center [526, 351] width 134 height 53
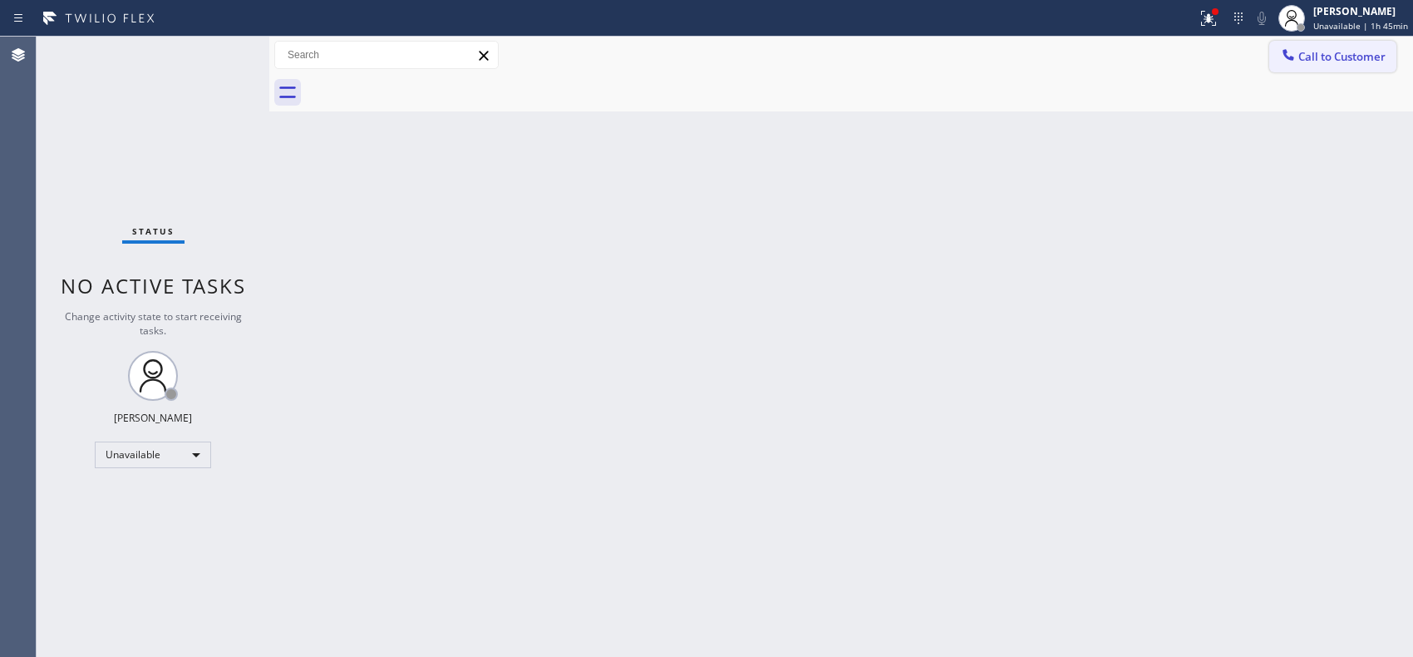
drag, startPoint x: 1337, startPoint y: 54, endPoint x: 1299, endPoint y: 54, distance: 38.2
click at [1331, 54] on span "Call to Customer" at bounding box center [1342, 56] width 87 height 15
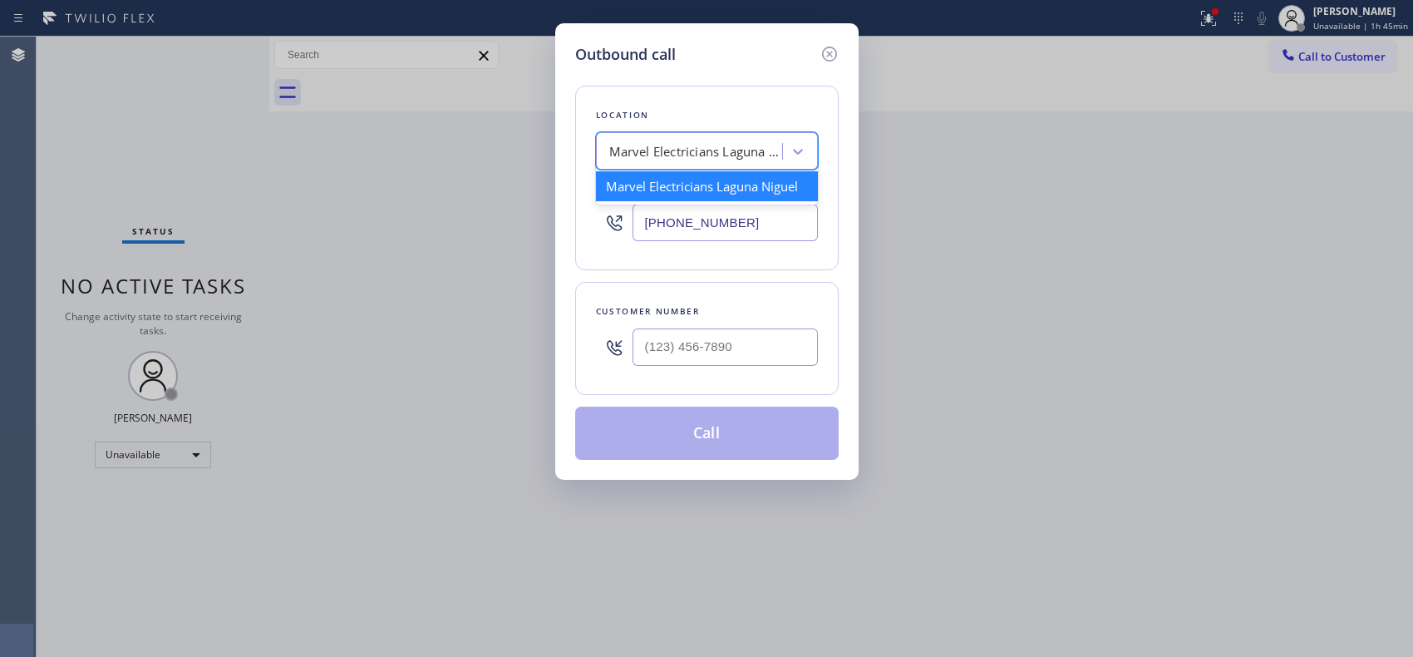
click at [711, 137] on div "Marvel Electricians Laguna Niguel" at bounding box center [691, 151] width 181 height 29
paste input "Oasis Plumbers Santa Monica"
type input "Oasis Plumbers Santa Monica"
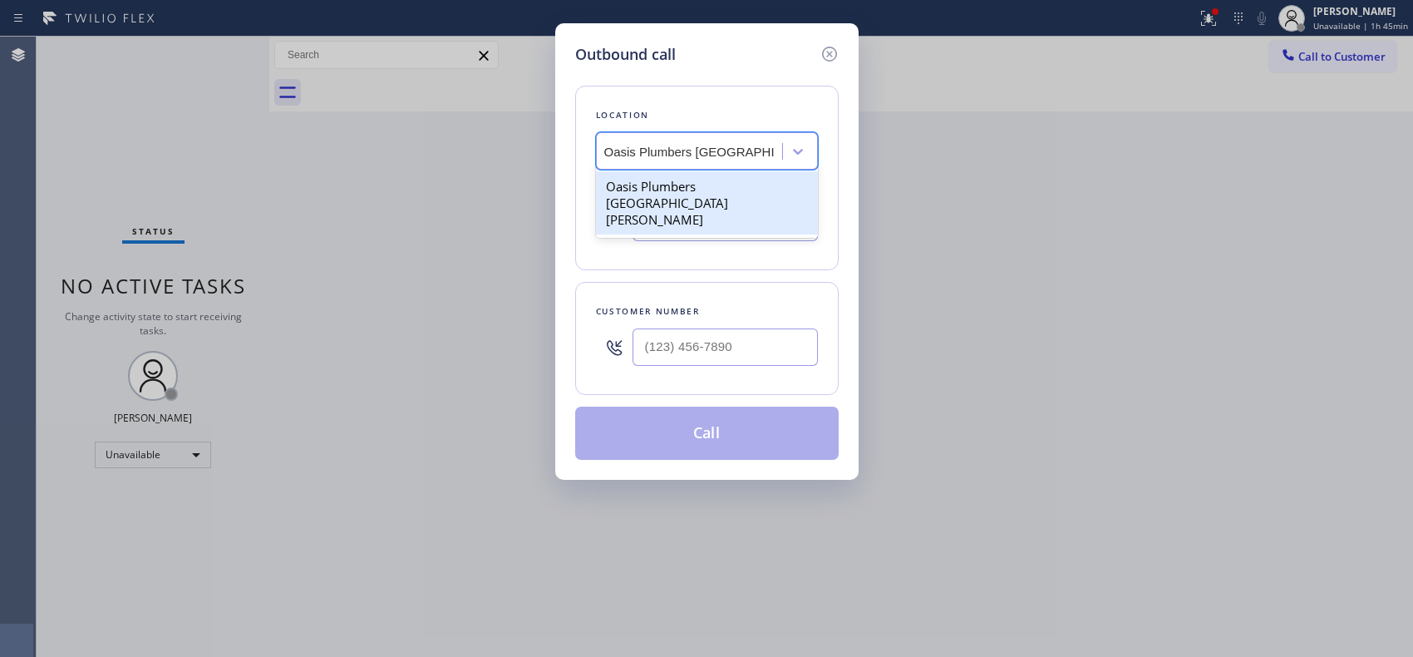
click at [680, 195] on div "Oasis Plumbers Santa Monica" at bounding box center [707, 202] width 222 height 63
type input "(310) 818-7582"
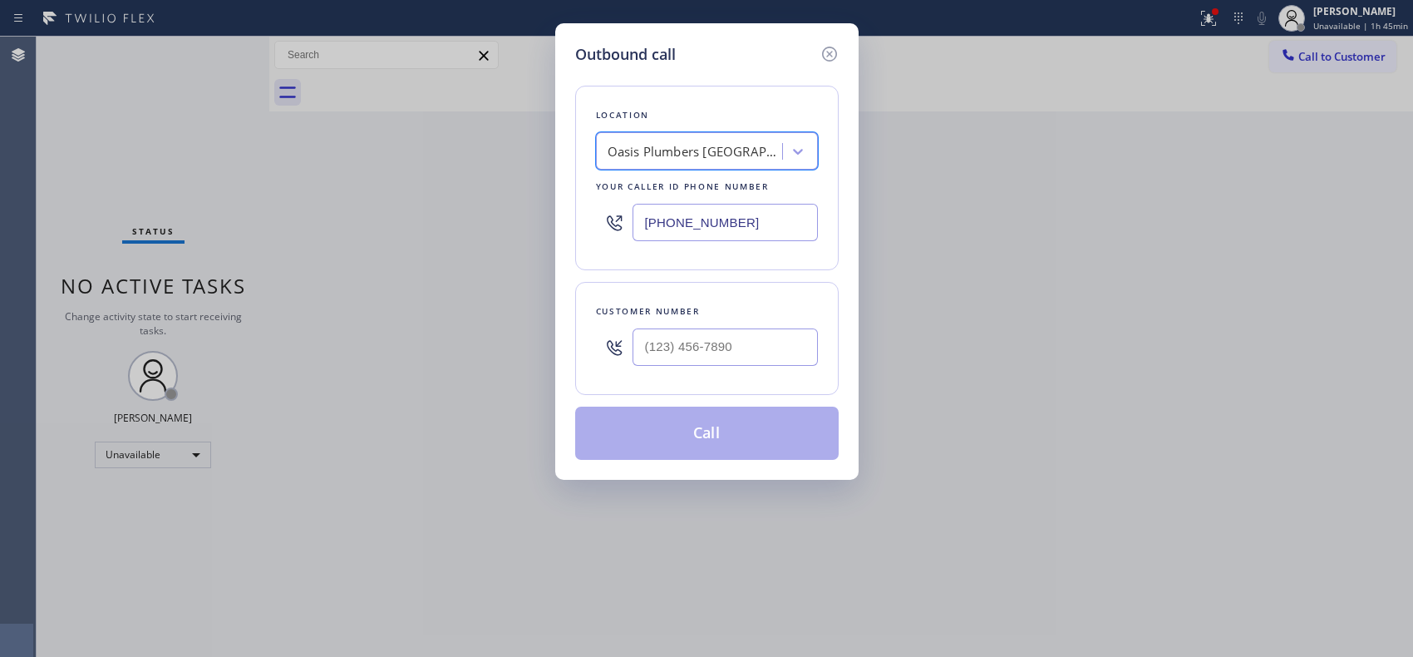
click at [680, 328] on div at bounding box center [725, 347] width 185 height 54
click at [683, 347] on input "(___) ___-____" at bounding box center [725, 346] width 185 height 37
paste input "818) 480-8880"
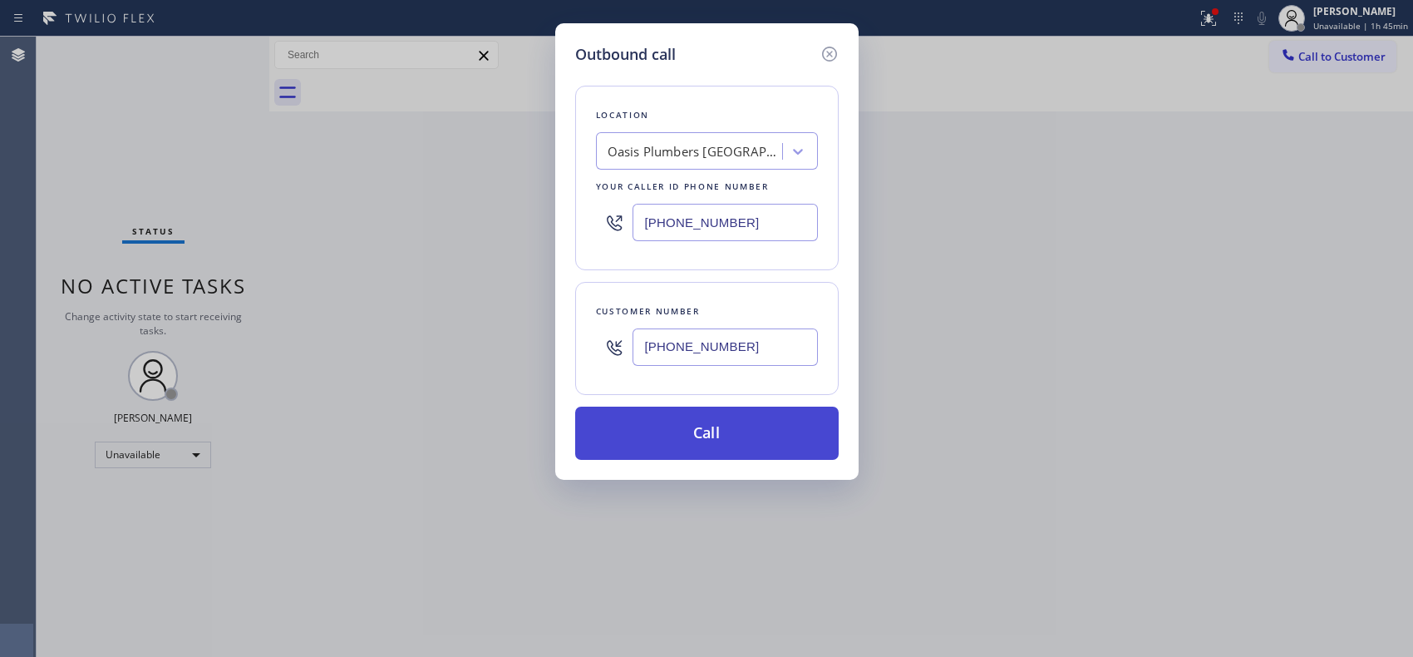
type input "(818) 480-8880"
click at [723, 453] on button "Call" at bounding box center [707, 433] width 264 height 53
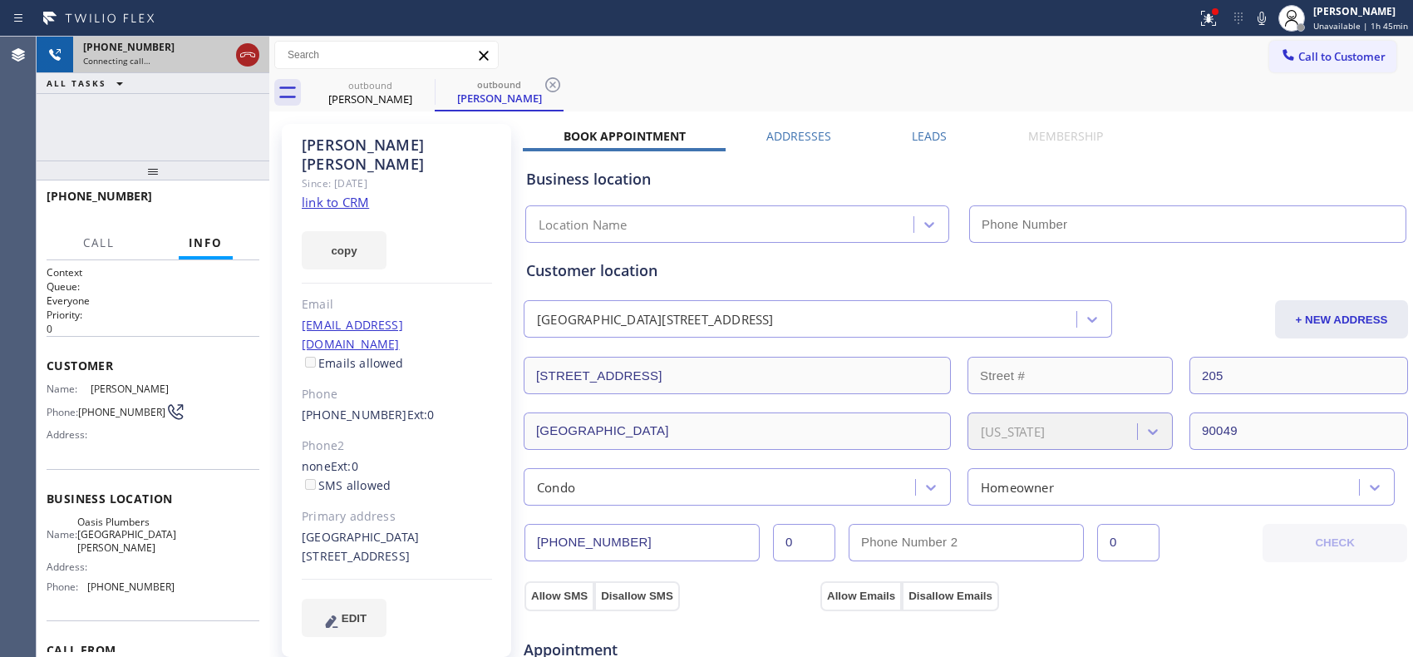
type input "(310) 818-7582"
click at [248, 55] on icon at bounding box center [248, 55] width 20 height 20
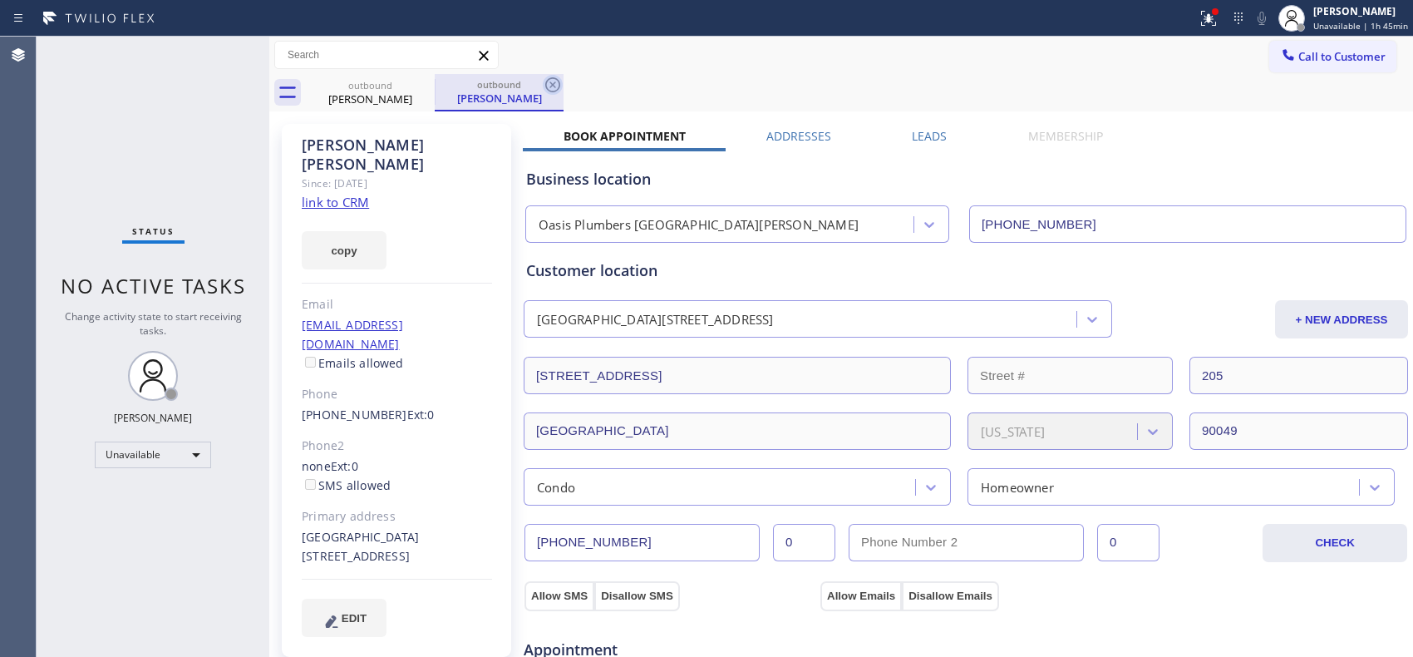
click at [547, 81] on icon at bounding box center [553, 85] width 20 height 20
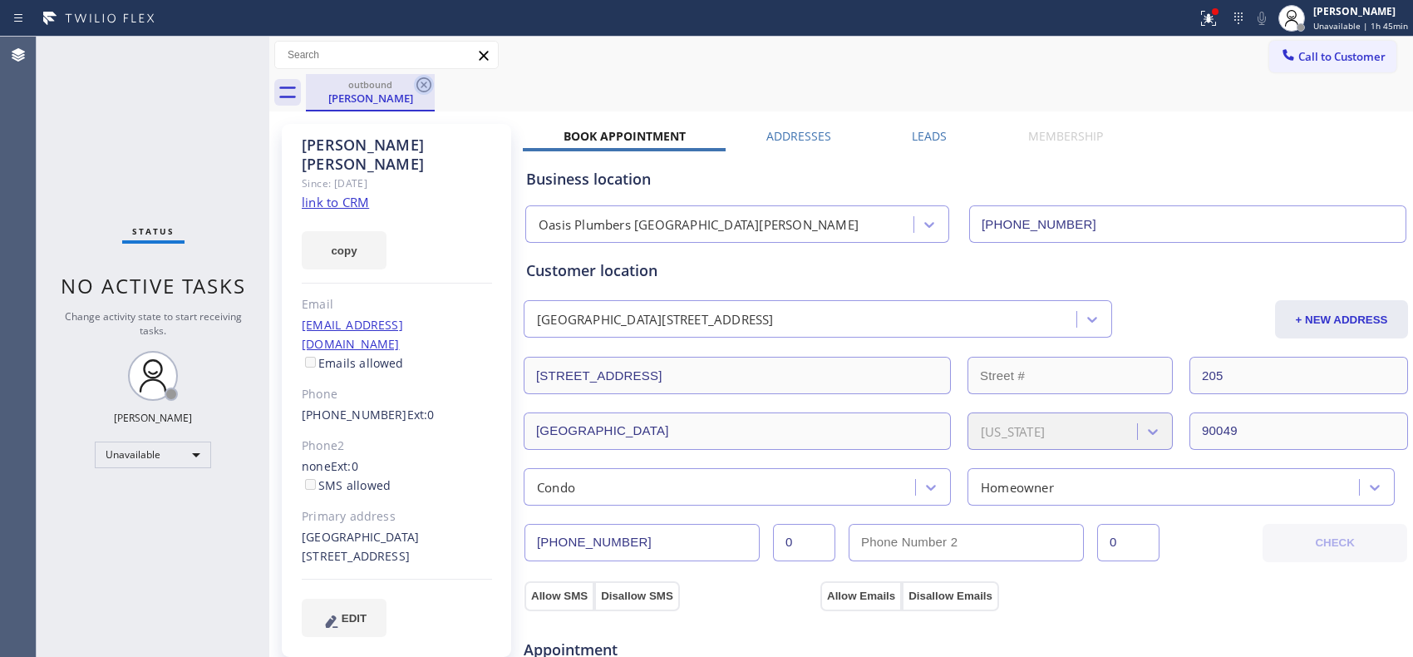
click at [414, 78] on icon at bounding box center [424, 85] width 20 height 20
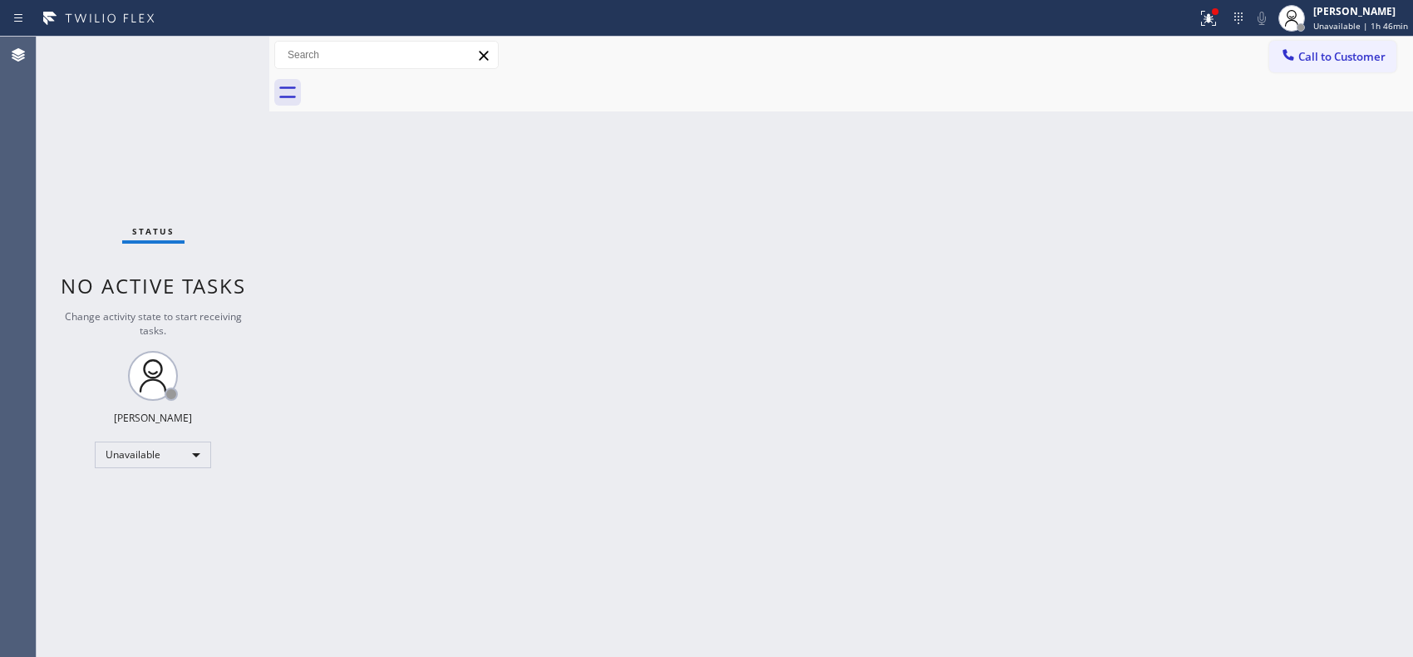
drag, startPoint x: 397, startPoint y: 189, endPoint x: 408, endPoint y: 165, distance: 26.4
click at [397, 189] on div "Back to Dashboard Change Sender ID Customers Technicians Select a contact Outbo…" at bounding box center [841, 347] width 1144 height 620
click at [1372, 54] on span "Call to Customer" at bounding box center [1342, 56] width 87 height 15
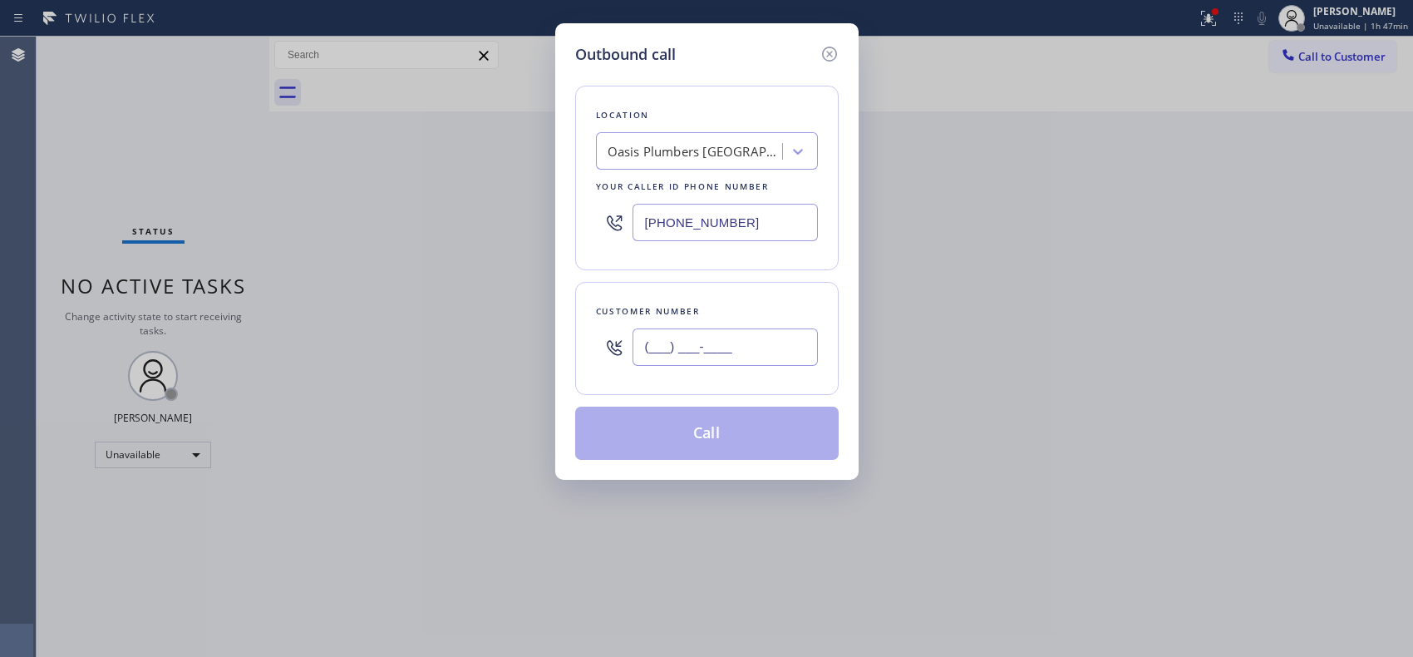
drag, startPoint x: 771, startPoint y: 338, endPoint x: 590, endPoint y: 329, distance: 180.6
click at [596, 342] on div "(___) ___-____" at bounding box center [707, 347] width 222 height 54
paste input "818) 480-8880"
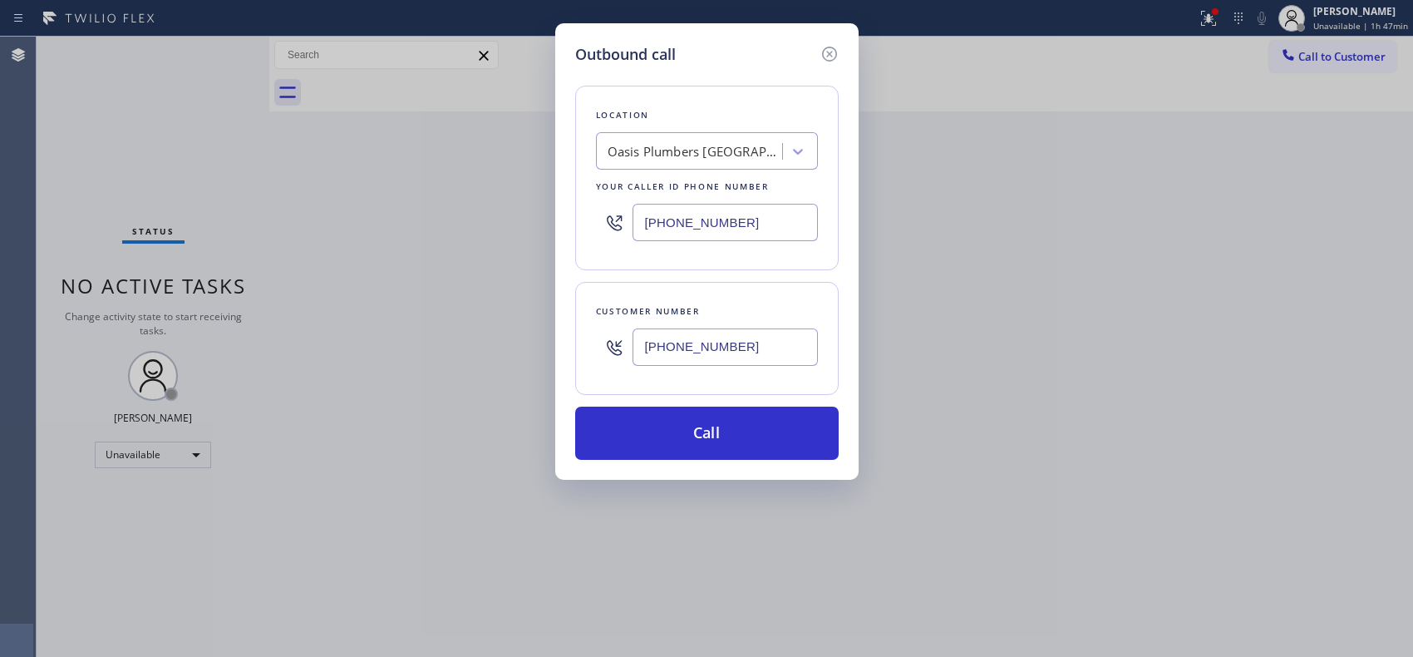
type input "(818) 480-8880"
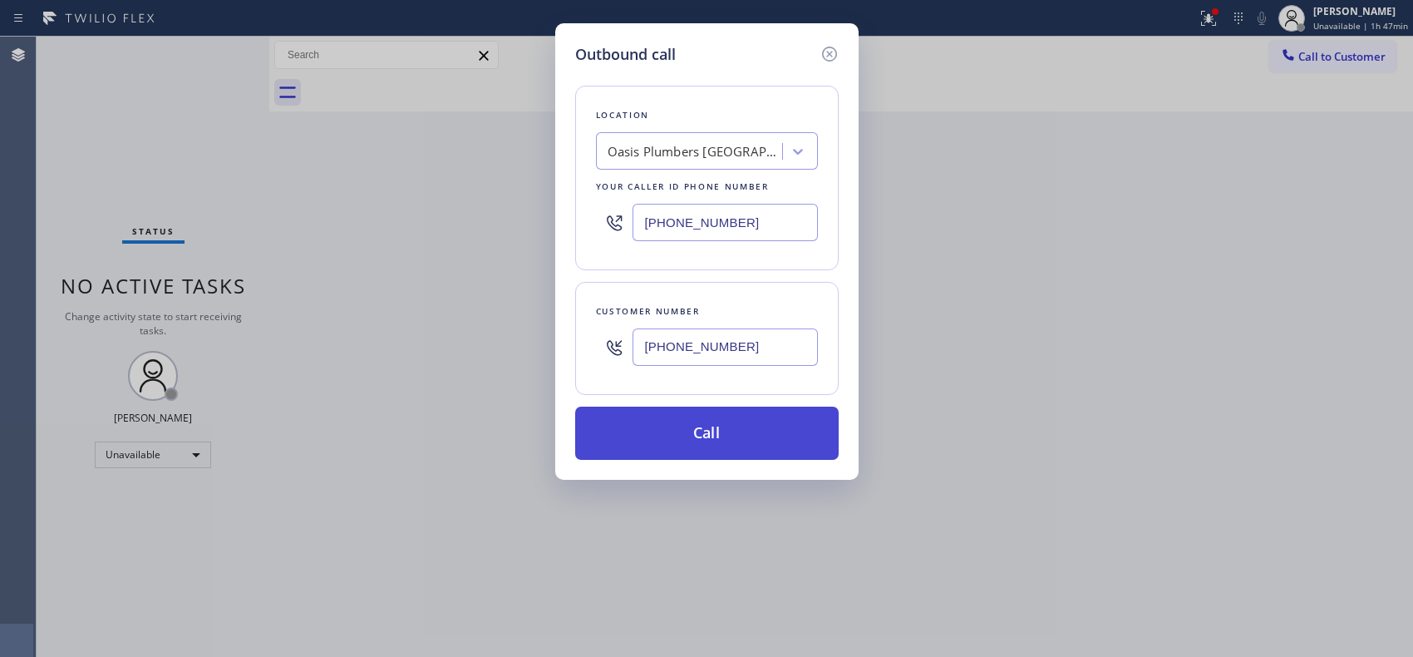
drag, startPoint x: 709, startPoint y: 466, endPoint x: 700, endPoint y: 421, distance: 46.6
click at [709, 466] on div "Outbound call Location Oasis Plumbers Santa Monica Your caller id phone number …" at bounding box center [706, 251] width 303 height 456
click at [701, 433] on button "Call" at bounding box center [707, 433] width 264 height 53
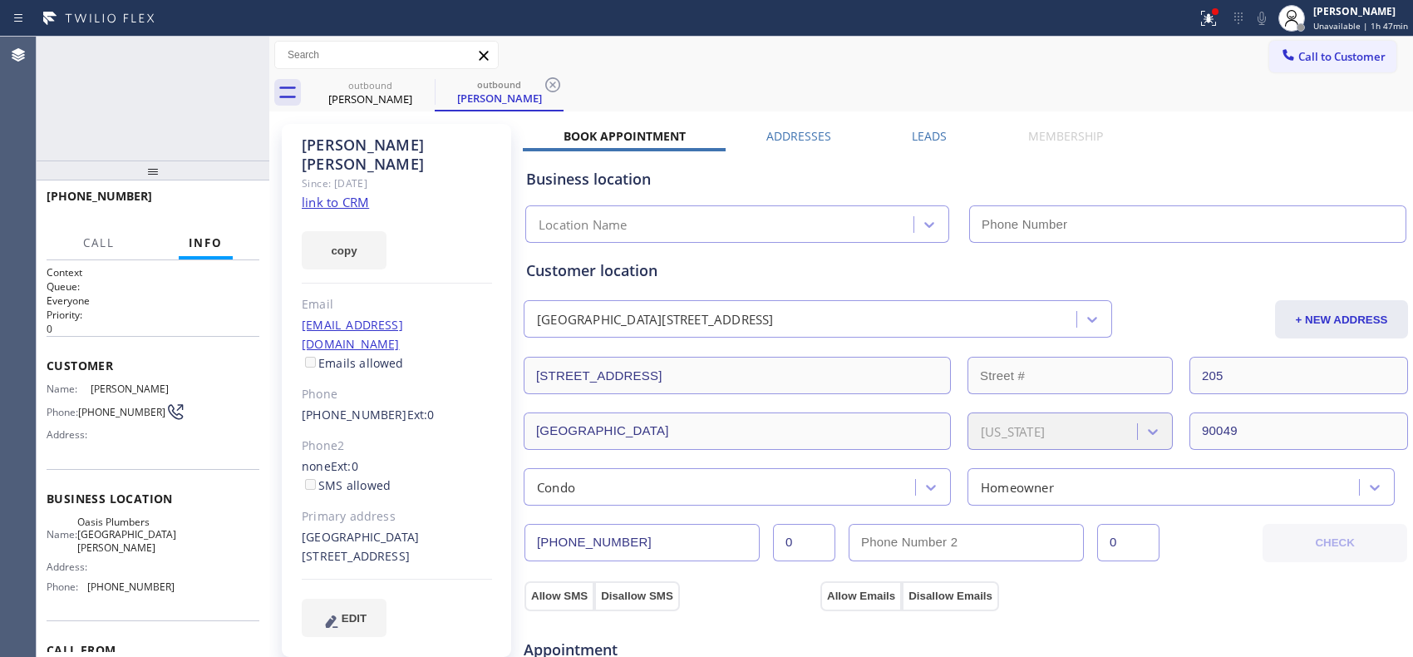
type input "(310) 818-7582"
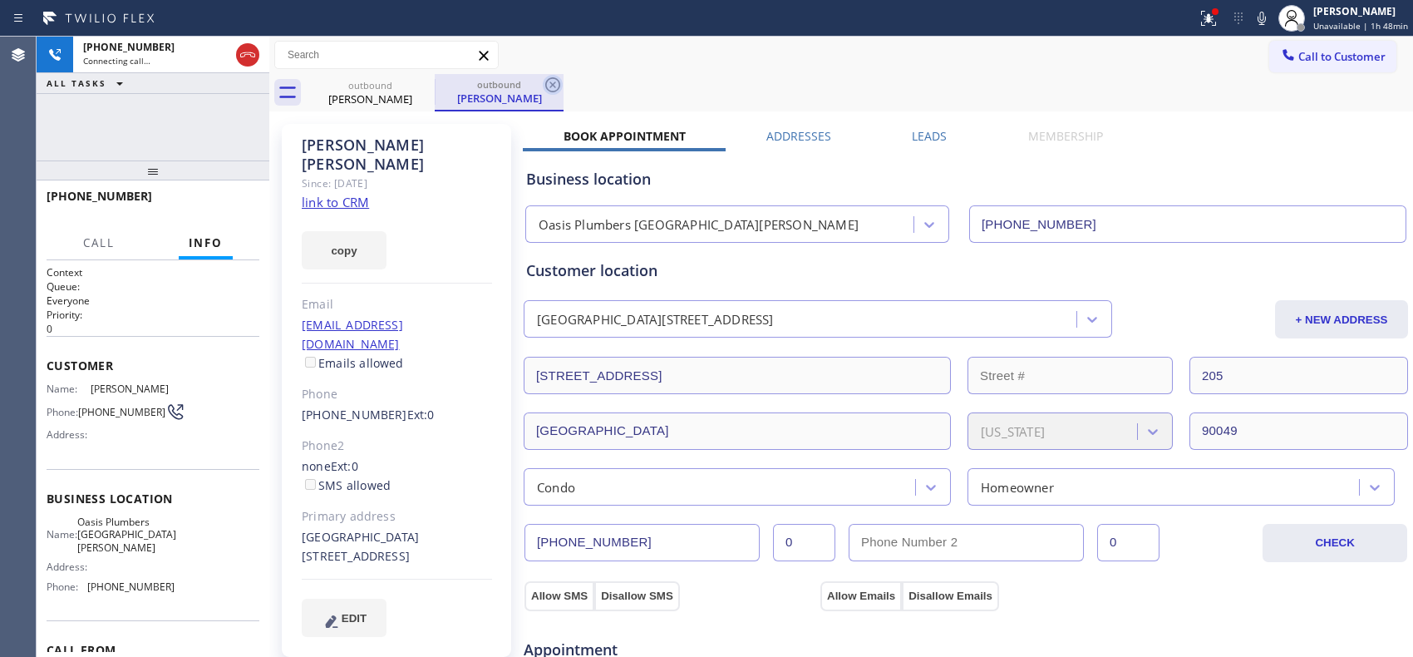
click at [553, 84] on icon at bounding box center [552, 84] width 15 height 15
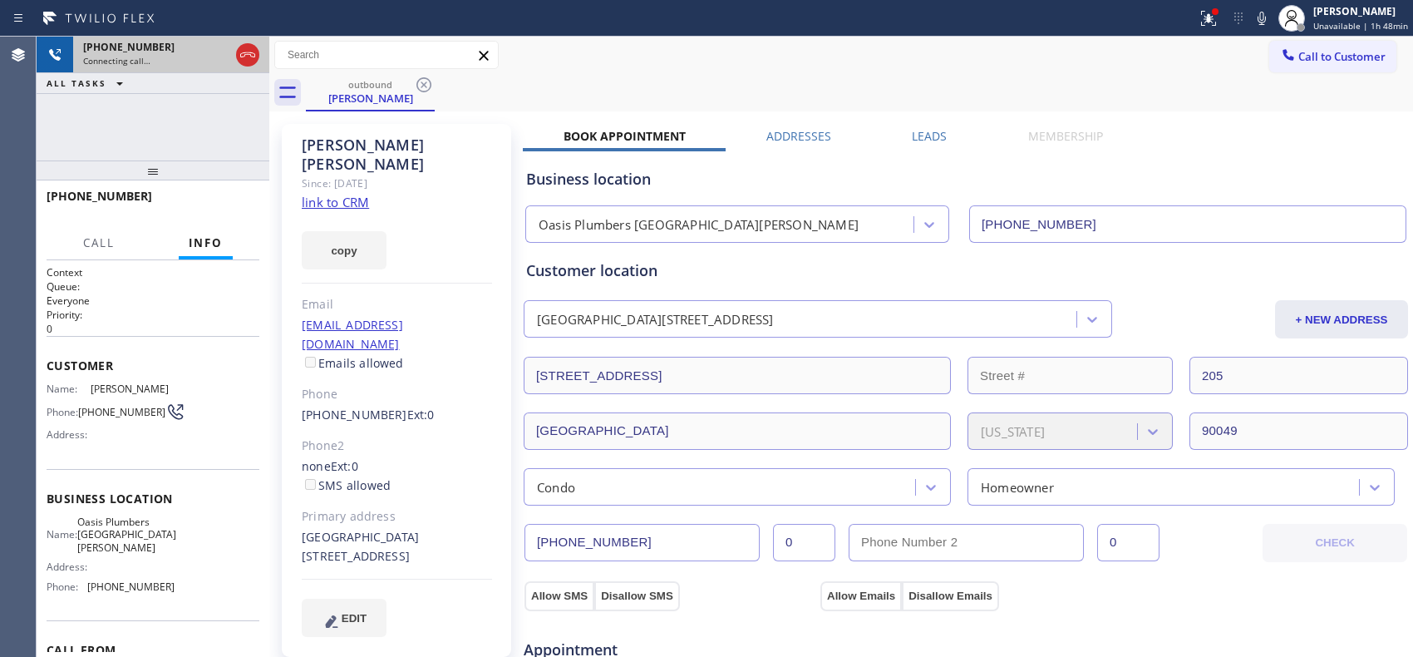
click at [259, 53] on div at bounding box center [248, 55] width 30 height 37
click at [244, 57] on icon at bounding box center [248, 55] width 20 height 20
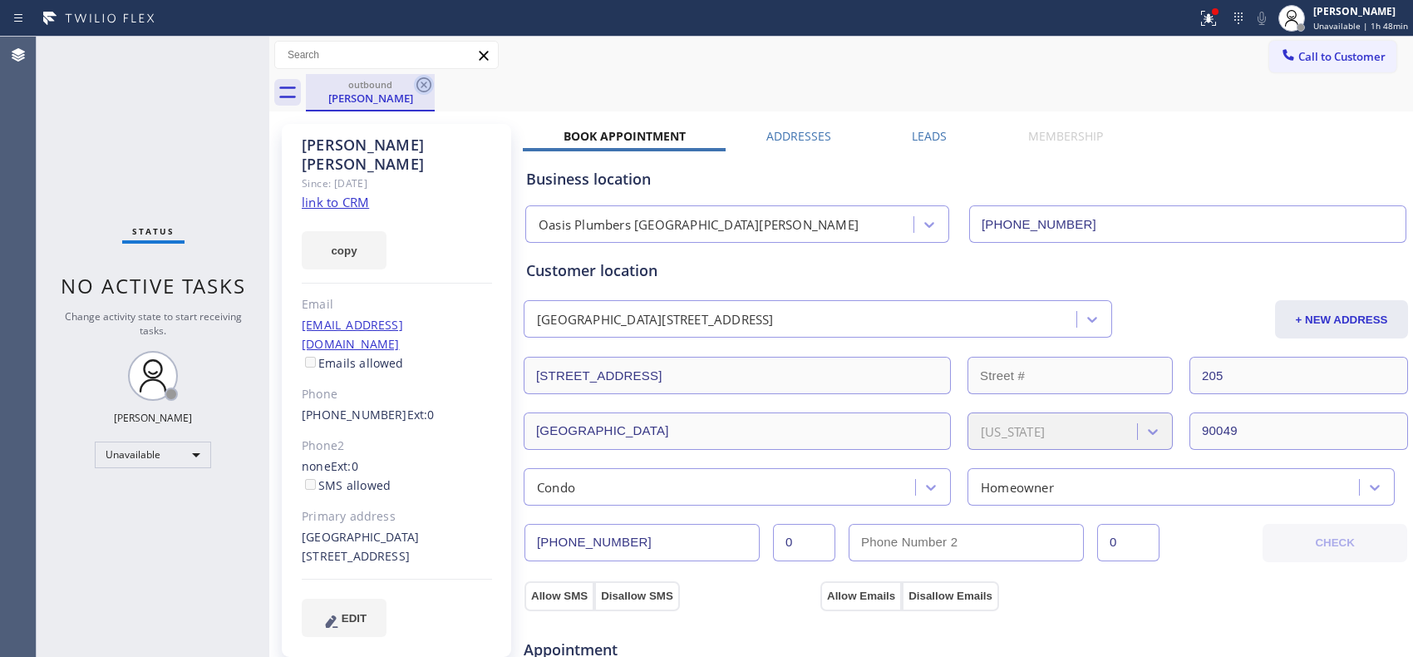
click at [422, 85] on icon at bounding box center [423, 84] width 15 height 15
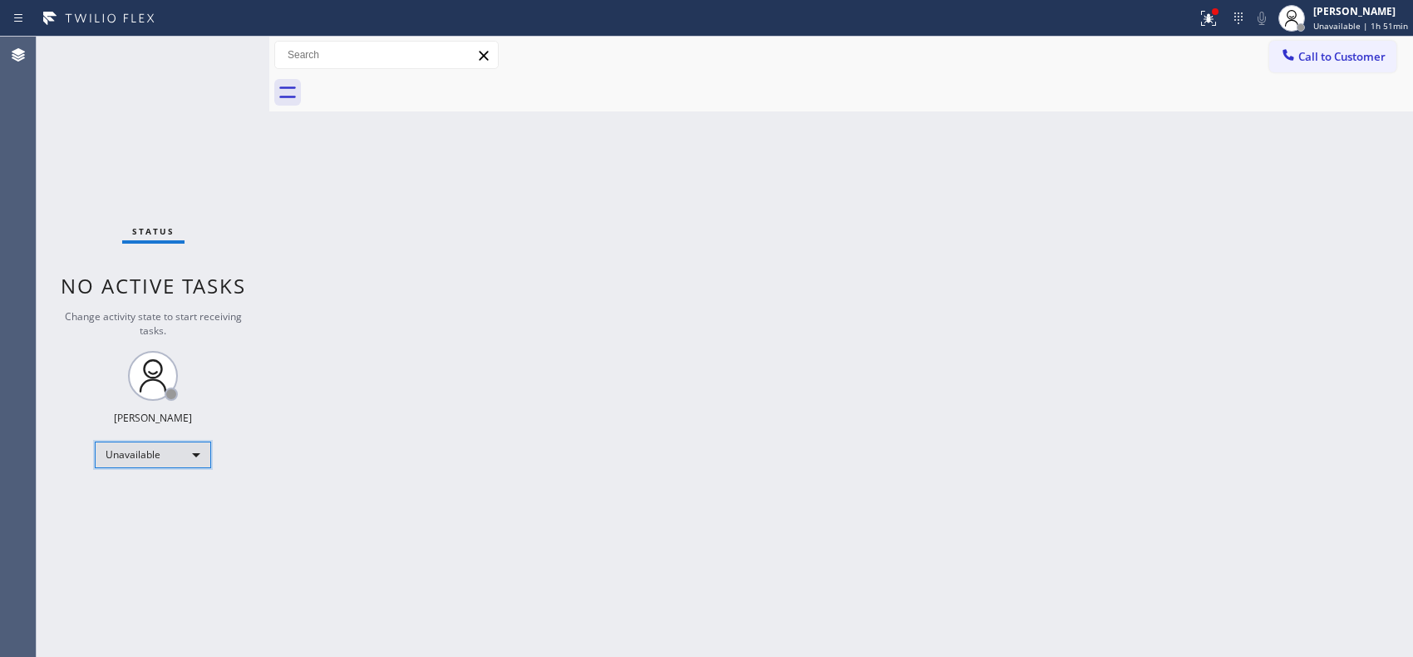
click at [193, 453] on div "Unavailable" at bounding box center [153, 454] width 116 height 27
click at [153, 535] on li "Break" at bounding box center [152, 540] width 113 height 20
click at [702, 569] on div "Back to Dashboard Change Sender ID Customers Technicians Select a contact Outbo…" at bounding box center [841, 347] width 1144 height 620
click at [341, 443] on div "Back to Dashboard Change Sender ID Customers Technicians Select a contact Outbo…" at bounding box center [841, 347] width 1144 height 620
click at [164, 457] on div "Break" at bounding box center [153, 454] width 116 height 27
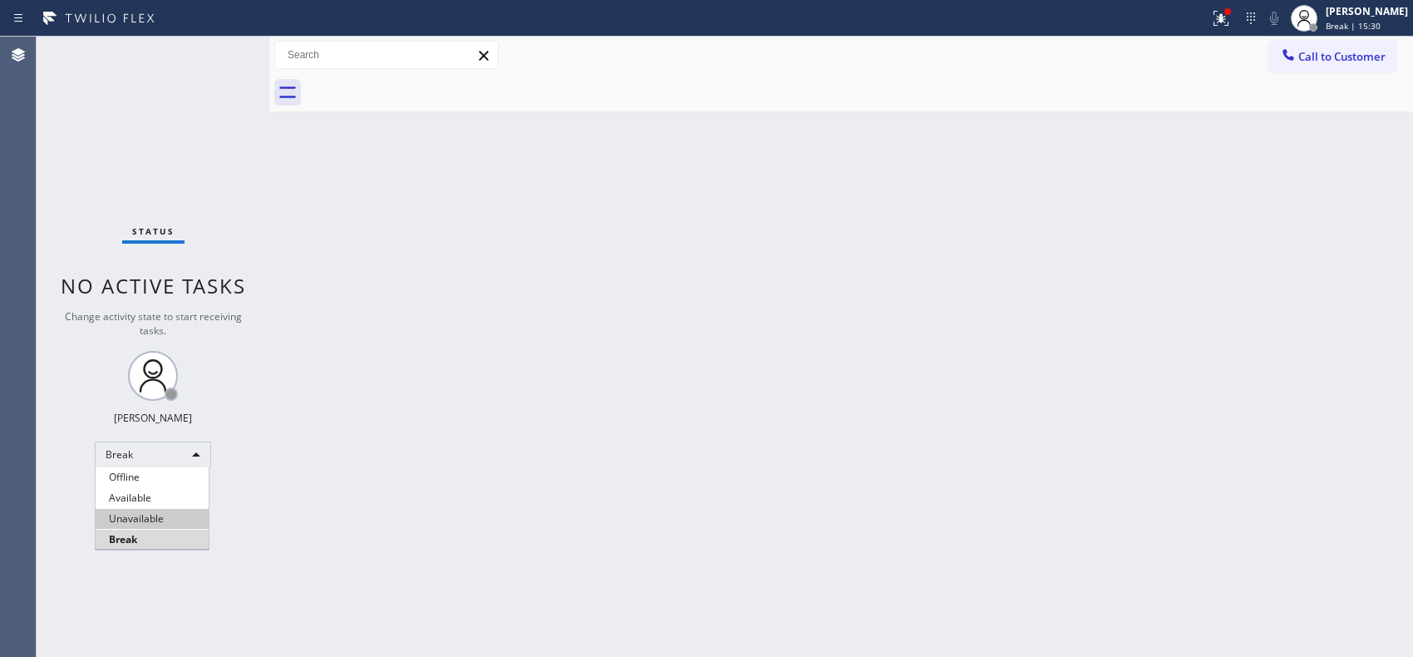
click at [183, 515] on li "Unavailable" at bounding box center [152, 519] width 113 height 20
click at [565, 381] on div "Back to Dashboard Change Sender ID Customers Technicians Select a contact Outbo…" at bounding box center [841, 347] width 1144 height 620
drag, startPoint x: 1368, startPoint y: 70, endPoint x: 1209, endPoint y: 58, distance: 159.2
click at [1368, 71] on button "Call to Customer" at bounding box center [1332, 57] width 127 height 32
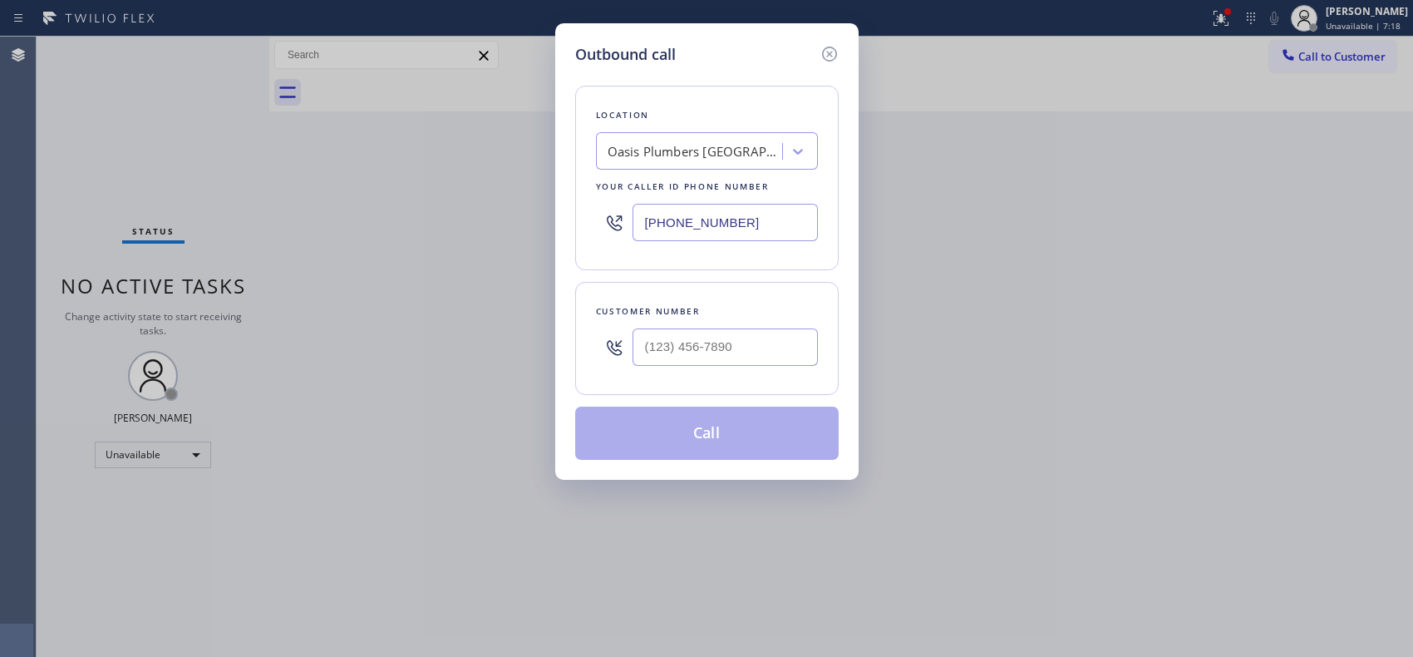
drag, startPoint x: 746, startPoint y: 222, endPoint x: 609, endPoint y: 216, distance: 136.5
click at [609, 216] on div "(310) 818-7582" at bounding box center [707, 222] width 222 height 54
paste input "818) 423-4024"
type input "(818) 423-4024"
drag, startPoint x: 737, startPoint y: 339, endPoint x: 609, endPoint y: 329, distance: 127.6
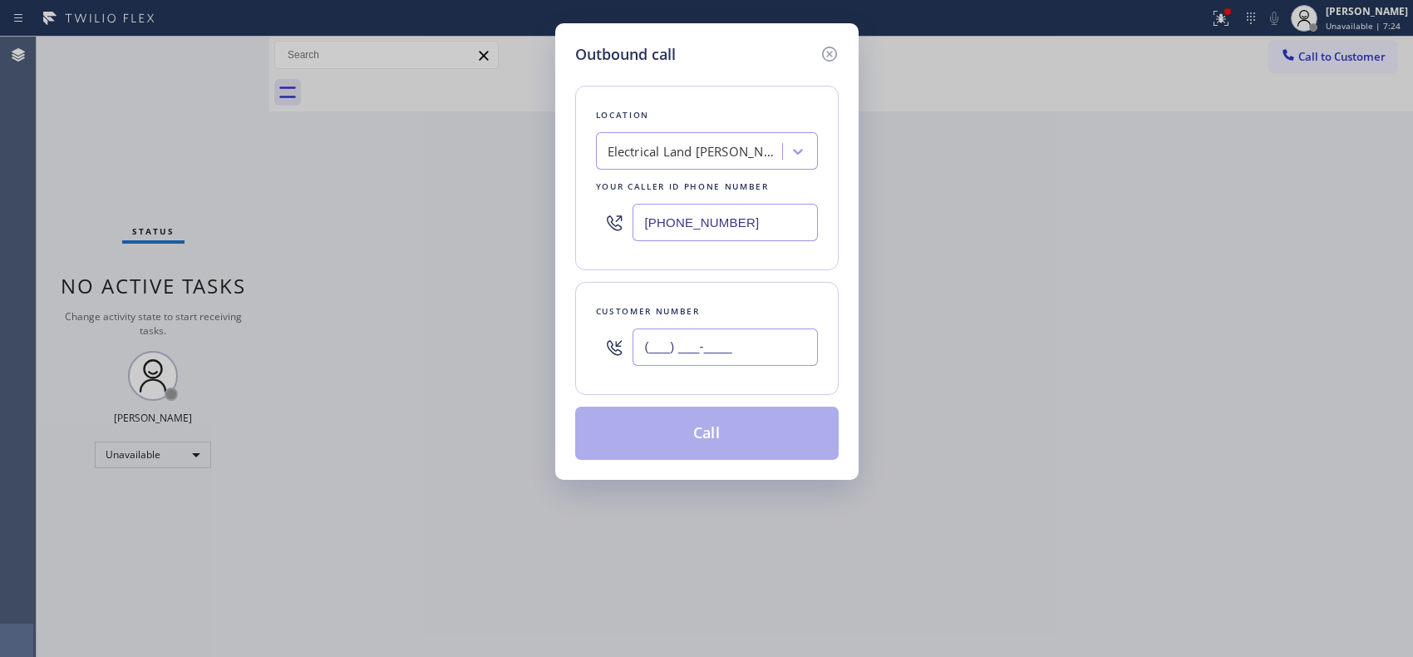
click at [609, 329] on div "(___) ___-____" at bounding box center [707, 347] width 222 height 54
paste input "818) 402-2451"
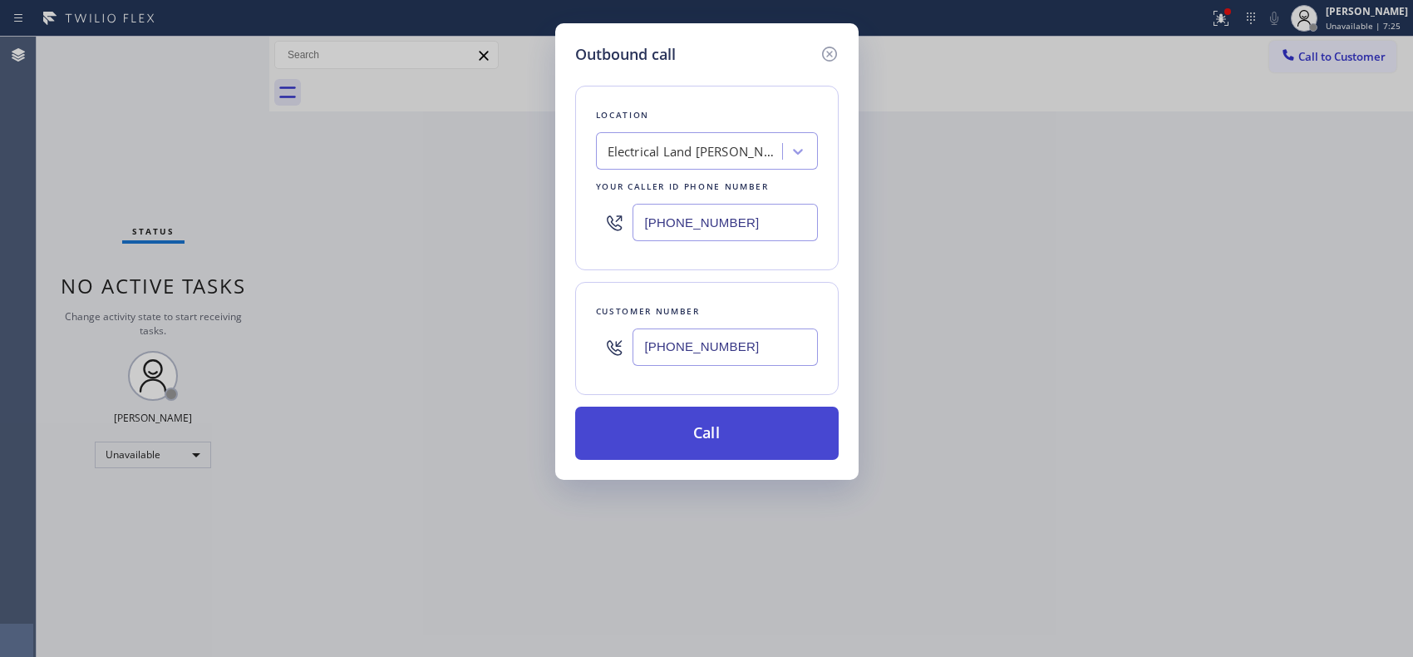
type input "(818) 402-2451"
click at [761, 438] on button "Call" at bounding box center [707, 433] width 264 height 53
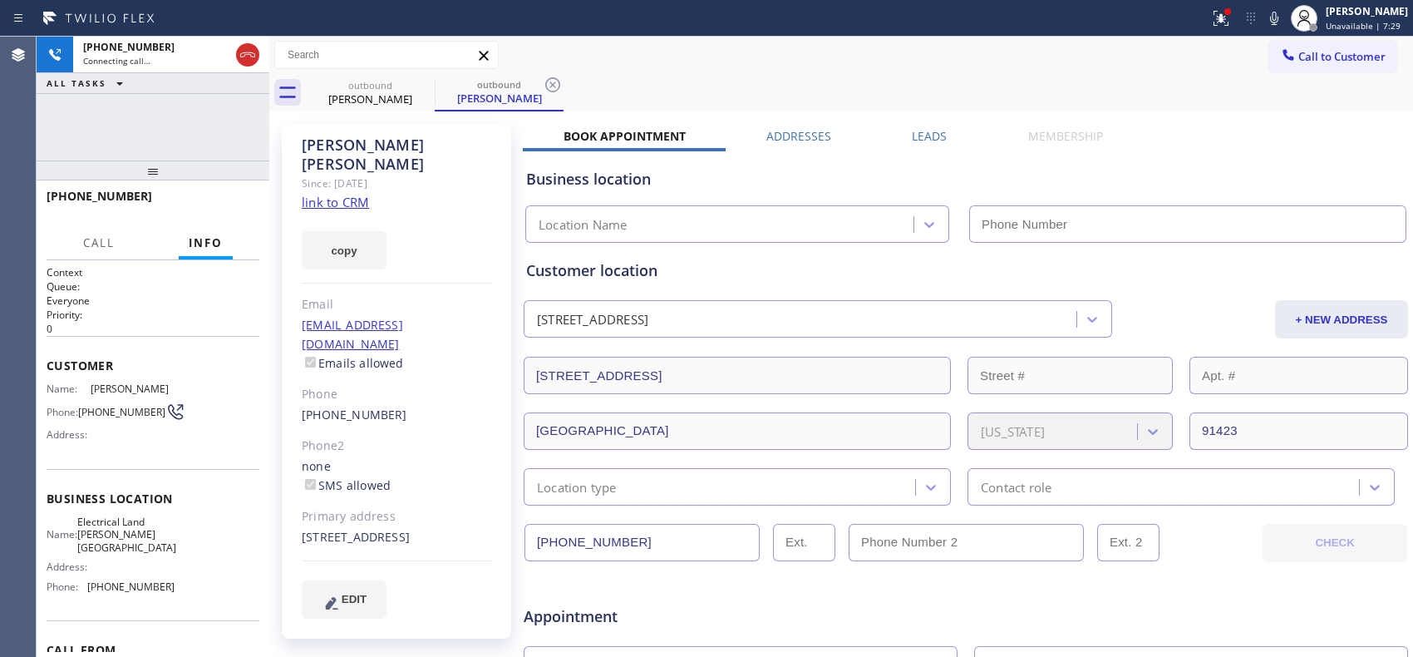
type input "(818) 423-4024"
click at [558, 75] on icon at bounding box center [553, 85] width 20 height 20
drag, startPoint x: 185, startPoint y: 178, endPoint x: 185, endPoint y: 136, distance: 42.4
click at [185, 136] on div "+18184022451 Connecting call… ALL TASKS ALL TASKS ACTIVE TASKS TASKS IN WRAP UP…" at bounding box center [153, 347] width 233 height 620
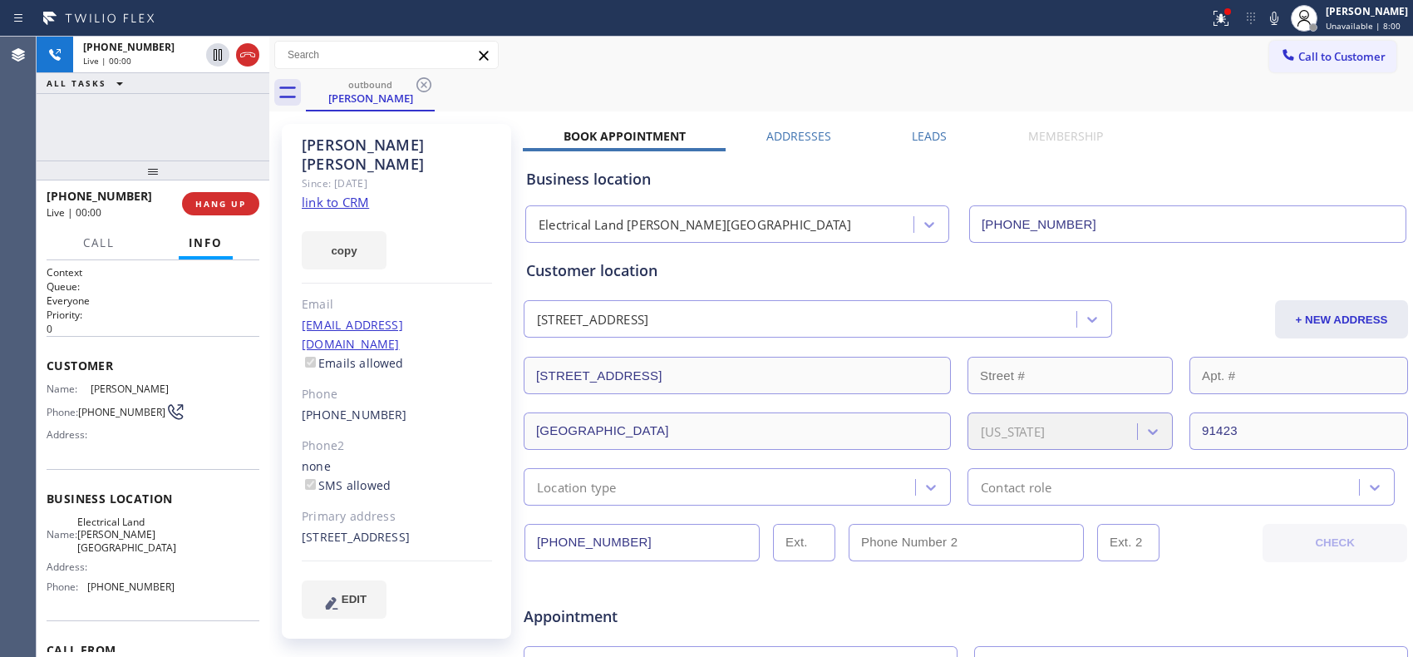
click at [596, 74] on div "outbound Nick Amstutz" at bounding box center [859, 92] width 1107 height 37
click at [228, 203] on span "HANG UP" at bounding box center [220, 204] width 51 height 12
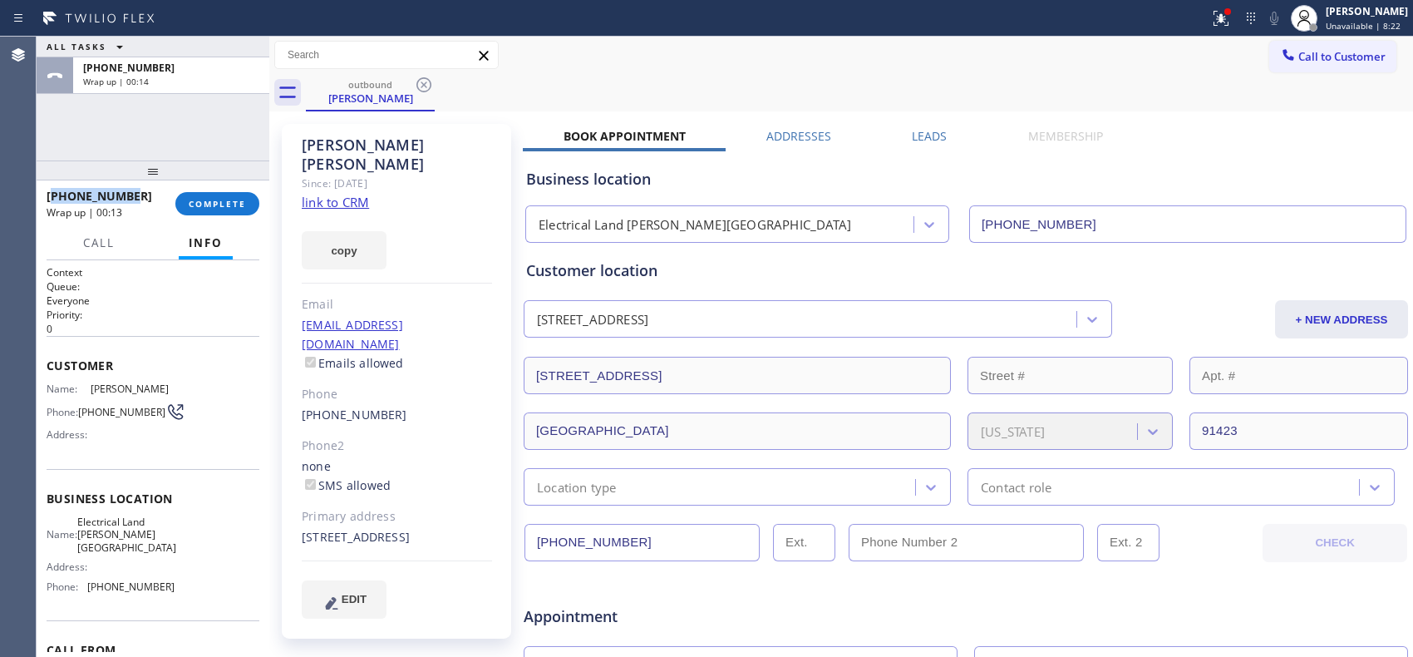
drag, startPoint x: 141, startPoint y: 190, endPoint x: 159, endPoint y: 198, distance: 19.3
click at [59, 196] on div "+18184022451 Wrap up | 00:13" at bounding box center [111, 203] width 129 height 43
copy span "8184022451"
click at [205, 198] on span "COMPLETE" at bounding box center [217, 204] width 57 height 12
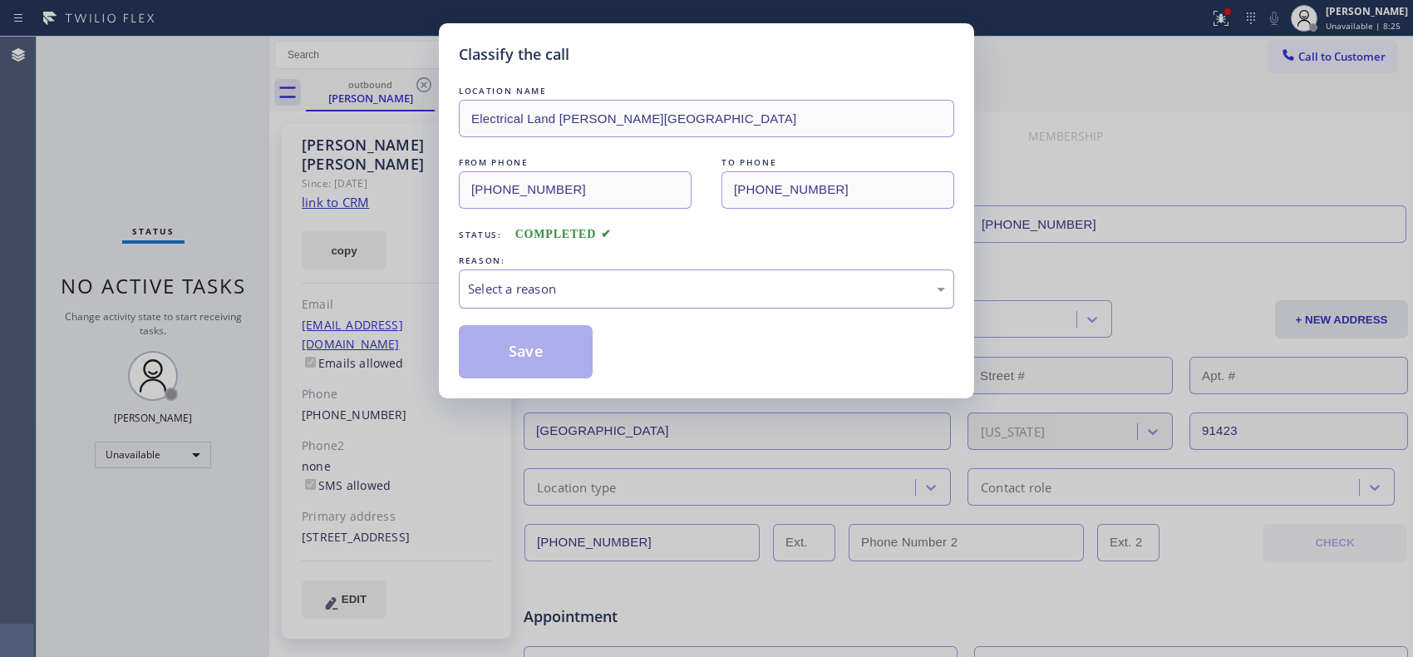
click at [622, 298] on div "Select a reason" at bounding box center [706, 288] width 477 height 19
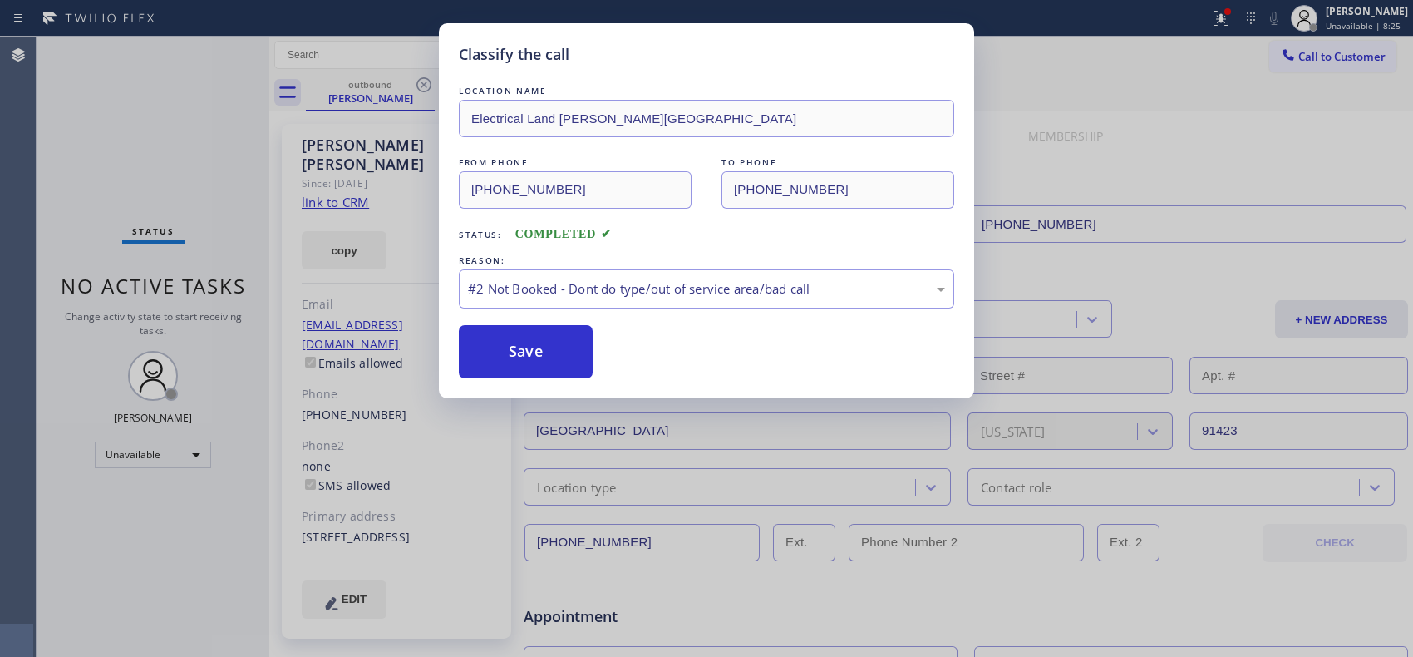
click at [519, 349] on button "Save" at bounding box center [526, 351] width 134 height 53
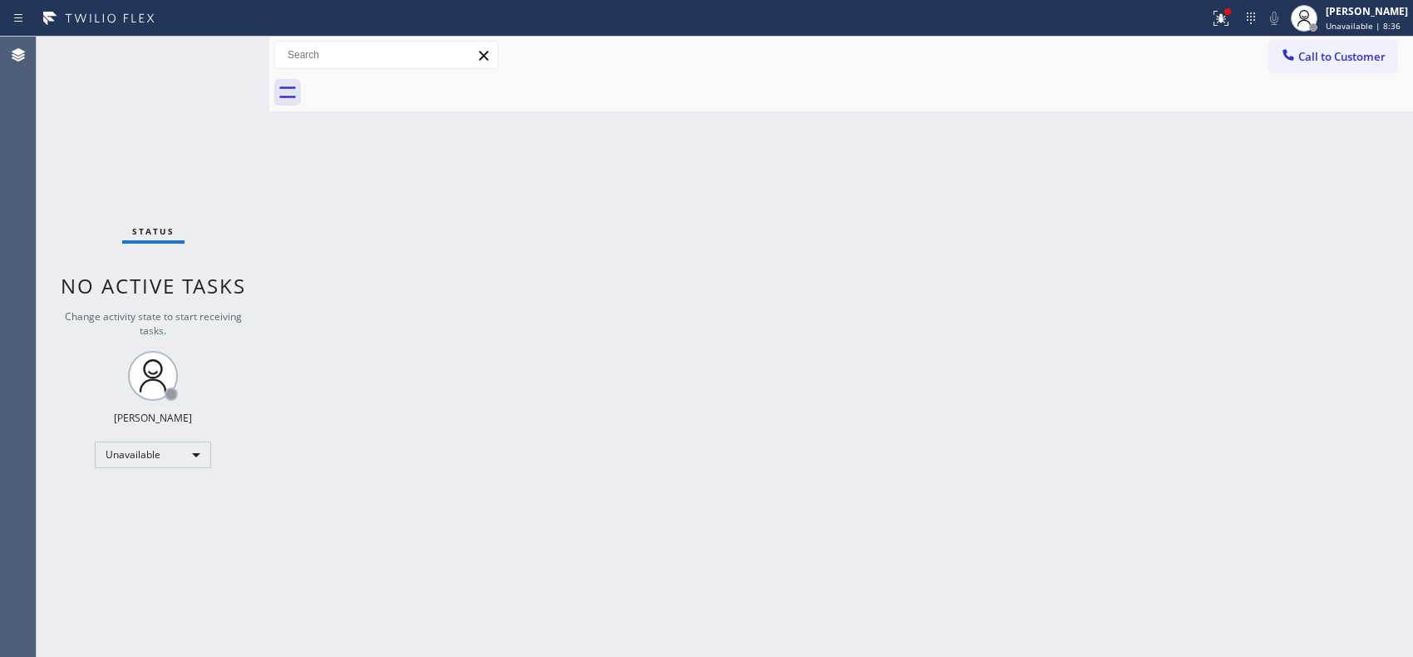
drag, startPoint x: 1327, startPoint y: 67, endPoint x: 1242, endPoint y: 65, distance: 84.8
click at [1323, 67] on button "Call to Customer" at bounding box center [1332, 57] width 127 height 32
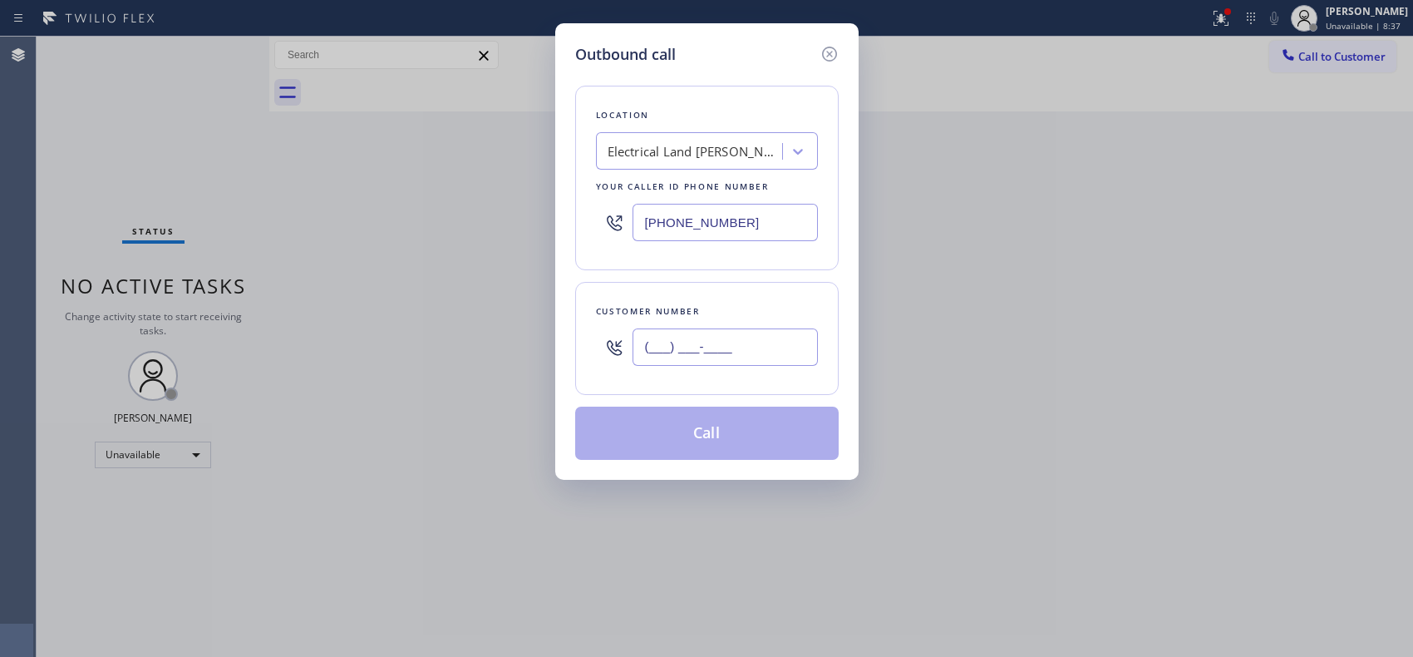
drag, startPoint x: 679, startPoint y: 347, endPoint x: 604, endPoint y: 347, distance: 74.8
click at [604, 347] on div "(___) ___-____" at bounding box center [707, 347] width 222 height 54
paste input "818) 402-2451"
type input "(818) 402-2451"
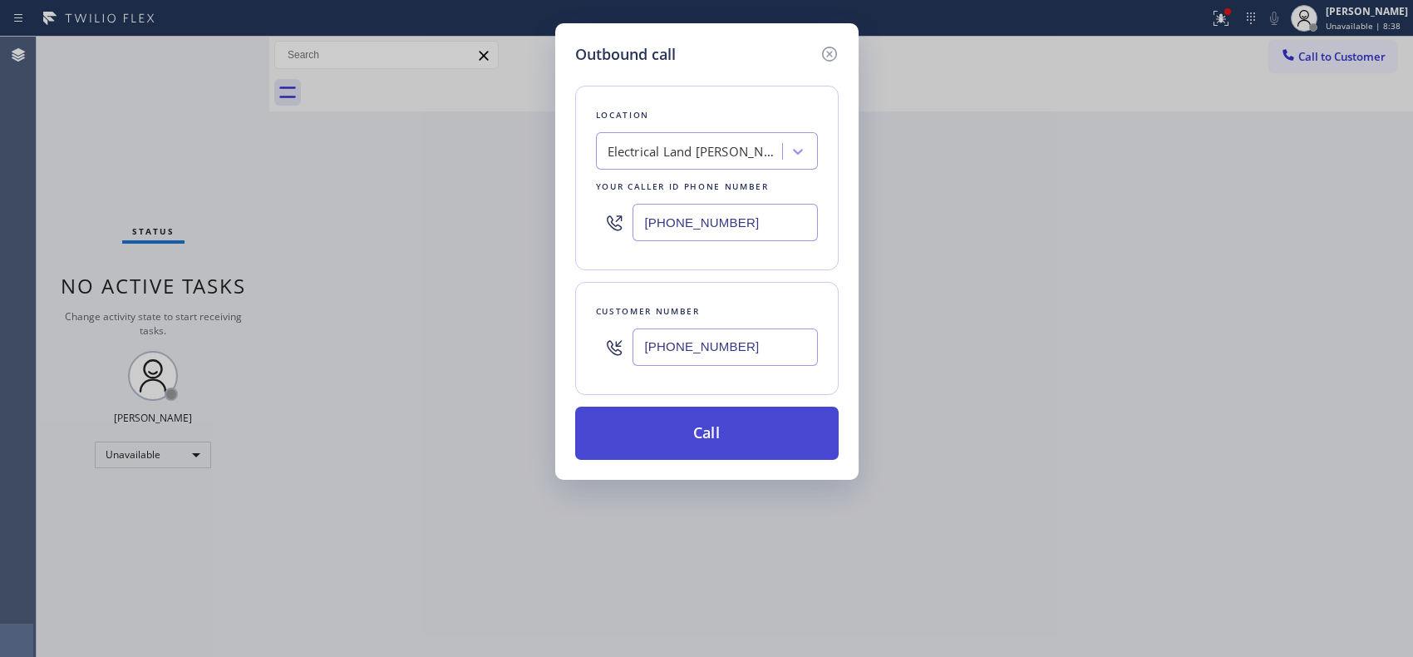
click at [744, 436] on button "Call" at bounding box center [707, 433] width 264 height 53
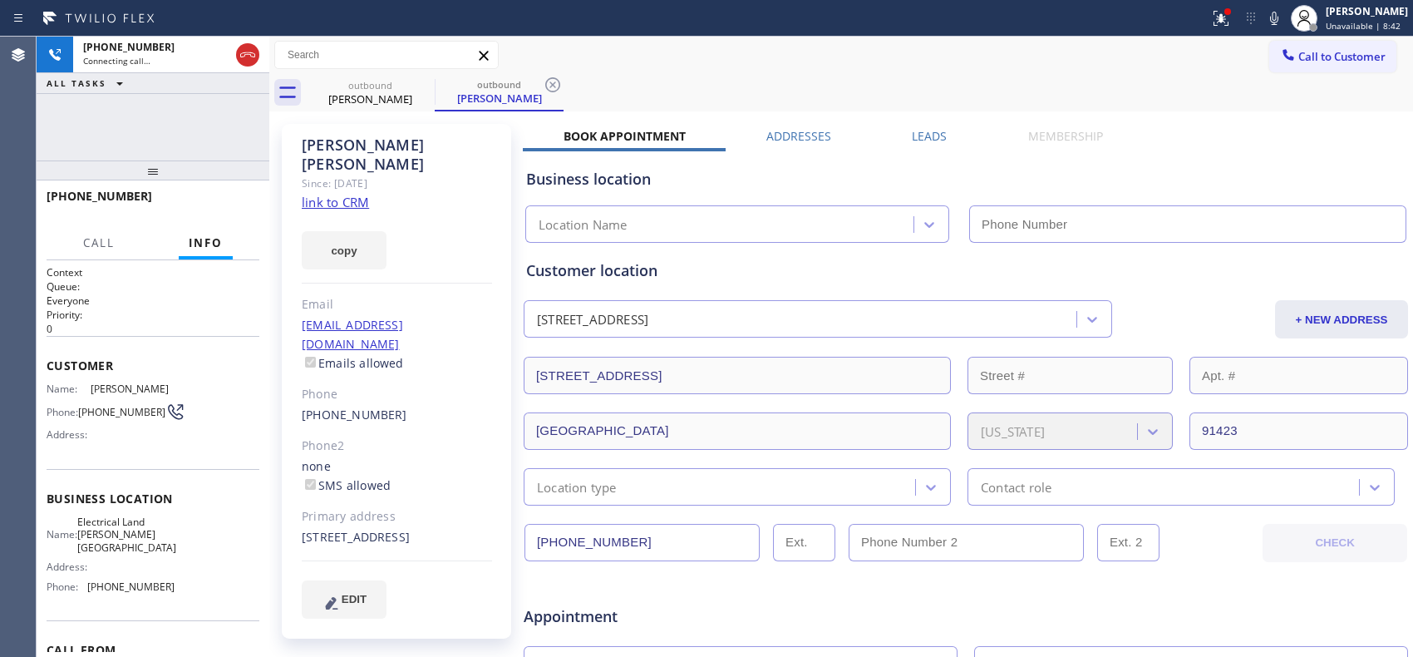
type input "(818) 423-4024"
click at [557, 83] on icon at bounding box center [553, 85] width 20 height 20
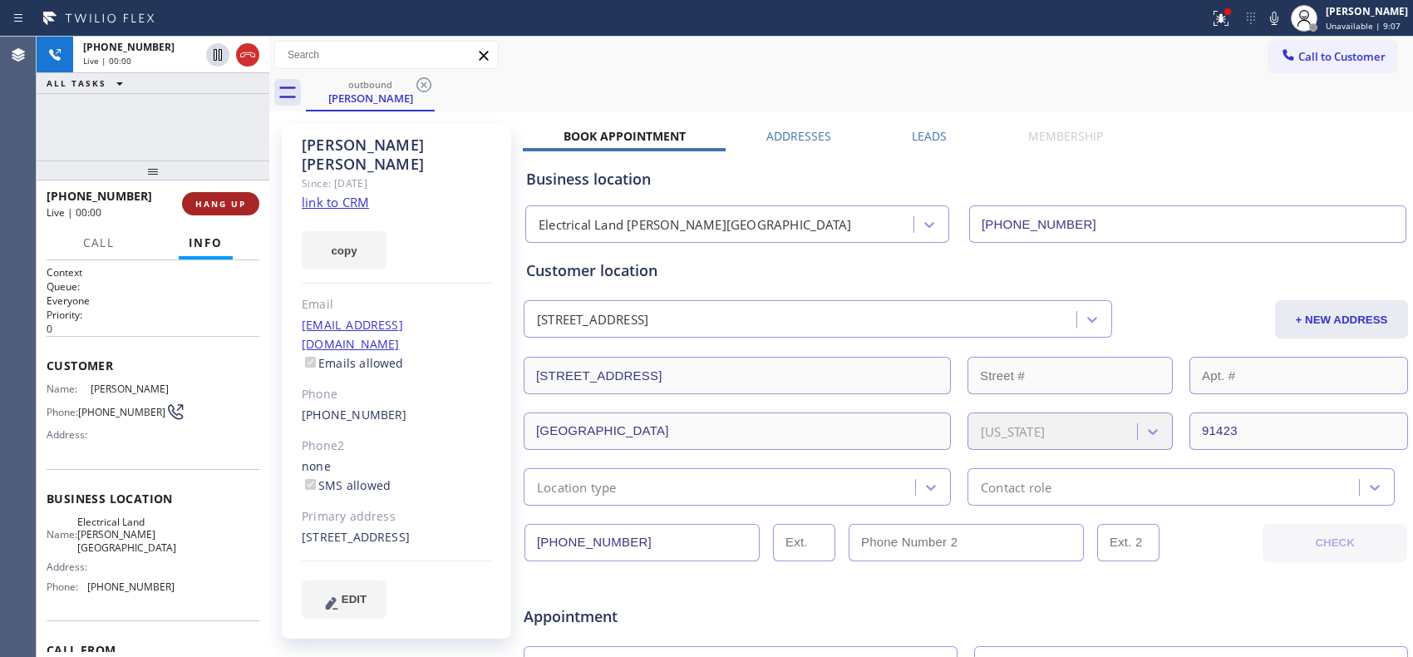
click at [229, 205] on span "HANG UP" at bounding box center [220, 204] width 51 height 12
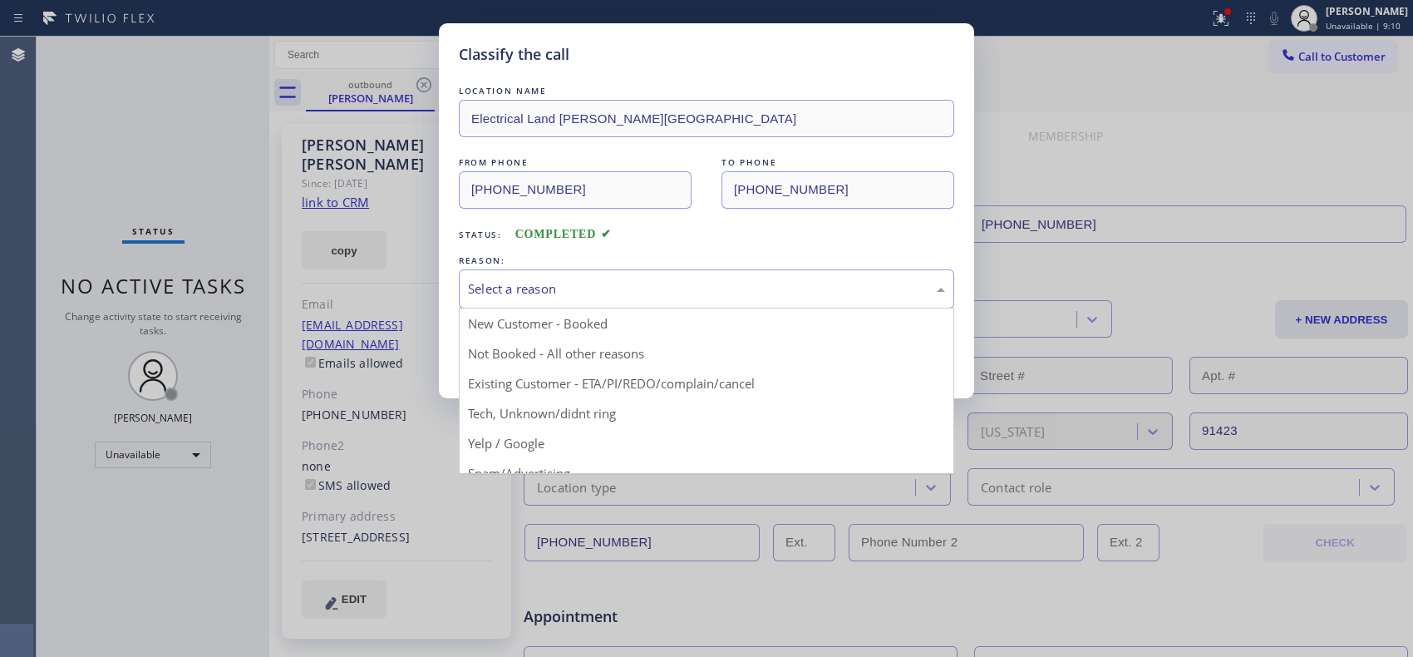
click at [747, 283] on div "Select a reason" at bounding box center [706, 288] width 477 height 19
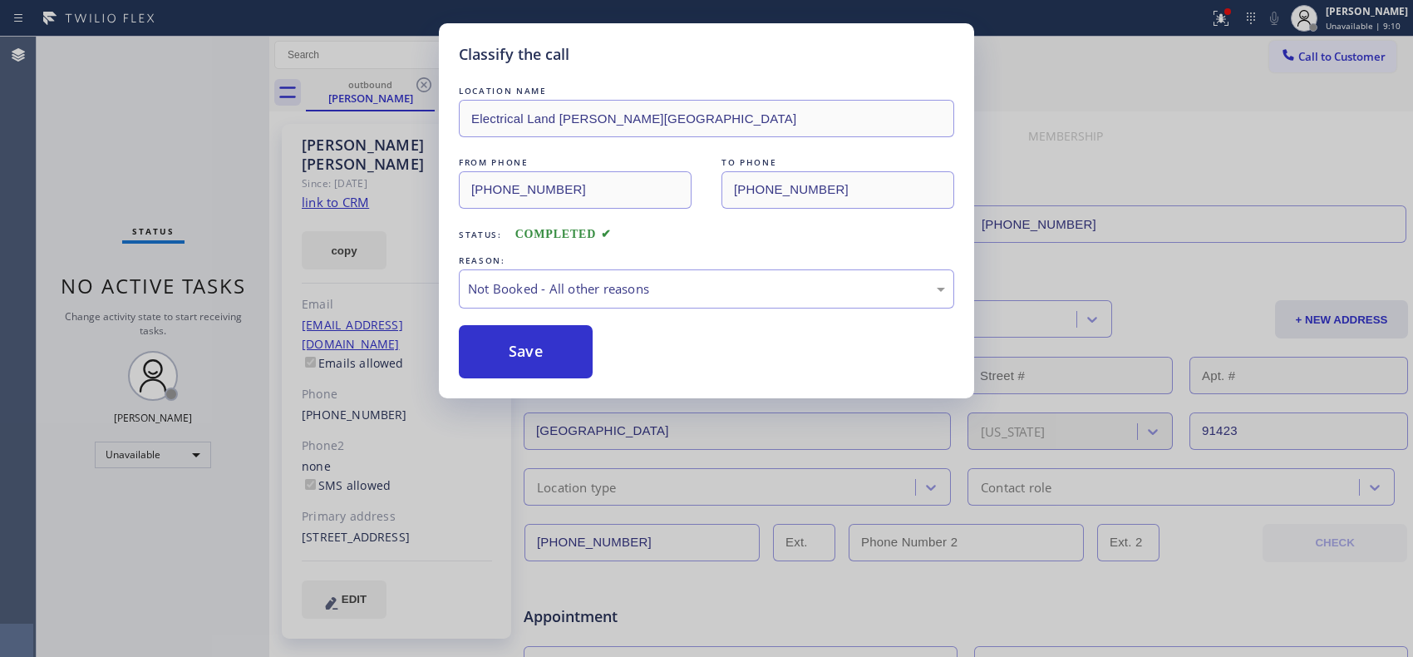
click at [584, 359] on button "Save" at bounding box center [526, 351] width 134 height 53
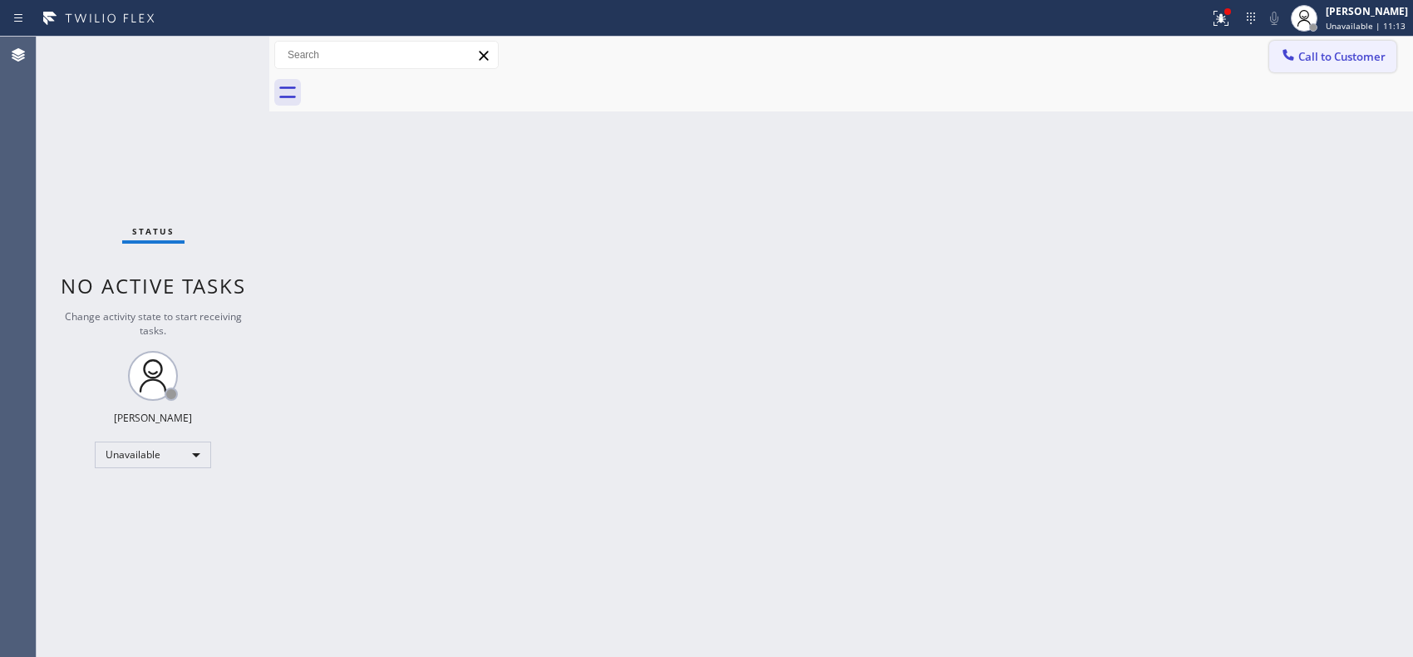
click at [1342, 56] on span "Call to Customer" at bounding box center [1342, 56] width 87 height 15
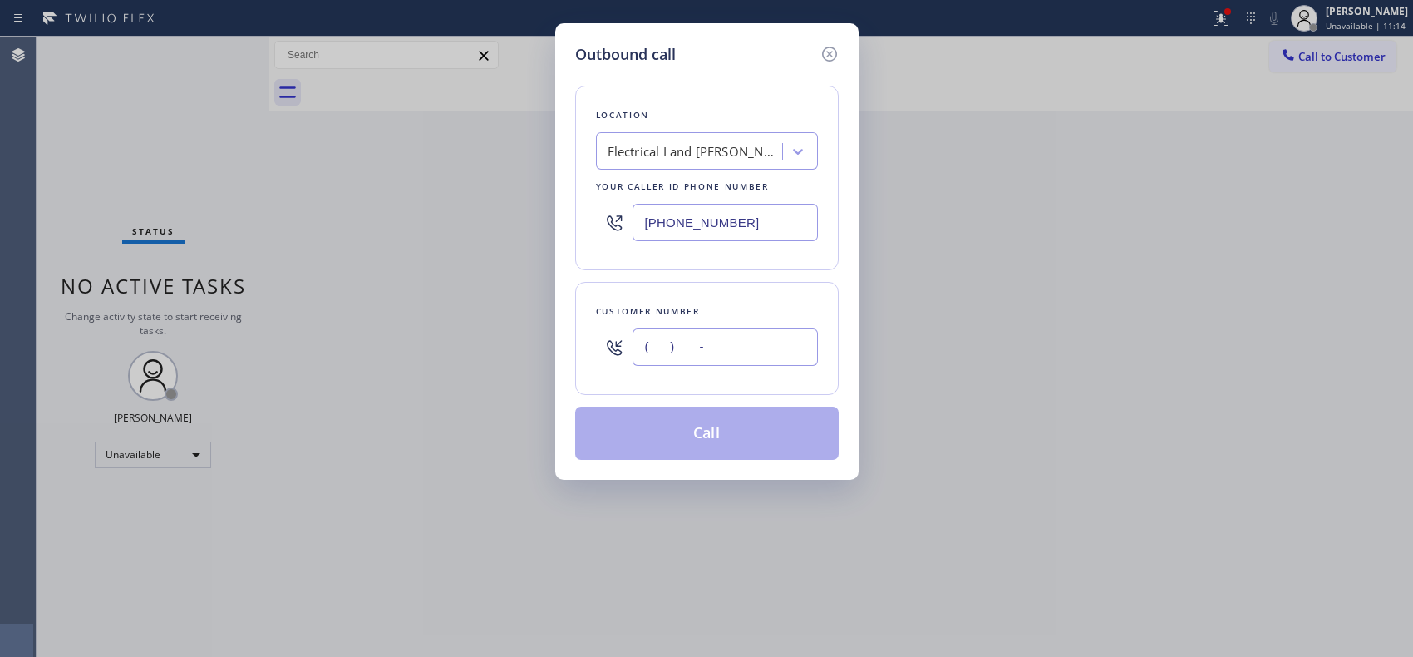
drag, startPoint x: 707, startPoint y: 355, endPoint x: 535, endPoint y: 229, distance: 214.2
click at [576, 320] on div "Customer number (___) ___-____" at bounding box center [707, 338] width 264 height 113
paste input "917) 407-1716"
type input "(917) 407-1716"
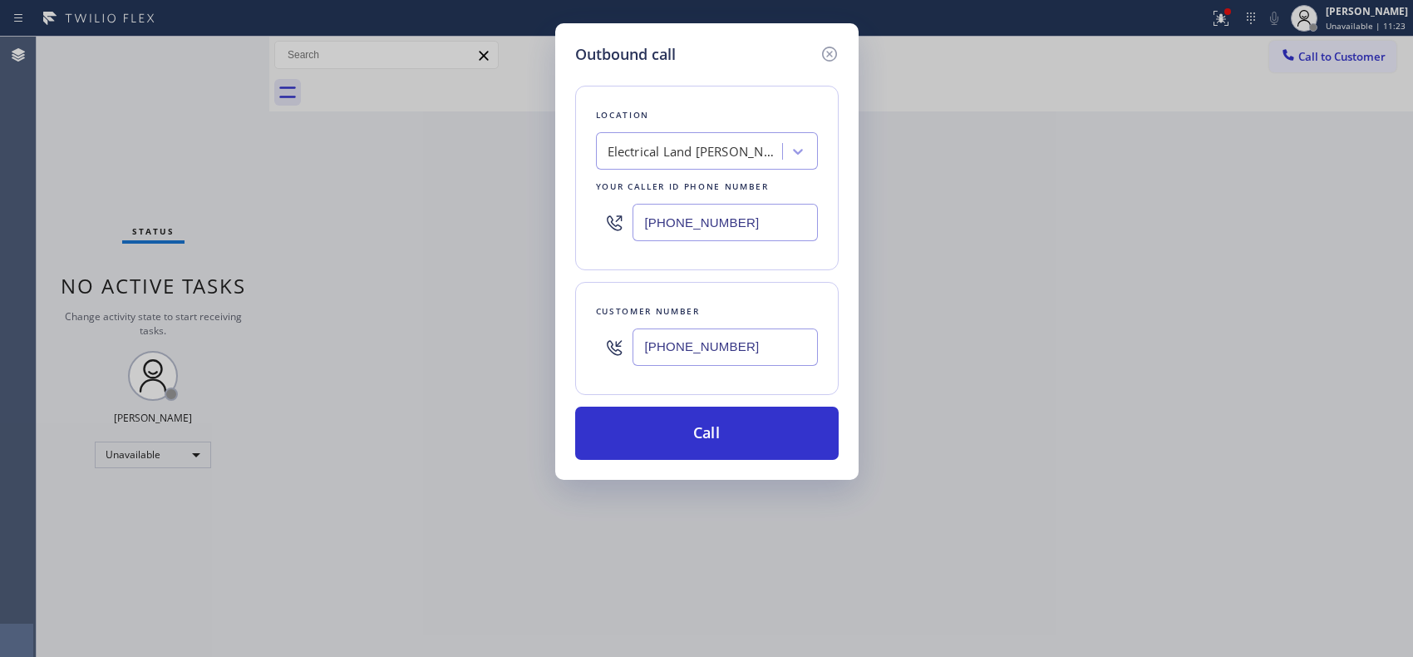
drag, startPoint x: 765, startPoint y: 230, endPoint x: 634, endPoint y: 210, distance: 132.0
click at [634, 210] on input "(818) 423-4024" at bounding box center [725, 222] width 185 height 37
paste input "929) 416-6656"
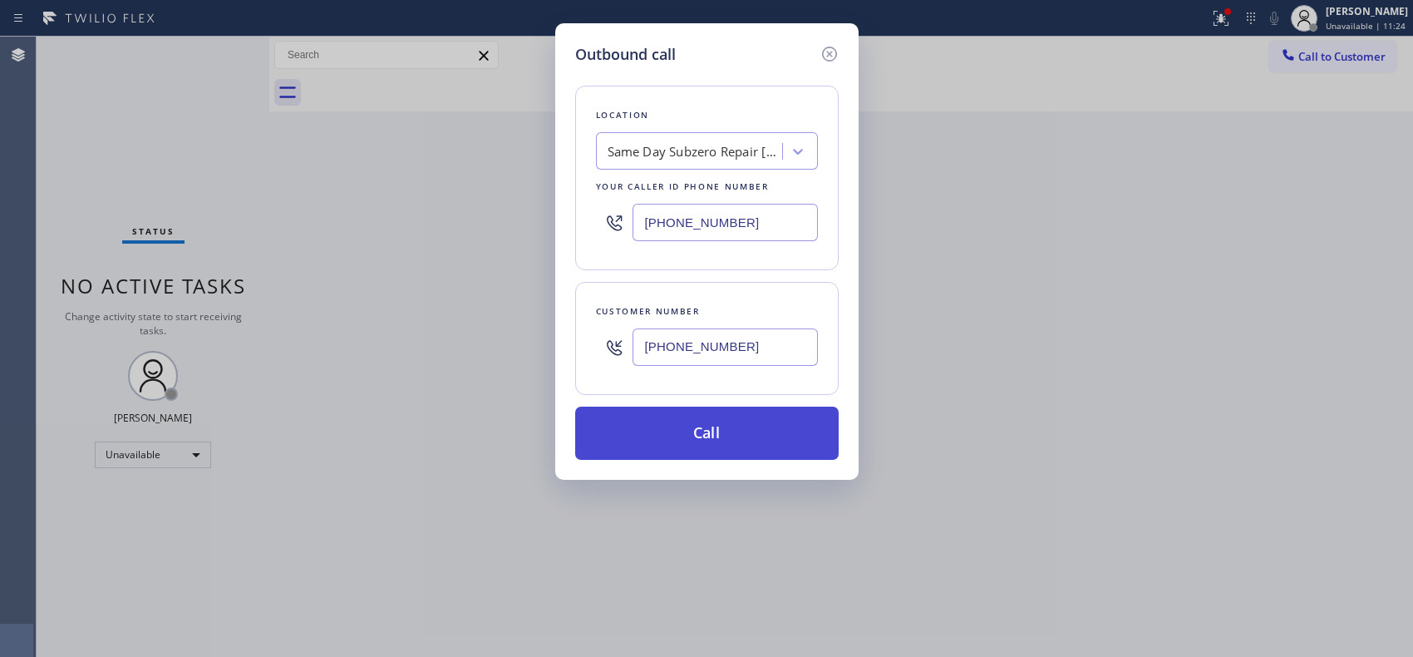
type input "(929) 416-6656"
click at [763, 435] on button "Call" at bounding box center [707, 433] width 264 height 53
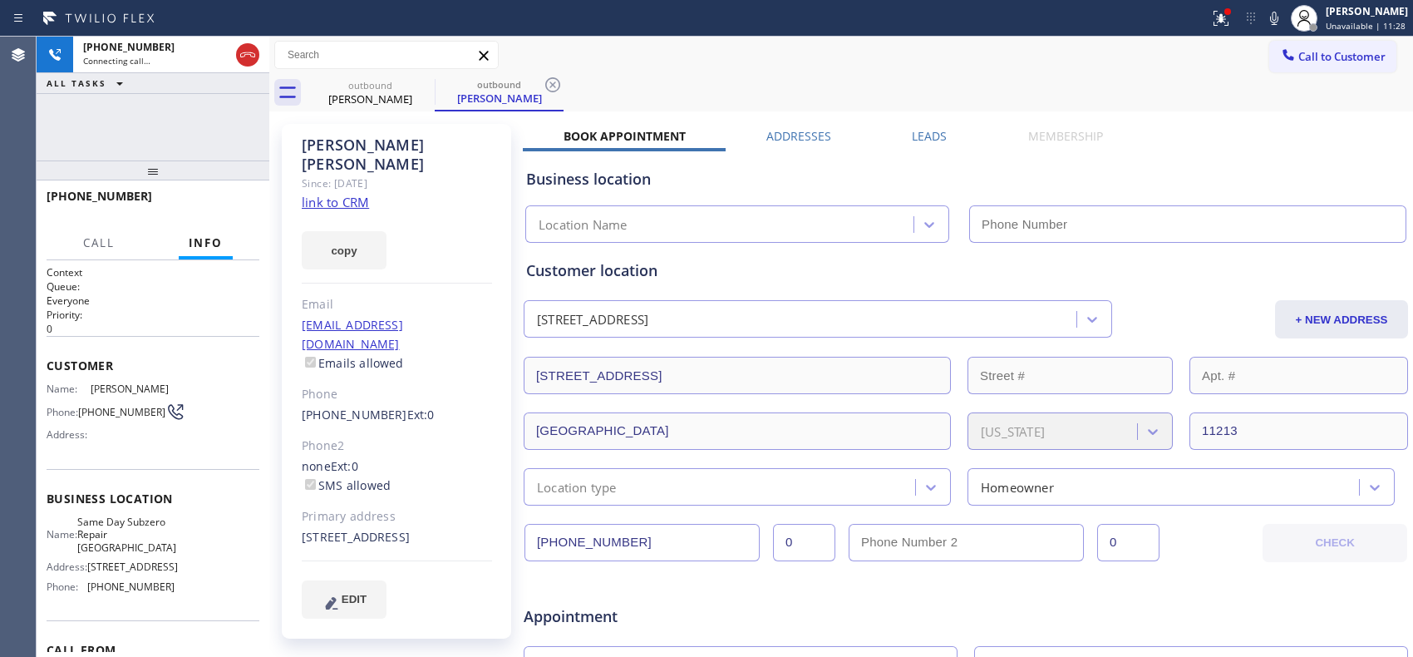
type input "(929) 416-6656"
drag, startPoint x: 557, startPoint y: 91, endPoint x: 530, endPoint y: 80, distance: 29.8
click at [557, 91] on icon at bounding box center [553, 85] width 20 height 20
drag, startPoint x: 154, startPoint y: 176, endPoint x: 156, endPoint y: 134, distance: 42.5
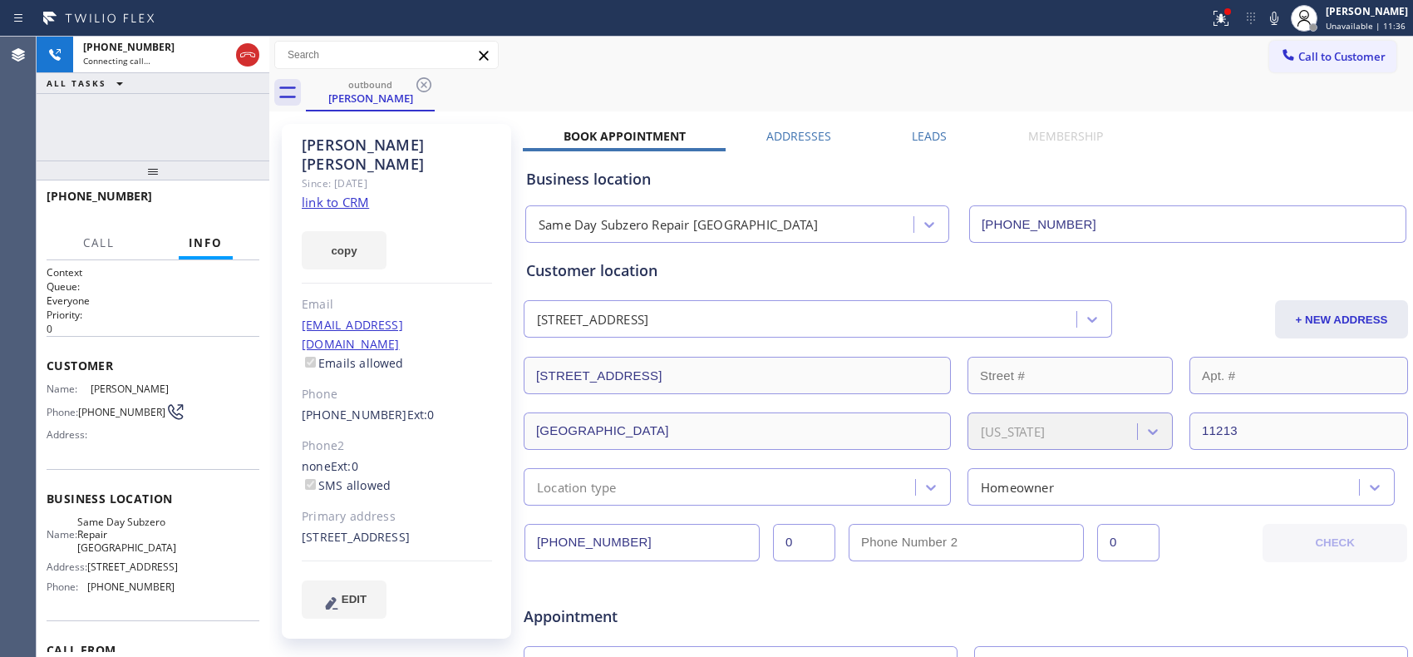
click at [156, 134] on div "+19174071716 Connecting call… ALL TASKS ALL TASKS ACTIVE TASKS TASKS IN WRAP UP…" at bounding box center [153, 347] width 233 height 620
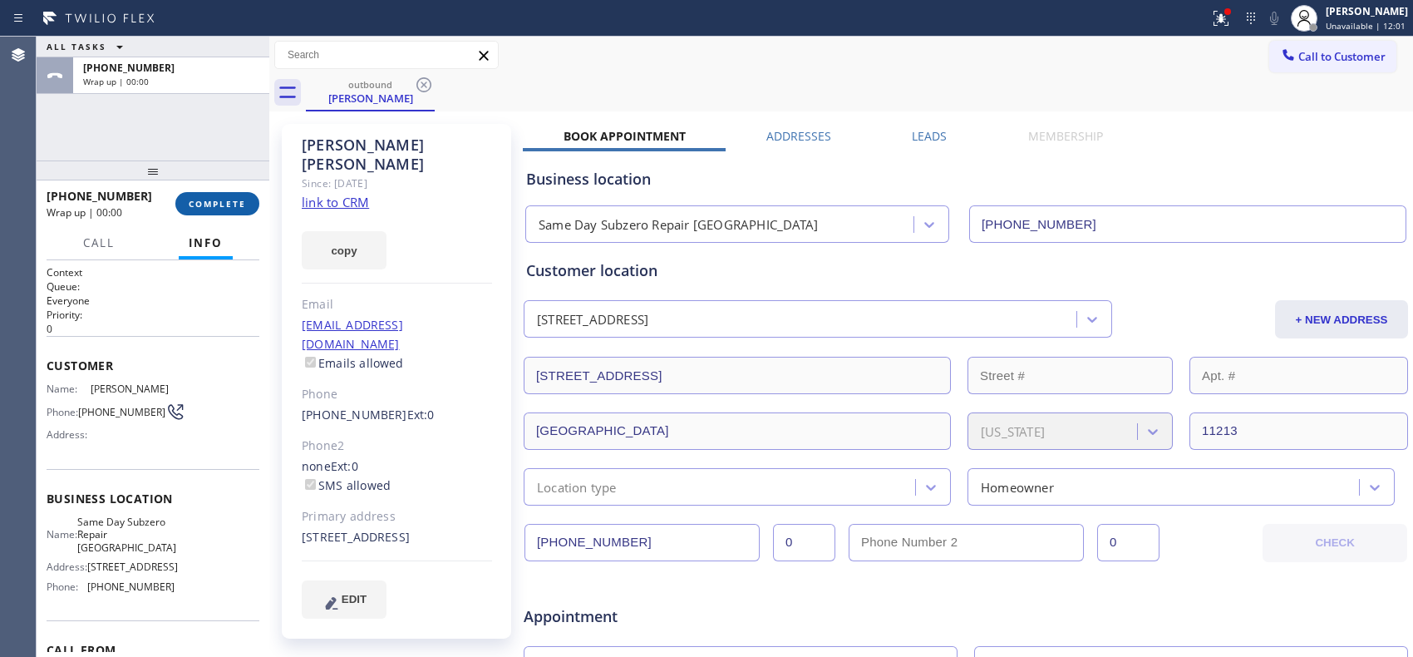
click at [226, 200] on span "COMPLETE" at bounding box center [217, 204] width 57 height 12
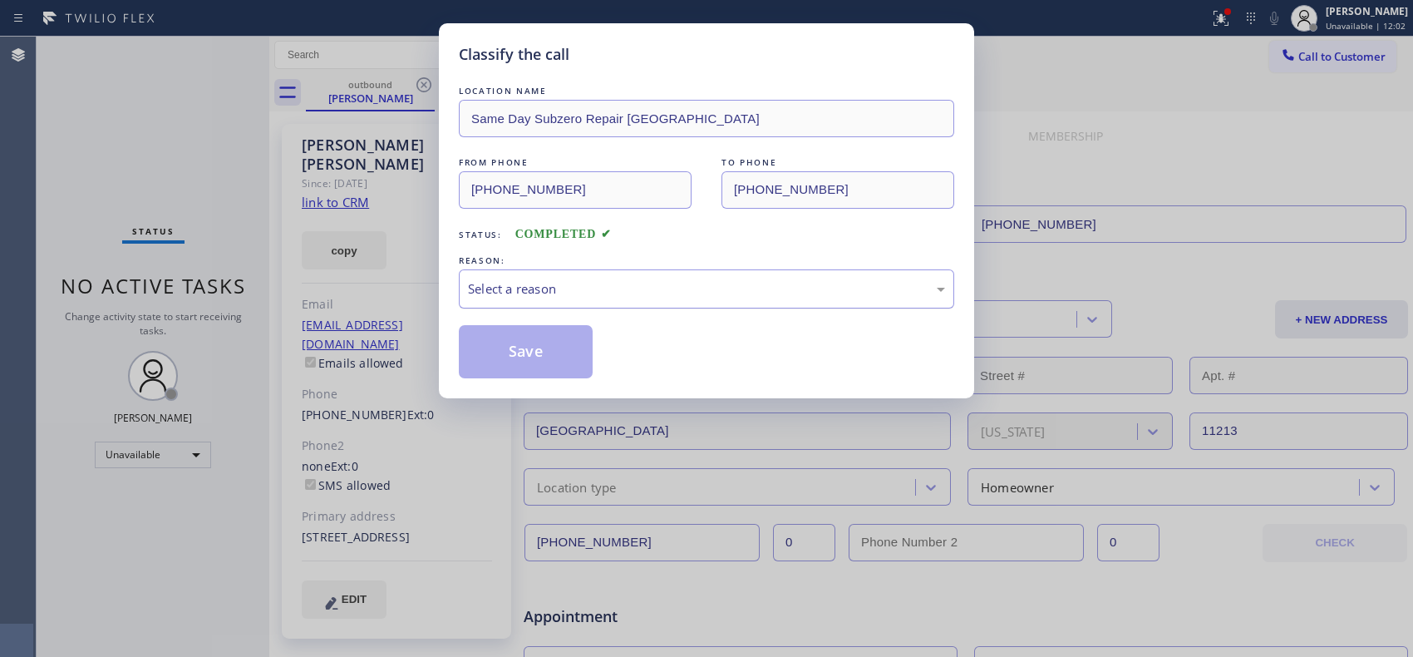
drag, startPoint x: 673, startPoint y: 293, endPoint x: 646, endPoint y: 299, distance: 28.0
click at [663, 293] on div "Select a reason" at bounding box center [706, 288] width 477 height 19
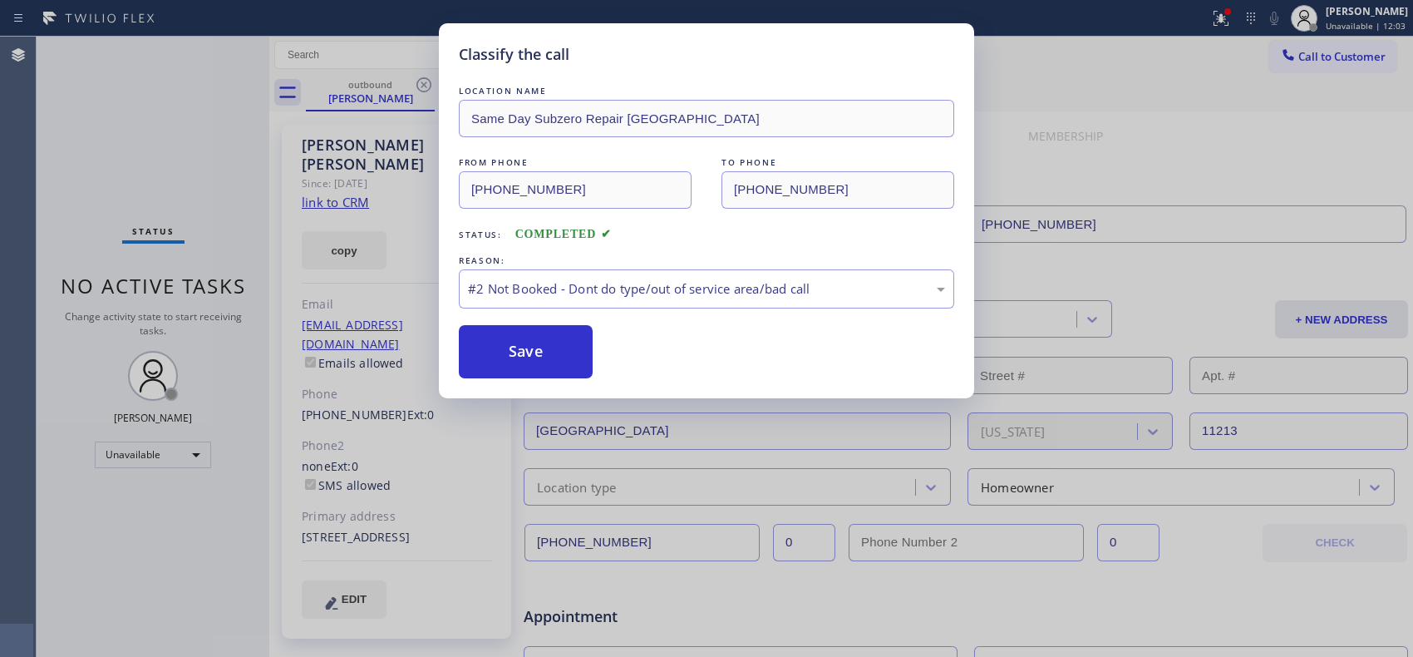
click at [554, 357] on button "Save" at bounding box center [526, 351] width 134 height 53
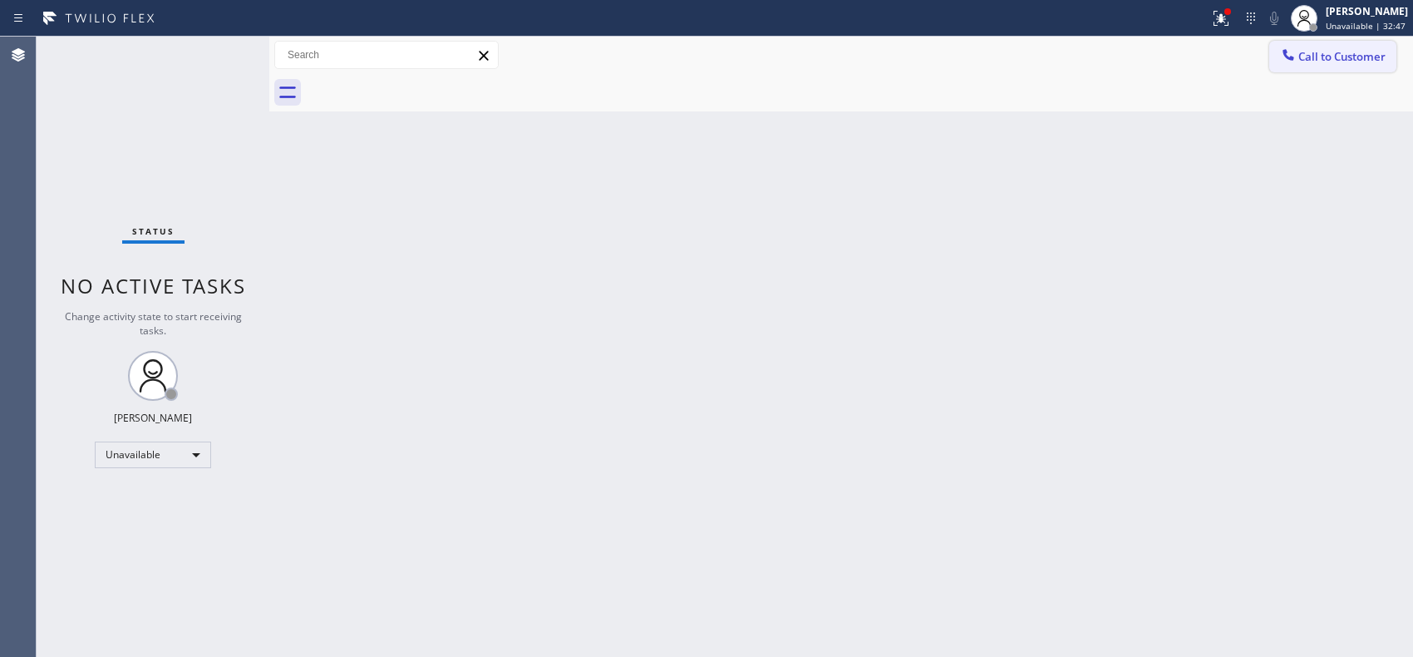
click at [1358, 58] on span "Call to Customer" at bounding box center [1342, 56] width 87 height 15
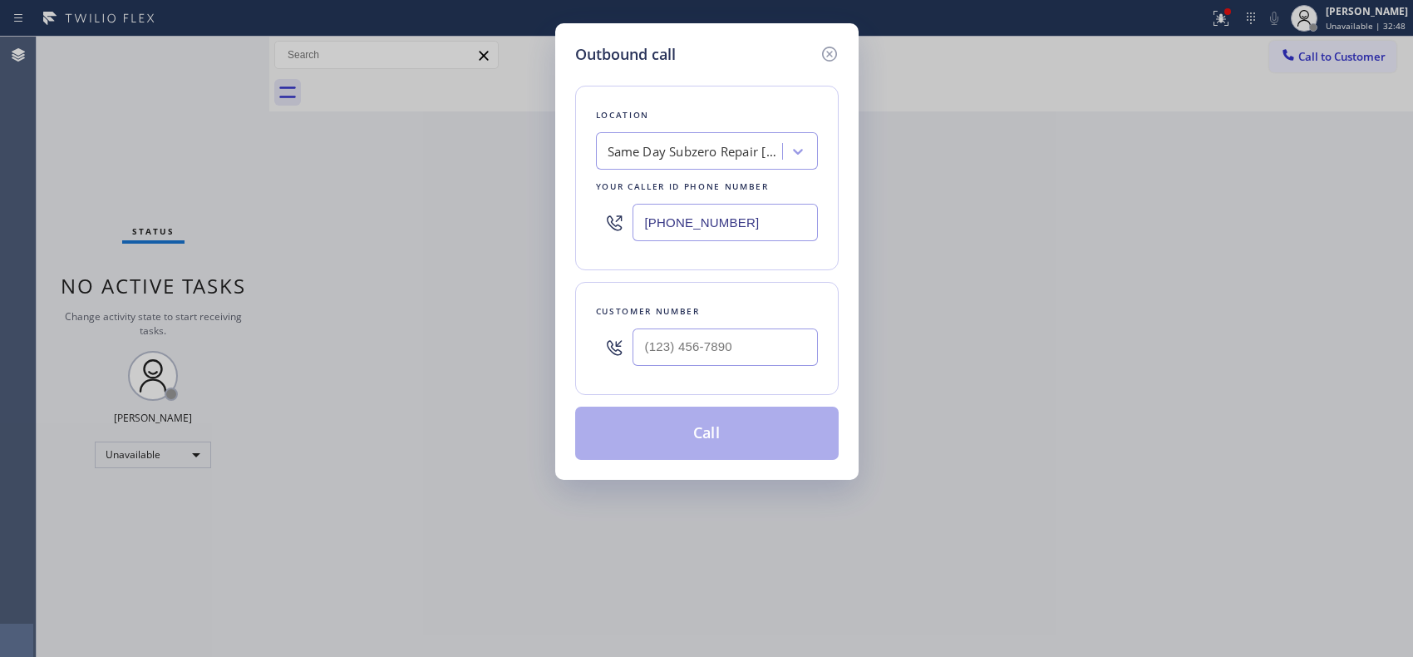
drag, startPoint x: 749, startPoint y: 217, endPoint x: 535, endPoint y: 166, distance: 220.4
click at [547, 188] on div "Outbound call Location Same Day Subzero Repair Brooklyn Your caller id phone nu…" at bounding box center [706, 328] width 1413 height 657
paste input "71) 449-1298"
type input "(971) 449-1298"
drag, startPoint x: 625, startPoint y: 346, endPoint x: 571, endPoint y: 327, distance: 57.3
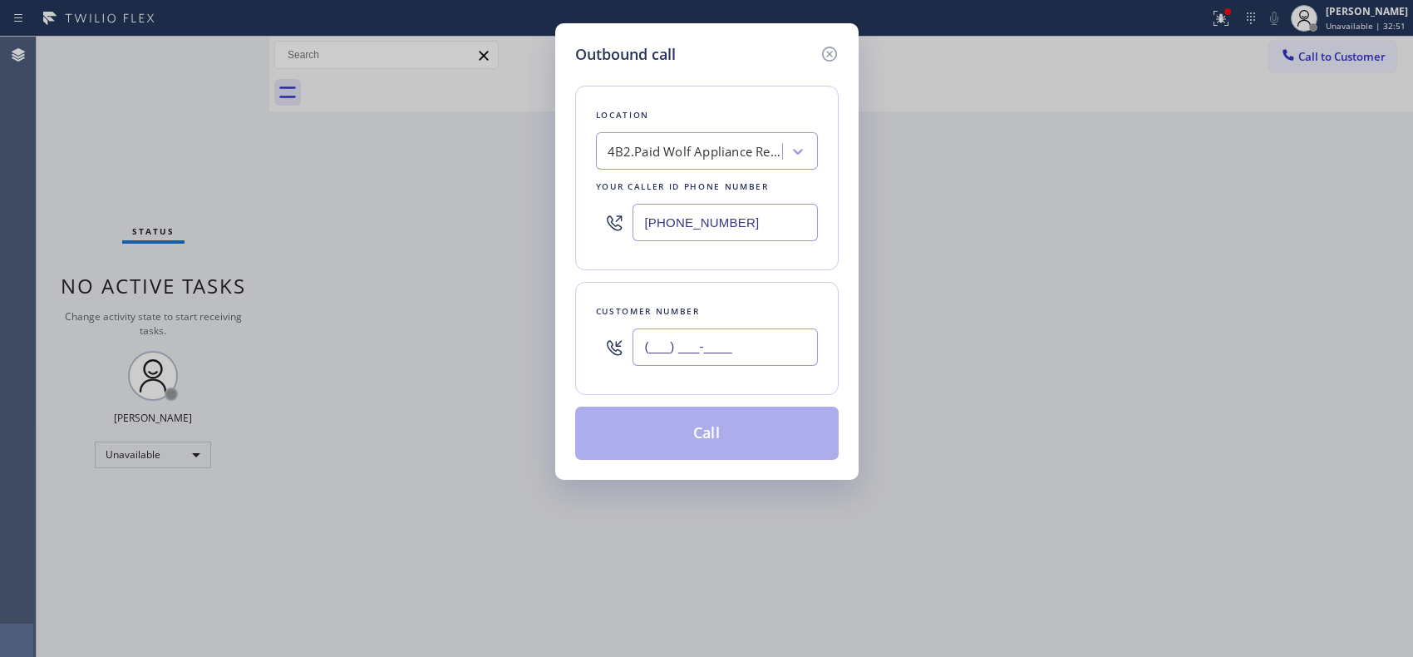
click at [583, 345] on div "Customer number (___) ___-____" at bounding box center [707, 338] width 264 height 113
paste input "503) 515-7955"
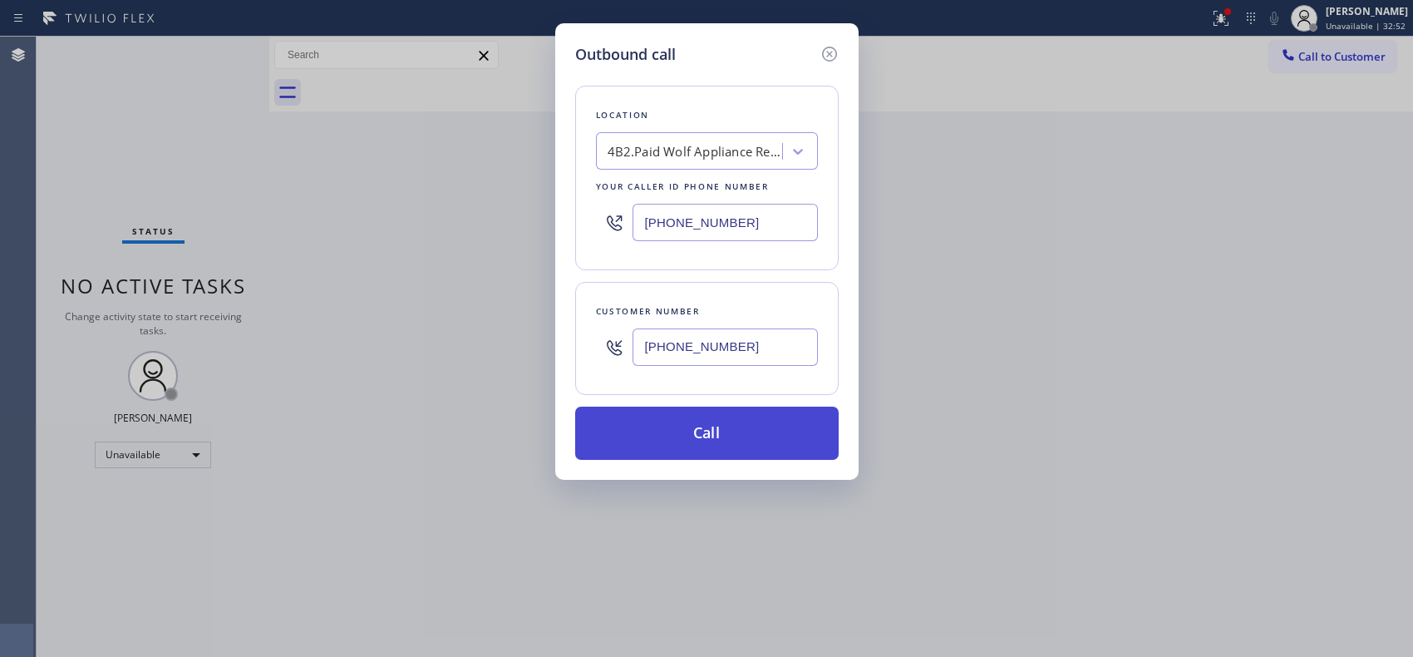
type input "(503) 515-7955"
click at [743, 428] on button "Call" at bounding box center [707, 433] width 264 height 53
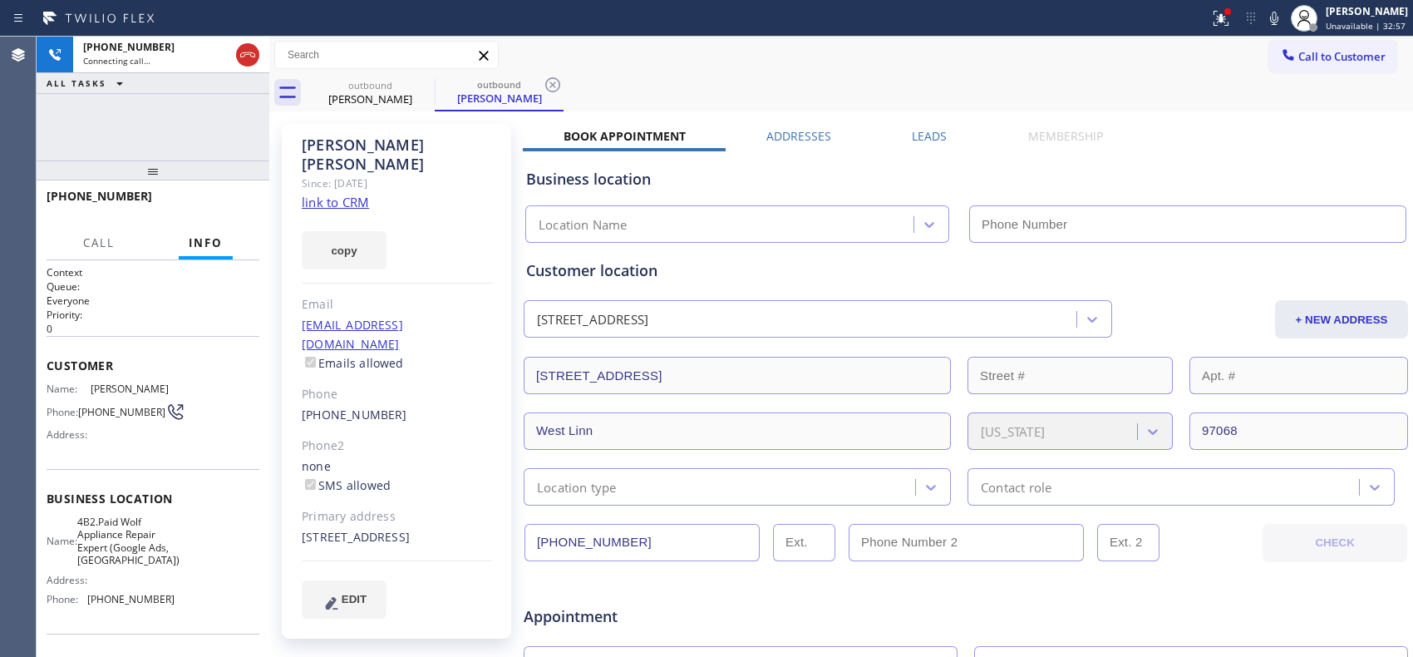
type input "(971) 449-1298"
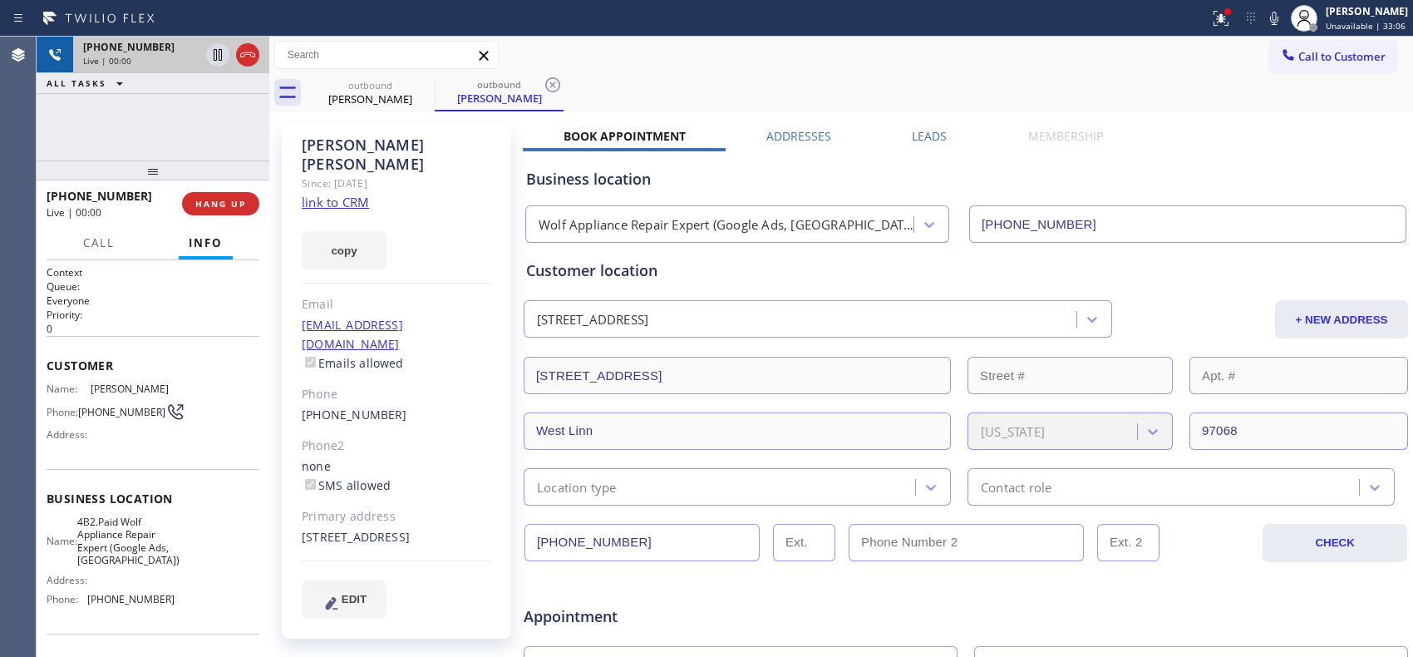
click at [234, 62] on div at bounding box center [233, 55] width 60 height 37
click at [234, 200] on span "HANG UP" at bounding box center [220, 204] width 51 height 12
click at [233, 204] on span "HANG UP" at bounding box center [220, 204] width 51 height 12
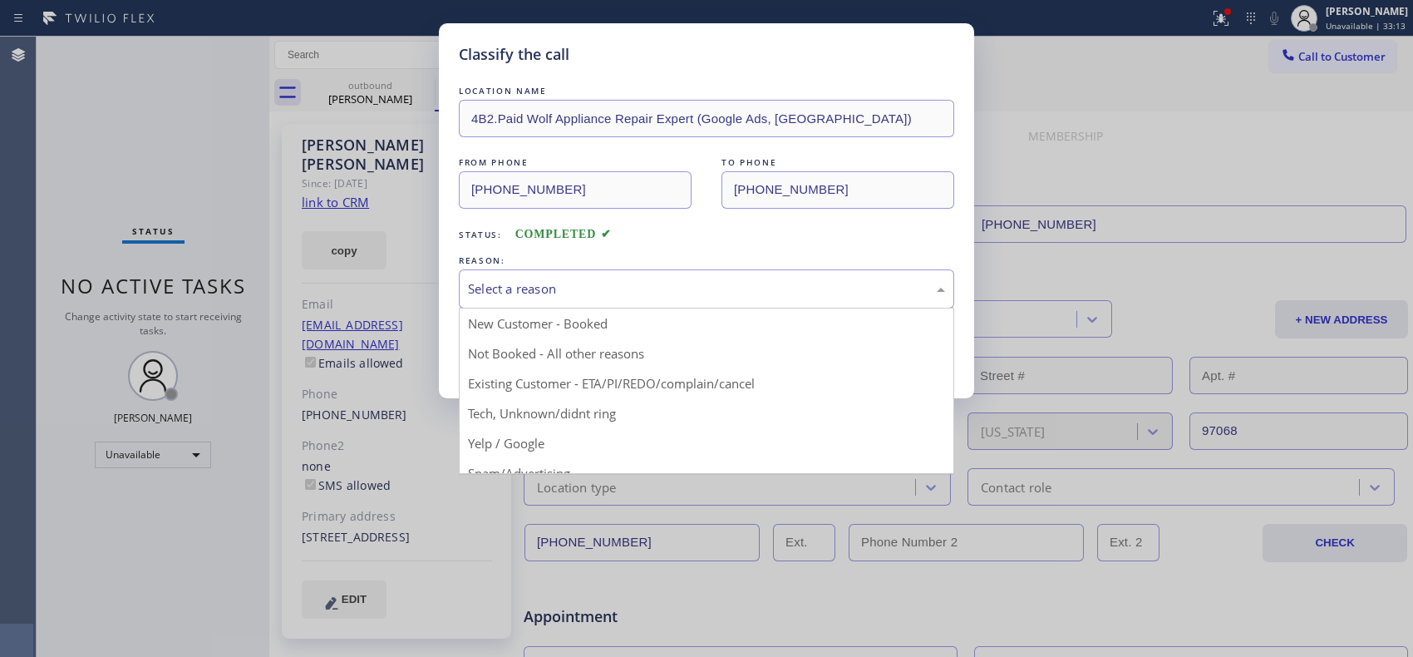
click at [902, 284] on div "Select a reason" at bounding box center [706, 288] width 477 height 19
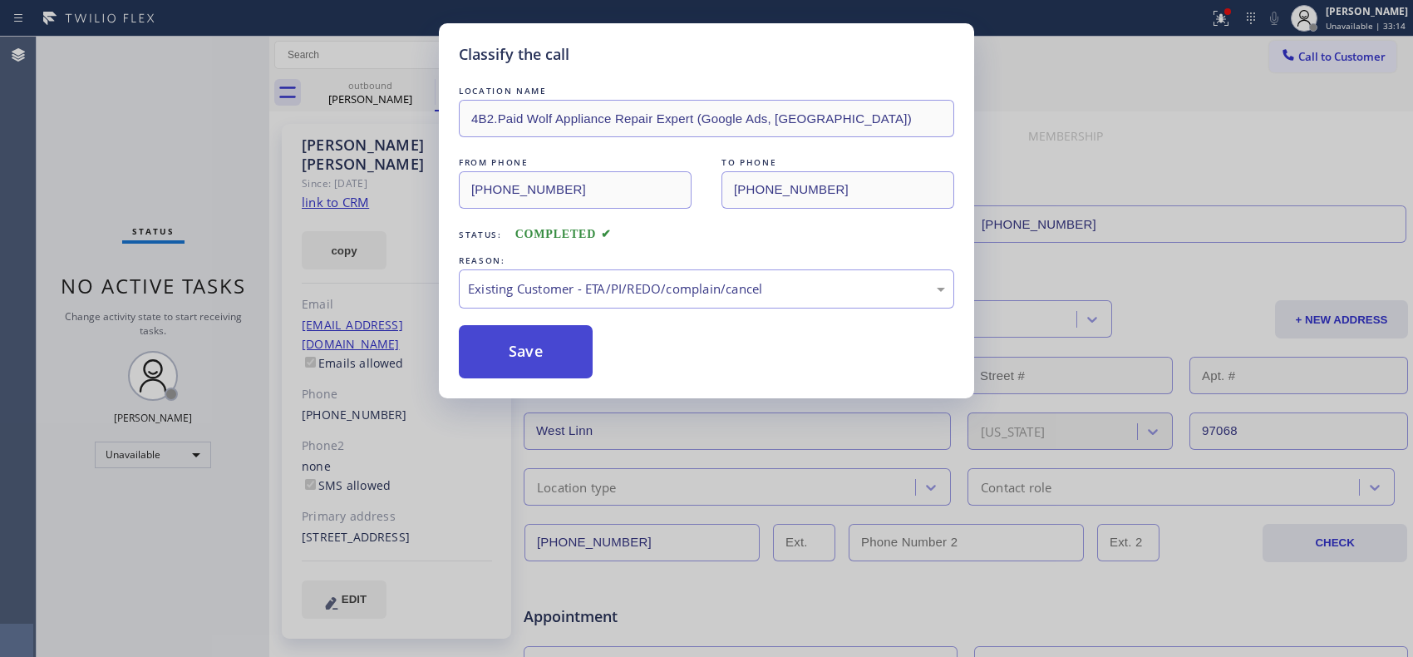
click at [539, 353] on button "Save" at bounding box center [526, 351] width 134 height 53
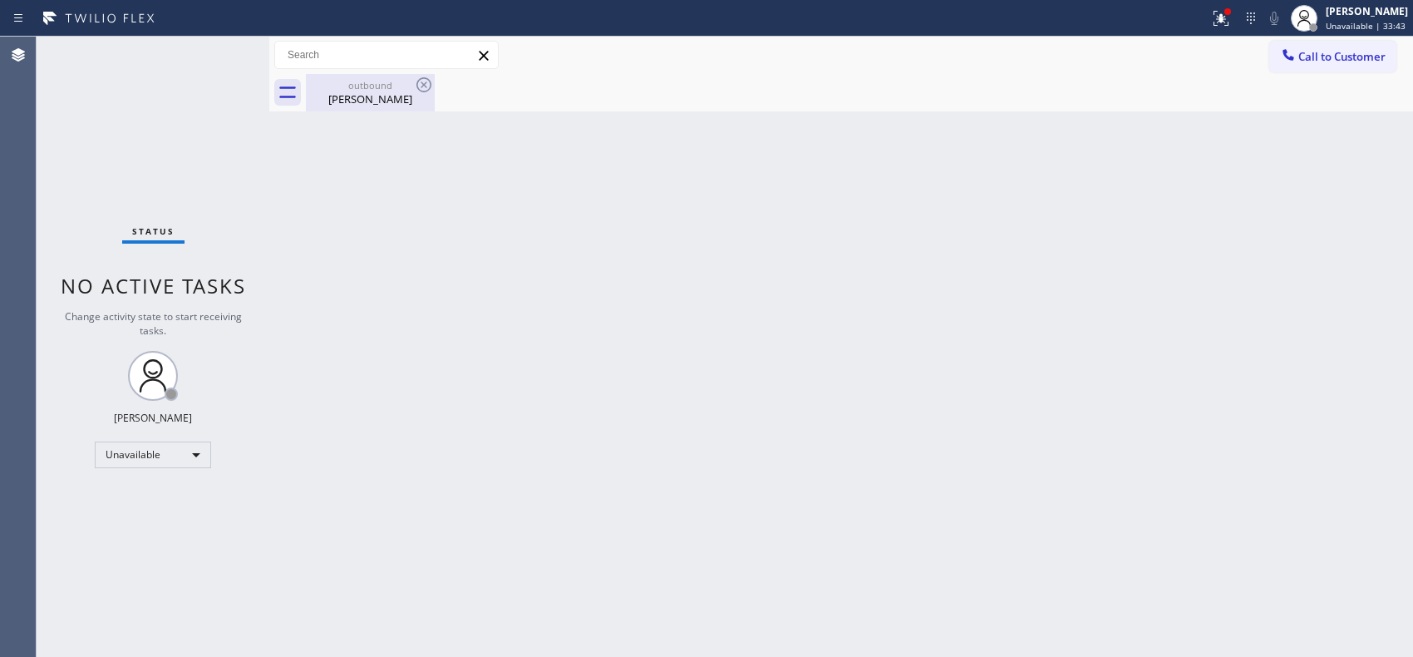
click at [402, 77] on div "outbound Adam Wright" at bounding box center [371, 92] width 126 height 37
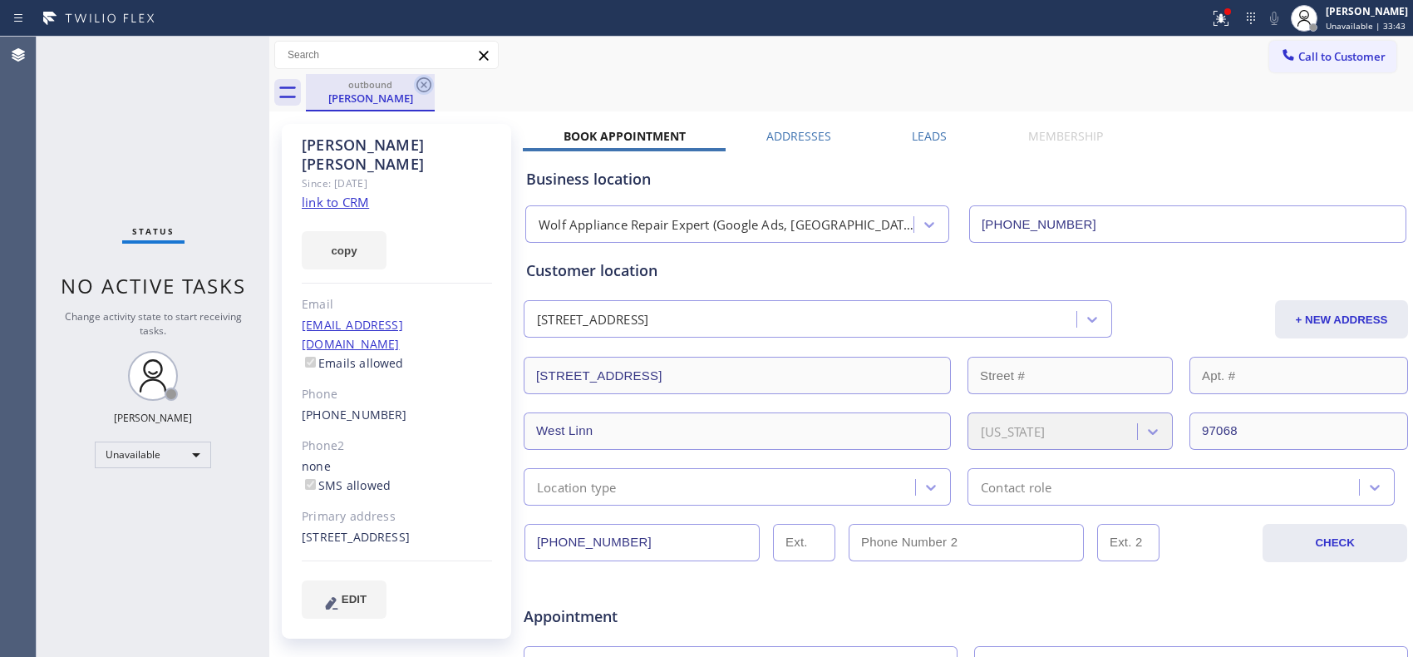
click at [418, 77] on icon at bounding box center [424, 85] width 20 height 20
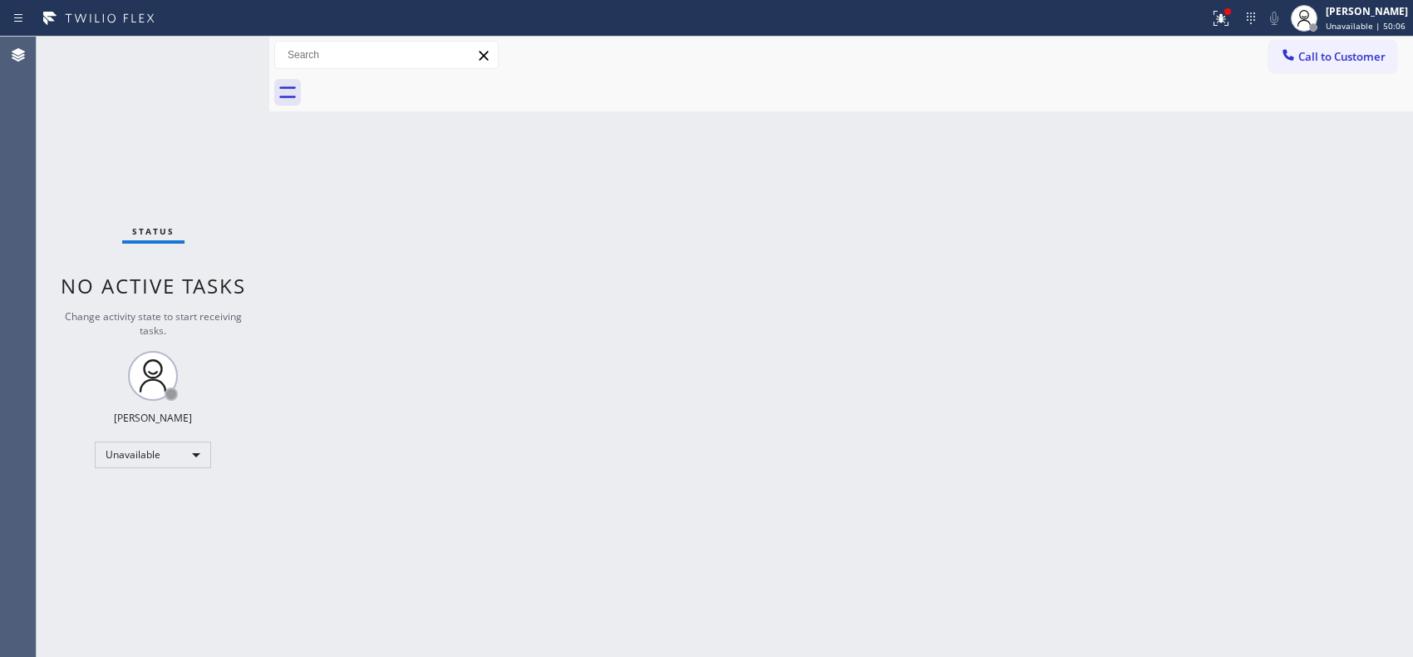
drag, startPoint x: 1334, startPoint y: 67, endPoint x: 1067, endPoint y: 106, distance: 270.4
click at [1331, 67] on button "Call to Customer" at bounding box center [1332, 57] width 127 height 32
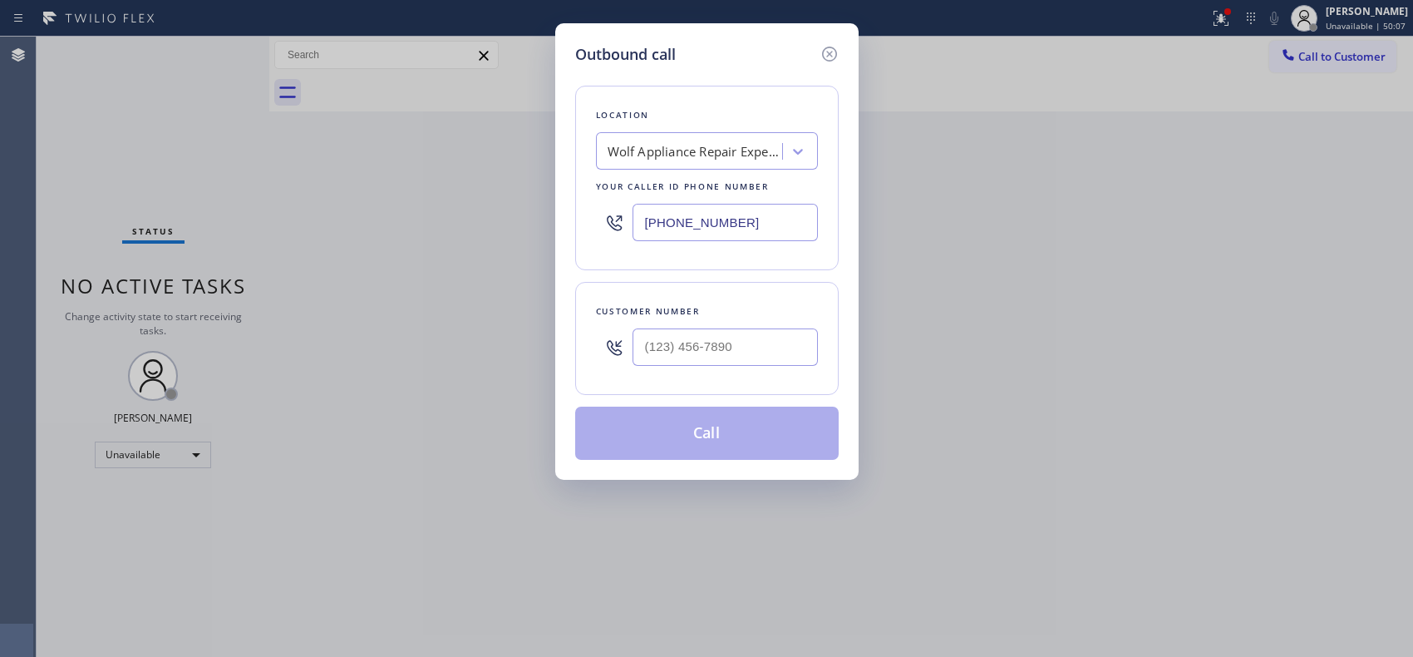
drag, startPoint x: 716, startPoint y: 206, endPoint x: 605, endPoint y: 188, distance: 112.1
click at [608, 191] on div "Location Wolf Appliance Repair Expert (Google Ads, Portland) Your caller id pho…" at bounding box center [707, 178] width 264 height 185
drag, startPoint x: 727, startPoint y: 225, endPoint x: 537, endPoint y: 159, distance: 201.7
click at [550, 195] on div "Outbound call Location Wolf Appliance Repair Expert (Google Ads, Portland) Your…" at bounding box center [706, 328] width 1413 height 657
paste input "206) 203-6067"
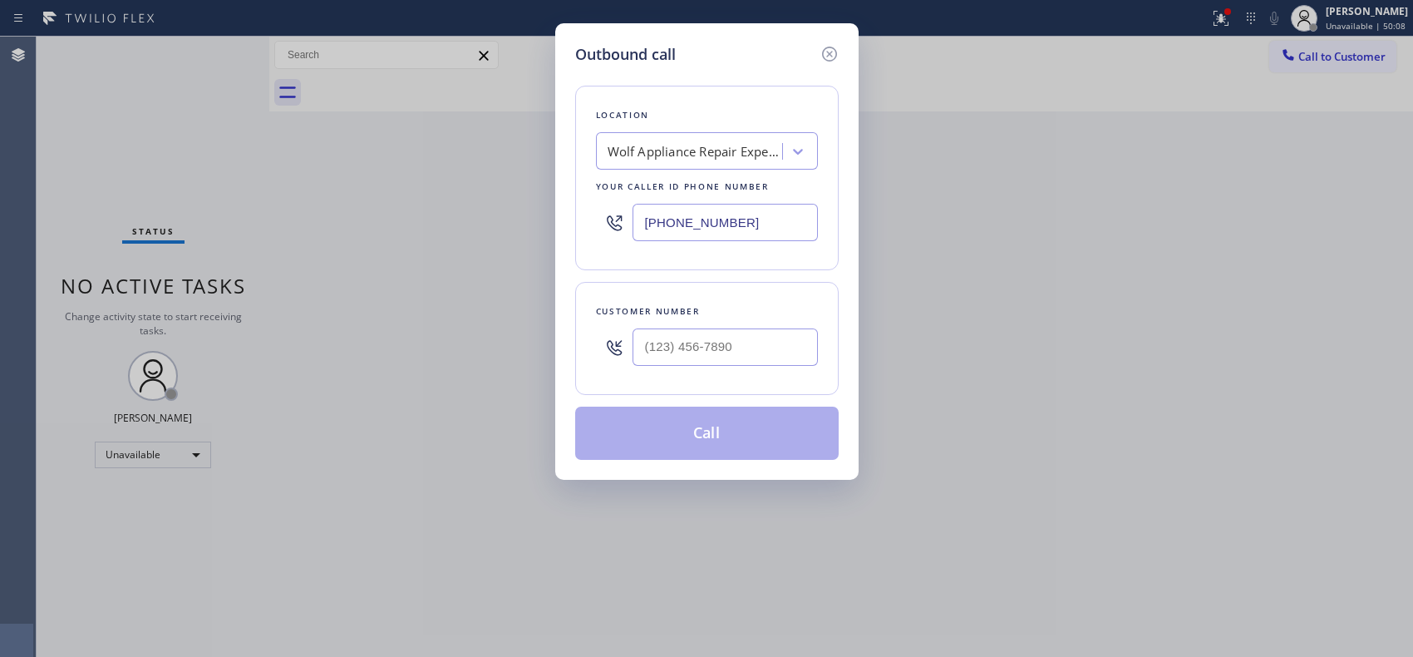
type input "(206) 203-6067"
click at [687, 341] on input "(___) ___-____" at bounding box center [725, 346] width 185 height 37
paste input "314) 814-9726"
type input "(314) 814-9726"
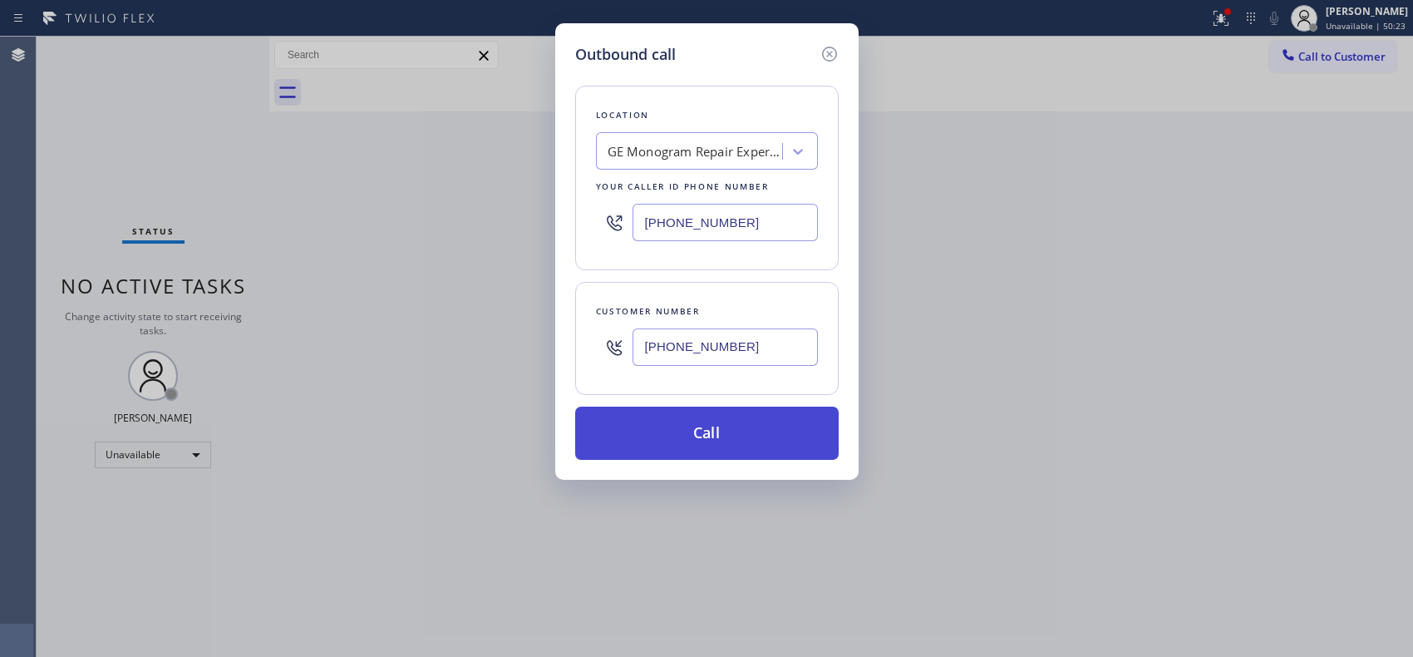
click at [727, 443] on button "Call" at bounding box center [707, 433] width 264 height 53
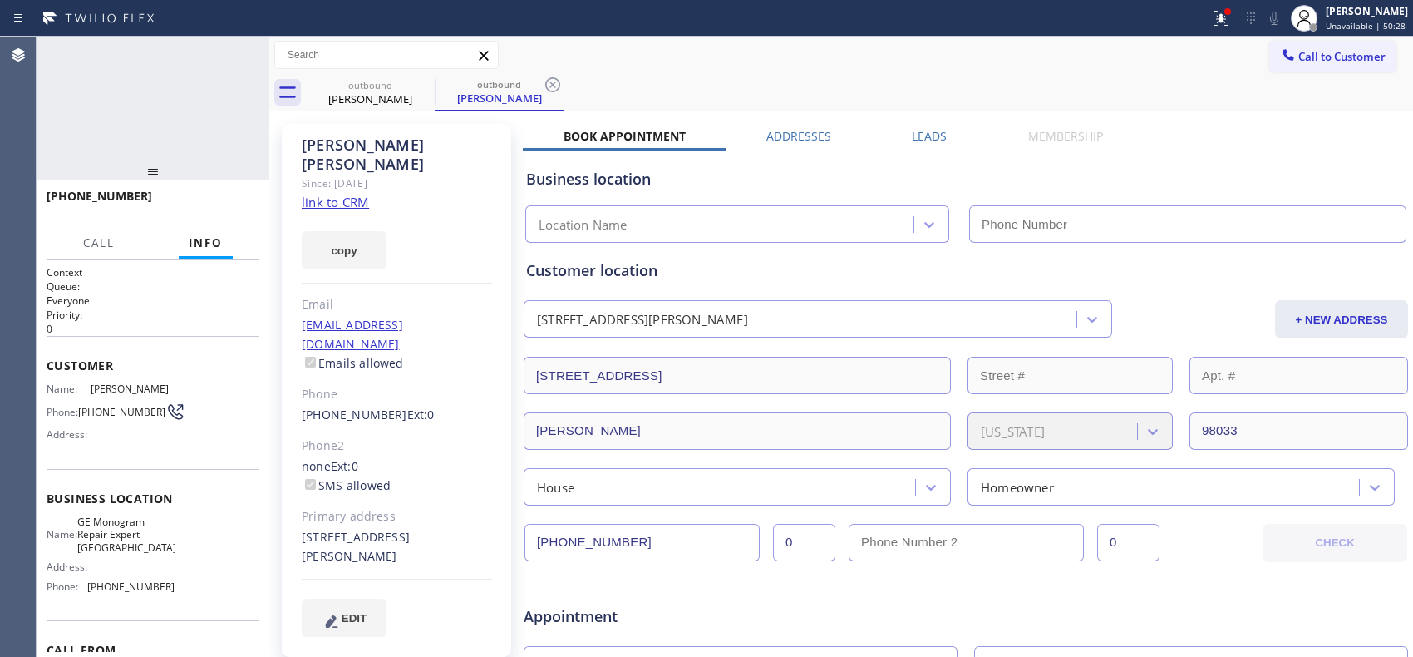
type input "(206) 203-6067"
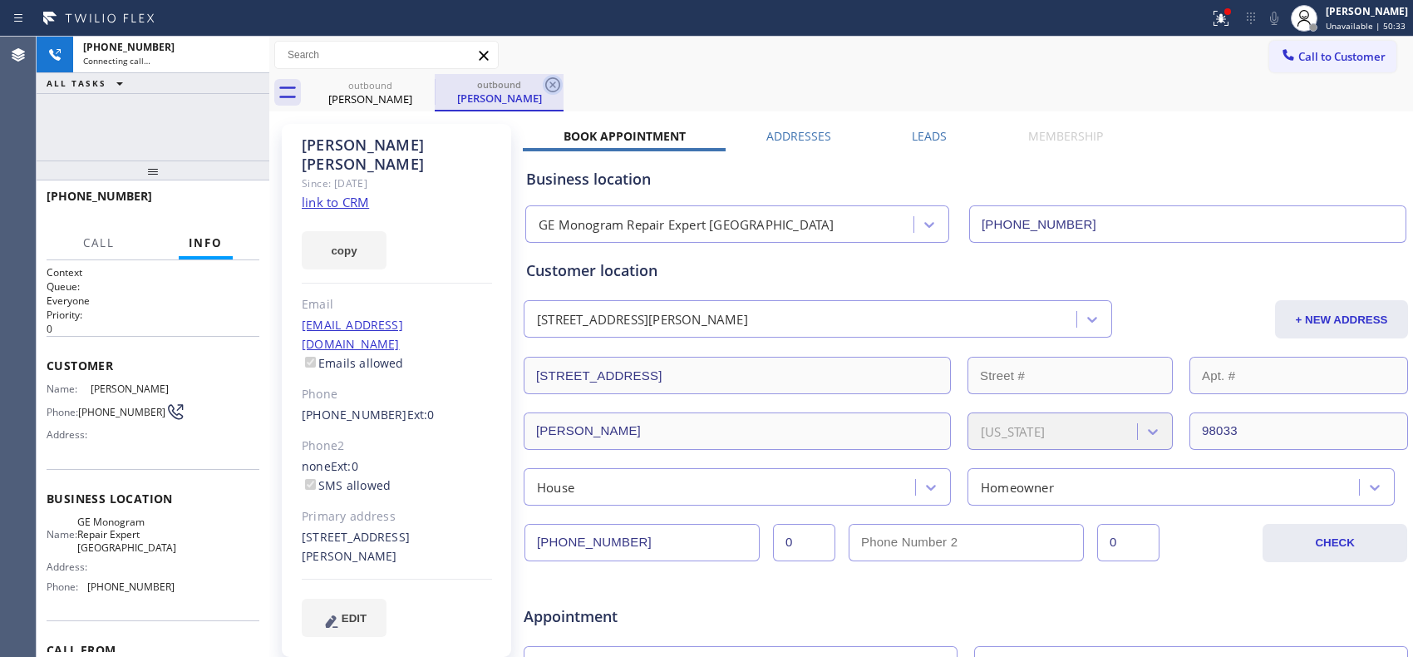
click at [546, 87] on icon at bounding box center [552, 84] width 15 height 15
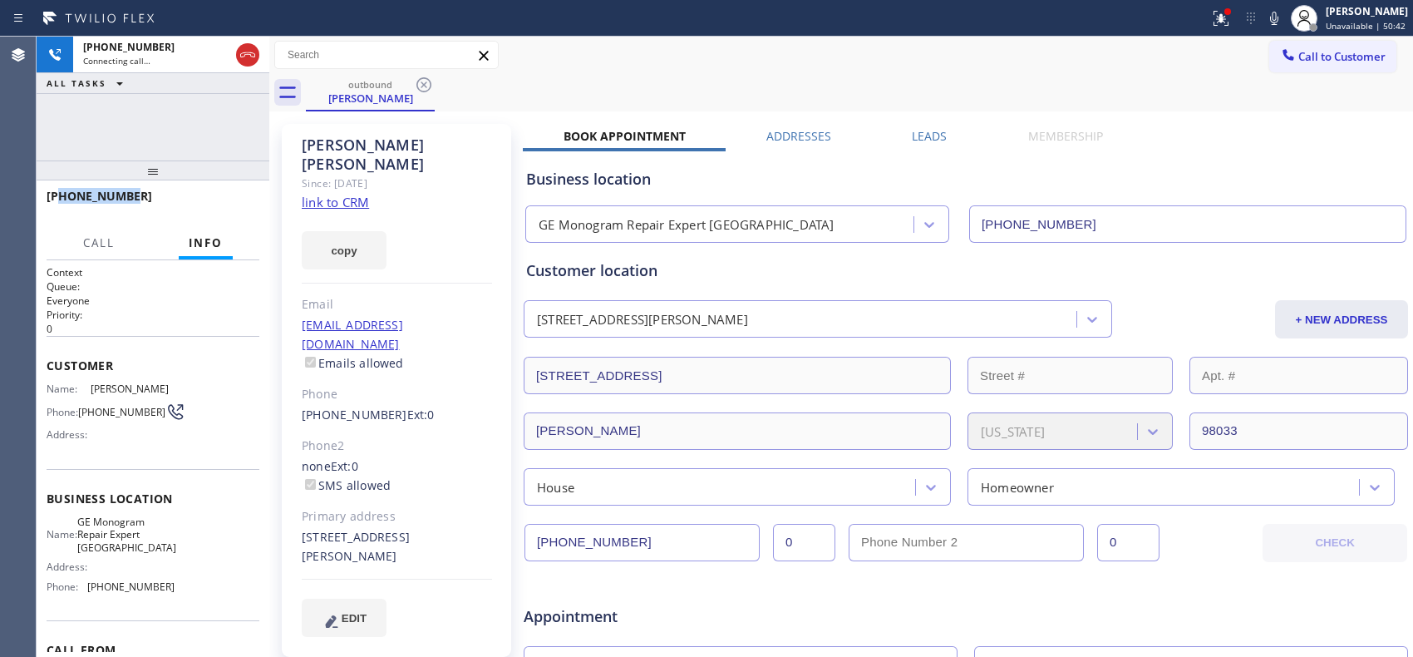
drag, startPoint x: 155, startPoint y: 195, endPoint x: 61, endPoint y: 196, distance: 94.0
click at [61, 196] on div "+13148149726" at bounding box center [147, 196] width 201 height 16
copy span "3148149726"
click at [251, 55] on icon at bounding box center [248, 55] width 20 height 20
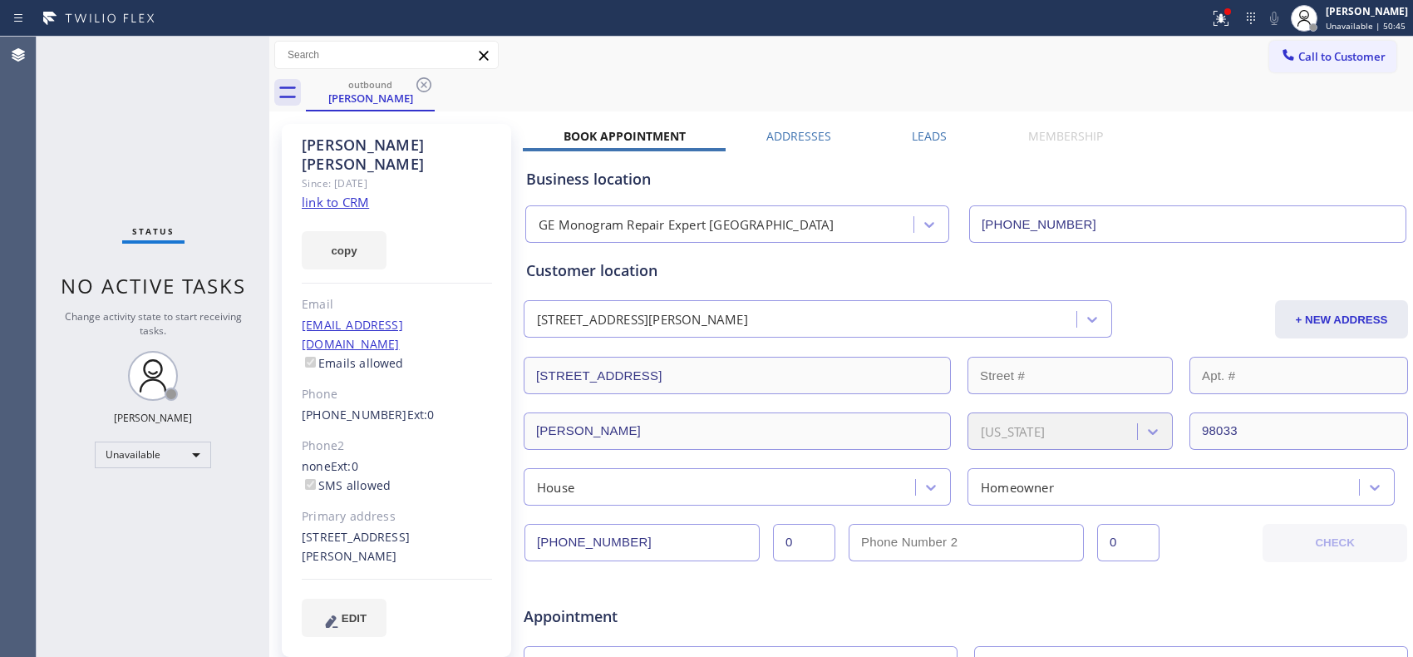
click at [427, 81] on icon at bounding box center [424, 85] width 20 height 20
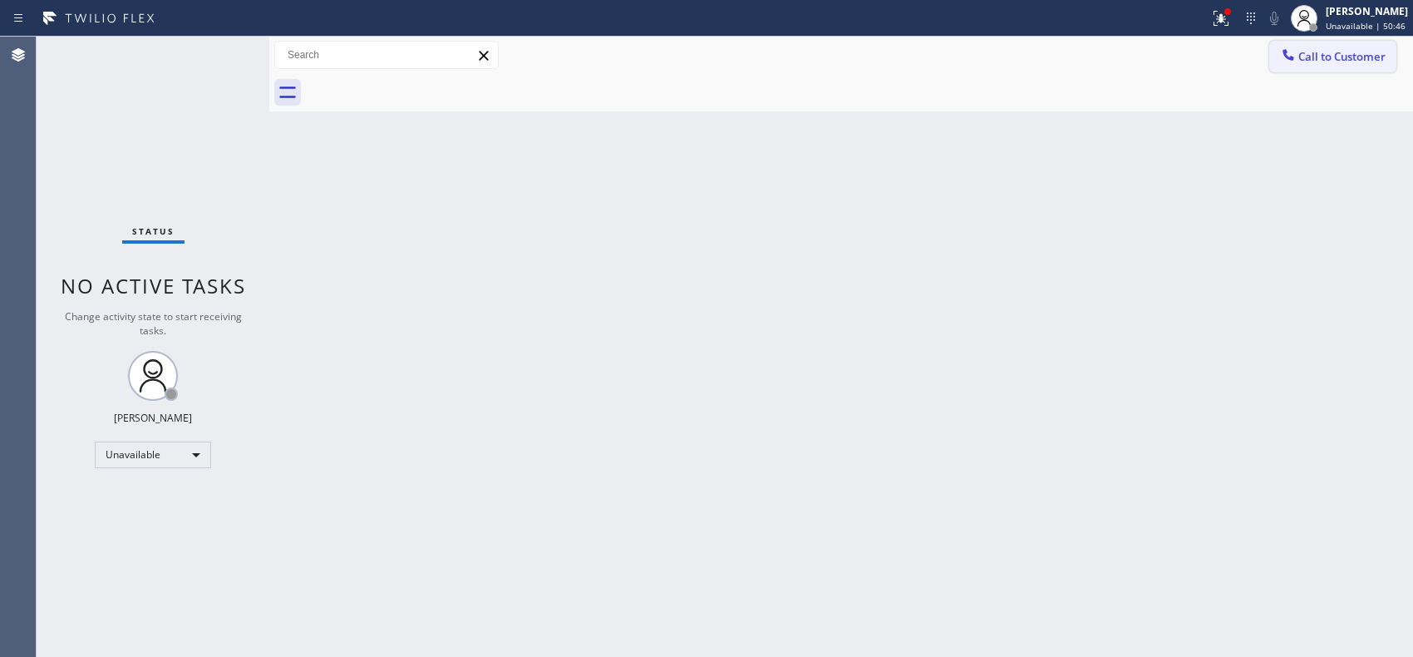
click at [1338, 47] on button "Call to Customer" at bounding box center [1332, 57] width 127 height 32
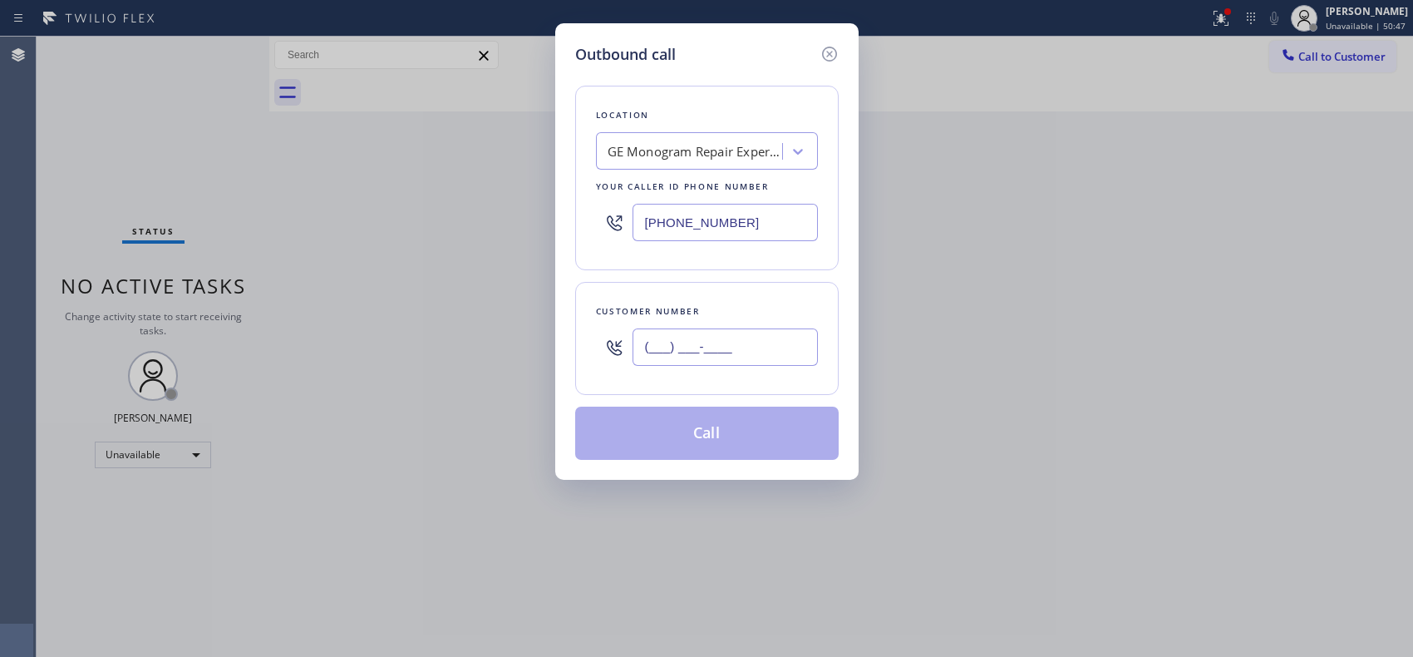
drag, startPoint x: 791, startPoint y: 357, endPoint x: 588, endPoint y: 344, distance: 203.3
click at [588, 344] on div "Customer number (___) ___-____" at bounding box center [707, 338] width 264 height 113
paste input "314) 814-9726"
type input "(314) 814-9726"
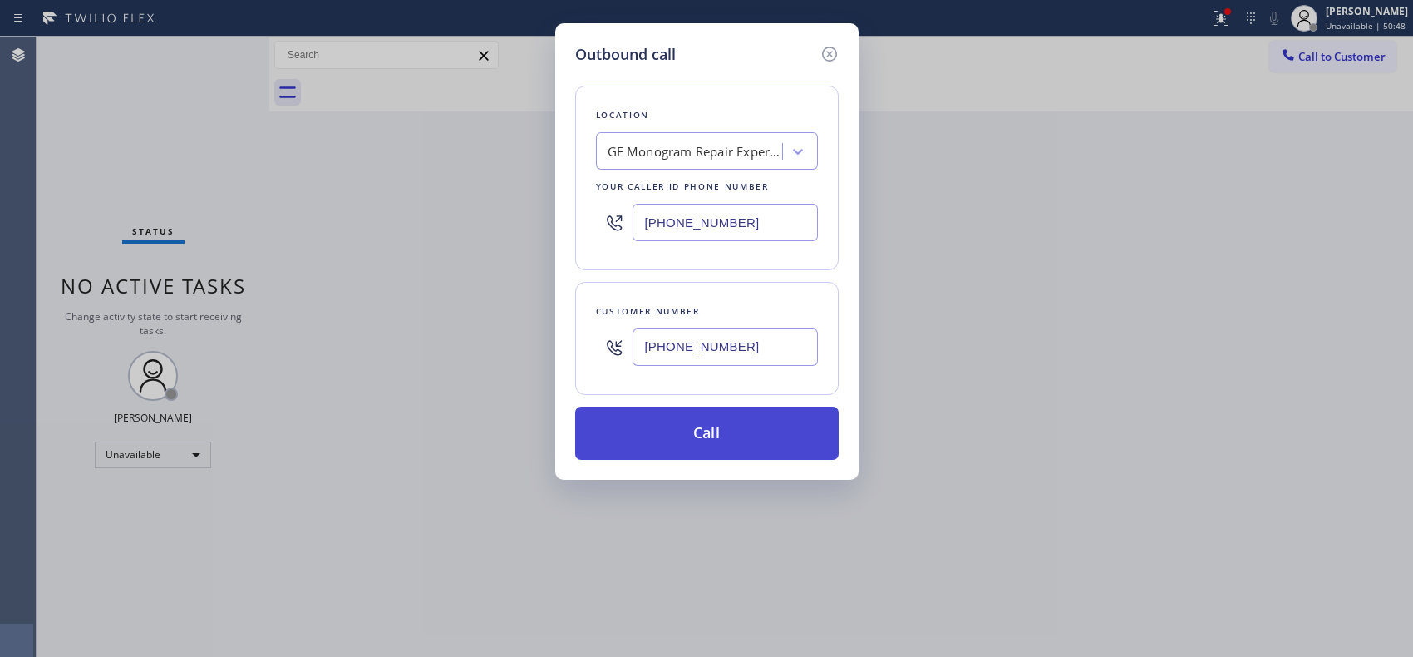
click at [735, 444] on button "Call" at bounding box center [707, 433] width 264 height 53
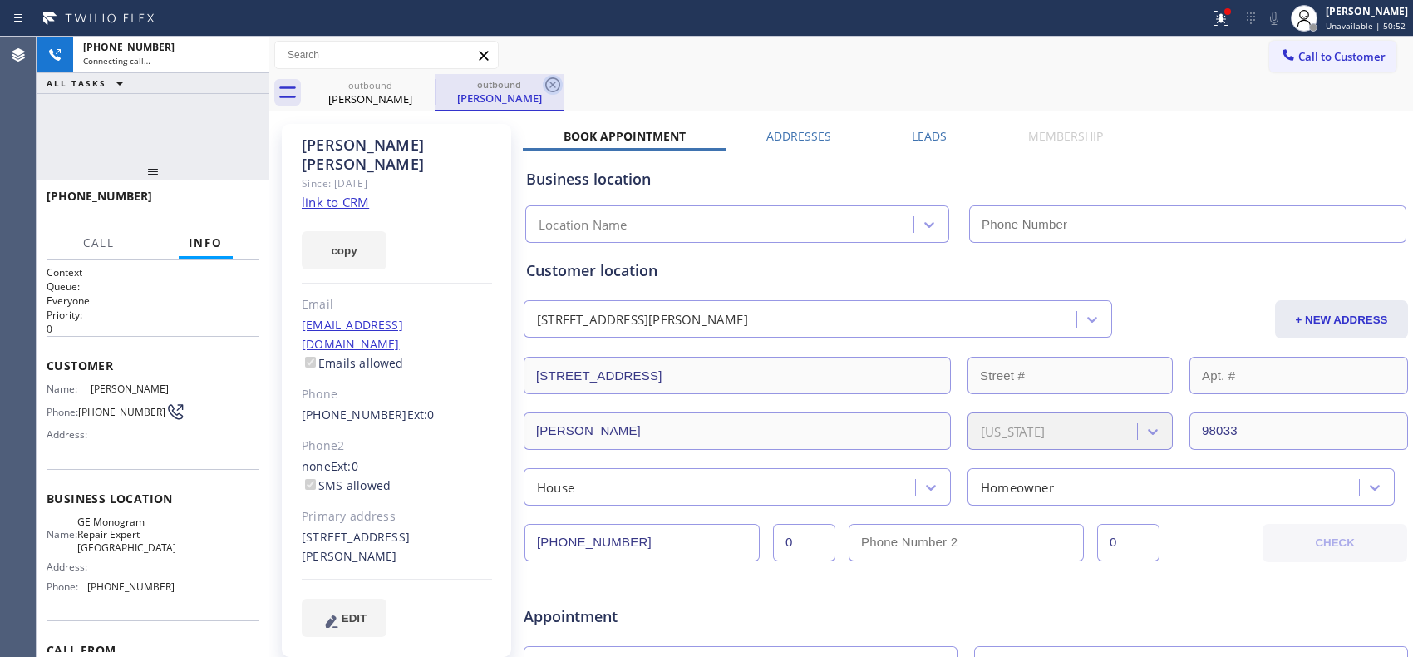
type input "(206) 203-6067"
click at [559, 80] on icon at bounding box center [553, 85] width 20 height 20
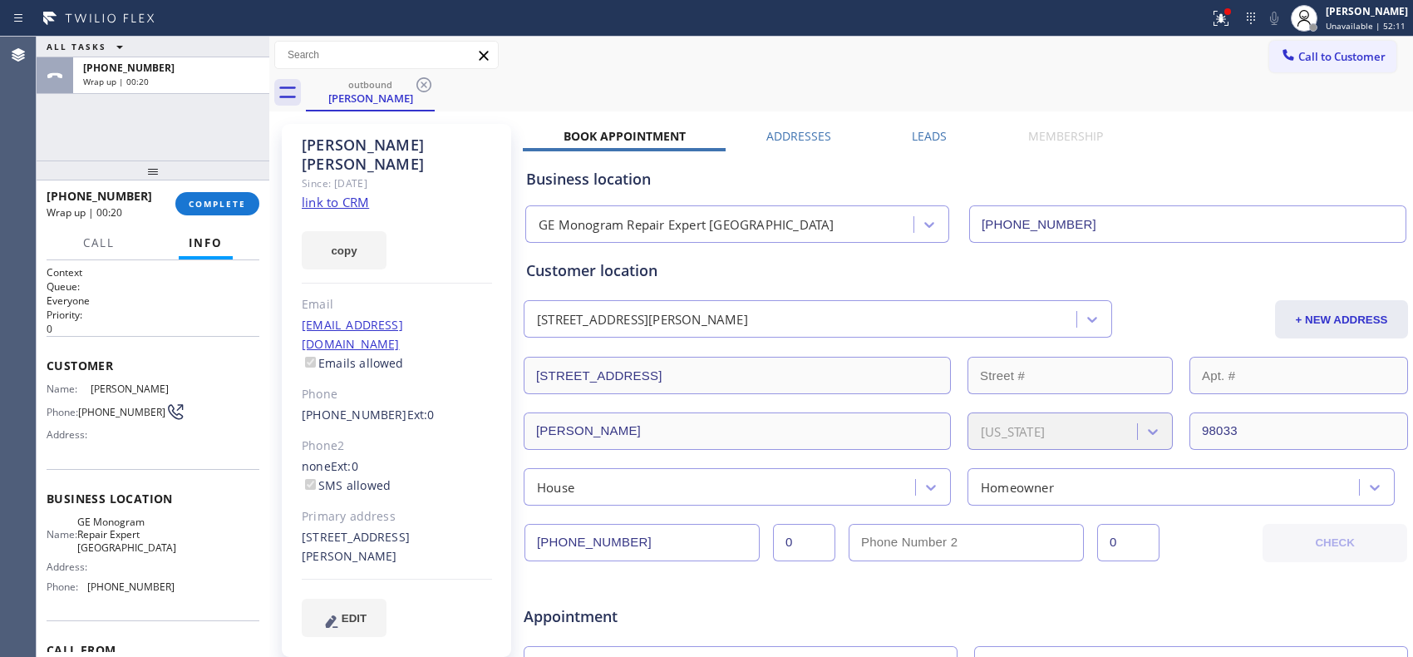
drag, startPoint x: 214, startPoint y: 205, endPoint x: 619, endPoint y: 81, distance: 423.4
click at [619, 81] on div "ALL TASKS ALL TASKS ACTIVE TASKS TASKS IN WRAP UP +13148149726 Wrap up | 00:20 …" at bounding box center [725, 347] width 1377 height 620
click at [220, 196] on button "COMPLETE" at bounding box center [217, 203] width 84 height 23
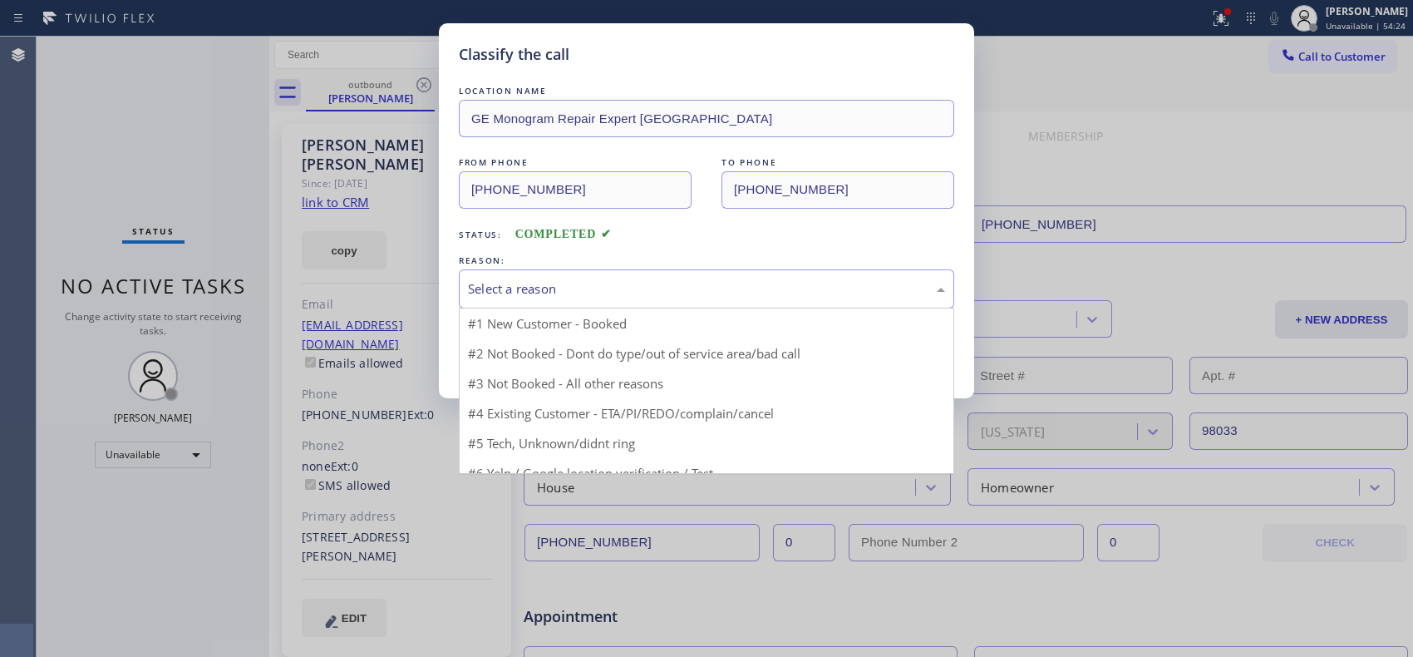
click at [696, 292] on div "Select a reason" at bounding box center [706, 288] width 477 height 19
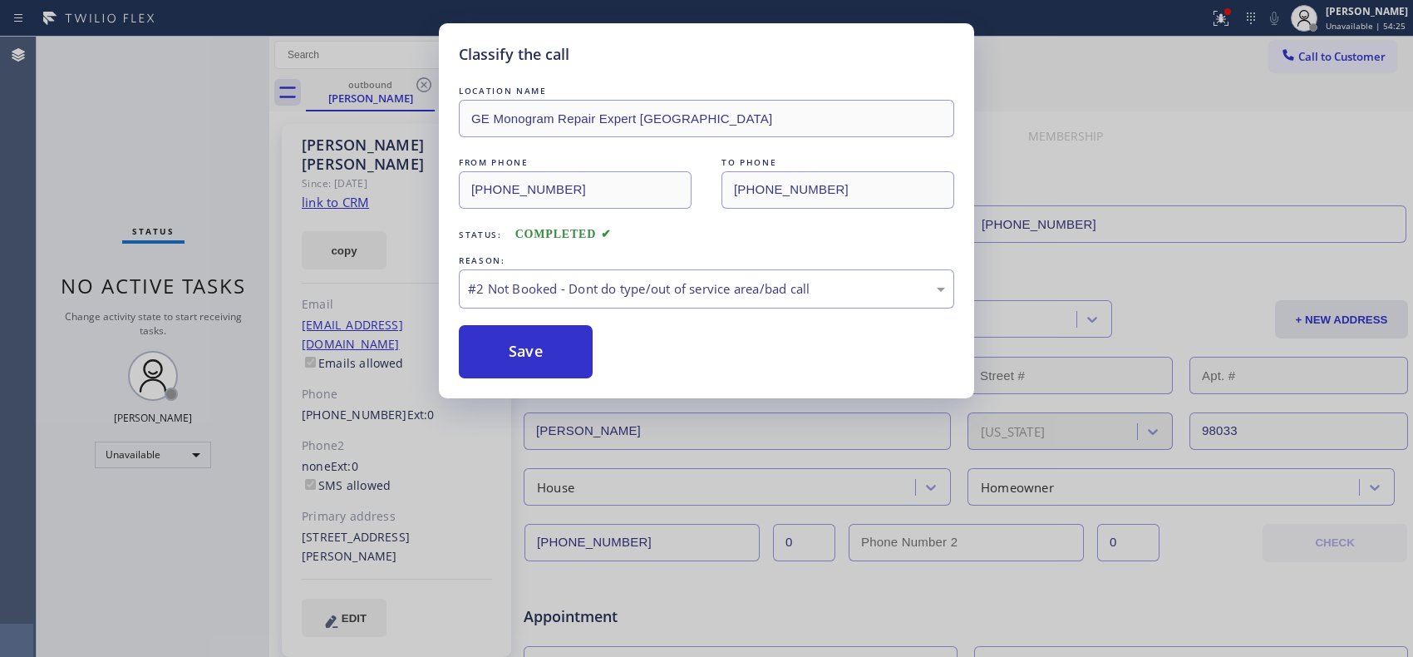
click at [569, 349] on button "Save" at bounding box center [526, 351] width 134 height 53
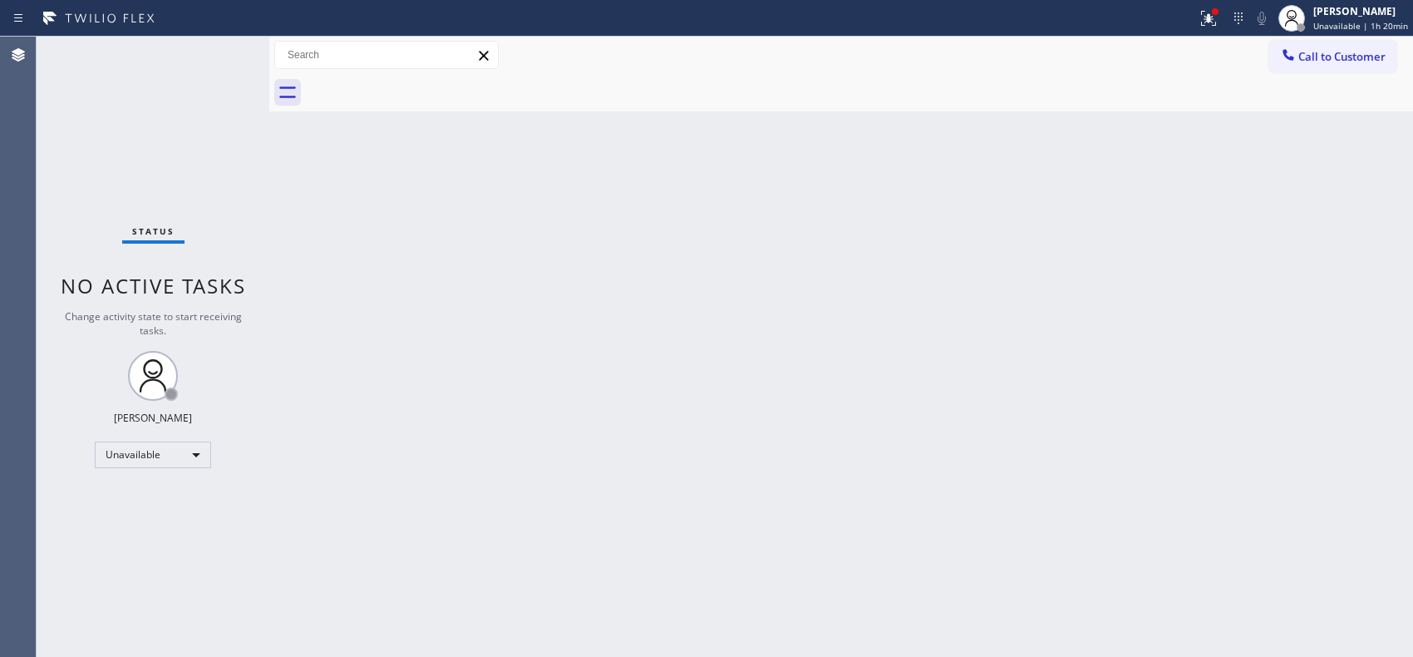
click at [692, 386] on div "Back to Dashboard Change Sender ID Customers Technicians Select a contact Outbo…" at bounding box center [841, 347] width 1144 height 620
click at [1369, 26] on span "Unavailable | 1h 21min" at bounding box center [1360, 26] width 95 height 12
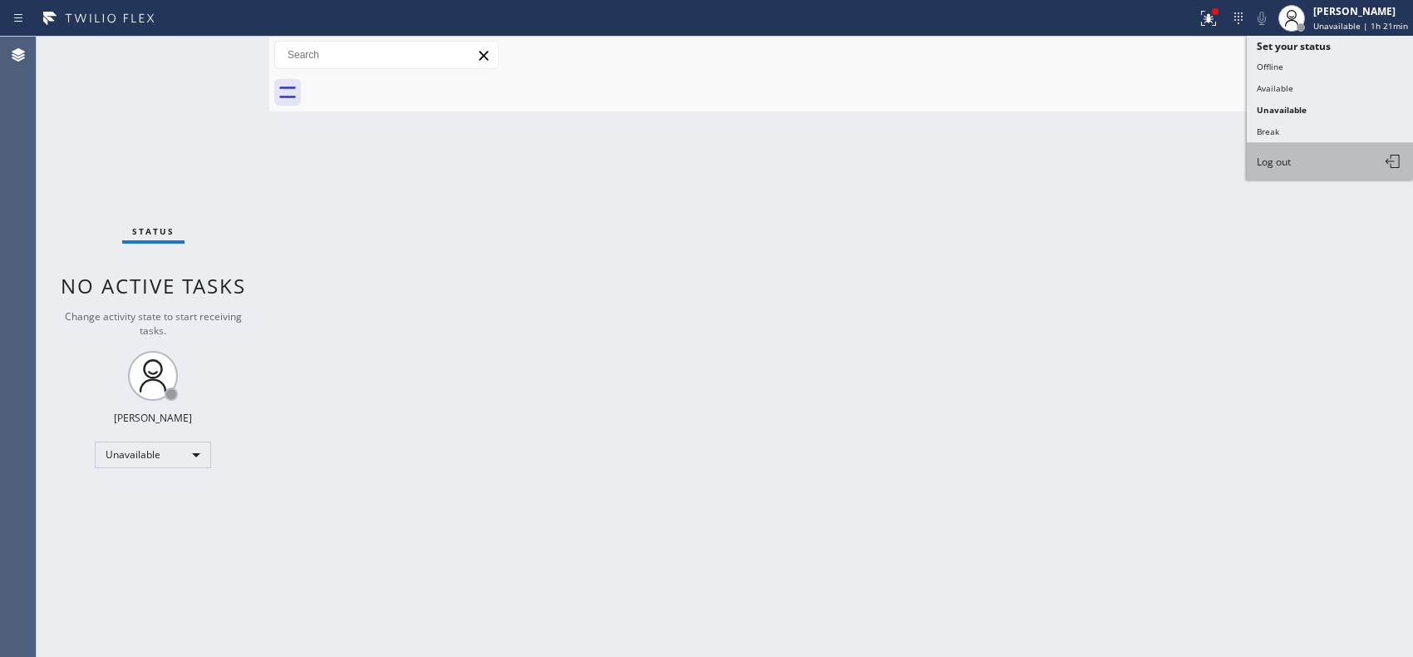
click at [1284, 160] on span "Log out" at bounding box center [1274, 162] width 34 height 14
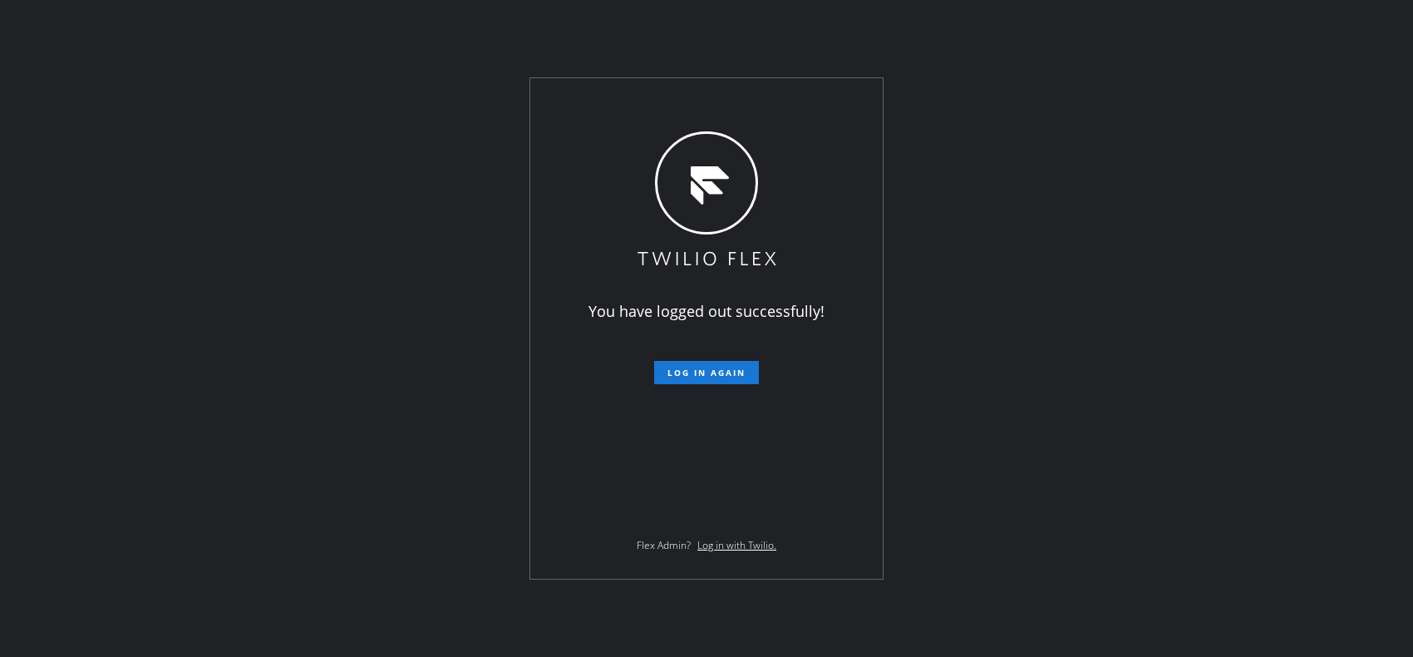
drag, startPoint x: 458, startPoint y: 42, endPoint x: 276, endPoint y: 1, distance: 186.7
click at [458, 42] on div "You have logged out successfully! Log in again Flex Admin? Log in with Twilio." at bounding box center [706, 328] width 1413 height 657
click at [516, 42] on div "You have logged out successfully! Log in again Flex Admin? Log in with Twilio." at bounding box center [706, 328] width 1413 height 657
